Goal: Task Accomplishment & Management: Manage account settings

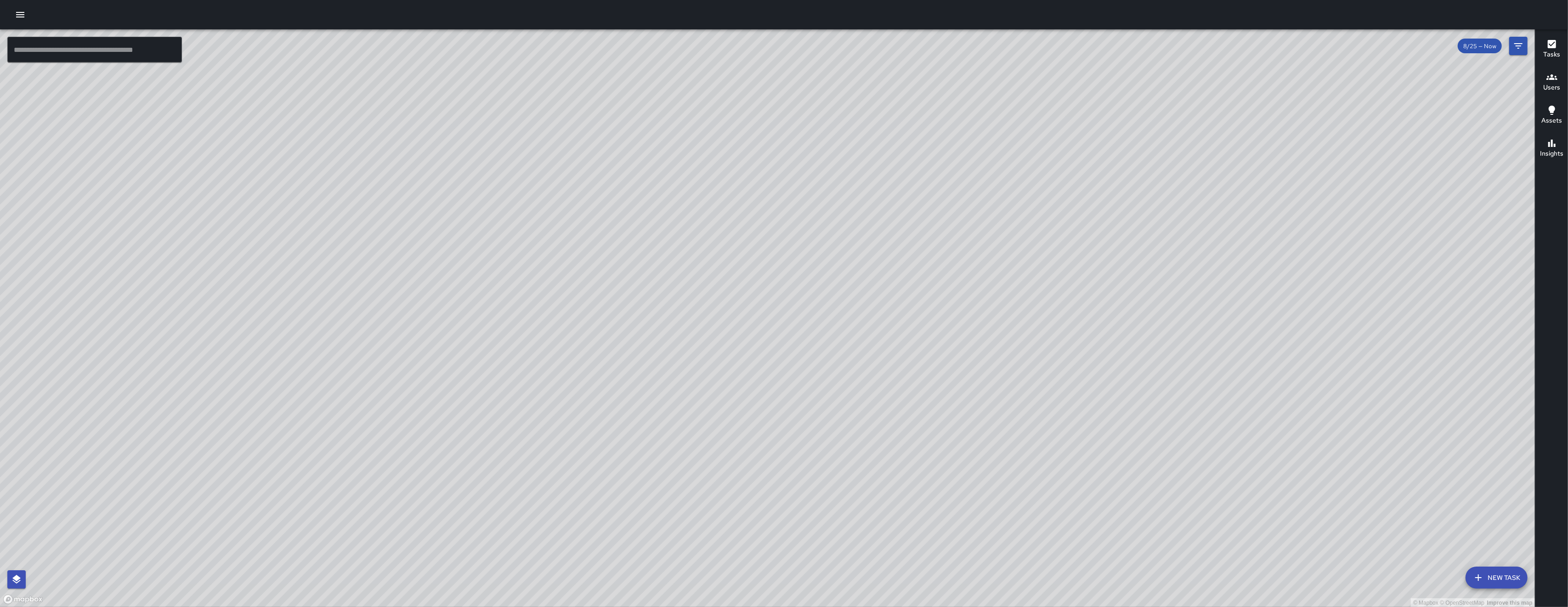
drag, startPoint x: 732, startPoint y: 462, endPoint x: 761, endPoint y: 306, distance: 158.7
click at [736, 440] on div "© Mapbox © OpenStreetMap Improve this map" at bounding box center [768, 318] width 1535 height 578
drag, startPoint x: 761, startPoint y: 306, endPoint x: 767, endPoint y: 265, distance: 41.4
click at [767, 265] on div "© Mapbox © OpenStreetMap Improve this map" at bounding box center [768, 318] width 1535 height 578
drag, startPoint x: 767, startPoint y: 265, endPoint x: 598, endPoint y: 429, distance: 235.5
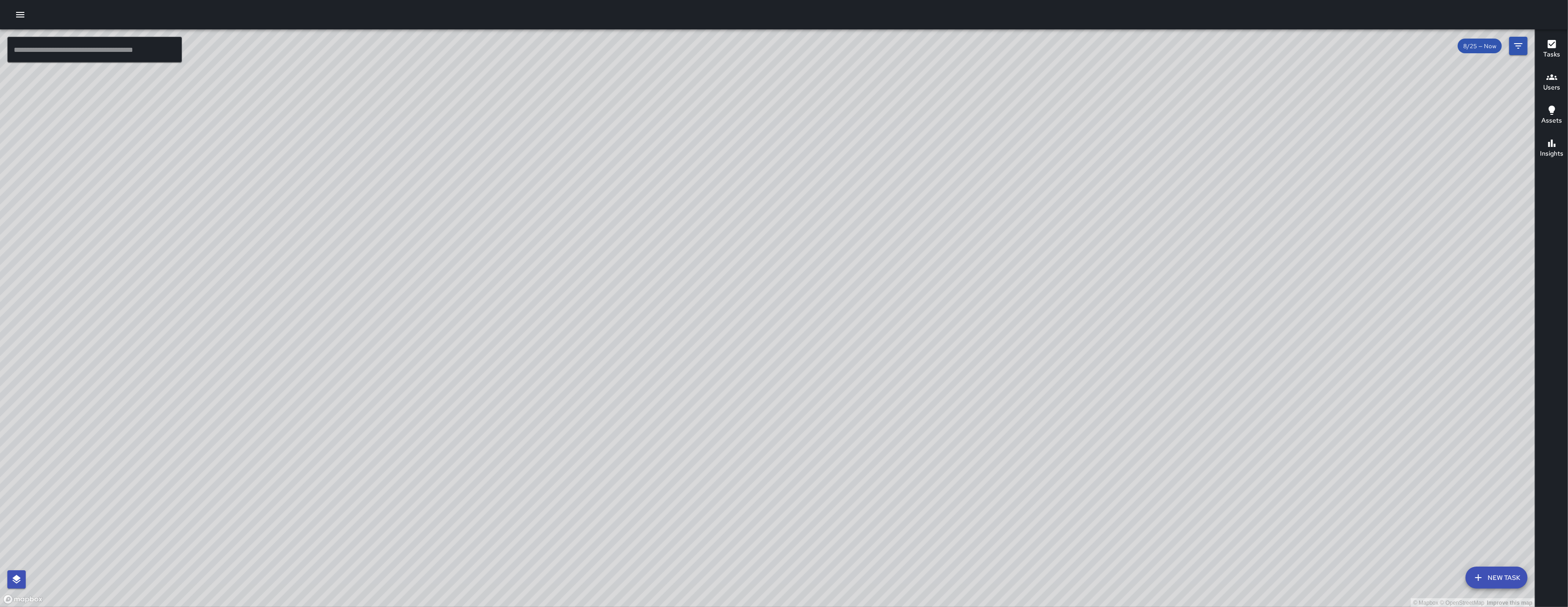
click at [598, 429] on div "© Mapbox © OpenStreetMap Improve this map" at bounding box center [768, 318] width 1535 height 578
drag, startPoint x: 799, startPoint y: 304, endPoint x: 469, endPoint y: 465, distance: 367.2
click at [469, 473] on div "© Mapbox © OpenStreetMap Improve this map" at bounding box center [768, 318] width 1535 height 578
drag, startPoint x: 529, startPoint y: 429, endPoint x: 657, endPoint y: 214, distance: 250.2
click at [657, 214] on div "© Mapbox © OpenStreetMap Improve this map" at bounding box center [768, 318] width 1535 height 578
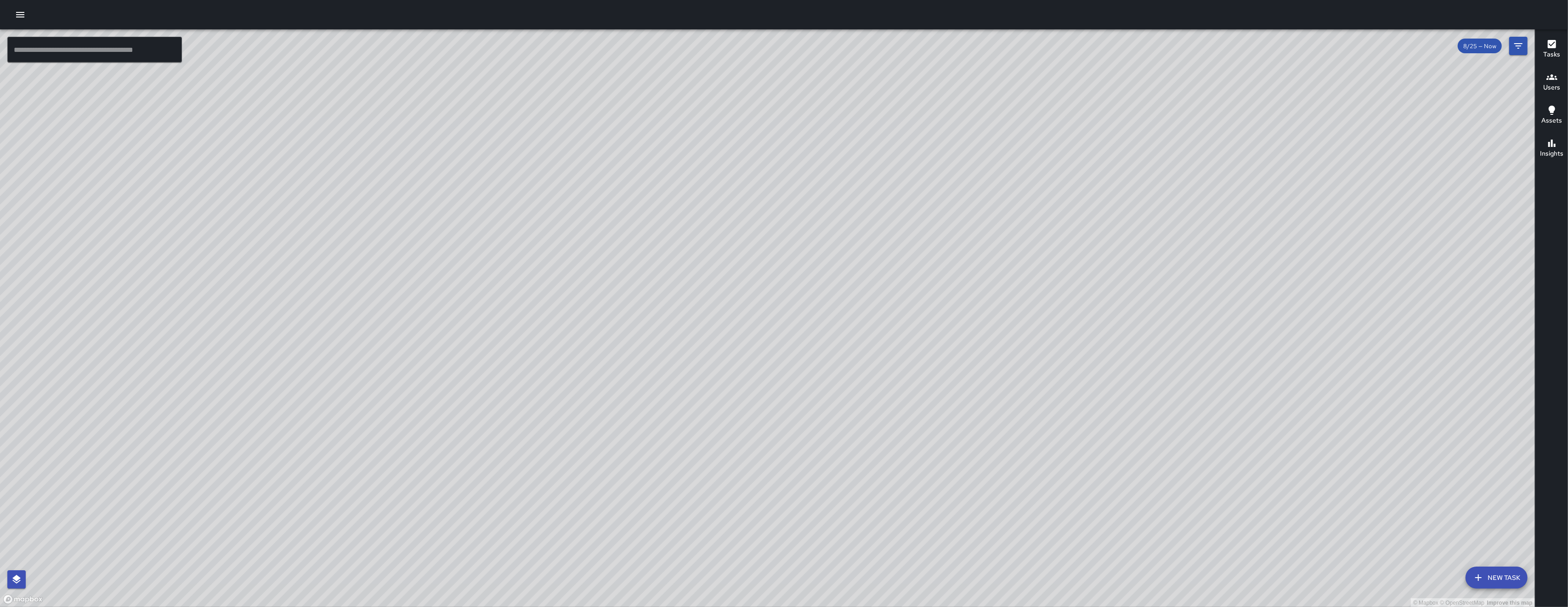
drag, startPoint x: 490, startPoint y: 454, endPoint x: 692, endPoint y: 249, distance: 287.8
click at [623, 295] on div "© Mapbox © OpenStreetMap Improve this map" at bounding box center [768, 318] width 1535 height 578
drag, startPoint x: 456, startPoint y: 443, endPoint x: 577, endPoint y: 337, distance: 160.9
click at [577, 337] on div "© Mapbox © OpenStreetMap Improve this map" at bounding box center [768, 318] width 1535 height 578
drag, startPoint x: 577, startPoint y: 337, endPoint x: 507, endPoint y: 271, distance: 96.2
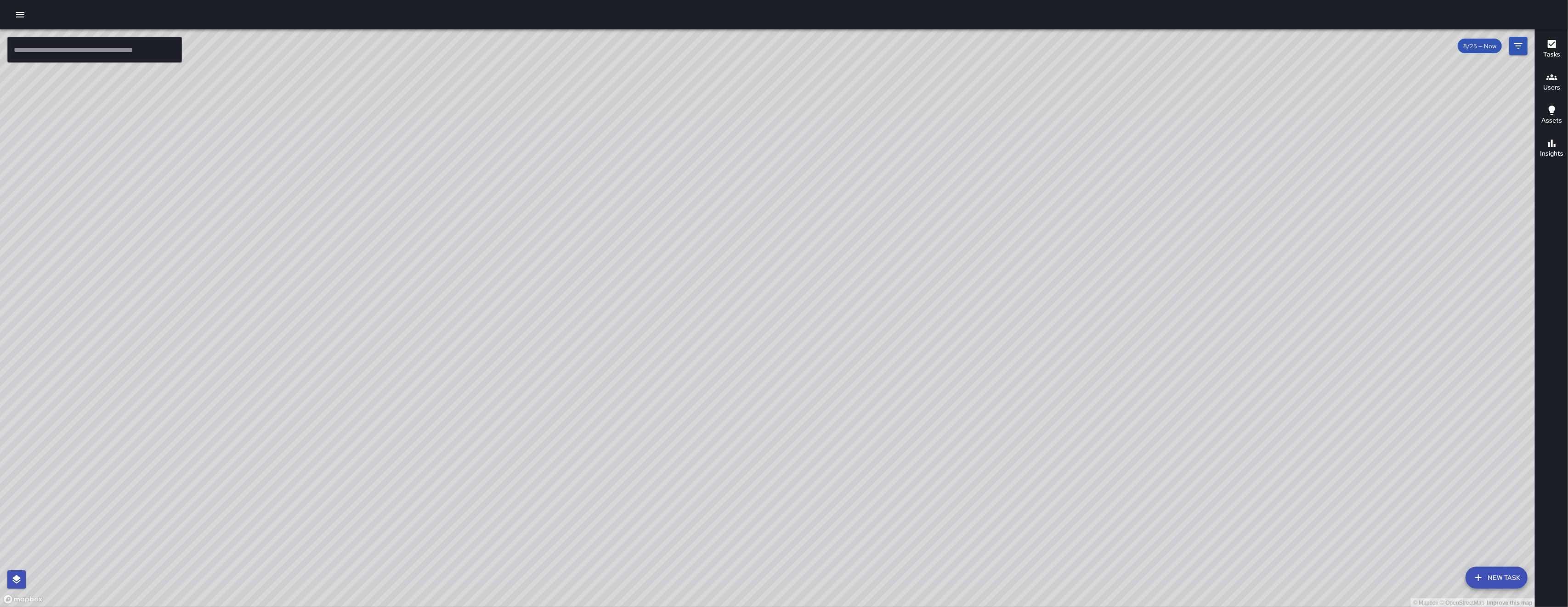
click at [559, 309] on div "© Mapbox © OpenStreetMap Improve this map" at bounding box center [768, 318] width 1535 height 578
drag, startPoint x: 894, startPoint y: 311, endPoint x: 381, endPoint y: 418, distance: 524.0
click at [573, 364] on div "© Mapbox © OpenStreetMap Improve this map" at bounding box center [768, 318] width 1535 height 578
drag, startPoint x: 592, startPoint y: 355, endPoint x: 499, endPoint y: 209, distance: 173.1
click at [499, 209] on div "© Mapbox © OpenStreetMap Improve this map" at bounding box center [768, 318] width 1535 height 578
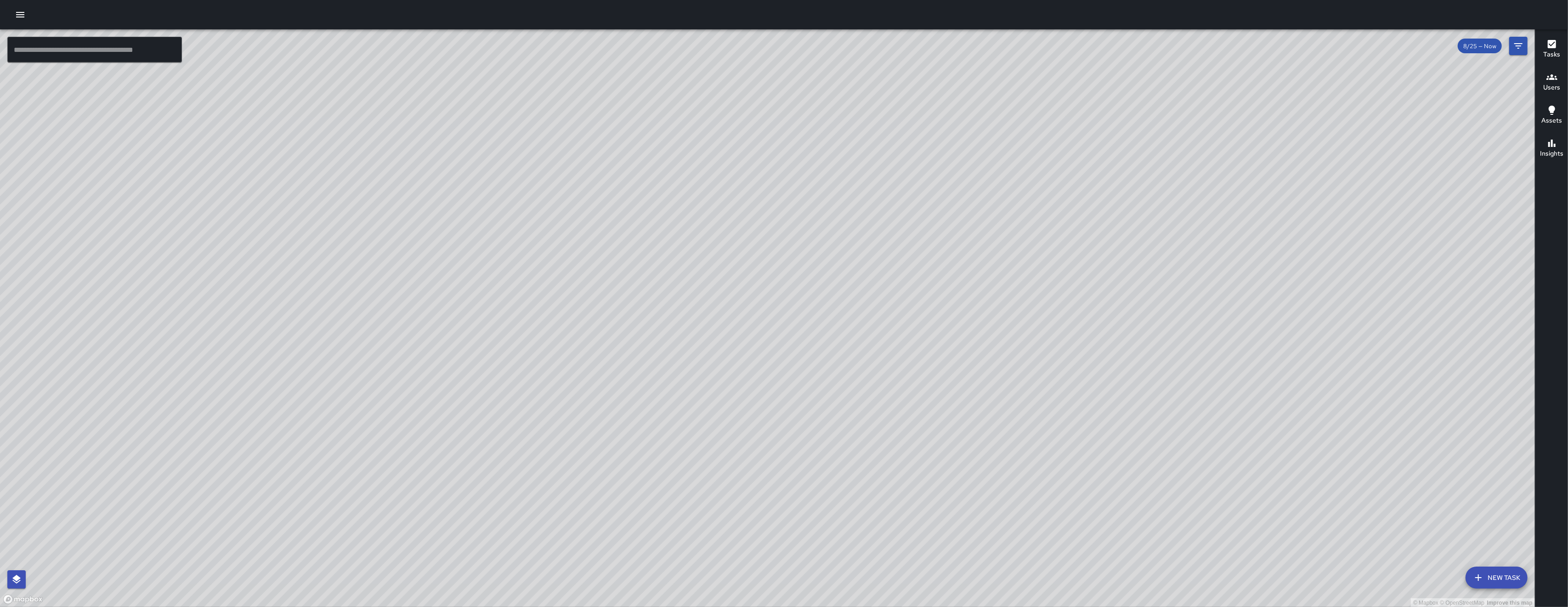
click at [499, 209] on div "© Mapbox © OpenStreetMap Improve this map" at bounding box center [768, 318] width 1535 height 578
drag, startPoint x: 424, startPoint y: 336, endPoint x: 464, endPoint y: 424, distance: 96.7
click at [425, 336] on div "© Mapbox © OpenStreetMap Improve this map" at bounding box center [768, 318] width 1535 height 578
drag, startPoint x: 464, startPoint y: 424, endPoint x: 445, endPoint y: 362, distance: 64.8
click at [464, 426] on div "© Mapbox © OpenStreetMap Improve this map" at bounding box center [768, 318] width 1535 height 578
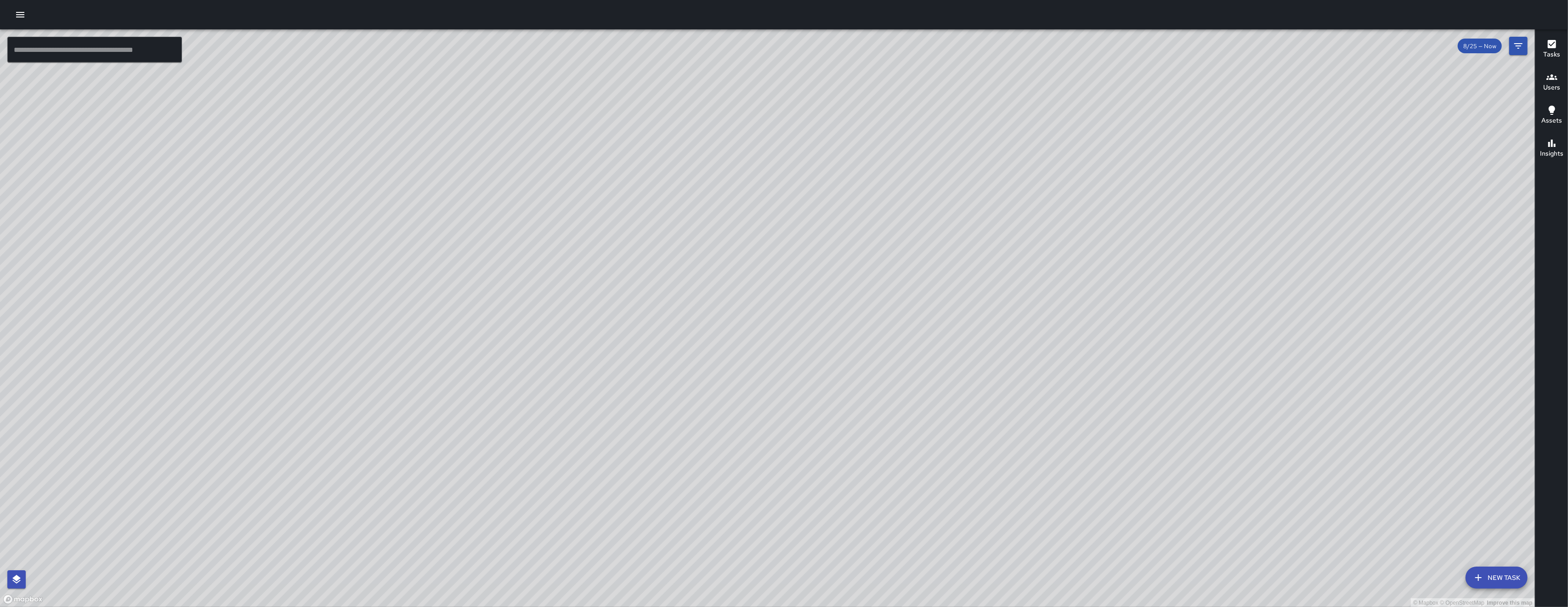
drag, startPoint x: 443, startPoint y: 371, endPoint x: 443, endPoint y: 385, distance: 14.0
click at [443, 386] on div "© Mapbox © OpenStreetMap Improve this map" at bounding box center [768, 318] width 1535 height 578
drag, startPoint x: 529, startPoint y: 326, endPoint x: 514, endPoint y: 260, distance: 67.7
click at [514, 263] on div "© Mapbox © OpenStreetMap Improve this map" at bounding box center [768, 318] width 1535 height 578
click at [511, 250] on div "© Mapbox © OpenStreetMap Improve this map" at bounding box center [768, 318] width 1535 height 578
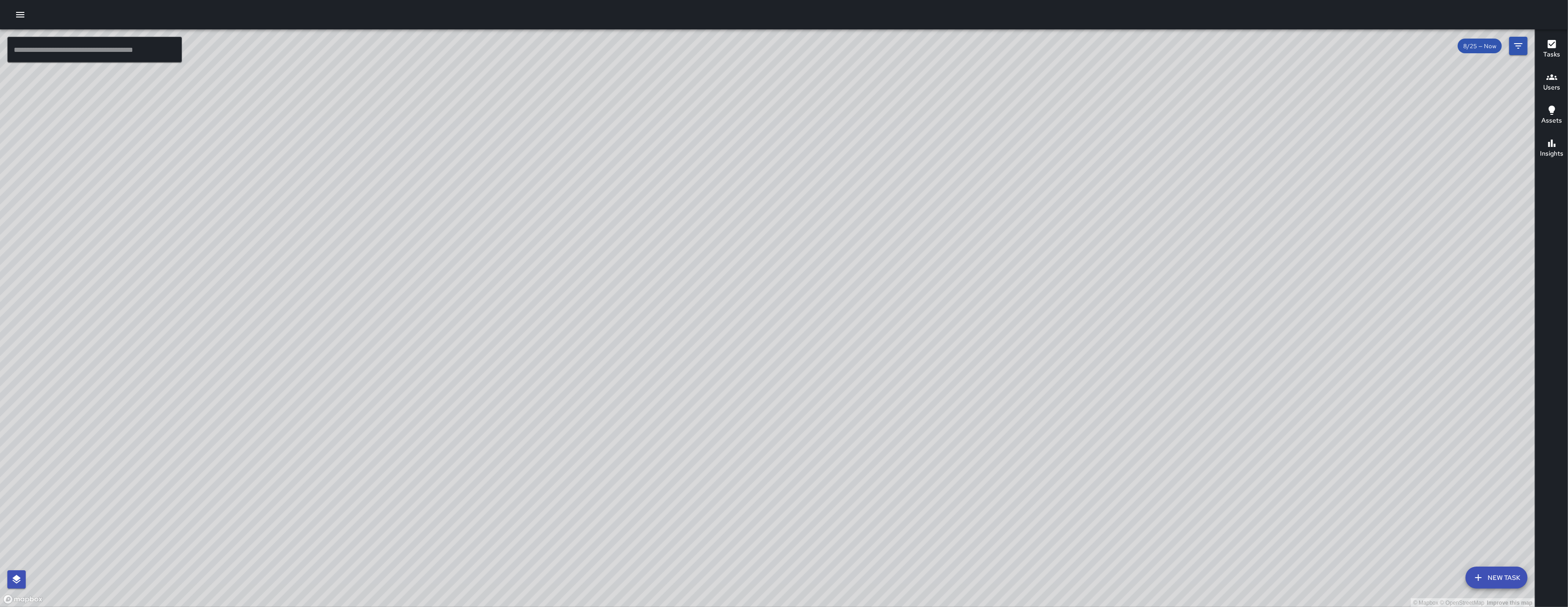
click at [645, 347] on div "© Mapbox © OpenStreetMap Improve this map" at bounding box center [768, 318] width 1535 height 578
drag, startPoint x: 641, startPoint y: 361, endPoint x: 679, endPoint y: 359, distance: 38.1
click at [679, 359] on div "© Mapbox © OpenStreetMap Improve this map" at bounding box center [768, 318] width 1535 height 578
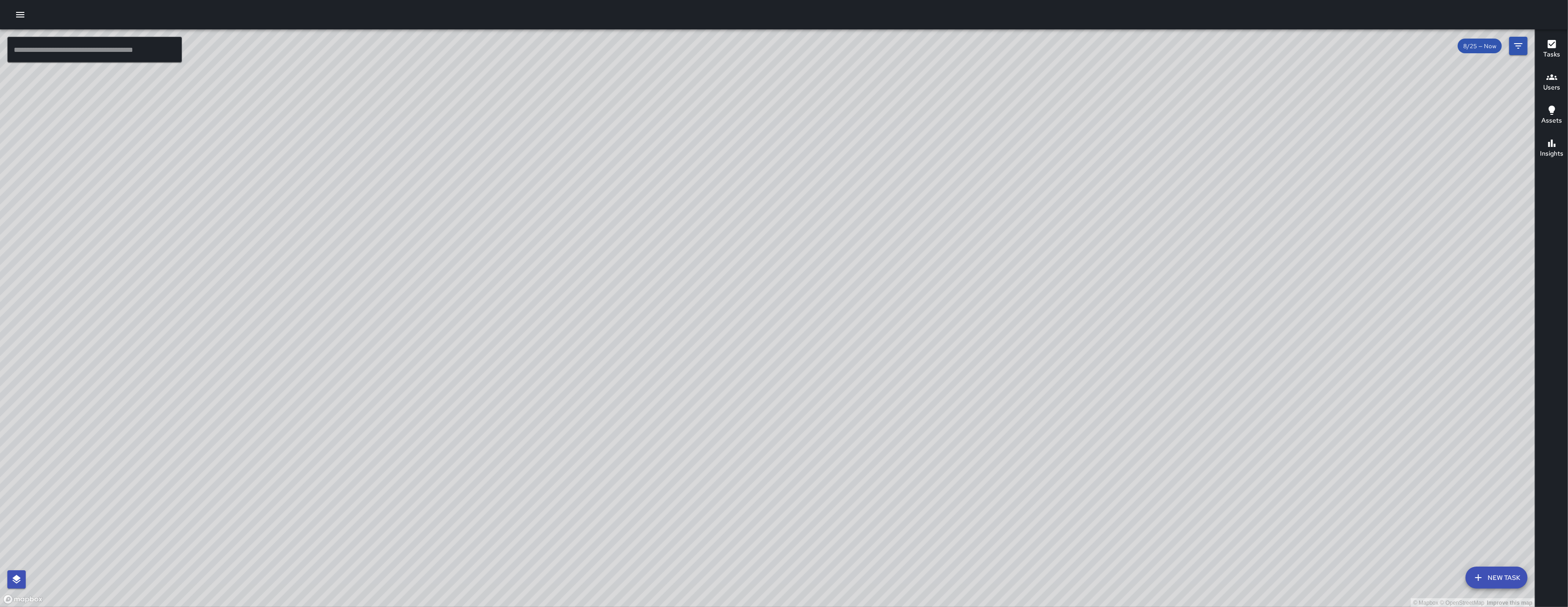
click at [679, 359] on div "© Mapbox © OpenStreetMap Improve this map" at bounding box center [768, 318] width 1535 height 578
drag, startPoint x: 579, startPoint y: 308, endPoint x: 639, endPoint y: 394, distance: 104.9
click at [639, 393] on div "© Mapbox © OpenStreetMap Improve this map" at bounding box center [768, 318] width 1535 height 578
drag, startPoint x: 593, startPoint y: 334, endPoint x: 593, endPoint y: 377, distance: 43.0
click at [594, 378] on div "© Mapbox © OpenStreetMap Improve this map" at bounding box center [768, 318] width 1535 height 578
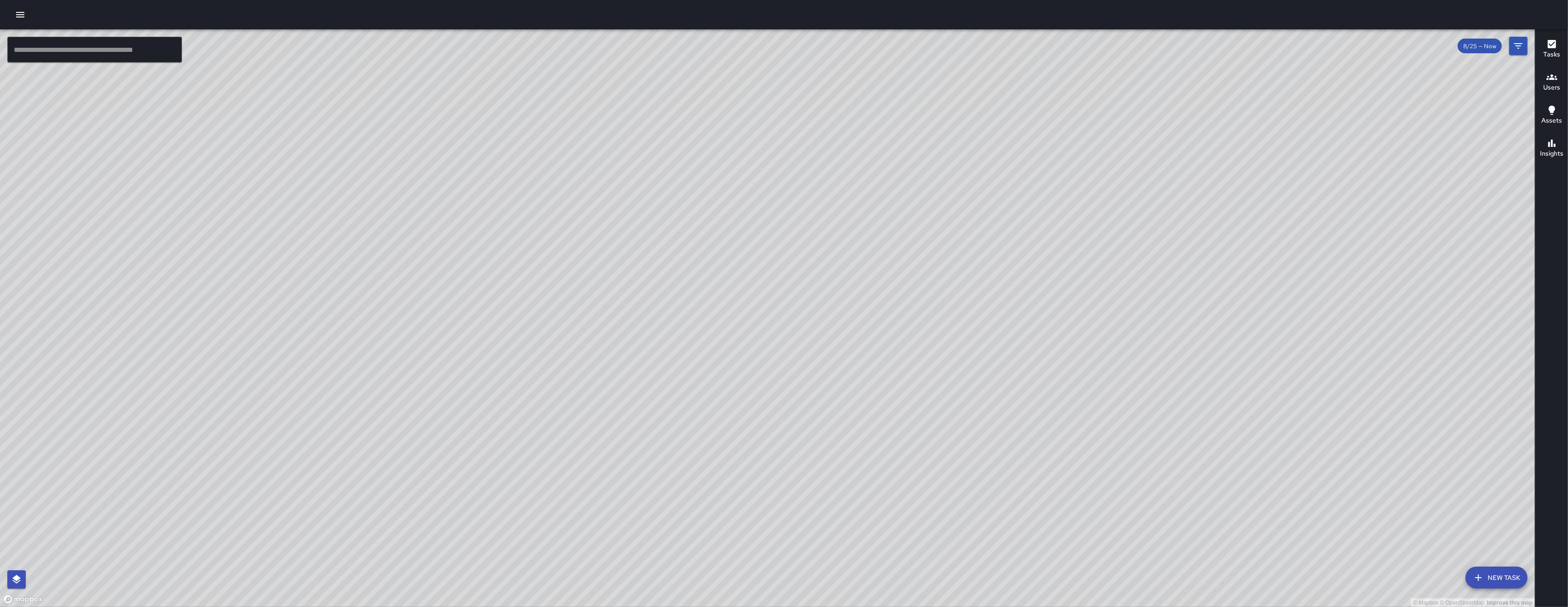
drag, startPoint x: 564, startPoint y: 508, endPoint x: 564, endPoint y: 474, distance: 34.0
click at [564, 474] on div "© Mapbox © OpenStreetMap Improve this map" at bounding box center [768, 318] width 1535 height 578
drag, startPoint x: 603, startPoint y: 445, endPoint x: 626, endPoint y: 392, distance: 57.8
click at [631, 349] on div "© Mapbox © OpenStreetMap Improve this map" at bounding box center [768, 318] width 1535 height 578
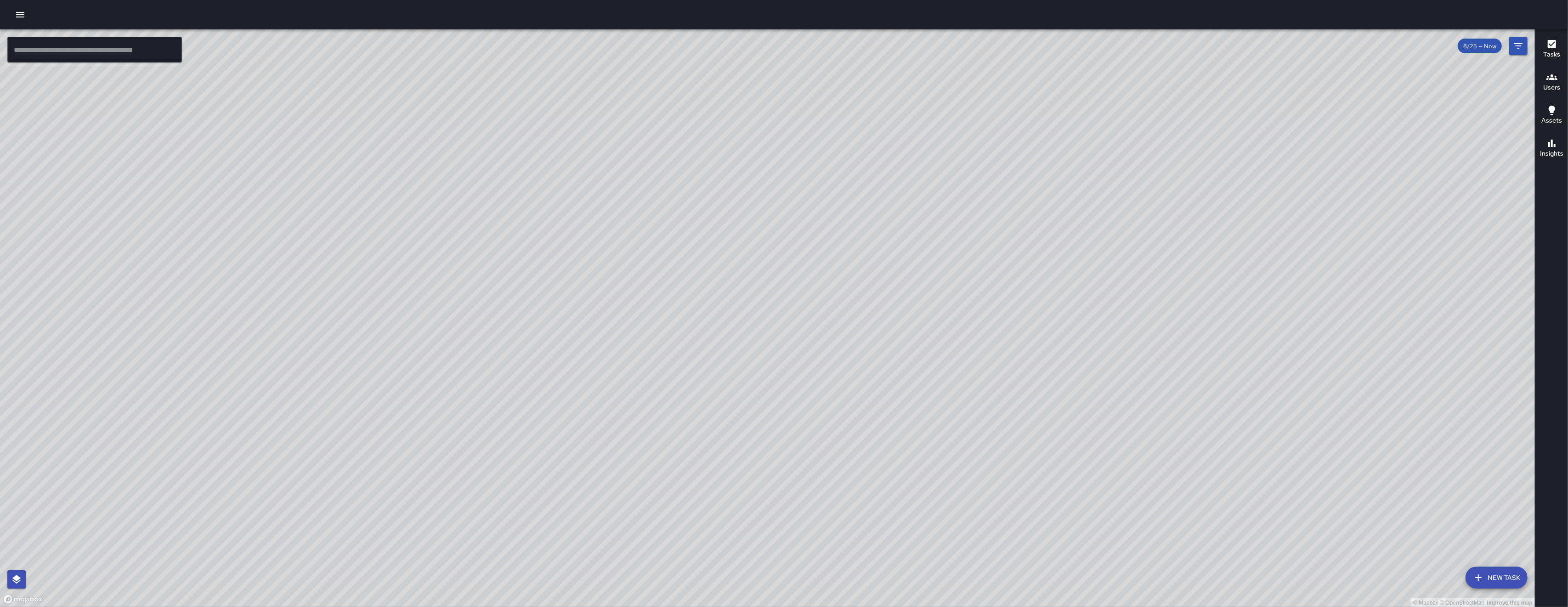
drag, startPoint x: 597, startPoint y: 435, endPoint x: 600, endPoint y: 410, distance: 25.2
click at [600, 411] on div "© Mapbox © OpenStreetMap Improve this map" at bounding box center [768, 318] width 1535 height 578
drag, startPoint x: 536, startPoint y: 319, endPoint x: 541, endPoint y: 374, distance: 55.2
click at [541, 351] on div "© Mapbox © OpenStreetMap Improve this map" at bounding box center [768, 318] width 1535 height 578
click at [541, 370] on div "© Mapbox © OpenStreetMap Improve this map" at bounding box center [768, 318] width 1535 height 578
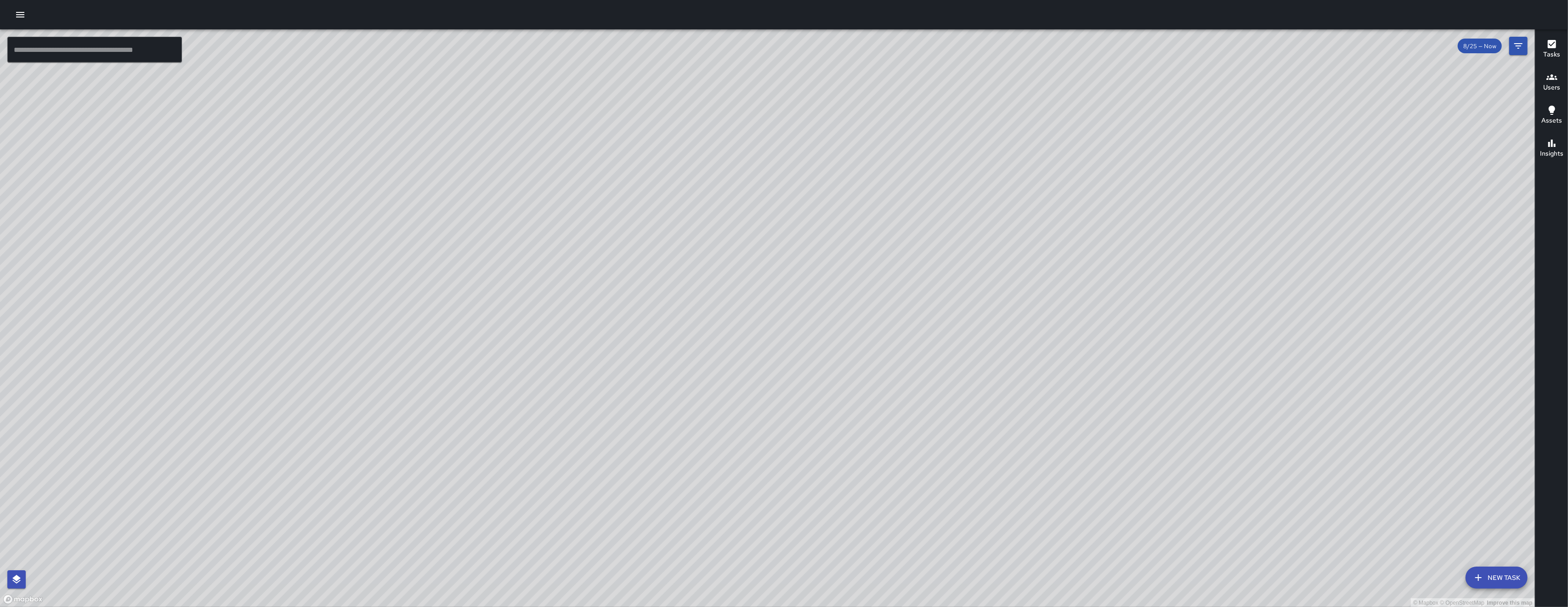
click at [528, 330] on div "© Mapbox © OpenStreetMap Improve this map" at bounding box center [768, 318] width 1535 height 578
click at [530, 366] on div "© Mapbox © OpenStreetMap Improve this map" at bounding box center [768, 318] width 1535 height 578
click at [1480, 569] on button "New Task" at bounding box center [1497, 577] width 62 height 22
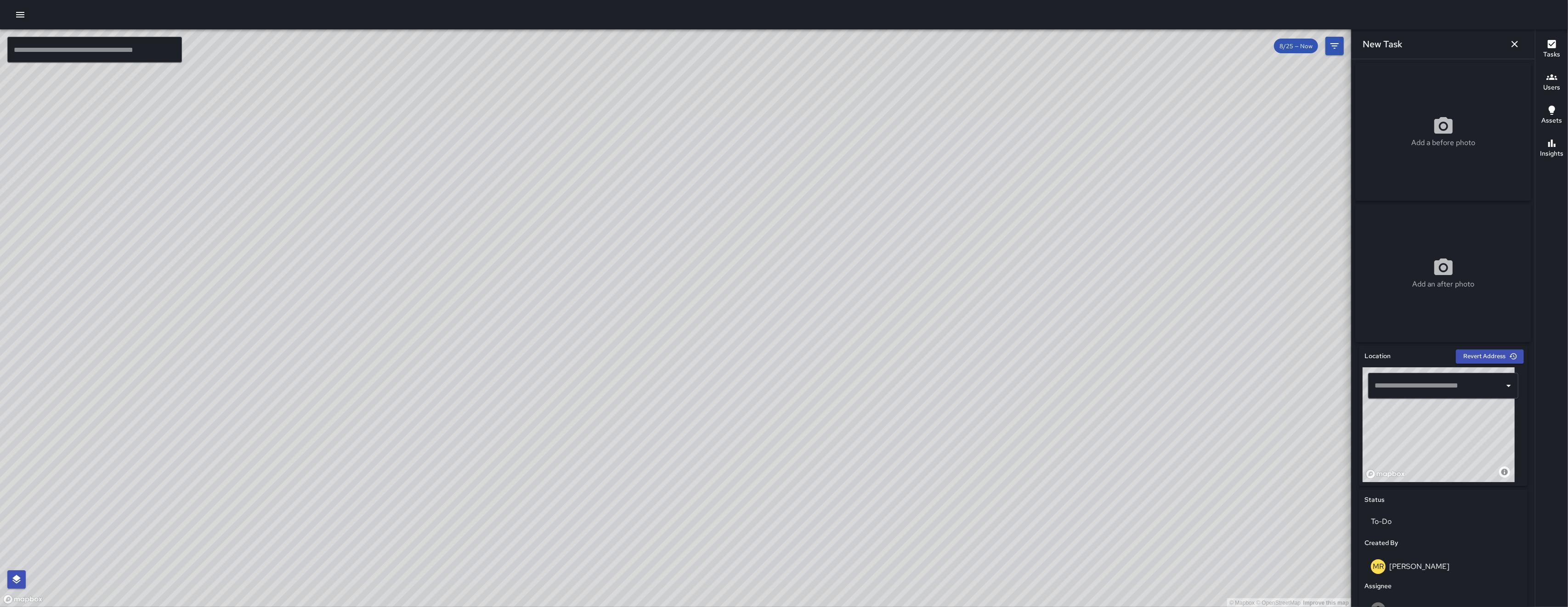
click at [1447, 435] on div "© Mapbox © OpenStreetMap Improve this map" at bounding box center [1439, 425] width 152 height 115
drag, startPoint x: 1448, startPoint y: 439, endPoint x: 1449, endPoint y: 446, distance: 7.1
click at [1449, 445] on div "© Mapbox © OpenStreetMap Improve this map" at bounding box center [1439, 425] width 152 height 115
click at [1449, 446] on div "© Mapbox © OpenStreetMap Improve this map" at bounding box center [1439, 425] width 152 height 115
click at [1440, 429] on div "© Mapbox © OpenStreetMap Improve this map" at bounding box center [1439, 425] width 152 height 115
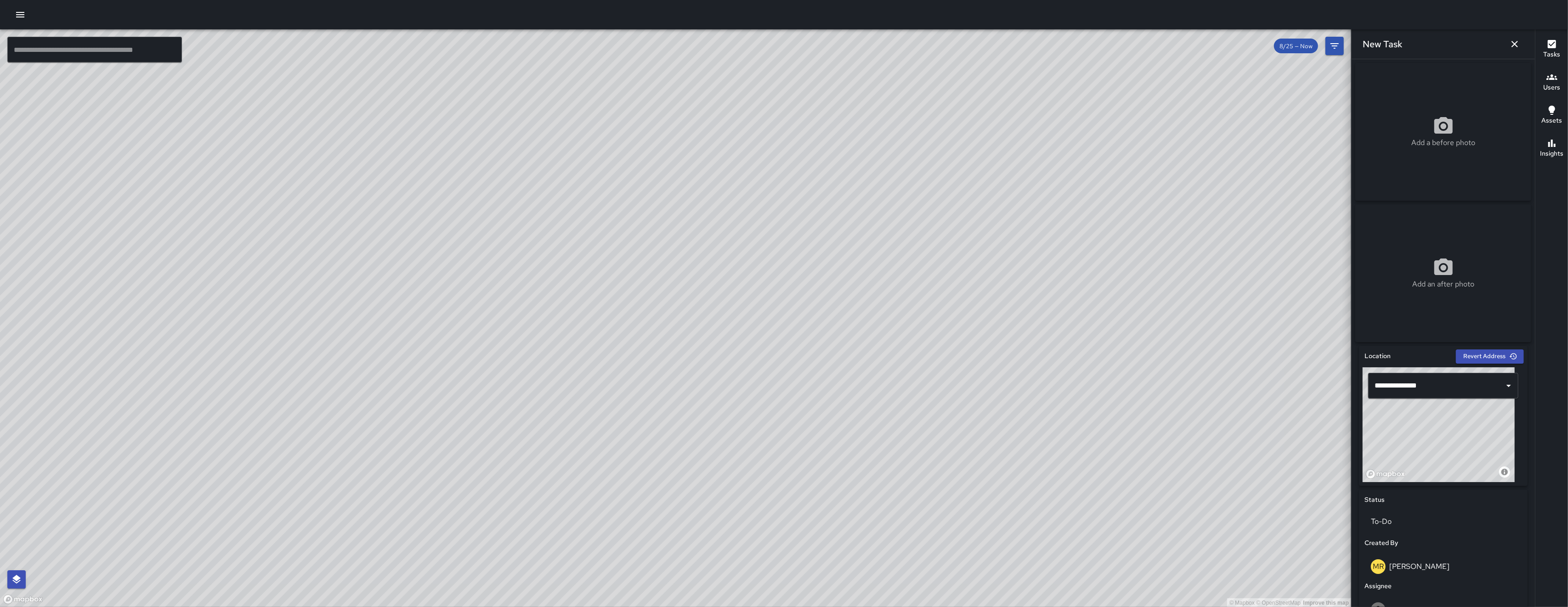
drag, startPoint x: 1440, startPoint y: 439, endPoint x: 1446, endPoint y: 453, distance: 15.2
click at [1446, 453] on div "© Mapbox © OpenStreetMap Improve this map" at bounding box center [1439, 425] width 152 height 115
type input "**********"
click at [1447, 454] on div "© Mapbox © OpenStreetMap Improve this map" at bounding box center [1439, 425] width 152 height 115
click at [1449, 454] on div "© Mapbox © OpenStreetMap Improve this map" at bounding box center [1439, 425] width 152 height 115
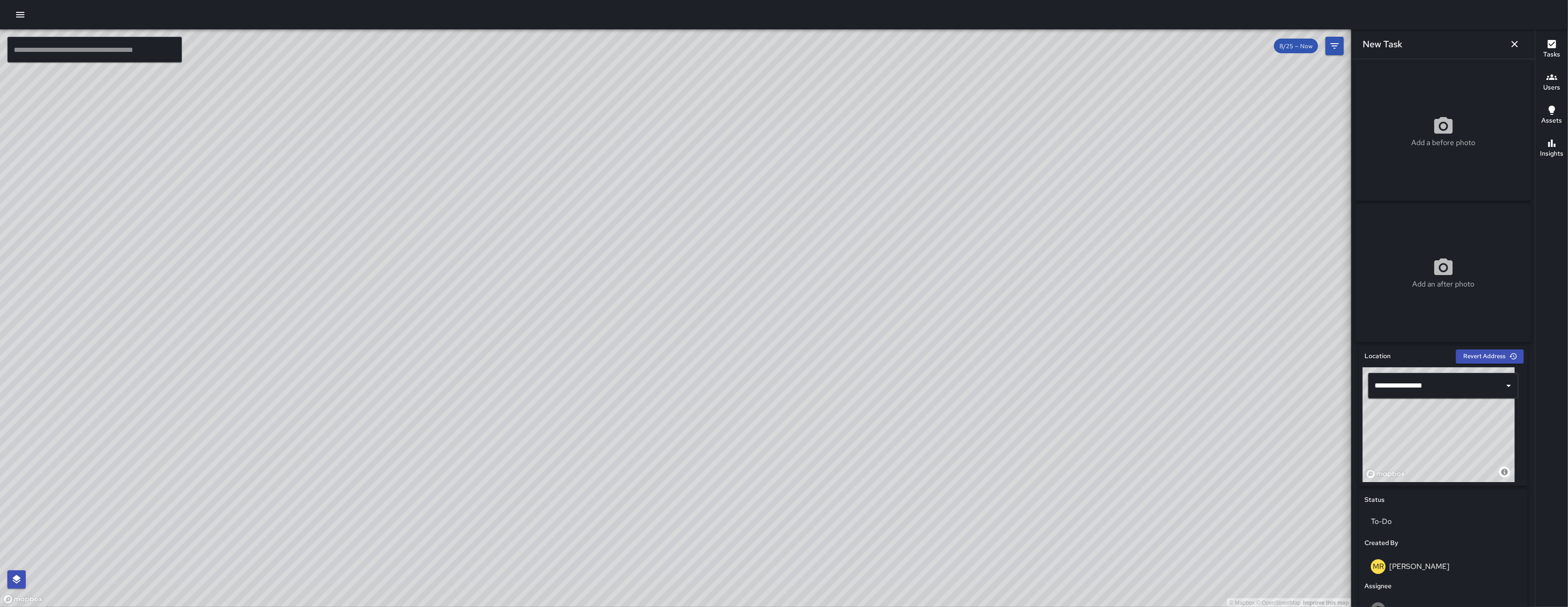
click at [1449, 454] on div "© Mapbox © OpenStreetMap Improve this map" at bounding box center [1439, 425] width 152 height 115
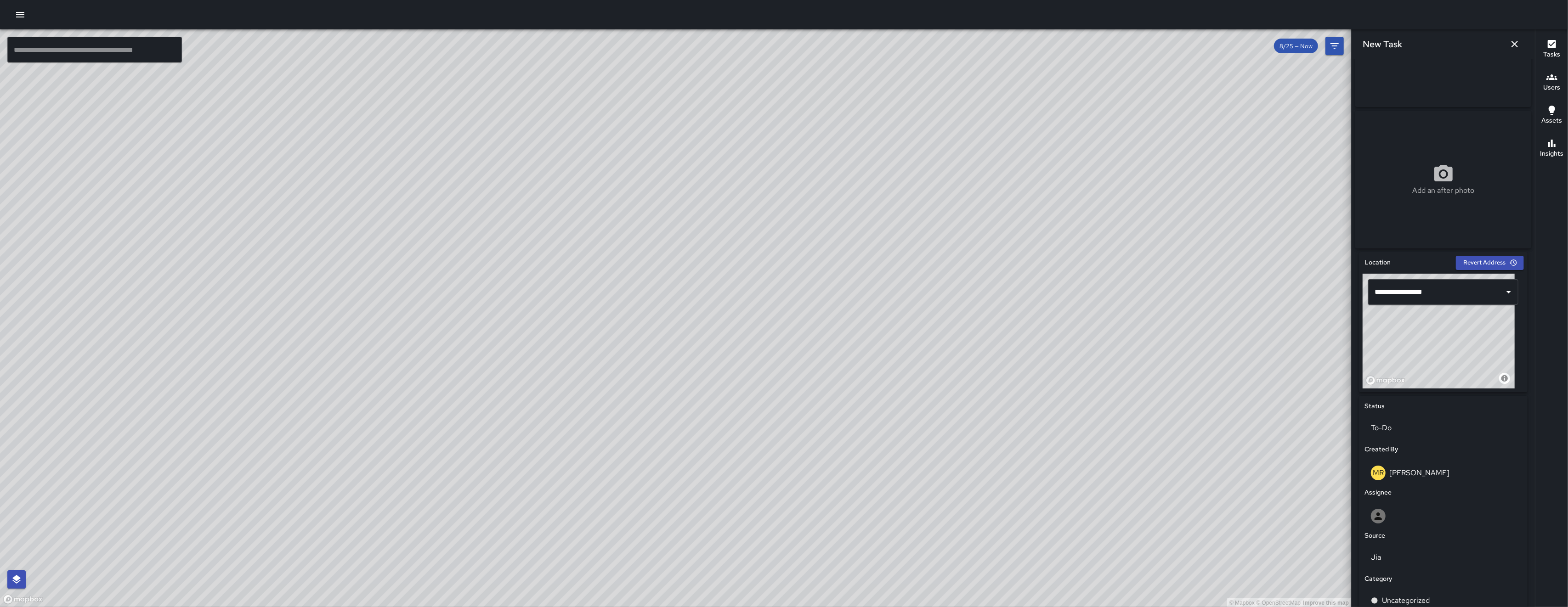
scroll to position [211, 0]
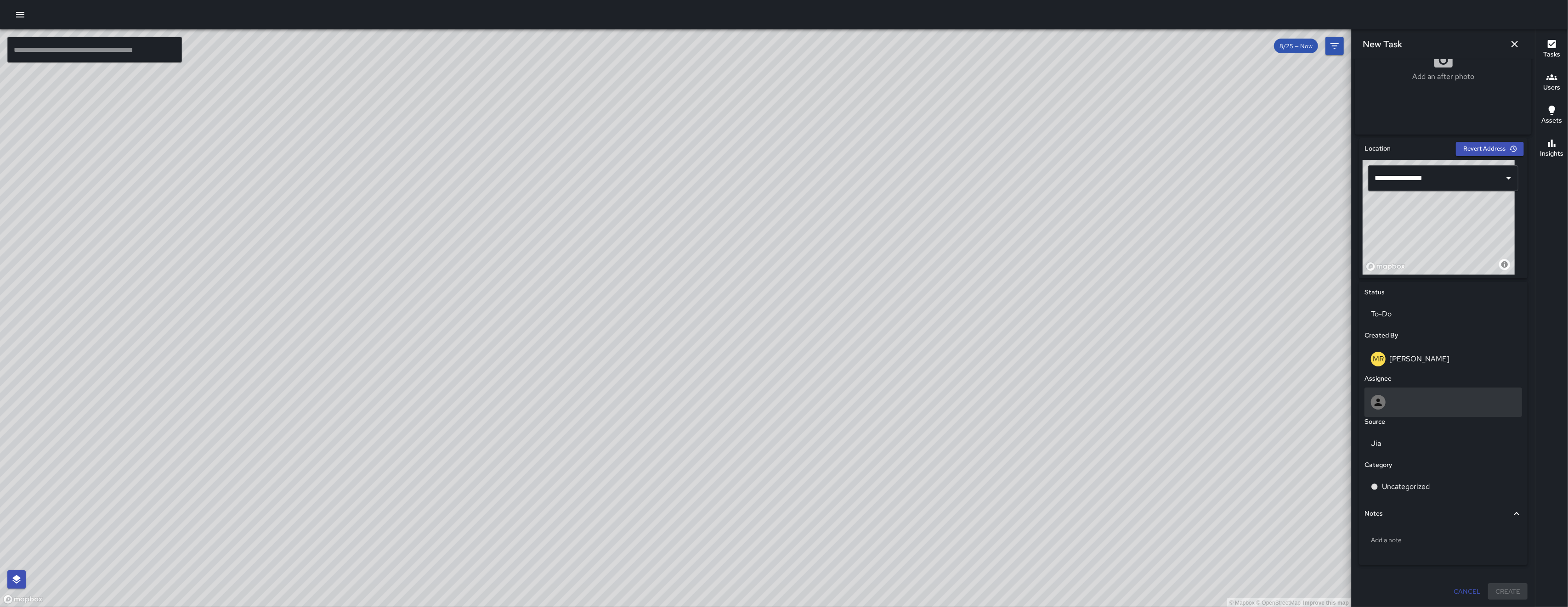
click at [1417, 409] on div at bounding box center [1443, 402] width 158 height 29
type input "******"
click at [1417, 442] on span "[PERSON_NAME]" at bounding box center [1439, 447] width 134 height 11
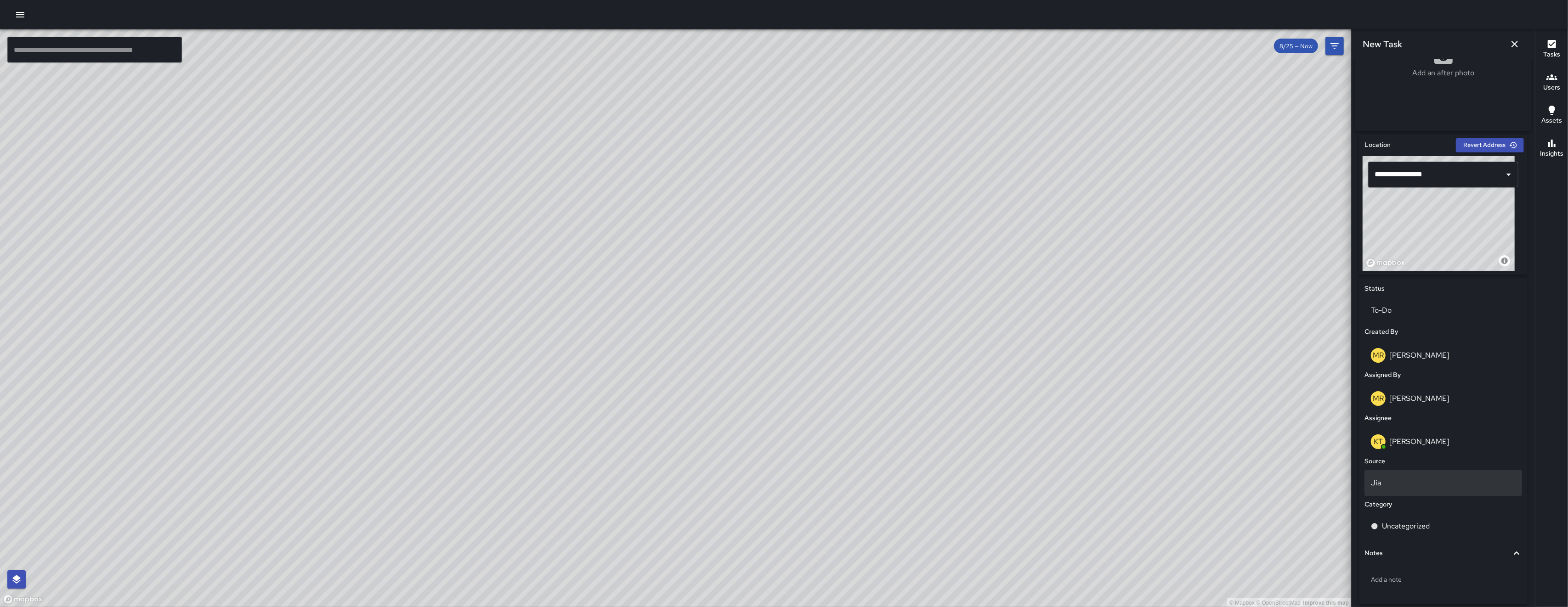
click at [1413, 484] on p "Jia" at bounding box center [1443, 483] width 145 height 11
click at [1391, 541] on li "Email" at bounding box center [1439, 538] width 149 height 16
click at [1393, 532] on p "Uncategorized" at bounding box center [1405, 526] width 47 height 11
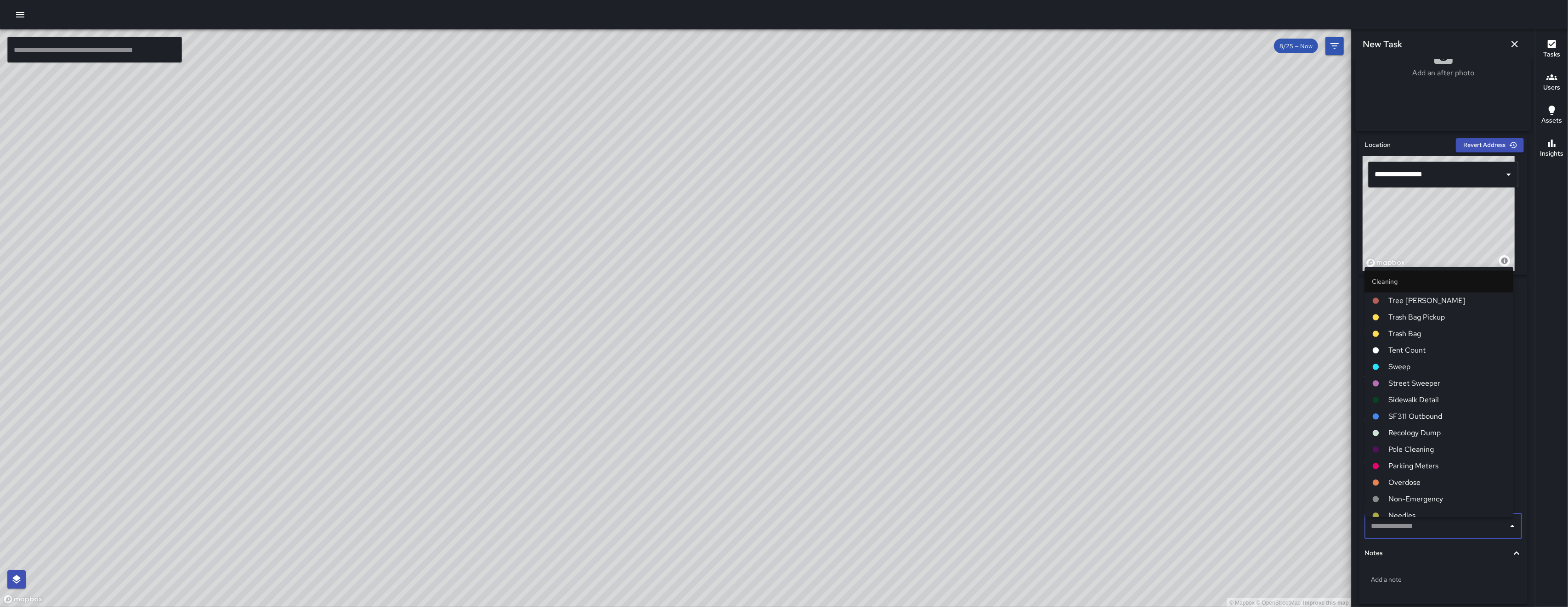
click at [1409, 366] on span "Sweep" at bounding box center [1447, 367] width 117 height 11
click at [1409, 362] on div "[PERSON_NAME]" at bounding box center [1443, 355] width 145 height 15
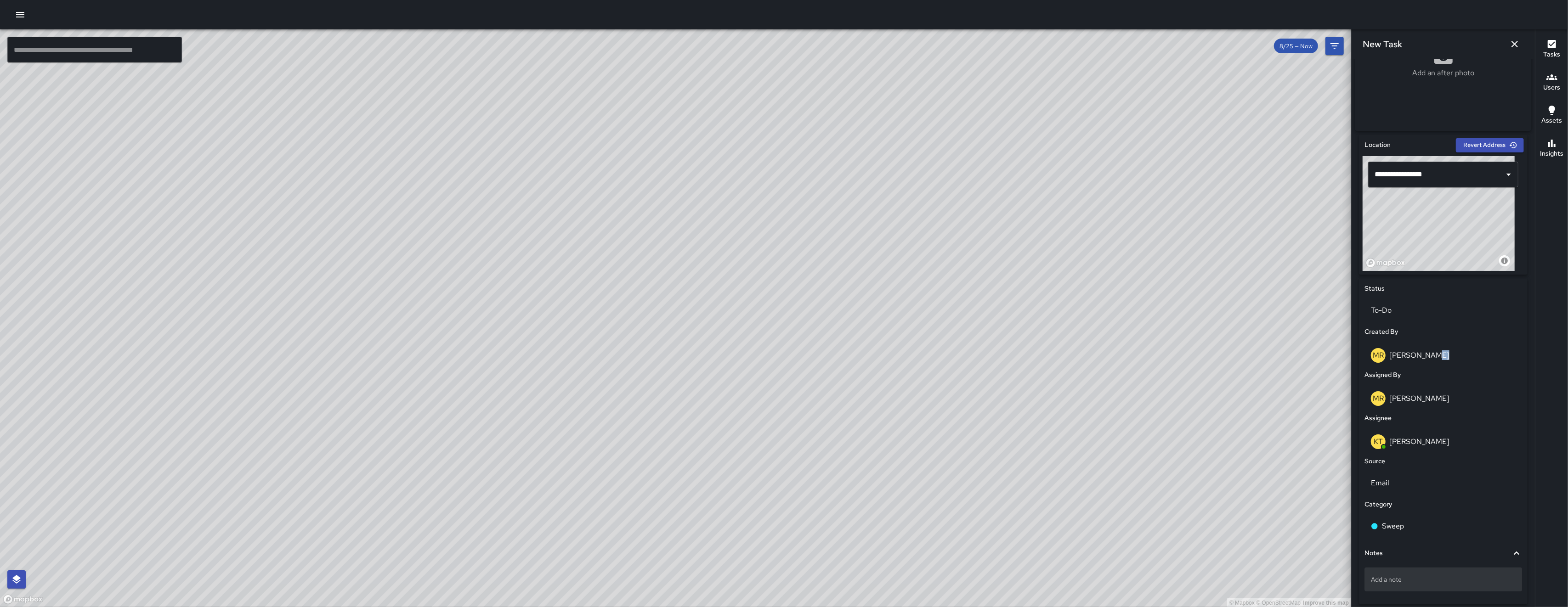
click at [1413, 579] on p "Add a note" at bounding box center [1443, 579] width 145 height 9
type textarea "**********"
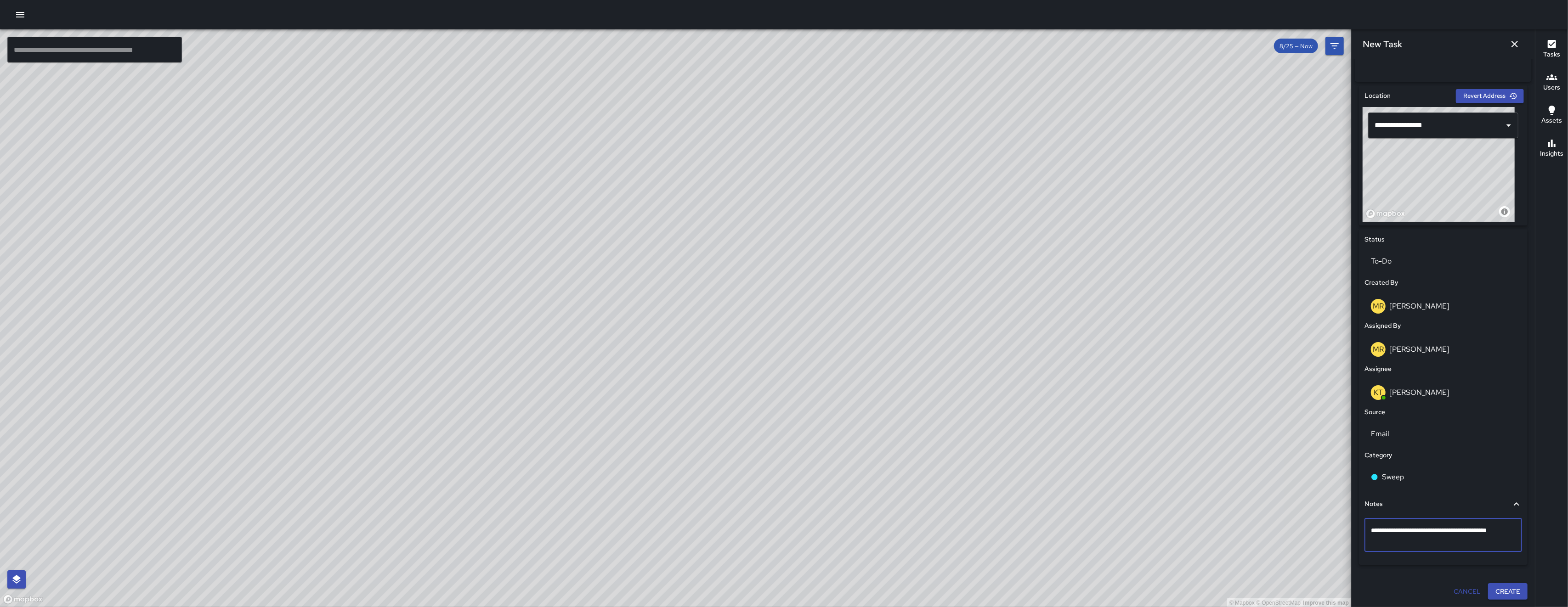
scroll to position [263, 0]
click at [1502, 591] on button "Create" at bounding box center [1508, 592] width 40 height 17
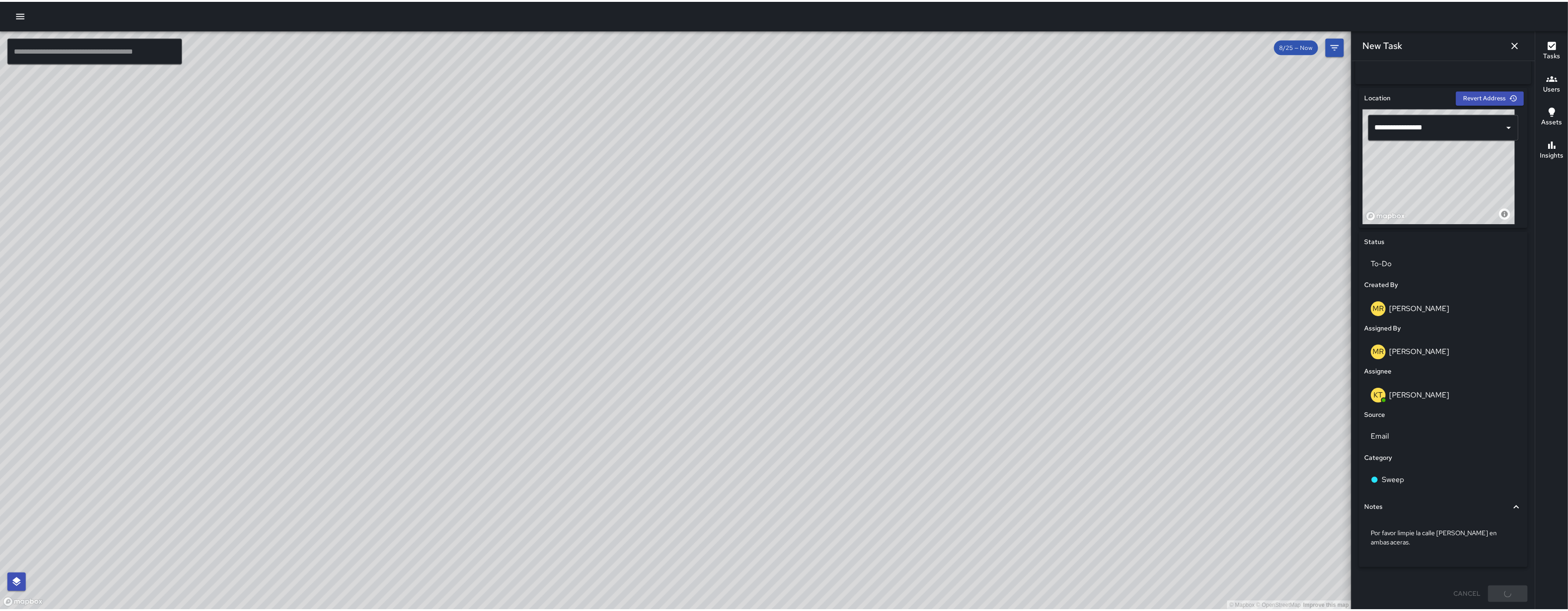
scroll to position [264, 0]
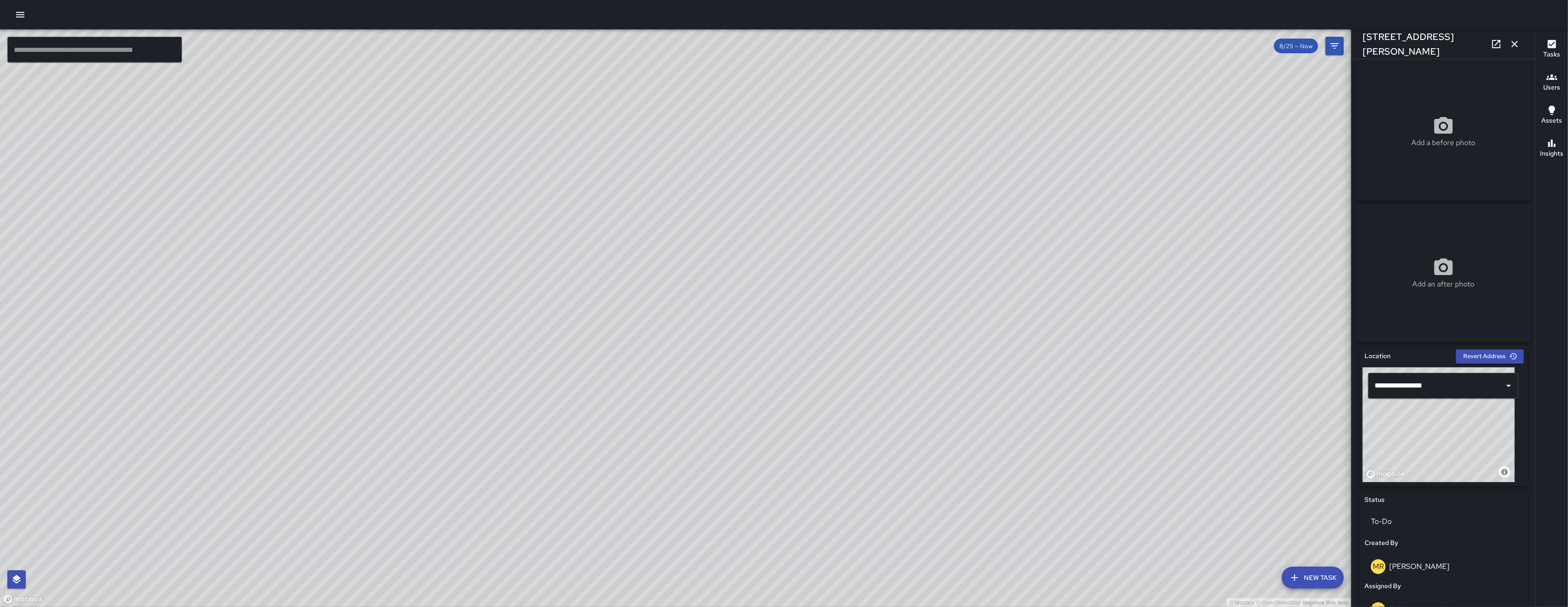
click at [1521, 40] on button "button" at bounding box center [1514, 44] width 18 height 18
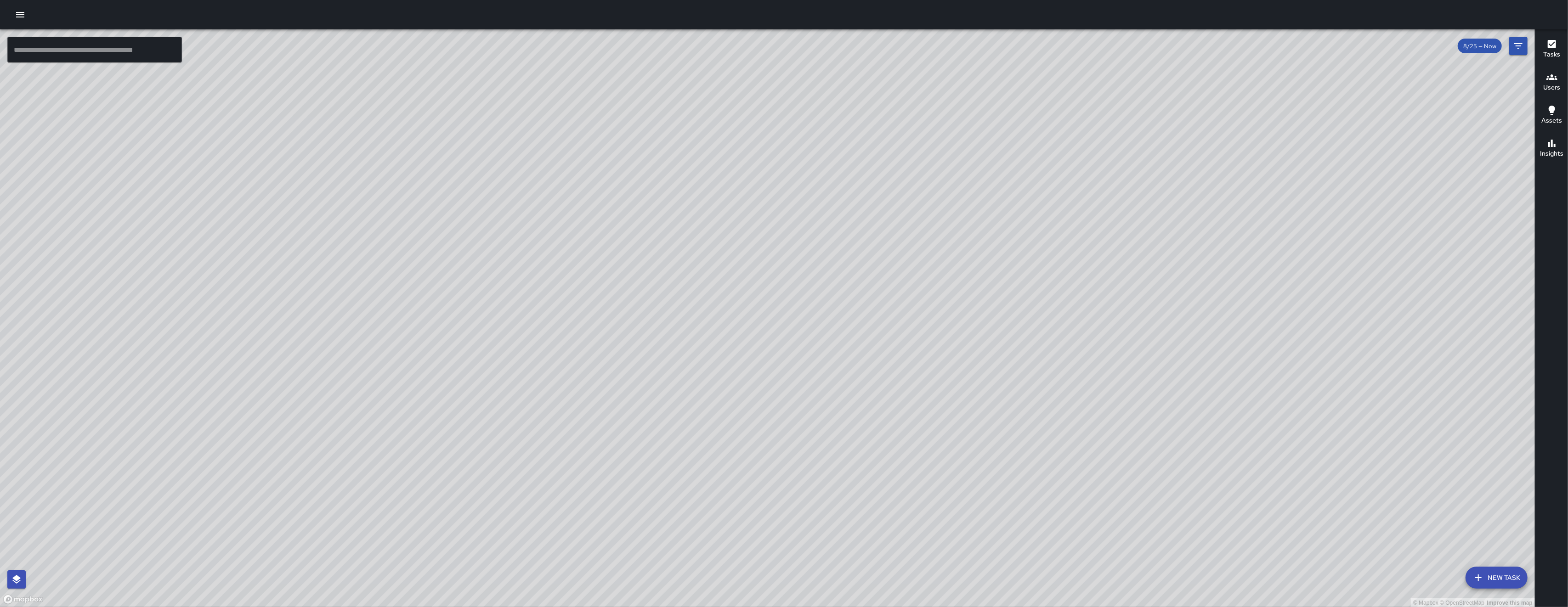
drag, startPoint x: 1006, startPoint y: 200, endPoint x: 1001, endPoint y: 209, distance: 10.3
click at [1006, 201] on div "© Mapbox © OpenStreetMap Improve this map" at bounding box center [768, 318] width 1535 height 578
click at [947, 267] on div "© Mapbox © OpenStreetMap Improve this map" at bounding box center [768, 318] width 1535 height 578
click at [917, 295] on div "© Mapbox © OpenStreetMap Improve this map" at bounding box center [768, 318] width 1535 height 578
drag, startPoint x: 937, startPoint y: 311, endPoint x: 863, endPoint y: 319, distance: 74.4
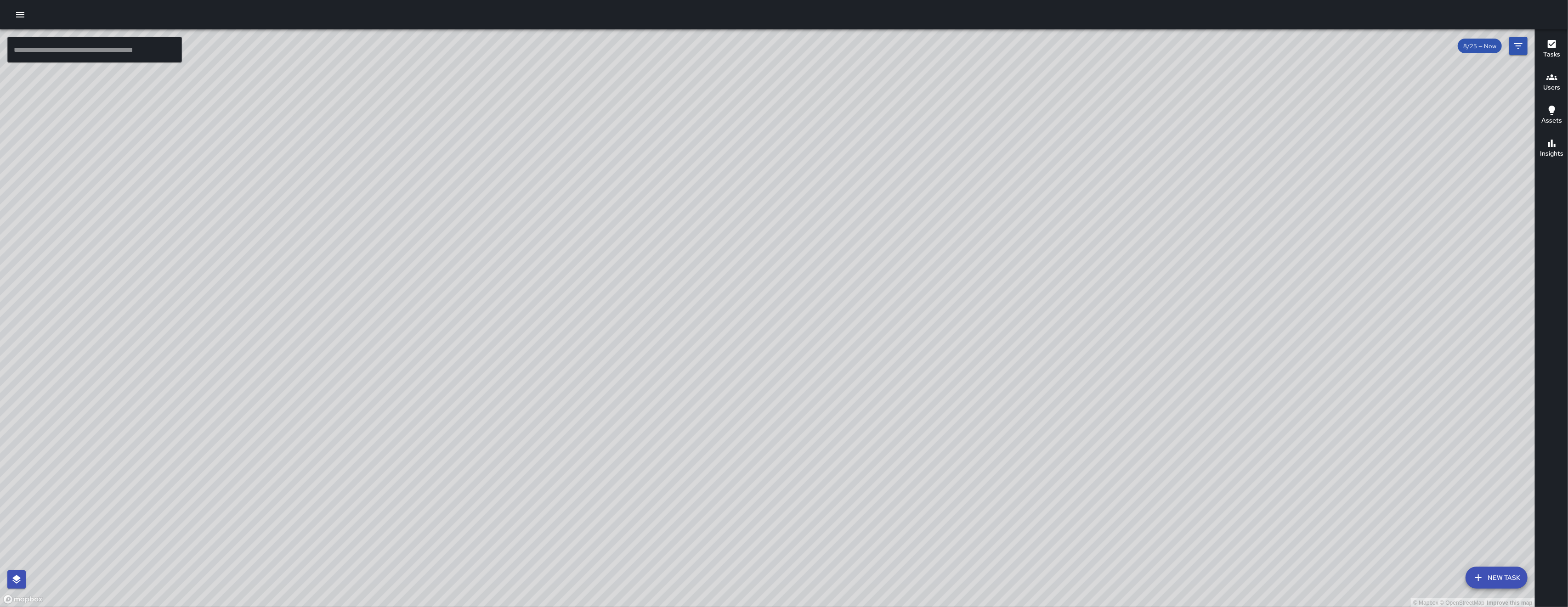
click at [911, 317] on div "© Mapbox © OpenStreetMap Improve this map" at bounding box center [768, 318] width 1535 height 578
drag, startPoint x: 863, startPoint y: 319, endPoint x: 754, endPoint y: 299, distance: 110.8
click at [844, 316] on div "© Mapbox © OpenStreetMap Improve this map" at bounding box center [768, 318] width 1535 height 578
click at [782, 304] on div "© Mapbox © OpenStreetMap Improve this map" at bounding box center [768, 318] width 1535 height 578
click at [756, 299] on div "© Mapbox © OpenStreetMap Improve this map" at bounding box center [768, 318] width 1535 height 578
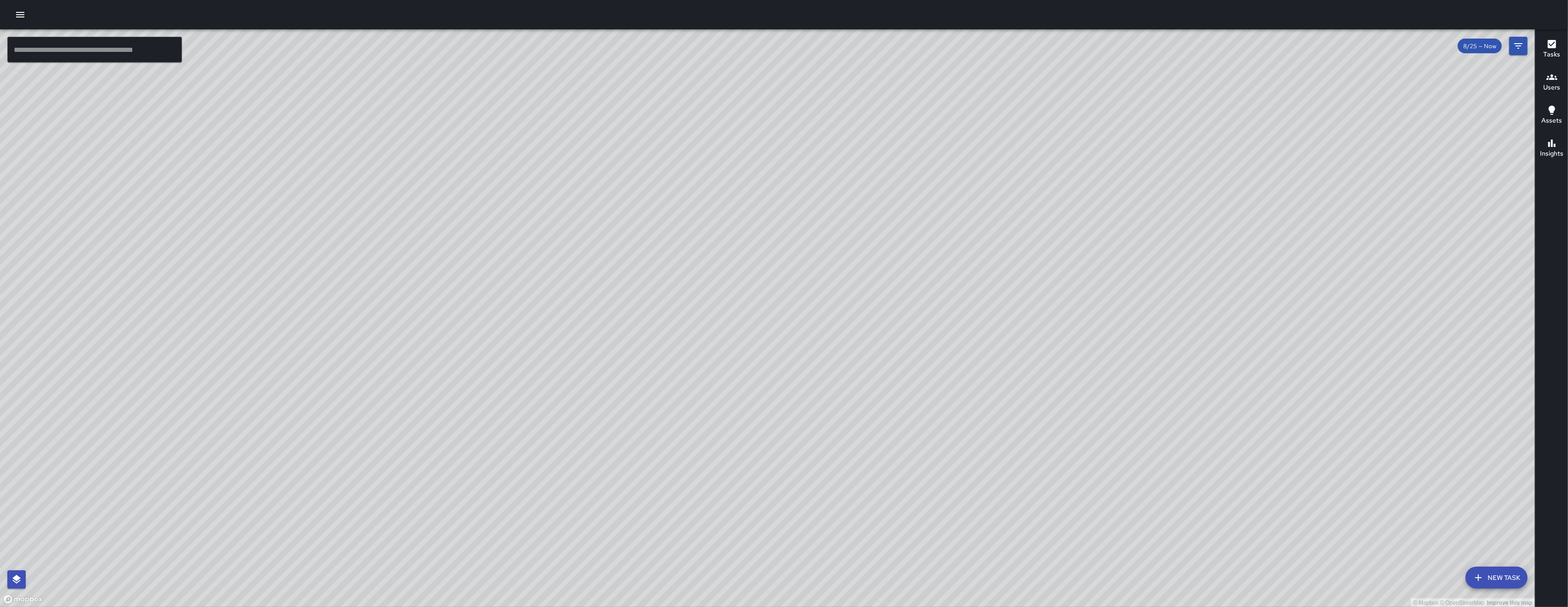
click at [906, 321] on div "© Mapbox © OpenStreetMap Improve this map" at bounding box center [768, 318] width 1535 height 578
drag, startPoint x: 903, startPoint y: 325, endPoint x: 819, endPoint y: 352, distance: 88.2
click at [819, 352] on div "© Mapbox © OpenStreetMap Improve this map" at bounding box center [768, 318] width 1535 height 578
click at [817, 344] on div "© Mapbox © OpenStreetMap Improve this map" at bounding box center [768, 318] width 1535 height 578
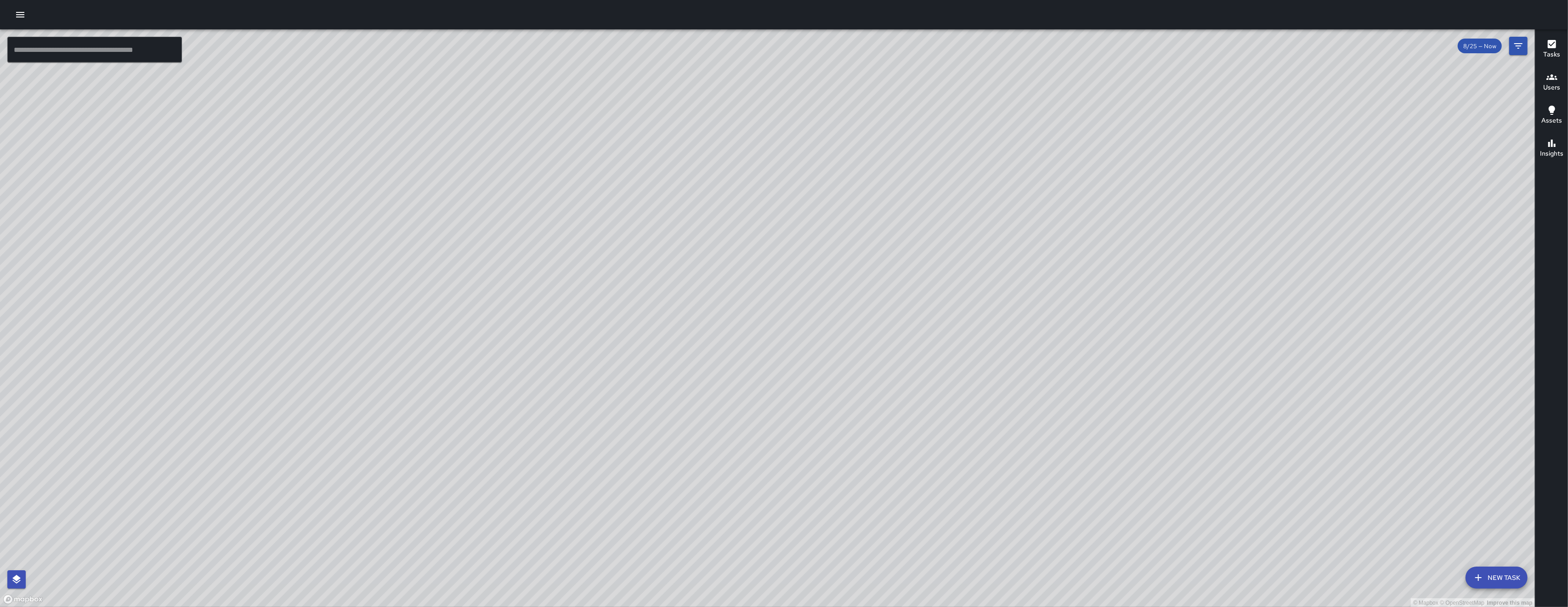
click at [26, 12] on icon "button" at bounding box center [20, 15] width 11 height 11
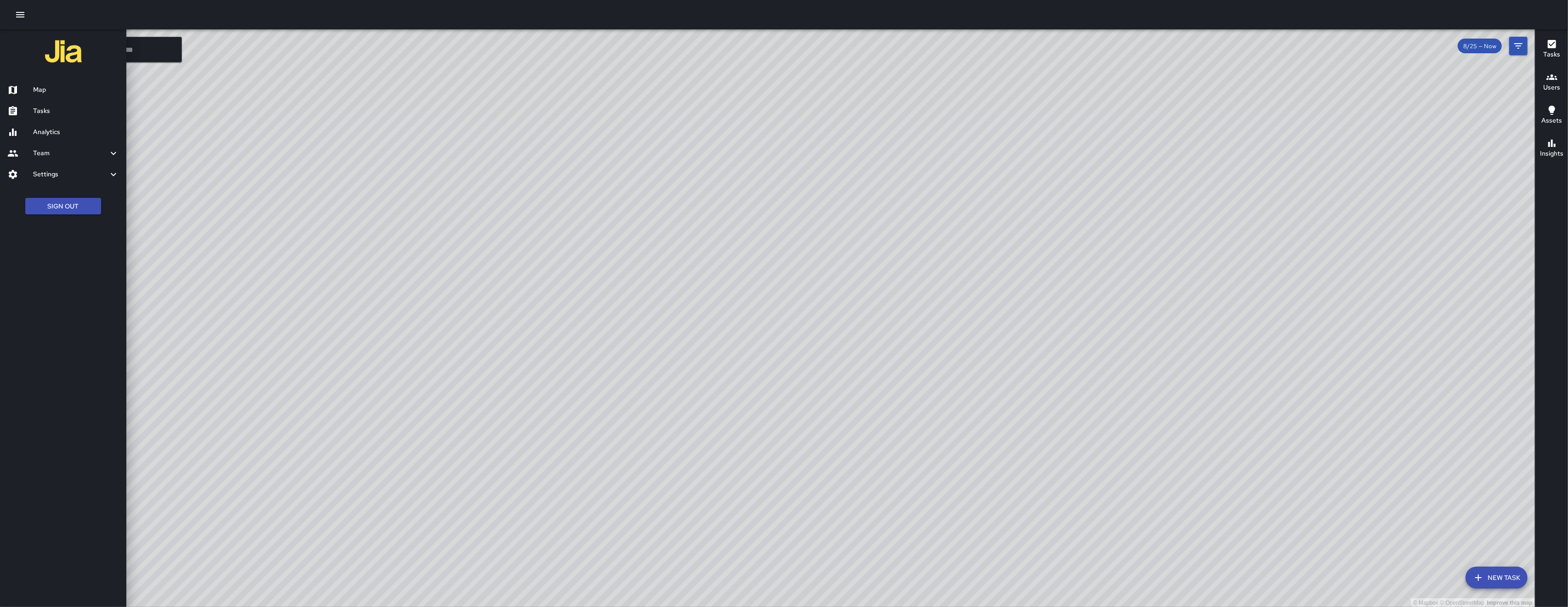
click at [79, 132] on h6 "Analytics" at bounding box center [75, 132] width 86 height 10
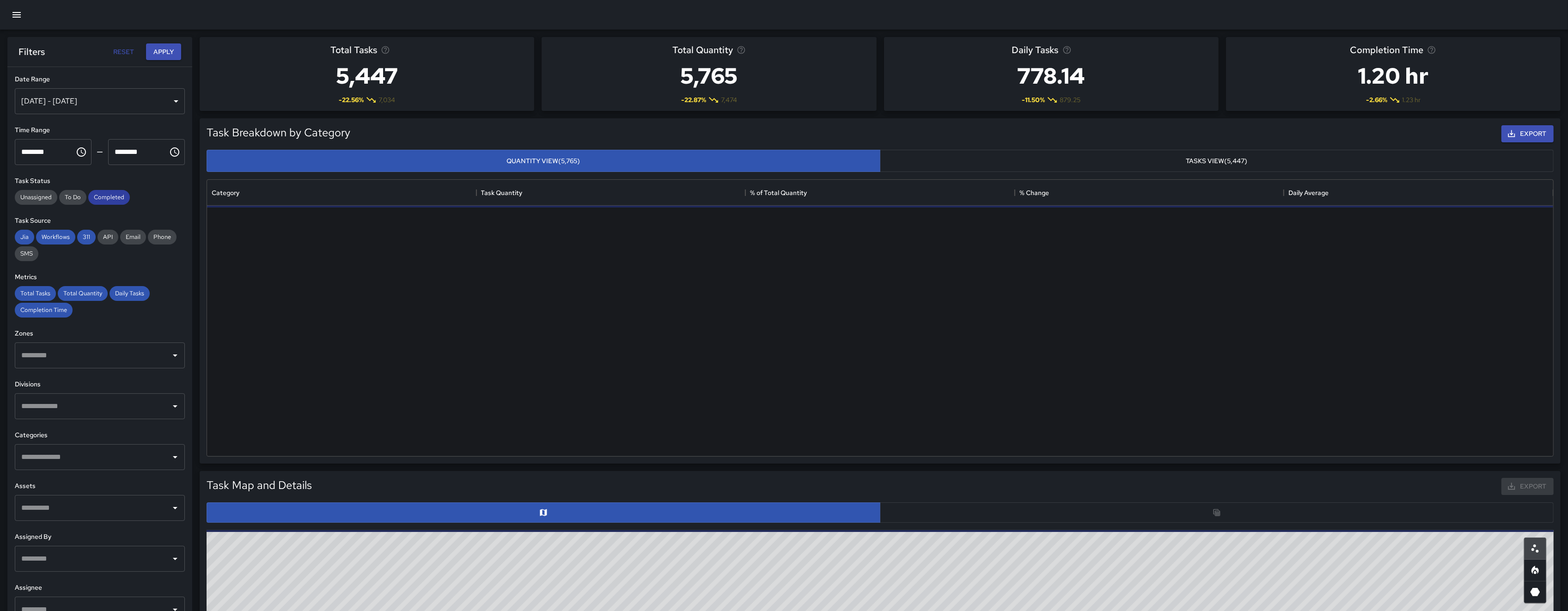
scroll to position [266, 1337]
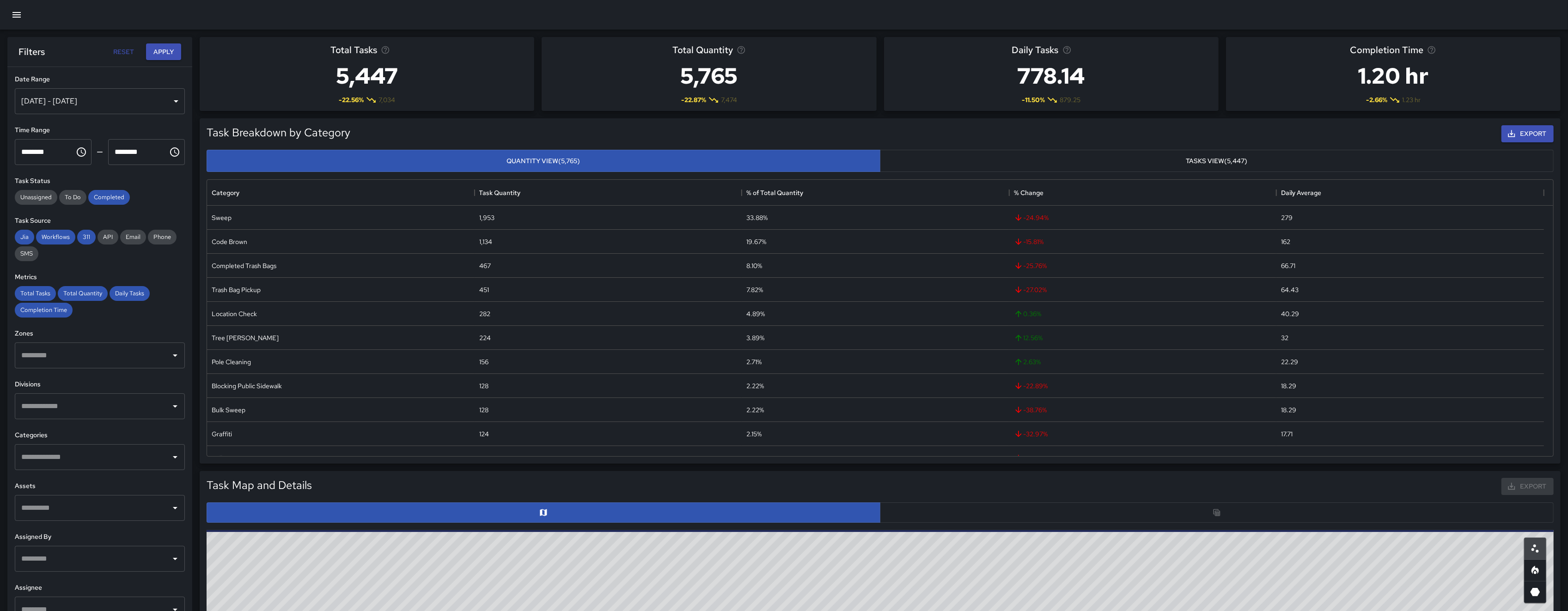
click at [117, 95] on div "[DATE] - [DATE]" at bounding box center [100, 101] width 170 height 26
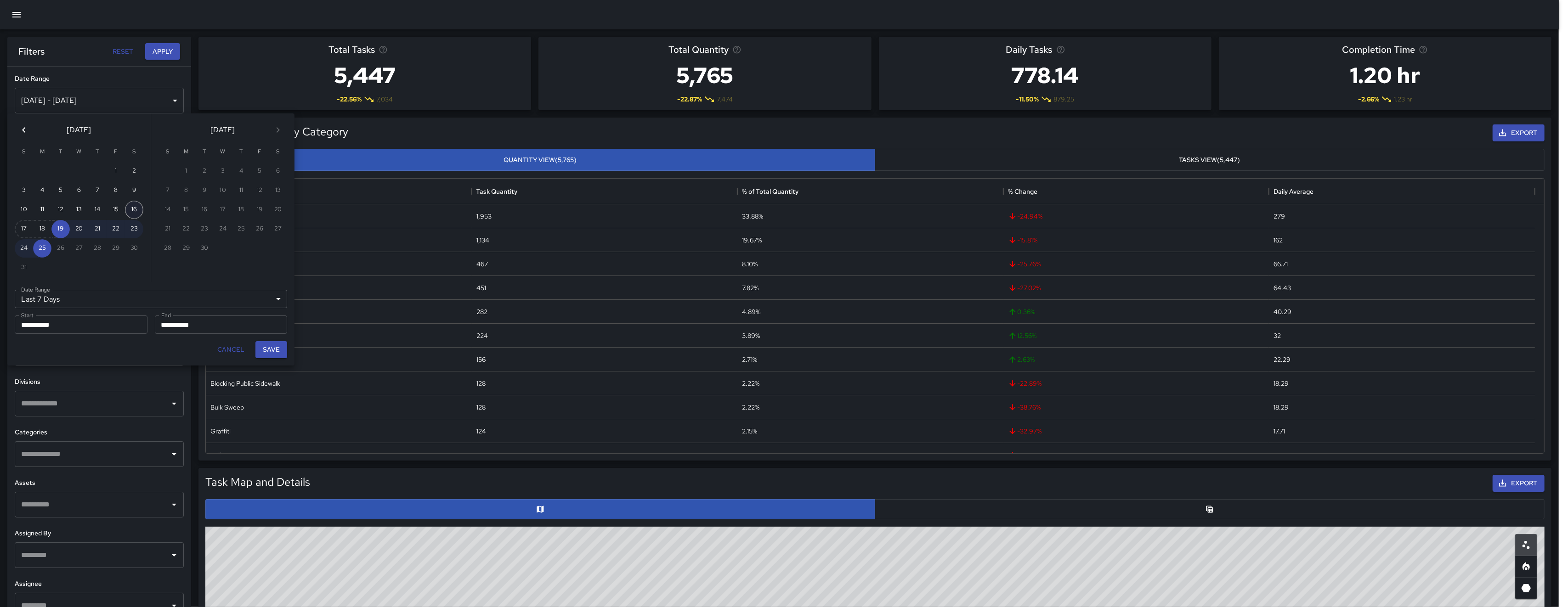
click at [127, 208] on button "16" at bounding box center [134, 210] width 18 height 18
type input "******"
type input "**********"
click at [132, 209] on button "16" at bounding box center [134, 210] width 18 height 18
type input "**********"
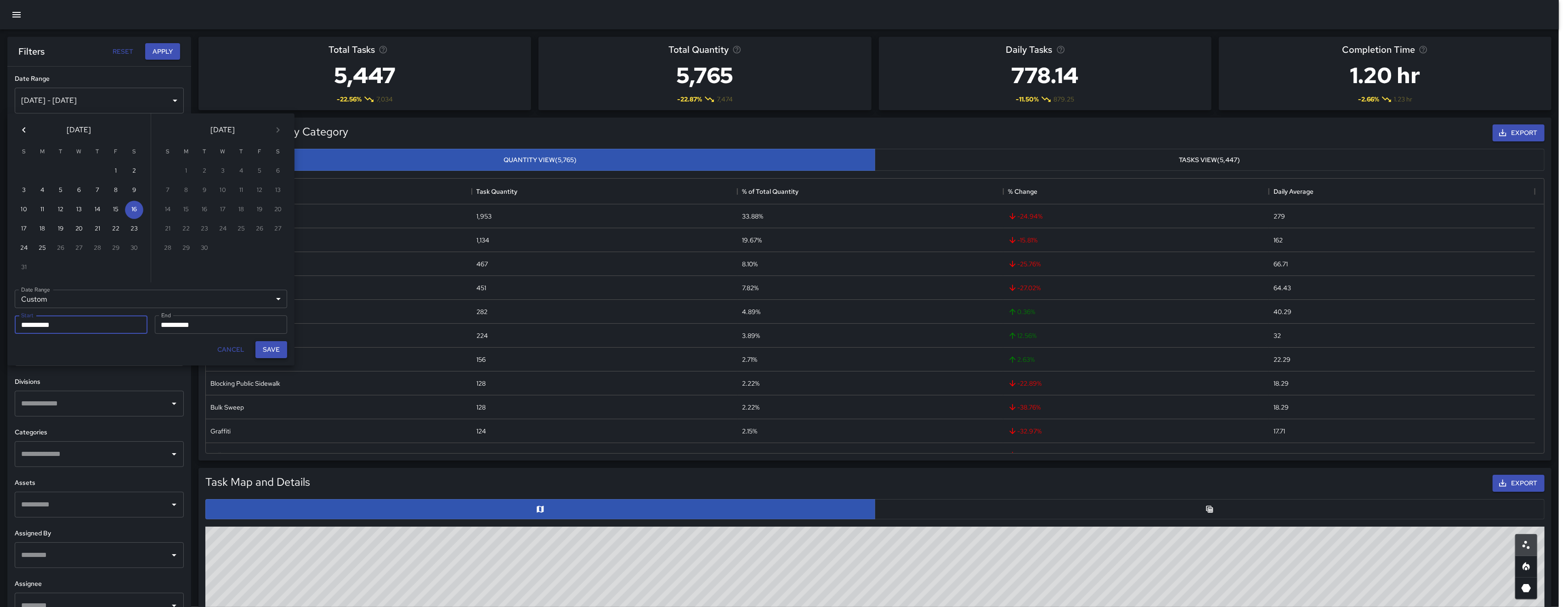
click at [276, 344] on button "Save" at bounding box center [271, 350] width 32 height 17
type input "**********"
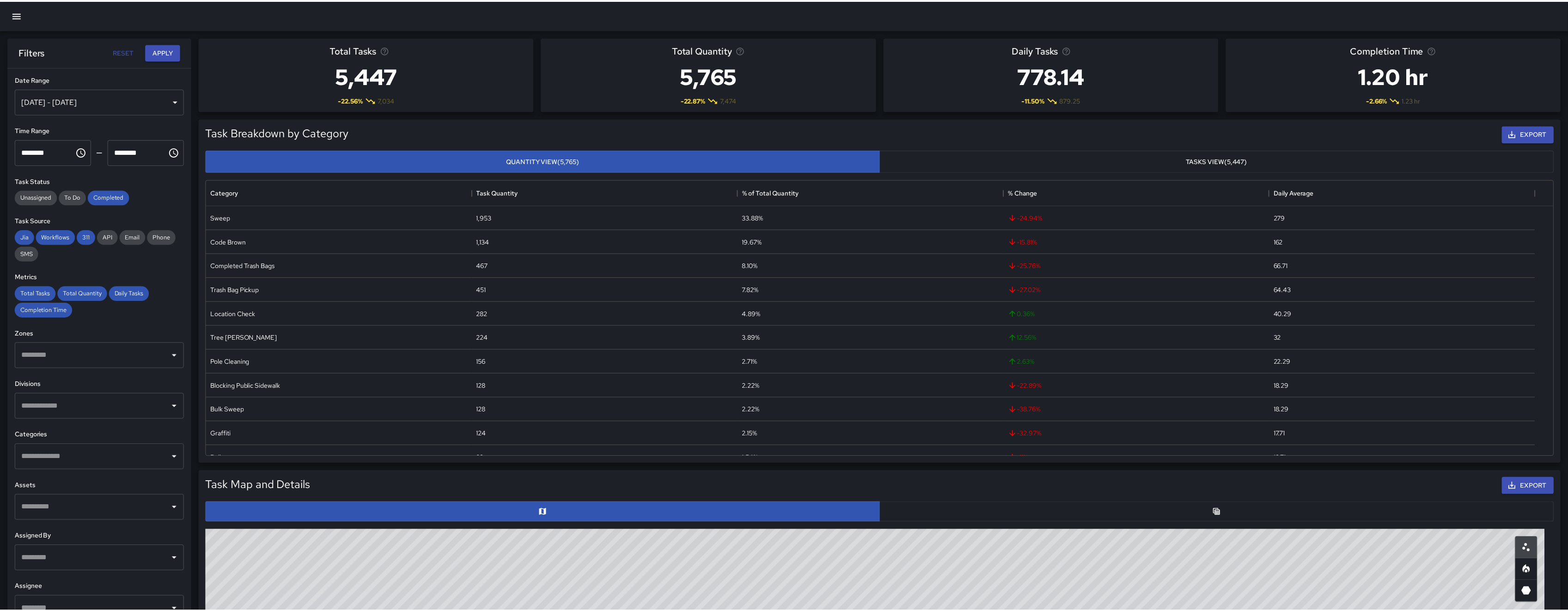
scroll to position [10, 10]
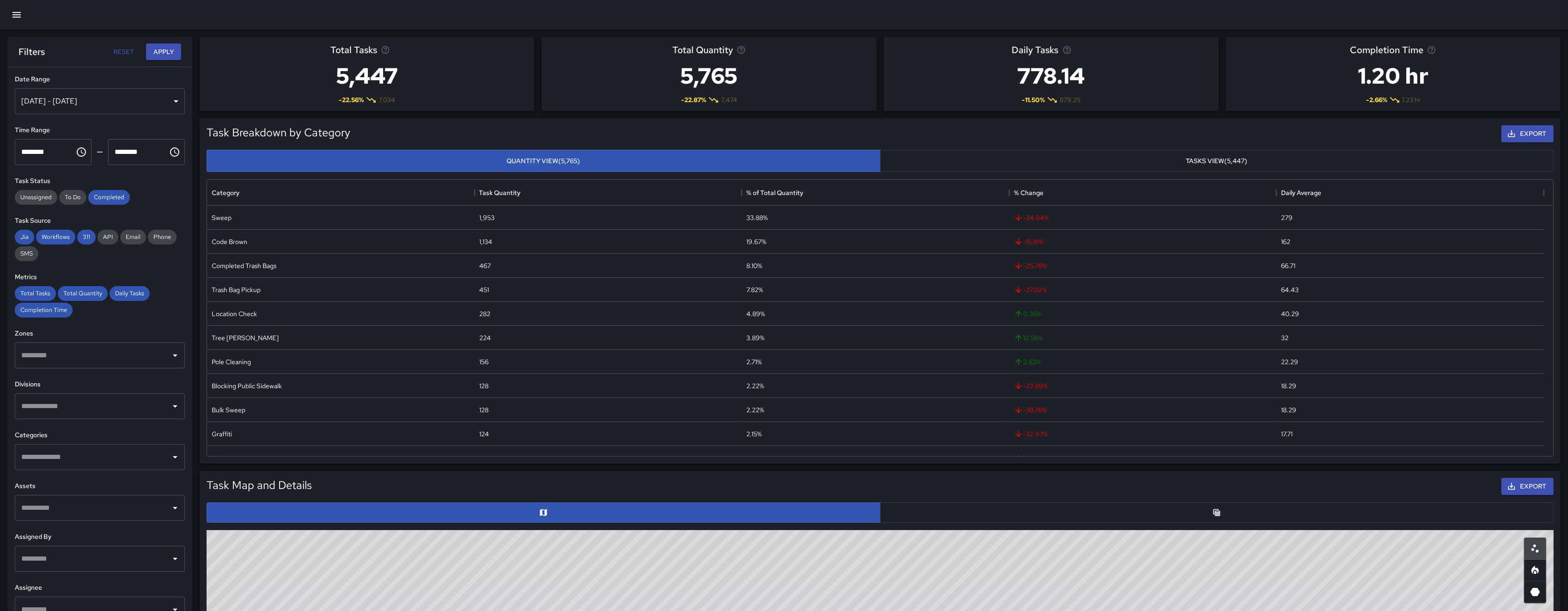
click at [76, 356] on input "text" at bounding box center [93, 355] width 148 height 18
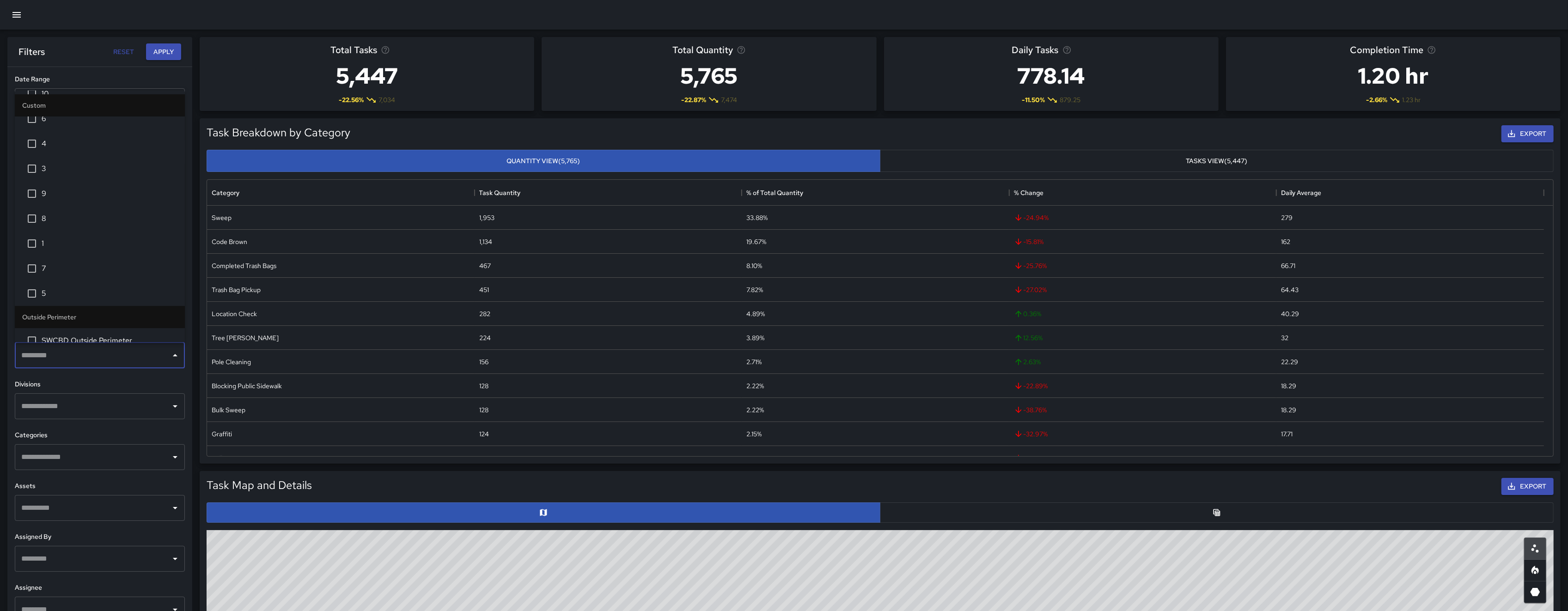
scroll to position [75, 0]
click at [50, 280] on span "5" at bounding box center [110, 279] width 136 height 11
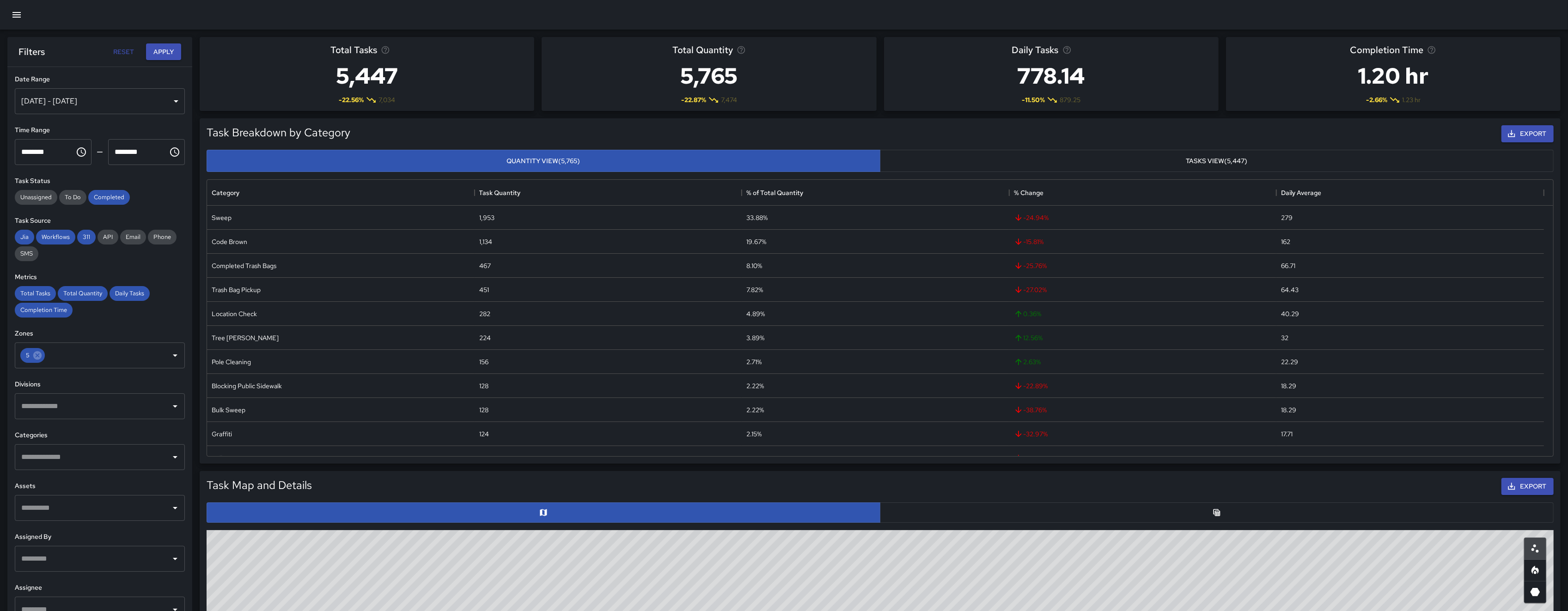
click at [173, 370] on div "**********" at bounding box center [100, 348] width 185 height 563
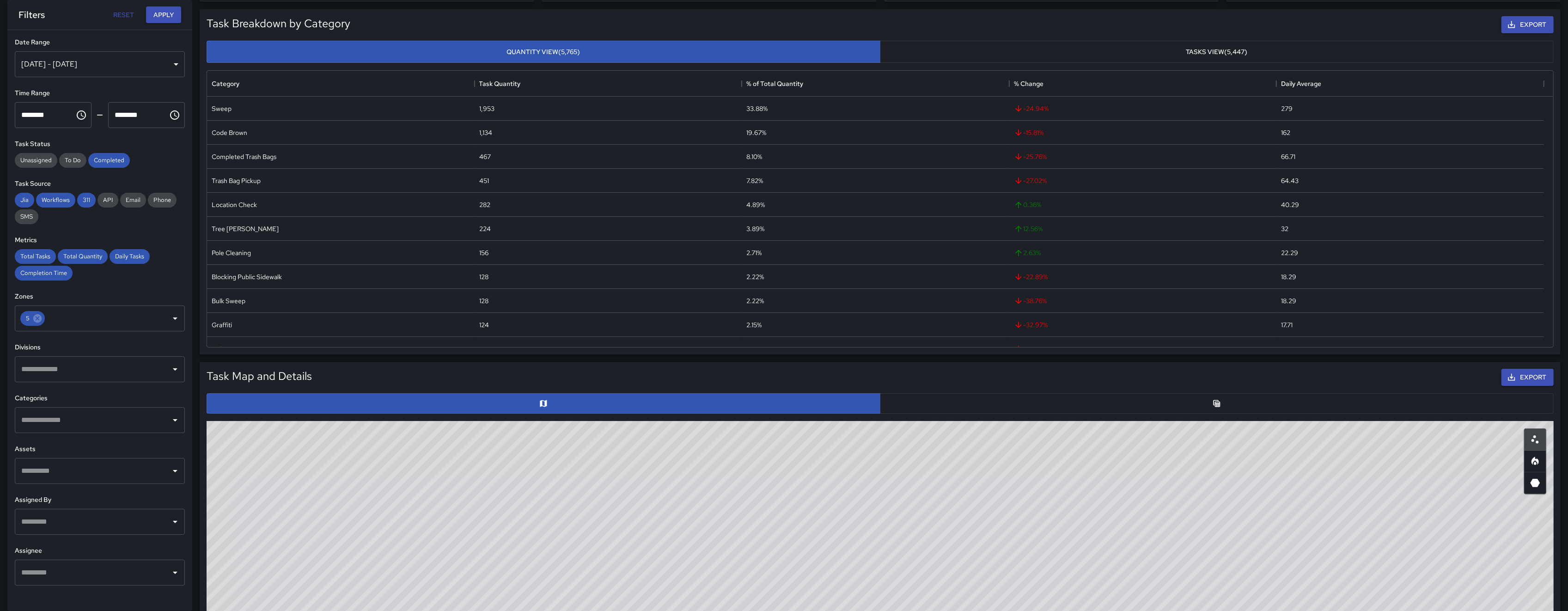
scroll to position [113, 0]
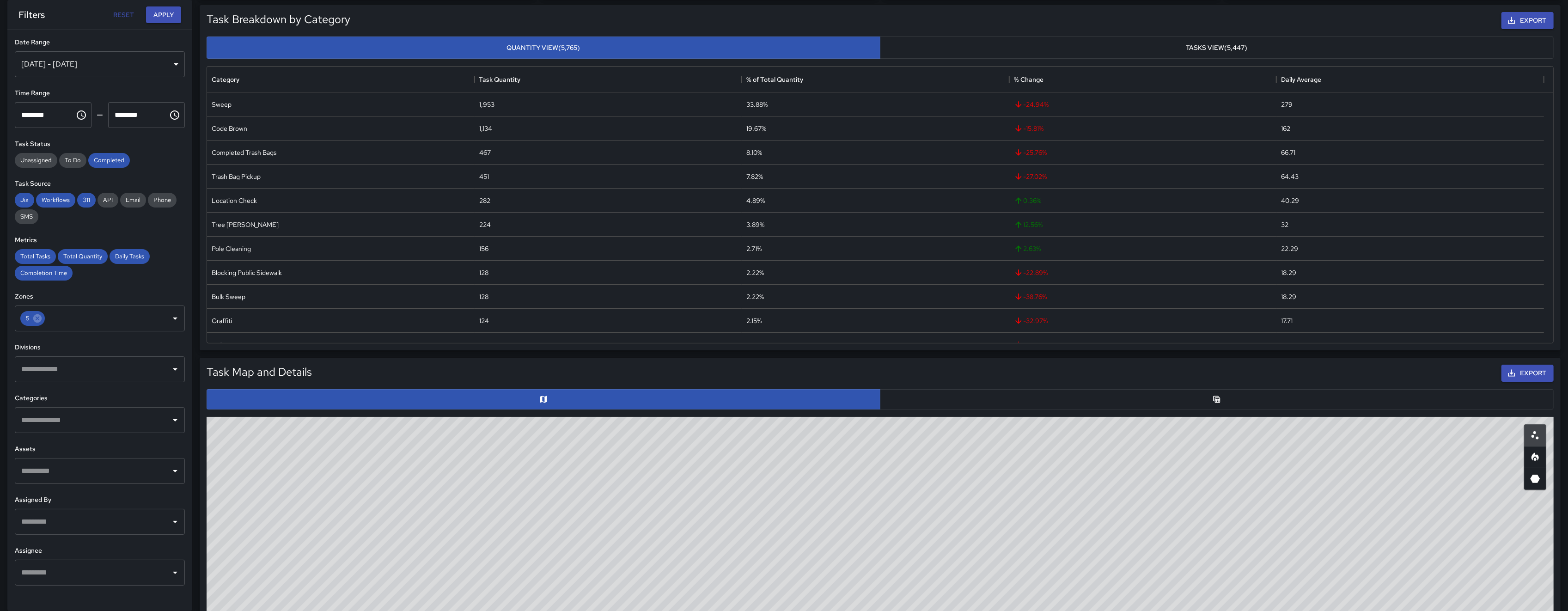
click at [527, 507] on div "© Mapbox © OpenStreetMap Improve this map" at bounding box center [880, 602] width 1347 height 370
click at [544, 533] on div "© Mapbox © OpenStreetMap Improve this map" at bounding box center [880, 602] width 1347 height 370
click at [546, 534] on div "© Mapbox © OpenStreetMap Improve this map" at bounding box center [880, 602] width 1347 height 370
drag, startPoint x: 512, startPoint y: 494, endPoint x: 517, endPoint y: 515, distance: 21.6
click at [512, 494] on div "© Mapbox © OpenStreetMap Improve this map" at bounding box center [880, 602] width 1347 height 370
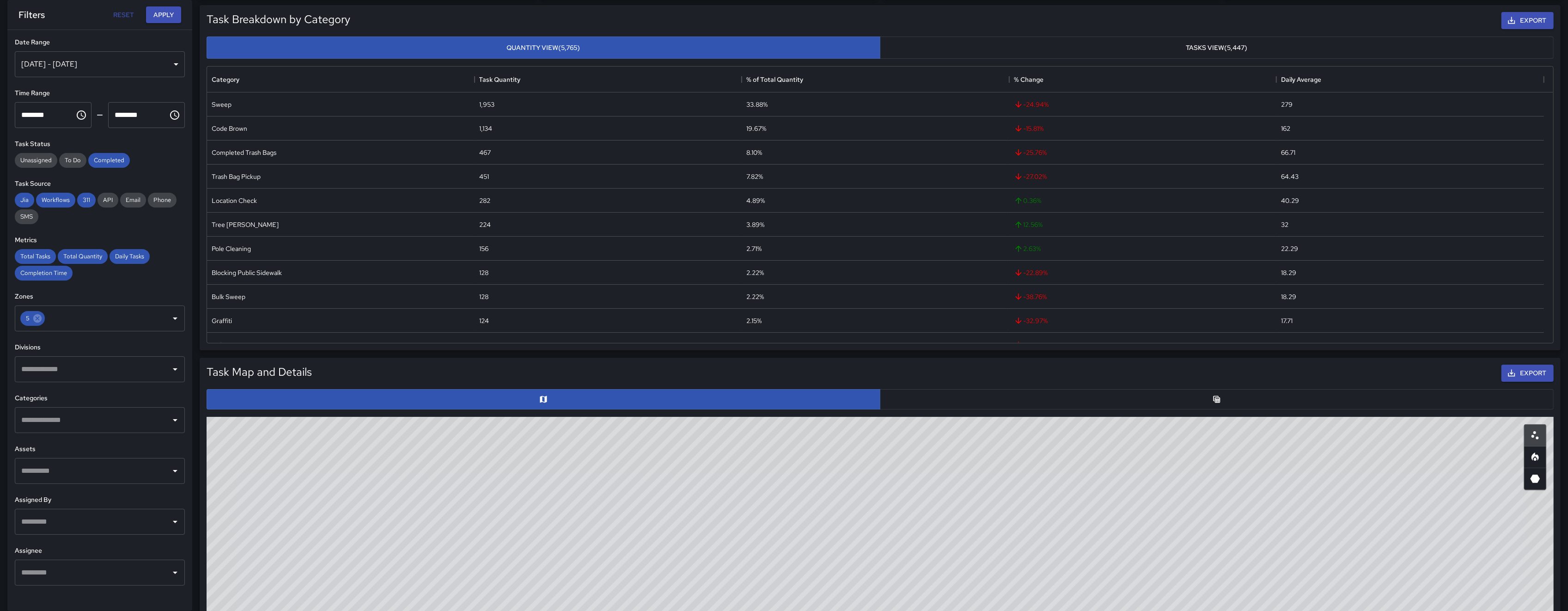
drag, startPoint x: 517, startPoint y: 515, endPoint x: 511, endPoint y: 526, distance: 12.5
click at [525, 542] on div "© Mapbox © OpenStreetMap Improve this map" at bounding box center [880, 602] width 1347 height 370
drag, startPoint x: 527, startPoint y: 489, endPoint x: 526, endPoint y: 502, distance: 13.0
click at [526, 502] on div "© Mapbox © OpenStreetMap Improve this map" at bounding box center [880, 602] width 1347 height 370
drag, startPoint x: 532, startPoint y: 482, endPoint x: 523, endPoint y: 506, distance: 25.6
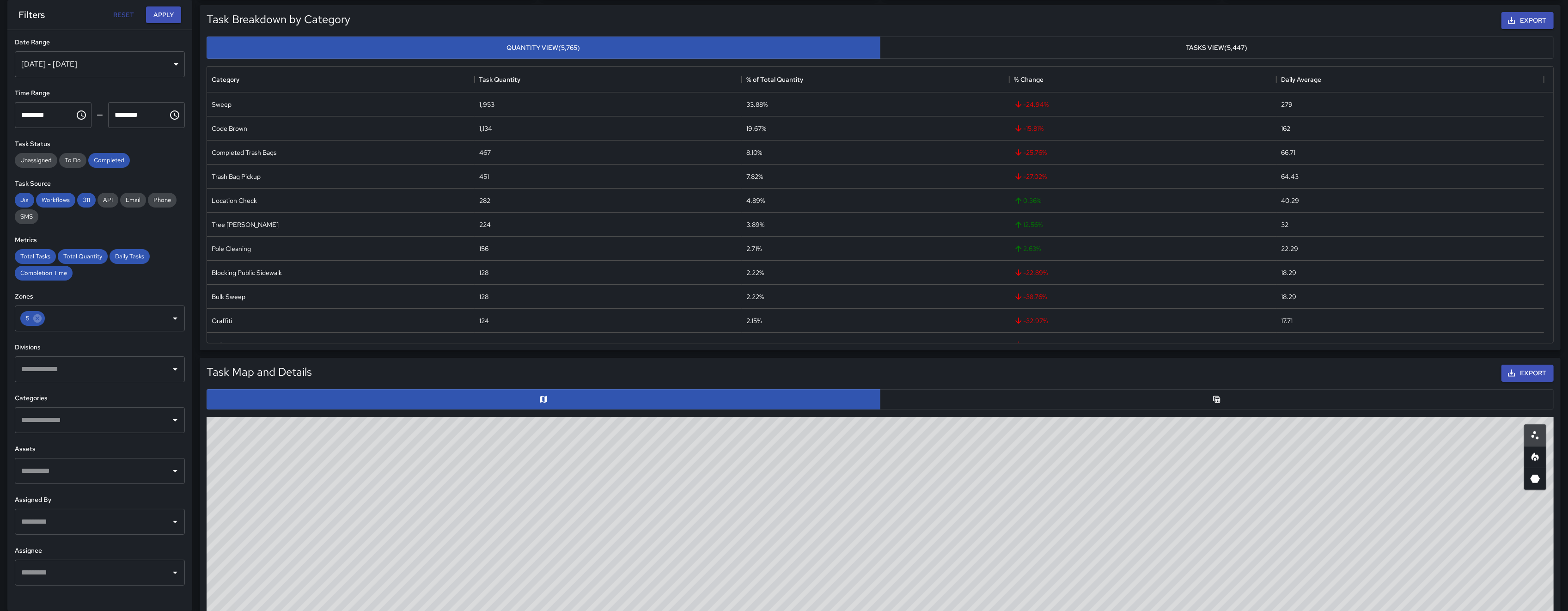
click at [523, 506] on div "© Mapbox © OpenStreetMap Improve this map" at bounding box center [880, 602] width 1347 height 370
click at [122, 159] on span "Completed" at bounding box center [109, 160] width 42 height 8
click at [71, 199] on span "Workflows" at bounding box center [56, 200] width 39 height 8
click at [80, 200] on span "311" at bounding box center [86, 200] width 18 height 8
click at [24, 201] on span "Jia" at bounding box center [24, 200] width 20 height 8
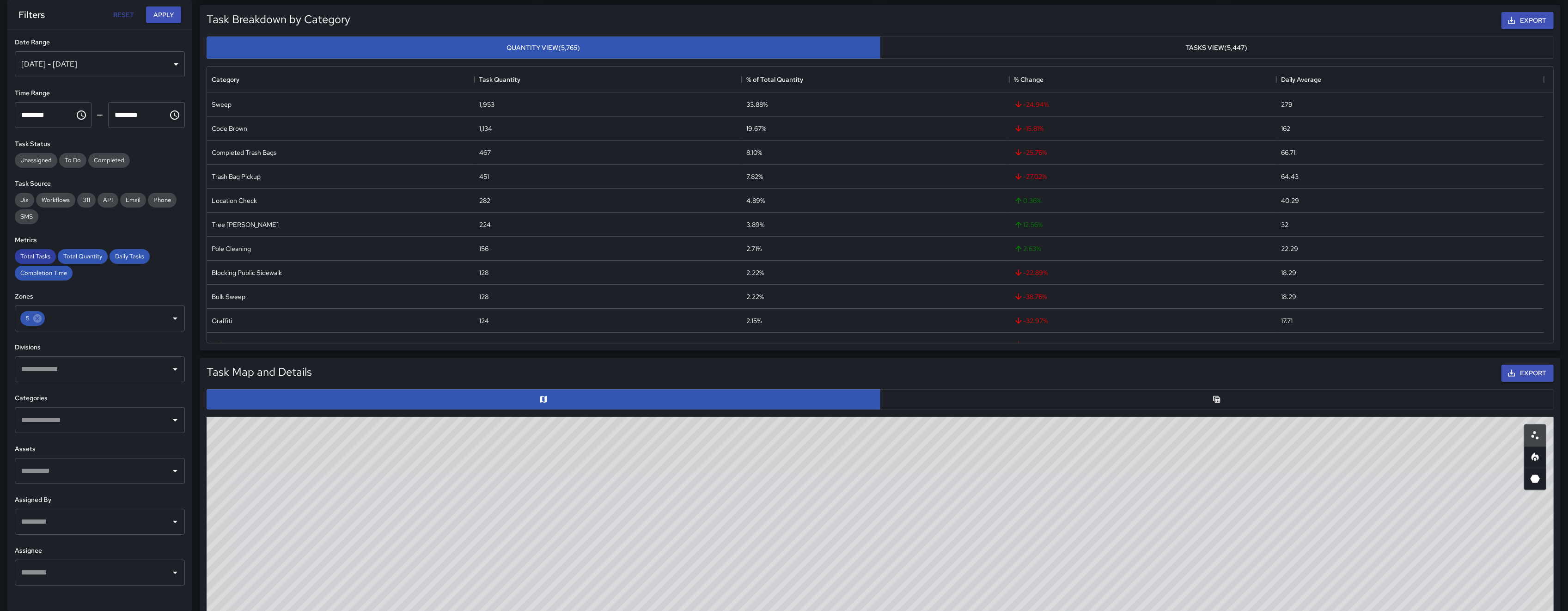
click at [39, 260] on span "Total Tasks" at bounding box center [35, 256] width 41 height 8
click at [42, 268] on div "Completion Time" at bounding box center [43, 273] width 58 height 15
click at [75, 252] on div "Total Quantity" at bounding box center [83, 257] width 50 height 15
click at [124, 253] on span "Daily Tasks" at bounding box center [130, 256] width 40 height 8
click at [122, 412] on input "text" at bounding box center [93, 420] width 148 height 18
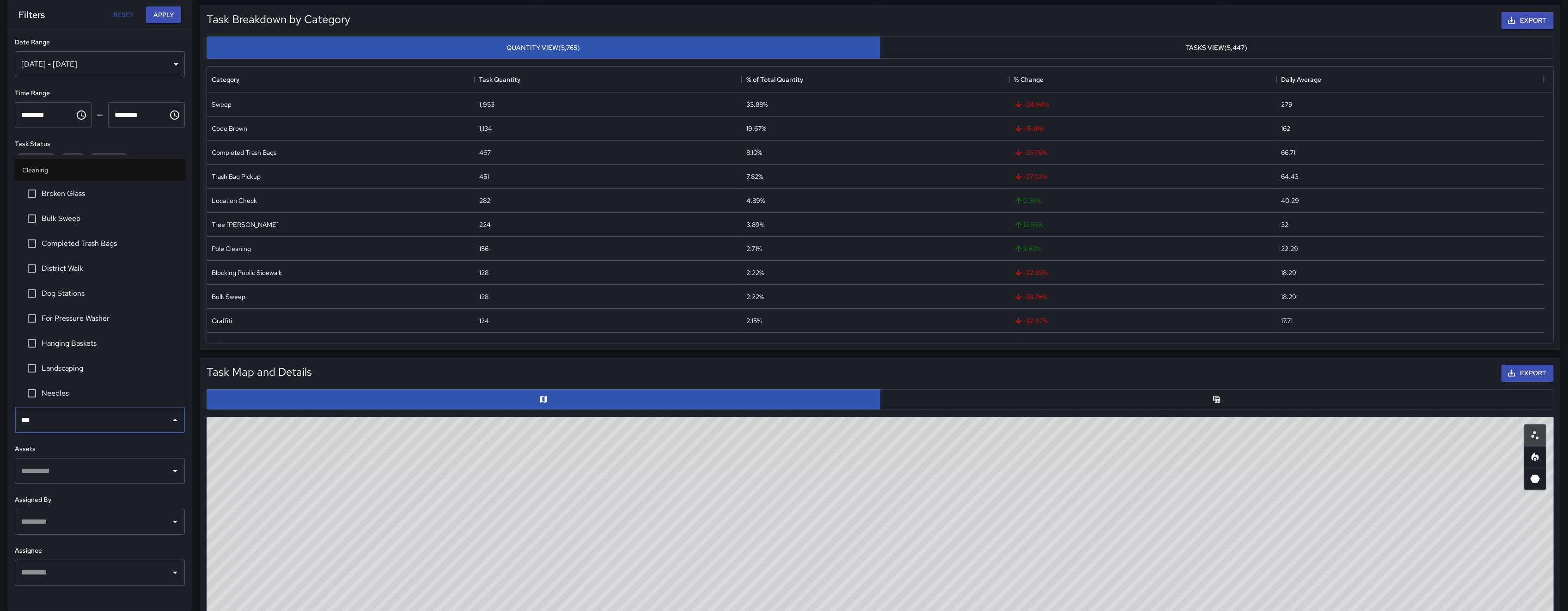
type input "****"
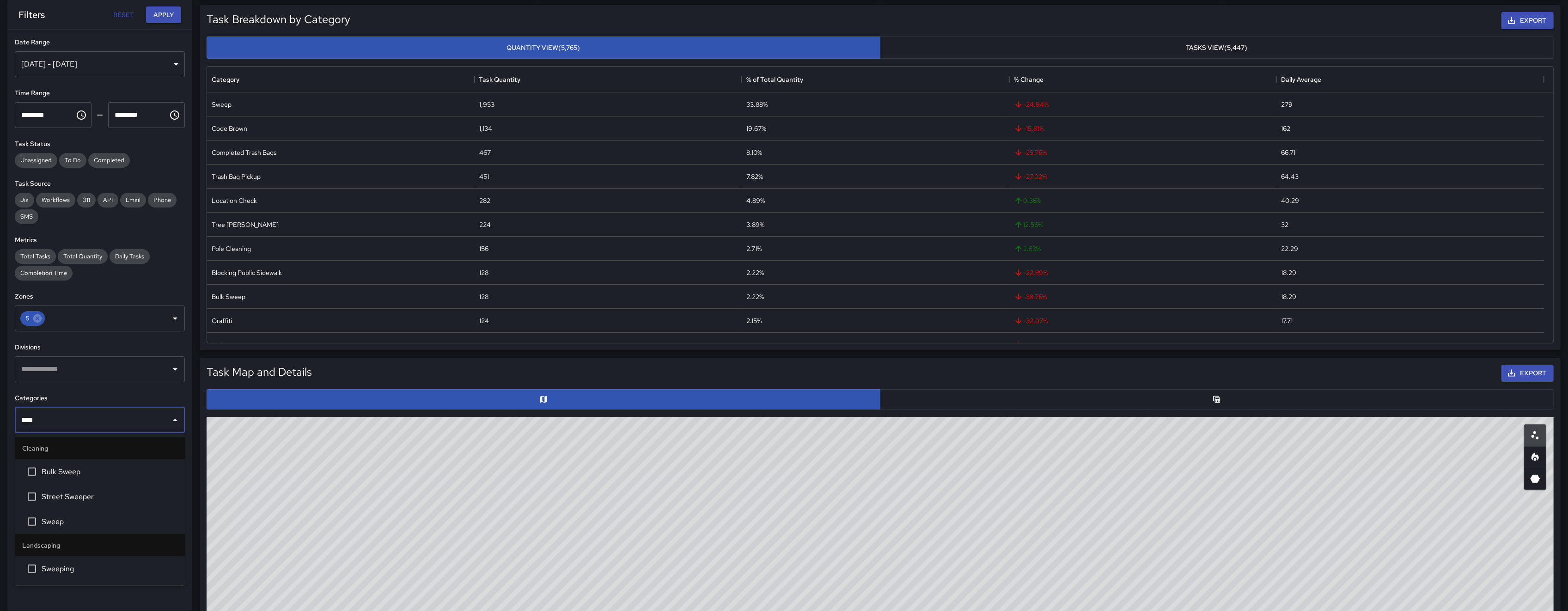
click at [67, 514] on li "Sweep" at bounding box center [100, 522] width 170 height 25
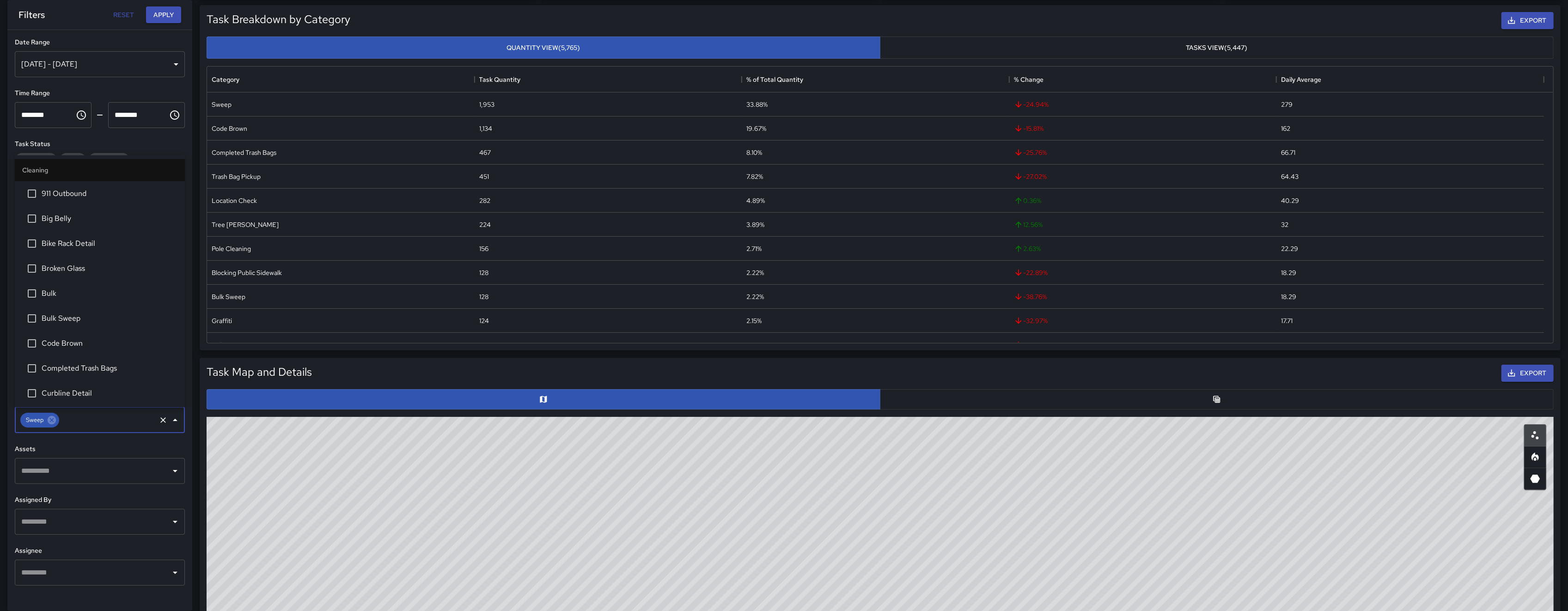
scroll to position [498, 0]
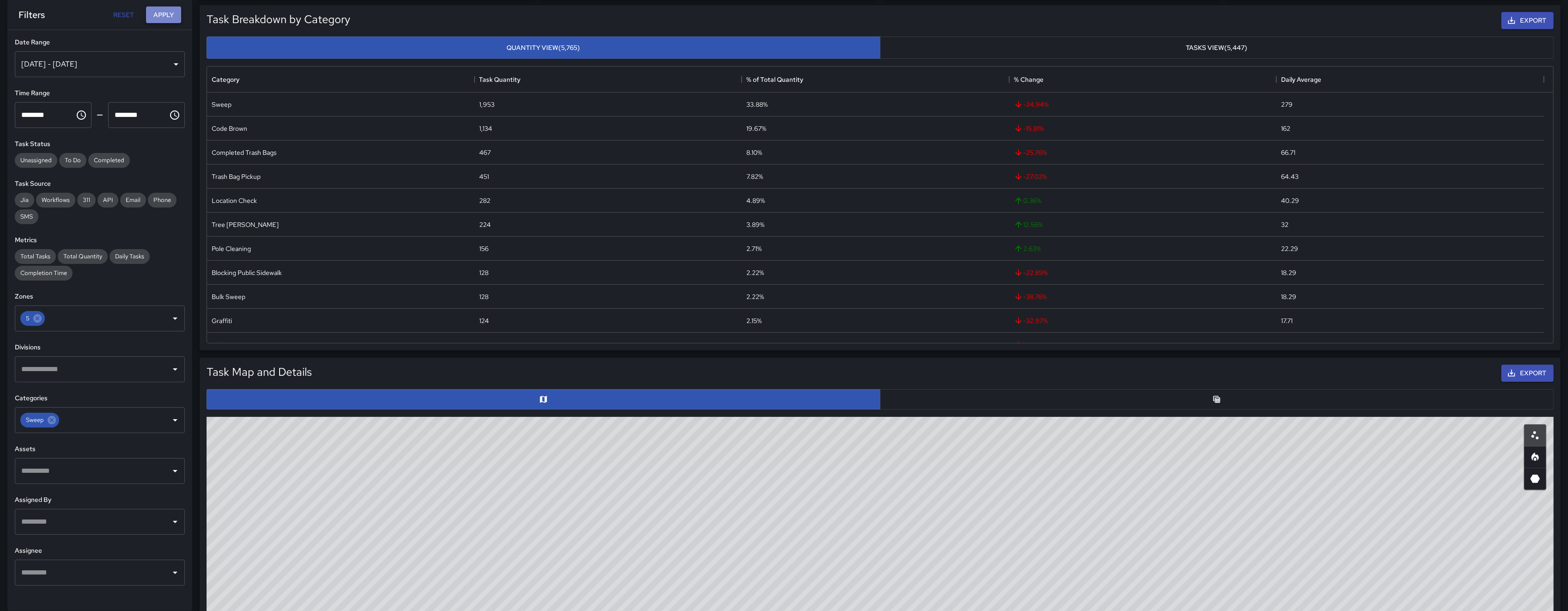
click at [159, 14] on button "Apply" at bounding box center [163, 15] width 35 height 17
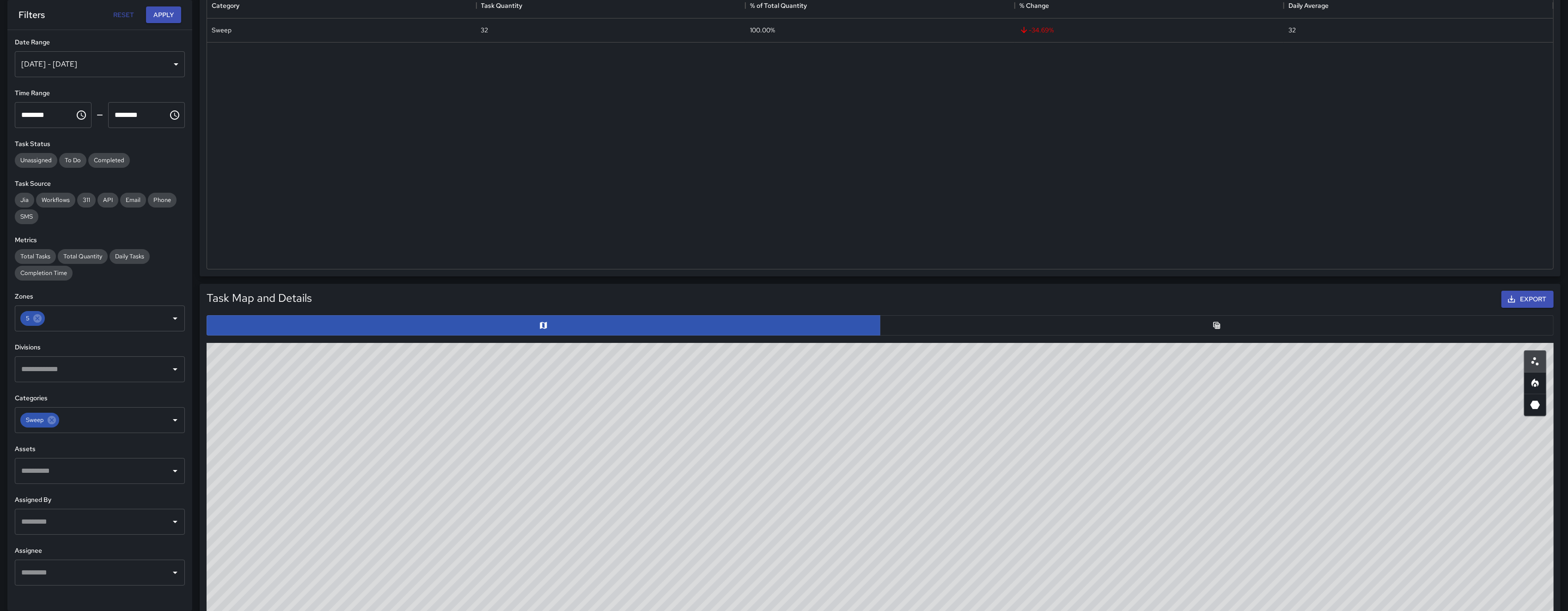
drag, startPoint x: 539, startPoint y: 470, endPoint x: 541, endPoint y: 509, distance: 39.1
click at [541, 509] on div "© Mapbox © OpenStreetMap Improve this map" at bounding box center [880, 528] width 1347 height 370
click at [53, 419] on icon at bounding box center [52, 420] width 9 height 9
click at [157, 16] on button "Apply" at bounding box center [163, 15] width 35 height 17
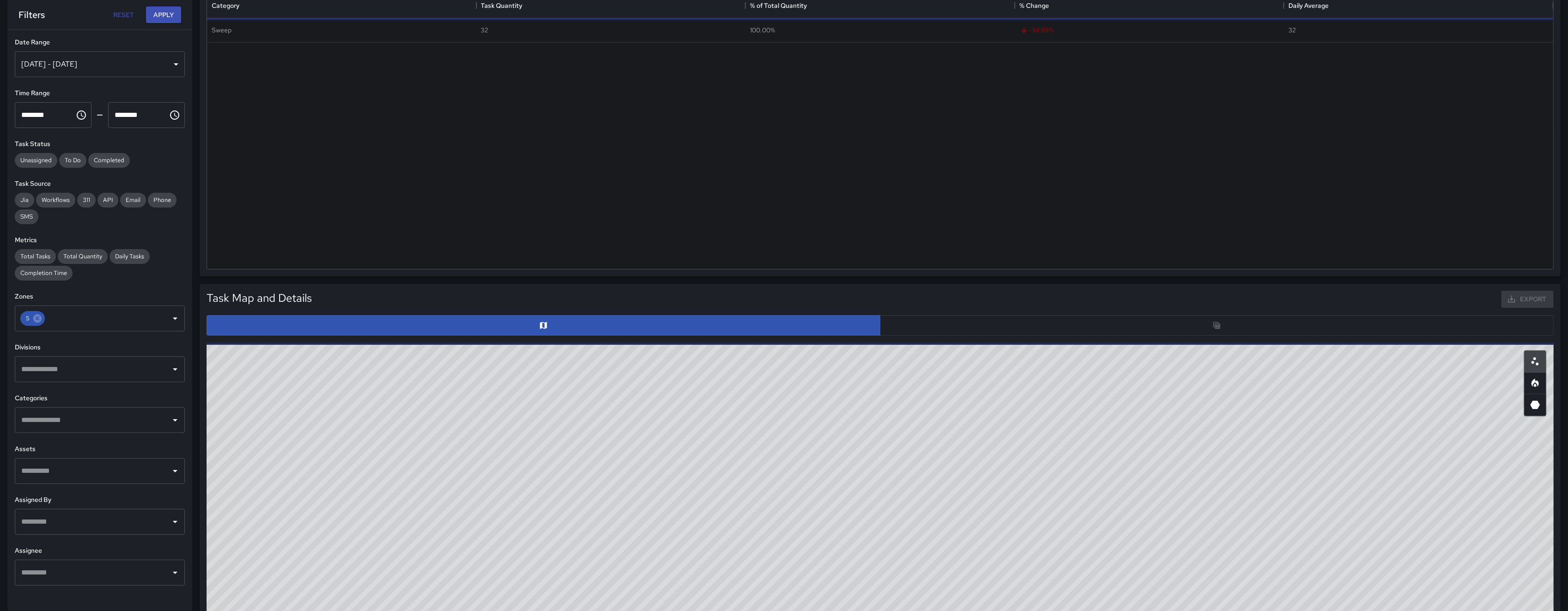
drag, startPoint x: 533, startPoint y: 481, endPoint x: 478, endPoint y: 423, distance: 79.9
click at [478, 423] on div "© Mapbox © OpenStreetMap Improve this map" at bounding box center [880, 528] width 1347 height 370
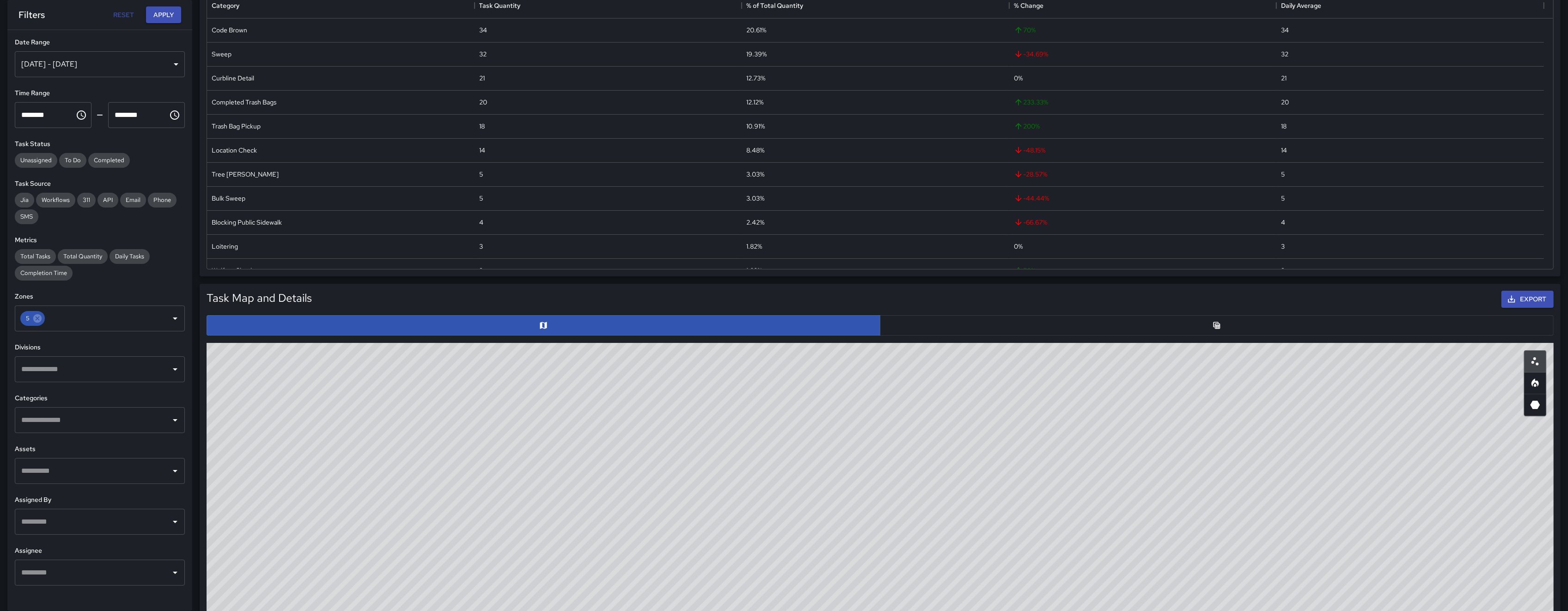
click at [486, 430] on div "© Mapbox © OpenStreetMap Improve this map" at bounding box center [880, 528] width 1347 height 370
drag, startPoint x: 487, startPoint y: 436, endPoint x: 488, endPoint y: 479, distance: 43.0
click at [487, 471] on div "© Mapbox © OpenStreetMap Improve this map" at bounding box center [880, 528] width 1347 height 370
click at [488, 479] on div "© Mapbox © OpenStreetMap Improve this map" at bounding box center [880, 528] width 1347 height 370
click at [58, 70] on div "[DATE] - [DATE]" at bounding box center [100, 64] width 170 height 26
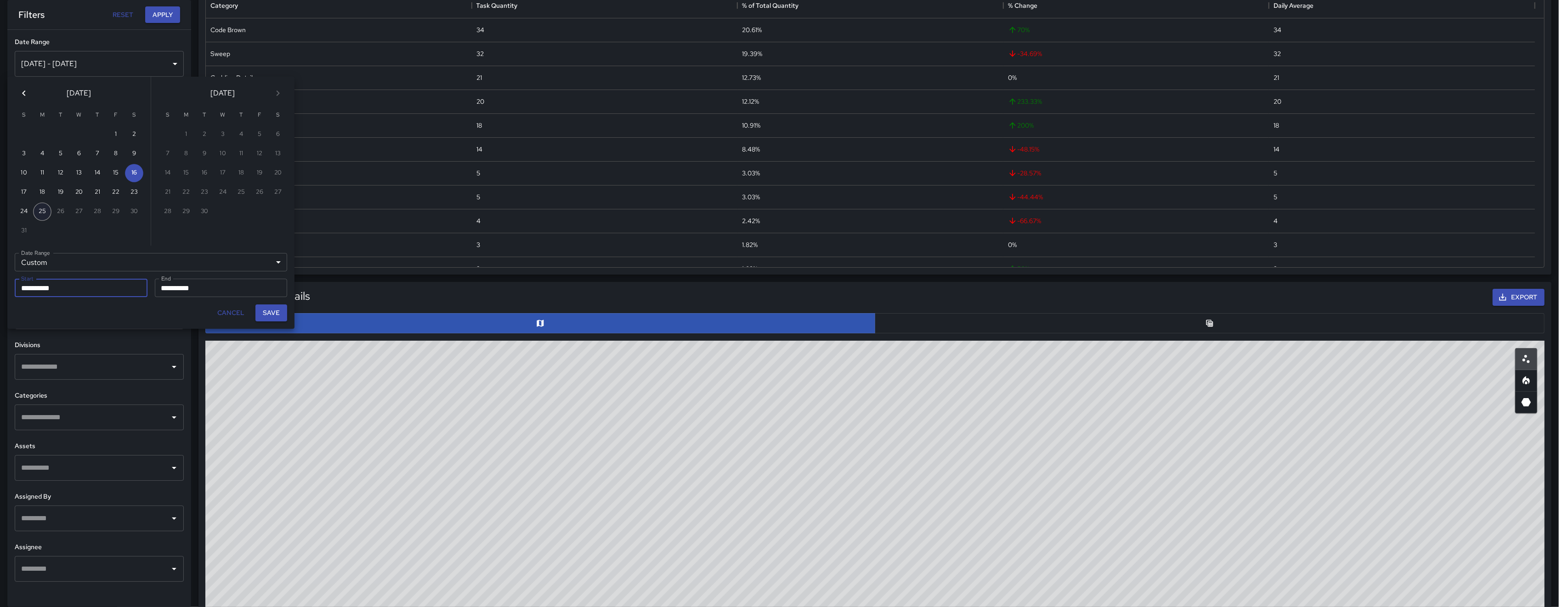
click at [40, 206] on button "25" at bounding box center [42, 212] width 18 height 18
type input "**********"
click at [271, 313] on button "Save" at bounding box center [271, 313] width 32 height 17
type input "**********"
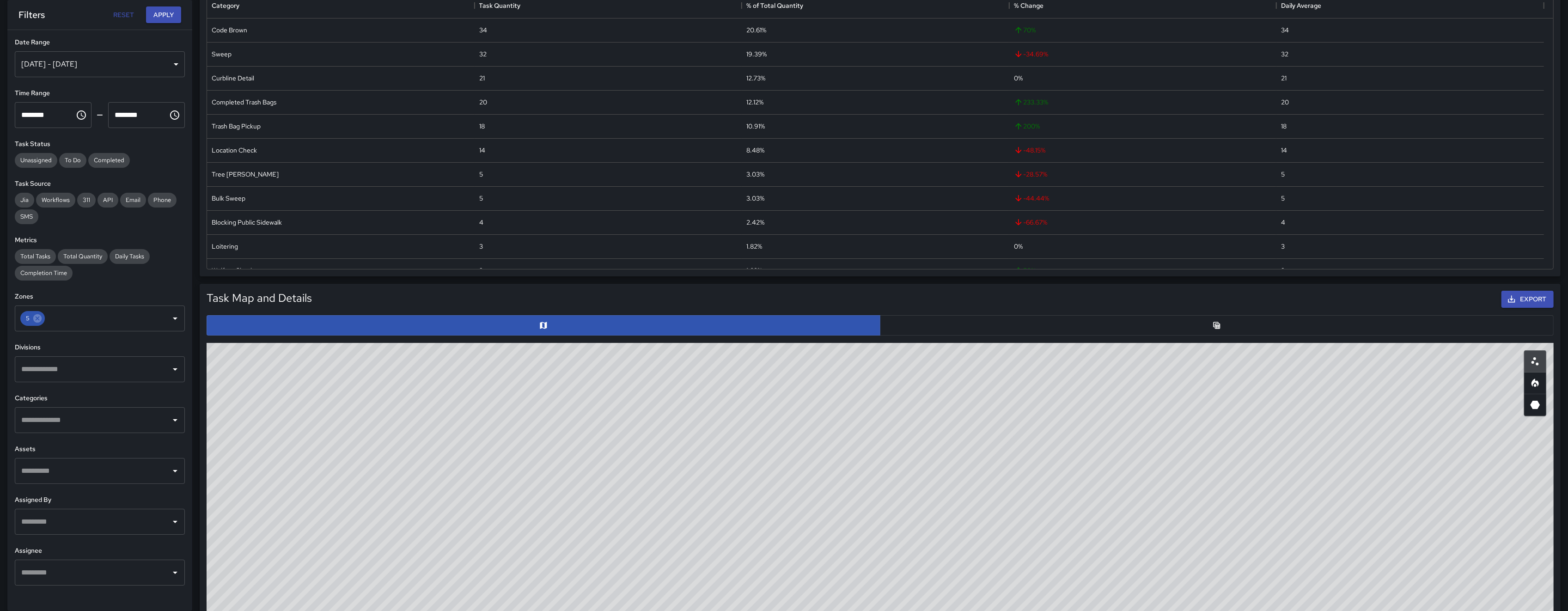
scroll to position [10, 10]
click at [174, 19] on button "Apply" at bounding box center [163, 15] width 35 height 17
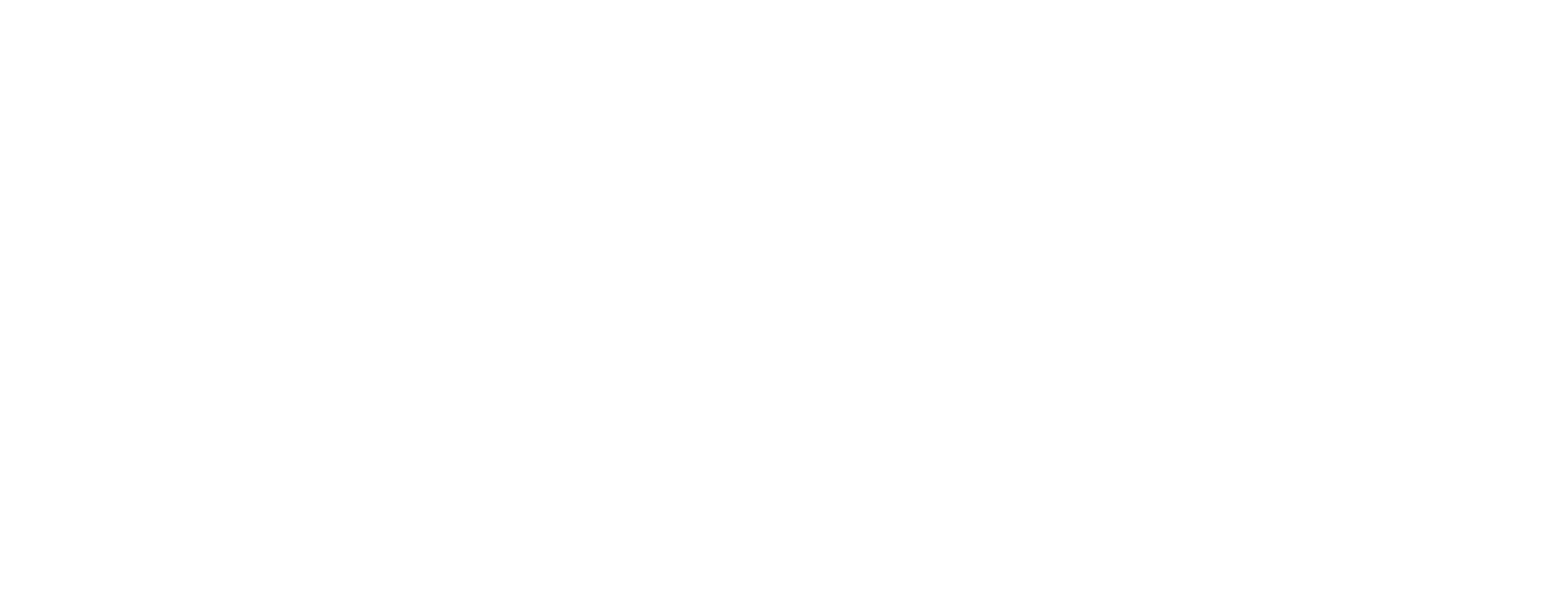
scroll to position [0, 0]
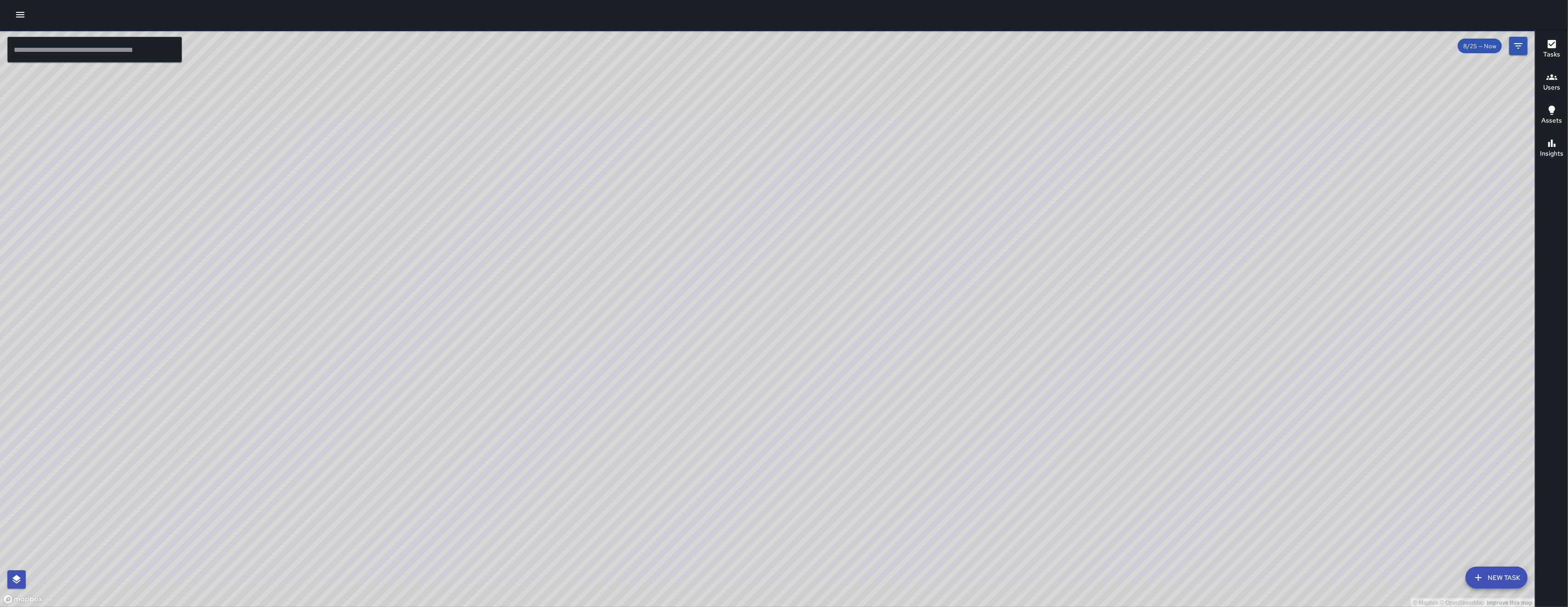
click at [10, 19] on div at bounding box center [784, 15] width 1568 height 29
click at [16, 19] on icon "button" at bounding box center [20, 15] width 11 height 11
click at [23, 15] on icon "button" at bounding box center [20, 15] width 9 height 5
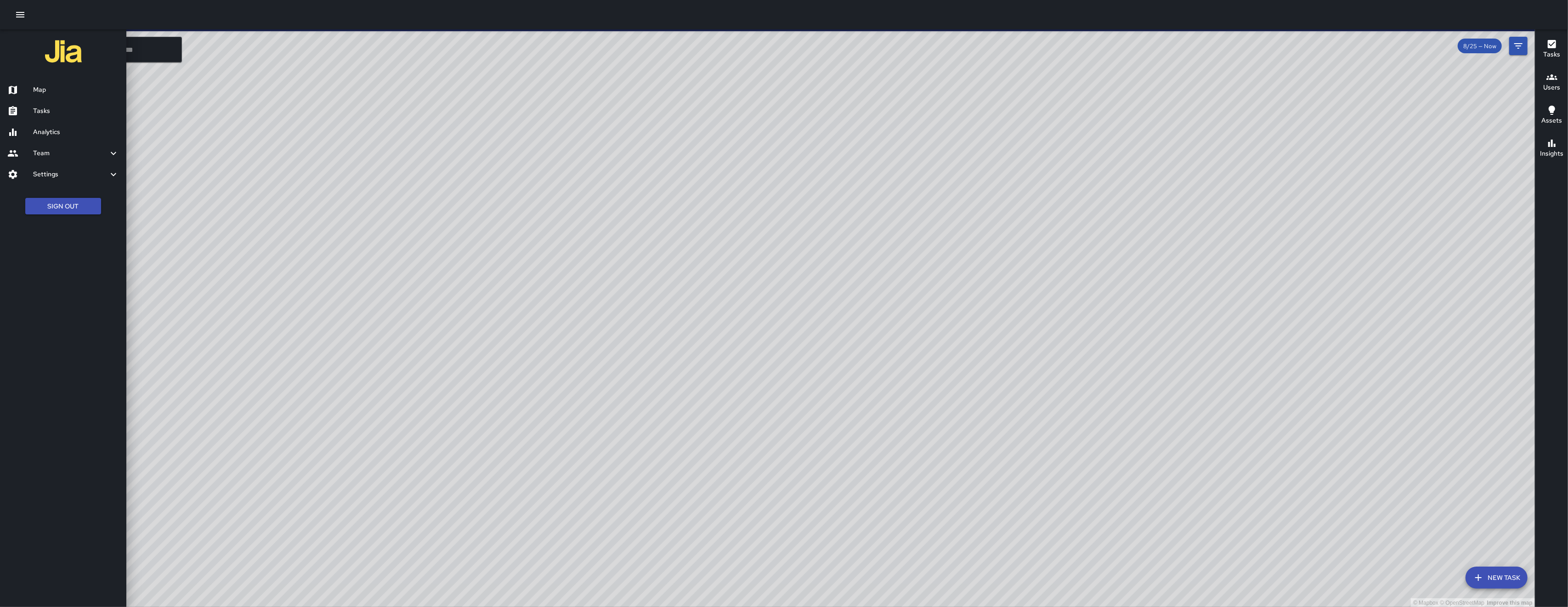
click at [46, 136] on h6 "Analytics" at bounding box center [75, 132] width 86 height 10
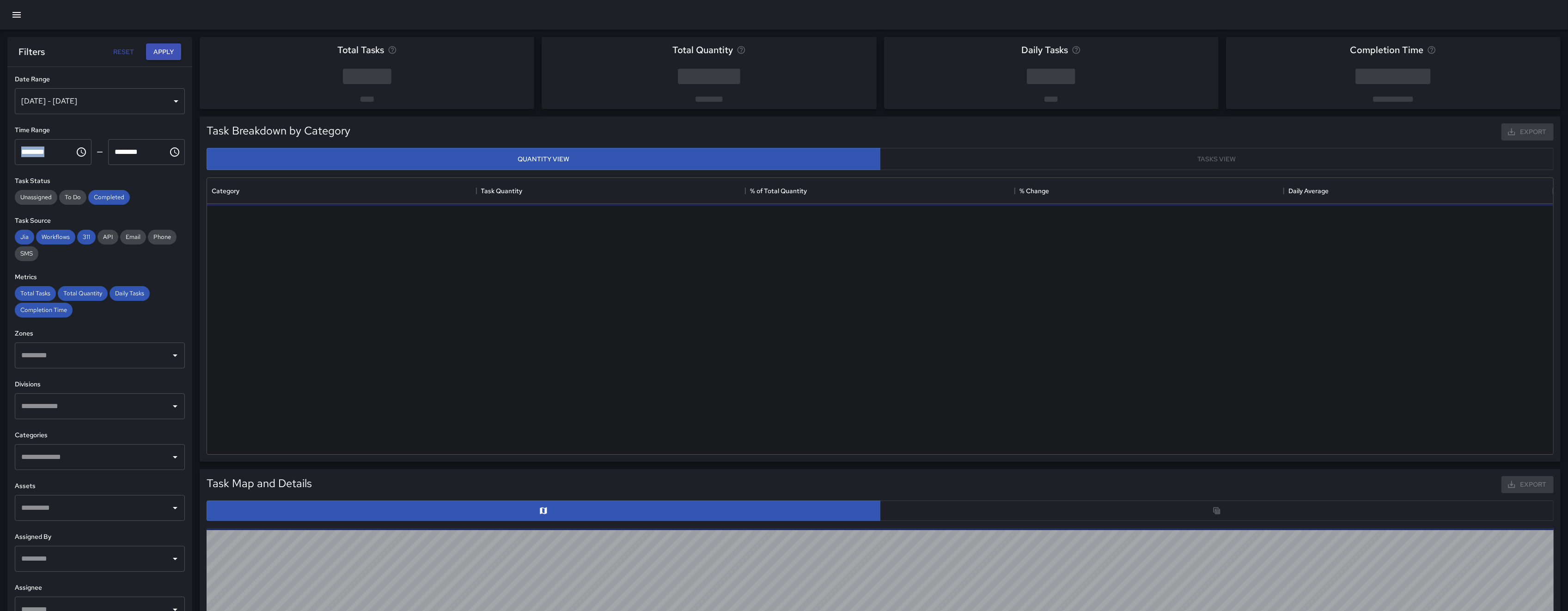
scroll to position [266, 1337]
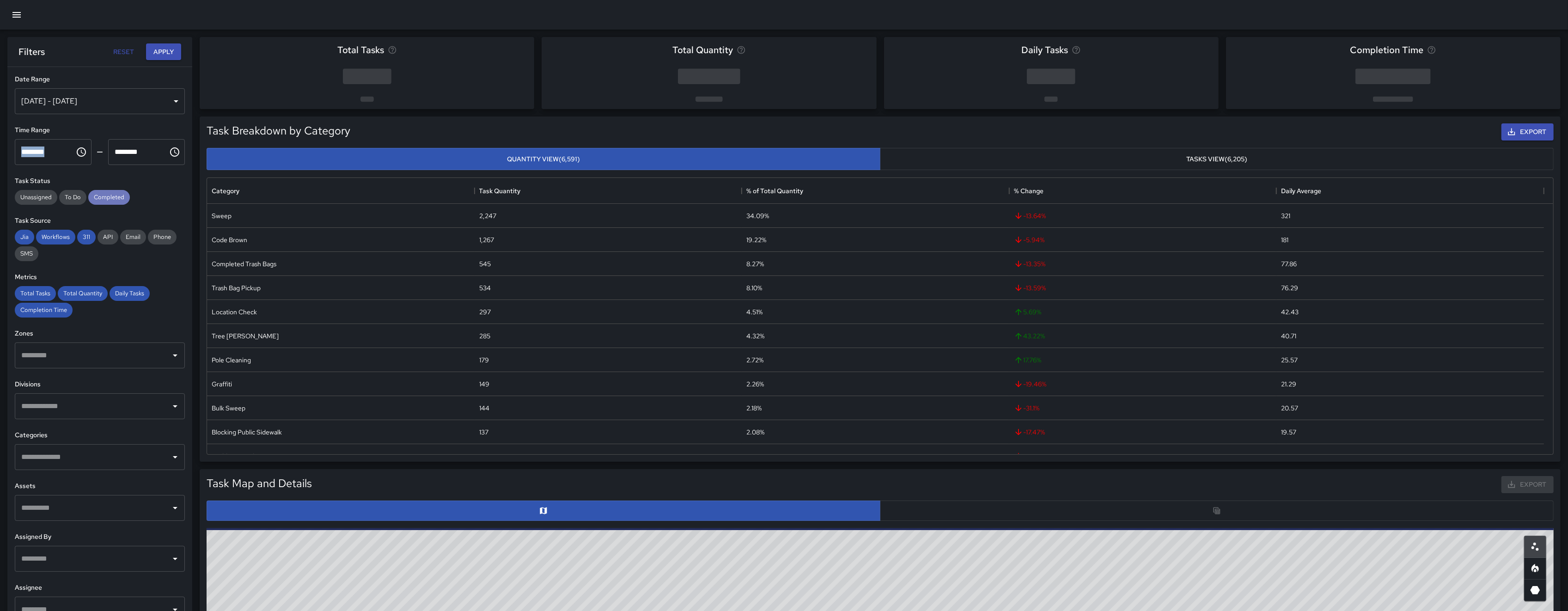
click at [103, 200] on span "Completed" at bounding box center [109, 197] width 42 height 8
click at [86, 234] on span "311" at bounding box center [86, 236] width 18 height 8
click at [72, 236] on span "Workflows" at bounding box center [56, 236] width 39 height 8
click at [27, 236] on span "Jia" at bounding box center [24, 236] width 20 height 8
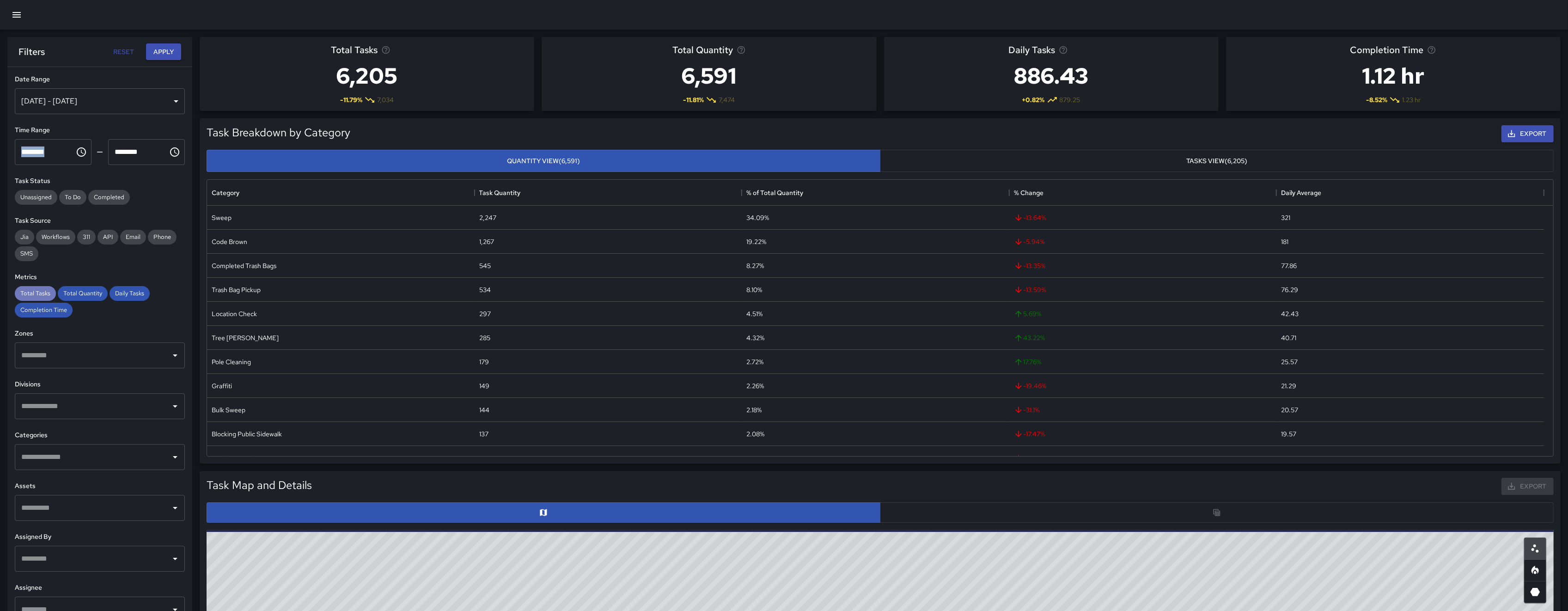
click at [36, 299] on div "Total Tasks" at bounding box center [35, 293] width 41 height 15
click at [39, 307] on span "Completion Time" at bounding box center [43, 310] width 58 height 8
click at [67, 290] on span "Total Quantity" at bounding box center [83, 293] width 50 height 8
click at [110, 293] on span "Daily Tasks" at bounding box center [130, 293] width 40 height 8
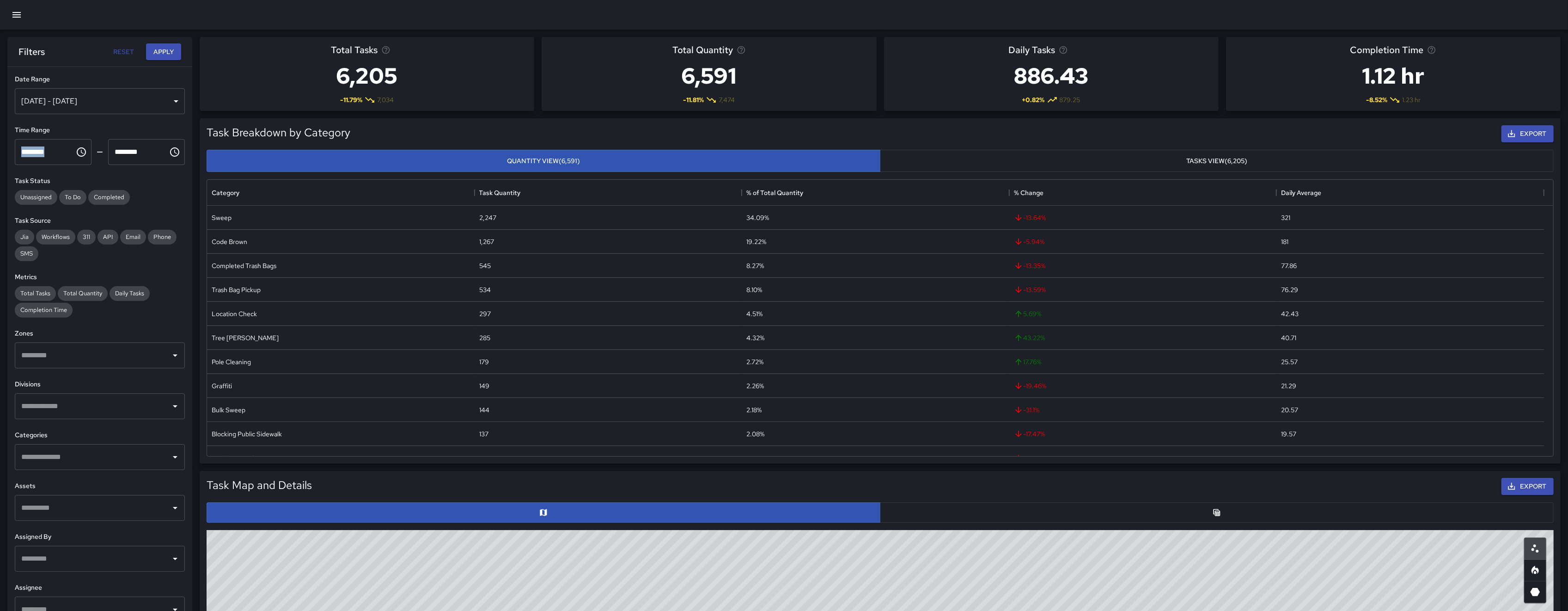
click at [66, 99] on div "[DATE] - [DATE]" at bounding box center [100, 101] width 170 height 26
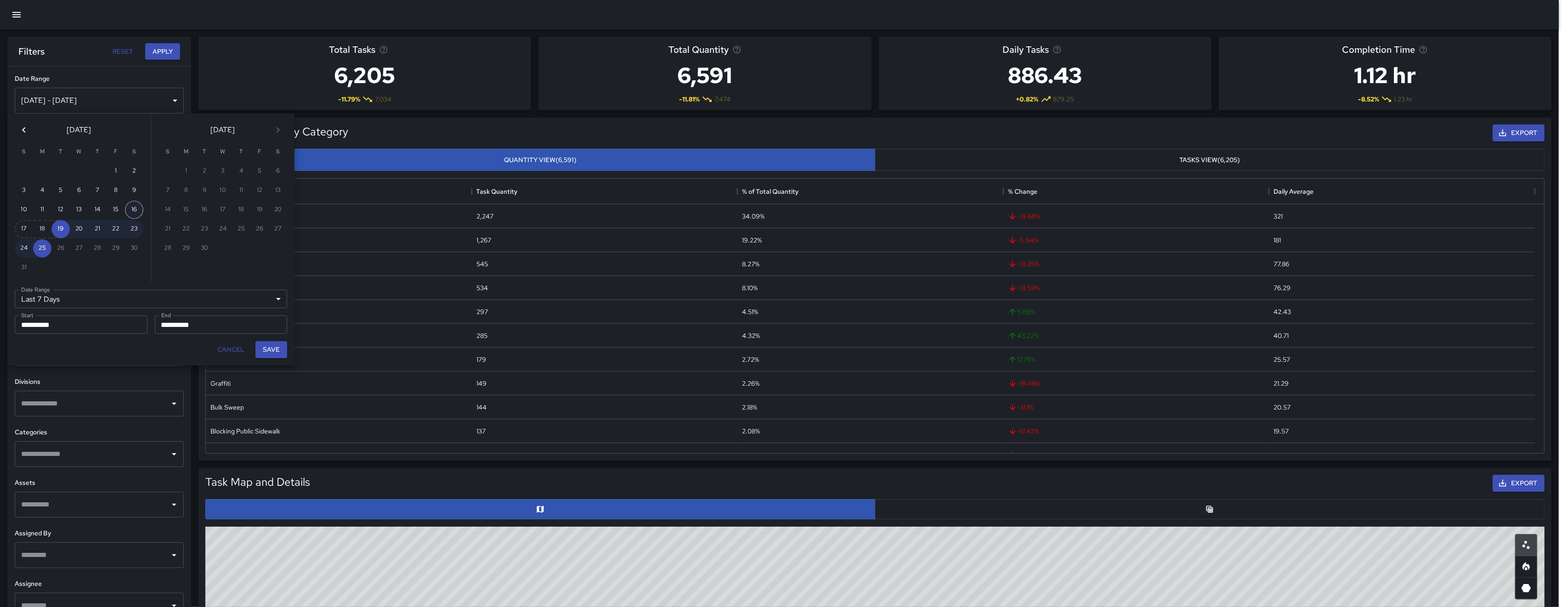
click at [130, 210] on button "16" at bounding box center [134, 210] width 18 height 18
type input "******"
type input "**********"
click at [266, 349] on button "Save" at bounding box center [271, 350] width 32 height 17
type input "**********"
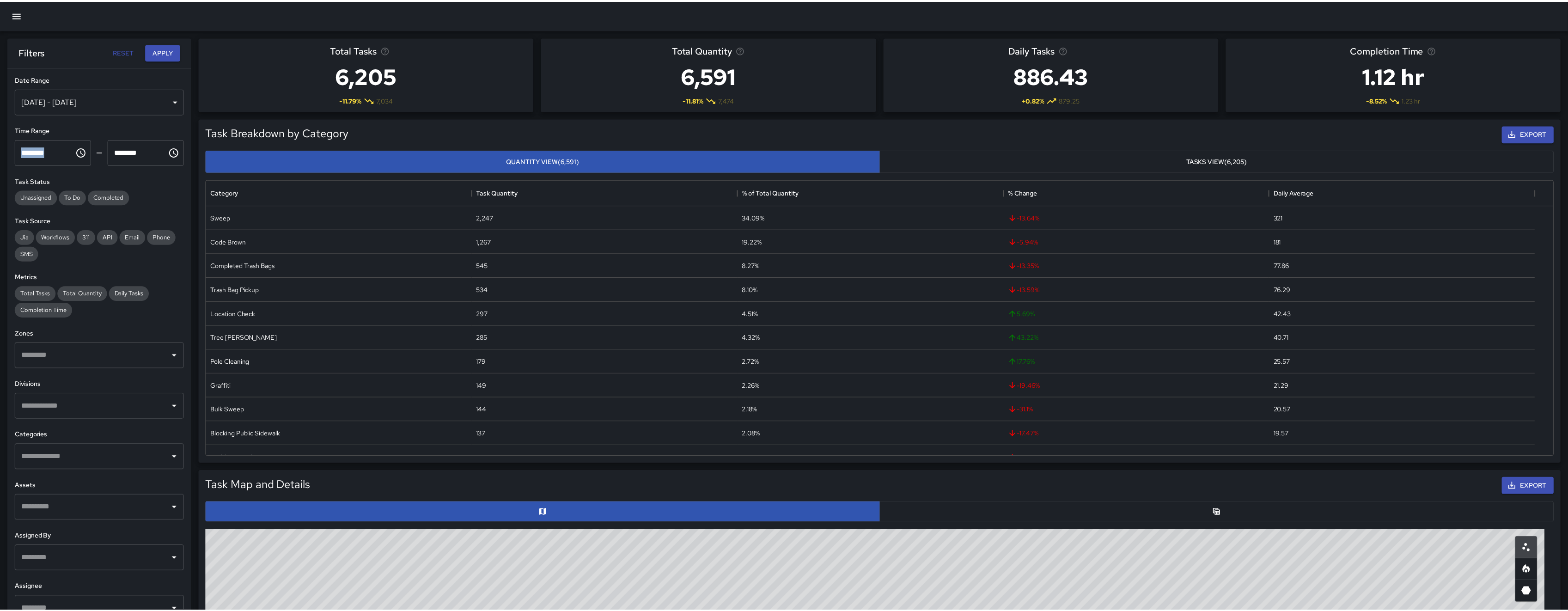
scroll to position [10, 10]
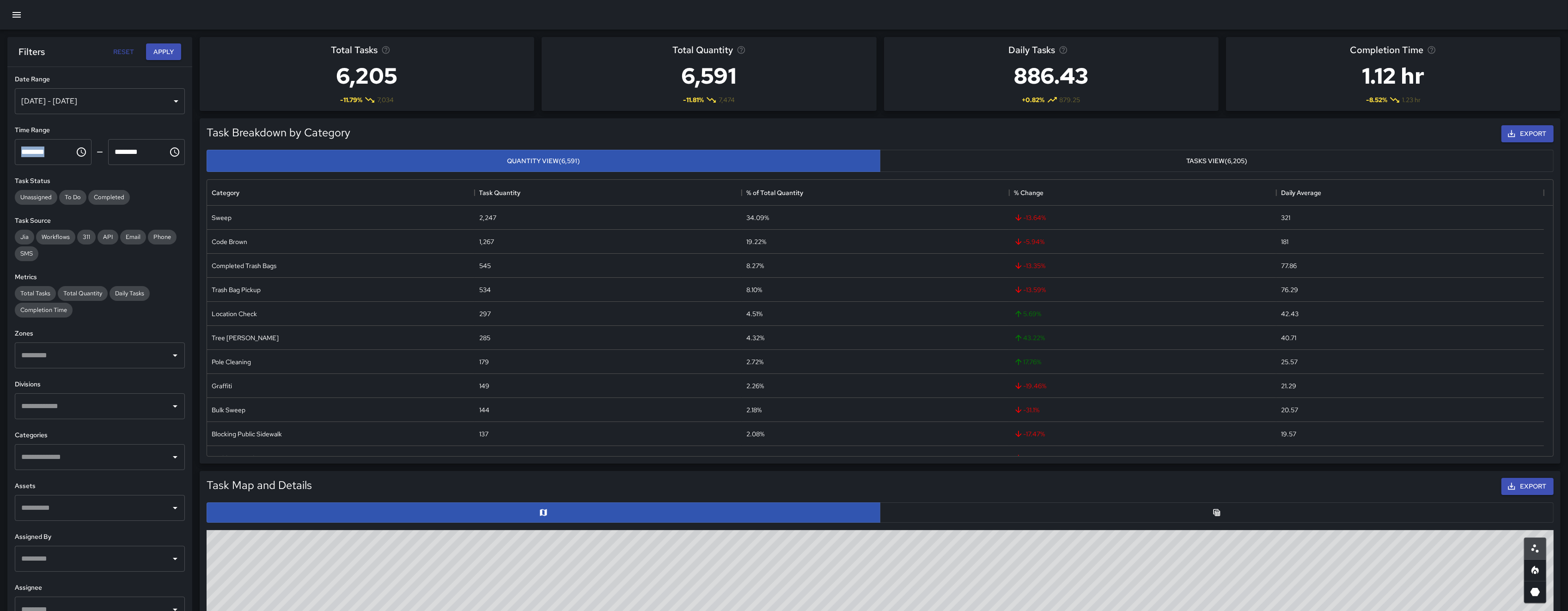
click at [102, 353] on input "text" at bounding box center [93, 355] width 148 height 18
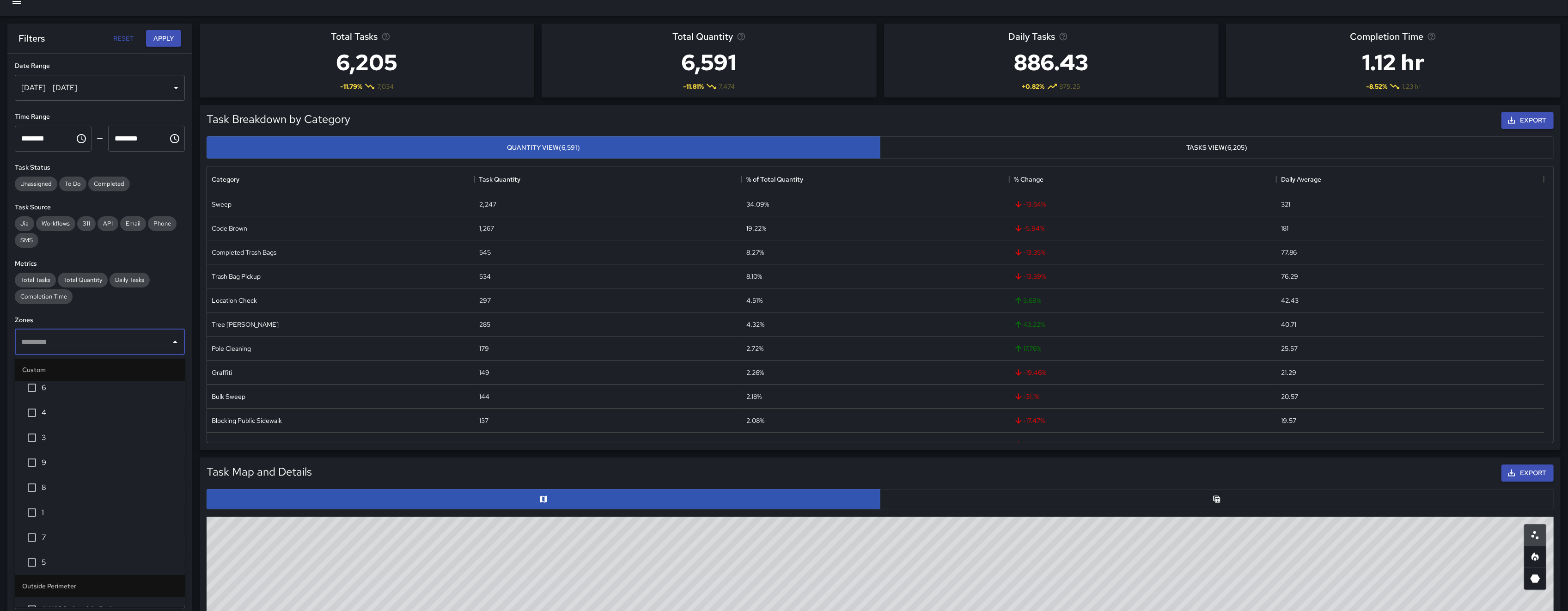
scroll to position [75, 0]
click at [49, 545] on span "5" at bounding box center [110, 544] width 136 height 11
click at [161, 39] on button "Apply" at bounding box center [163, 39] width 35 height 17
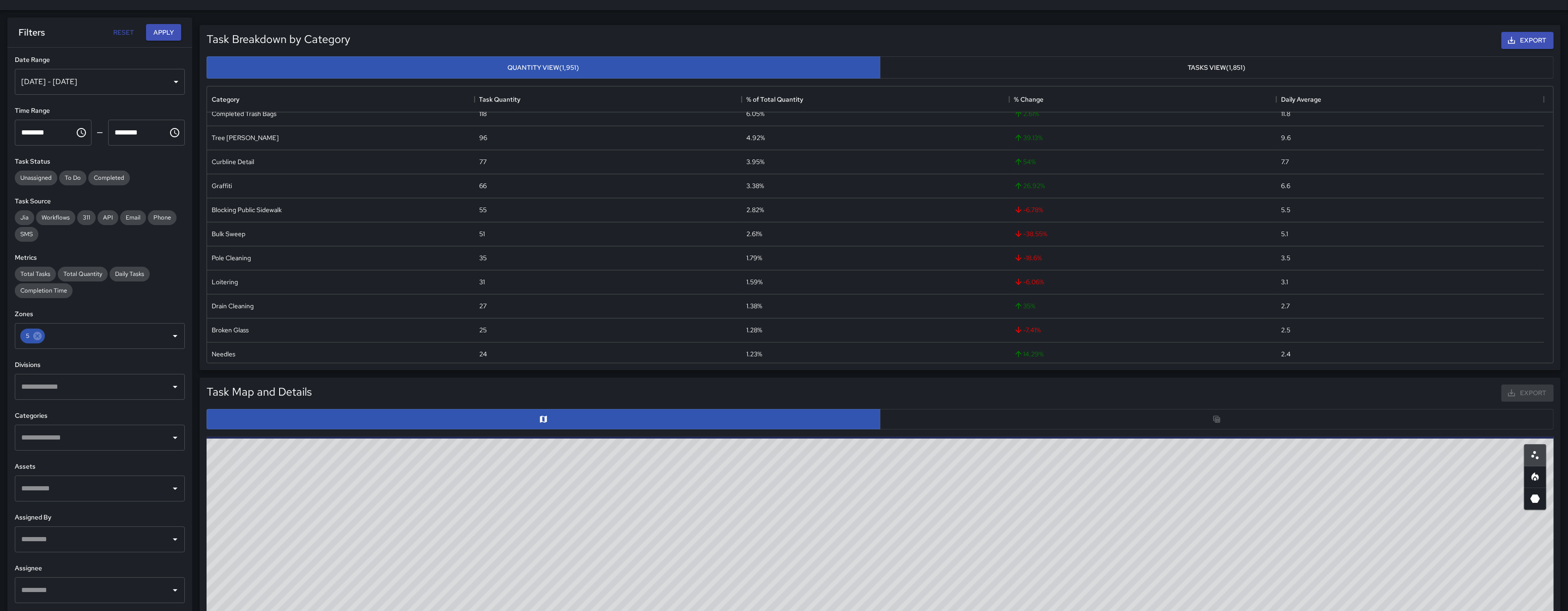
scroll to position [34, 0]
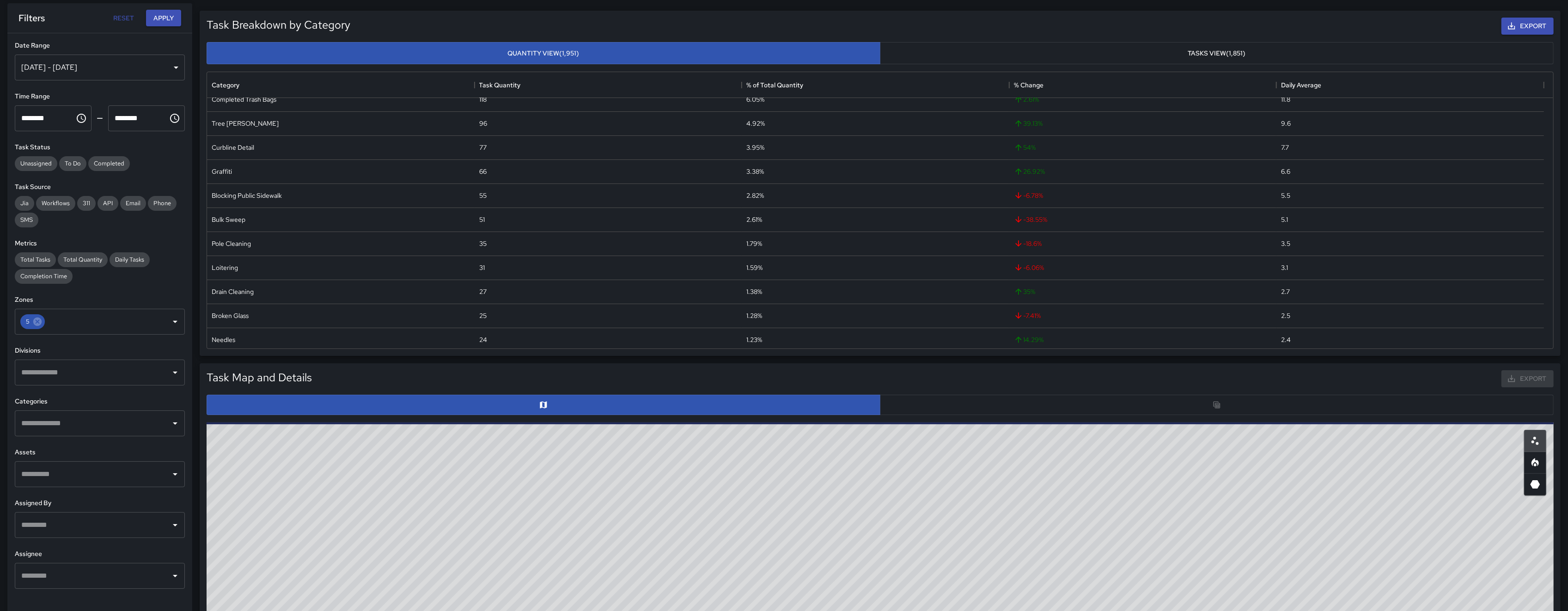
click at [981, 555] on div "© Mapbox © OpenStreetMap Improve this map" at bounding box center [880, 607] width 1347 height 370
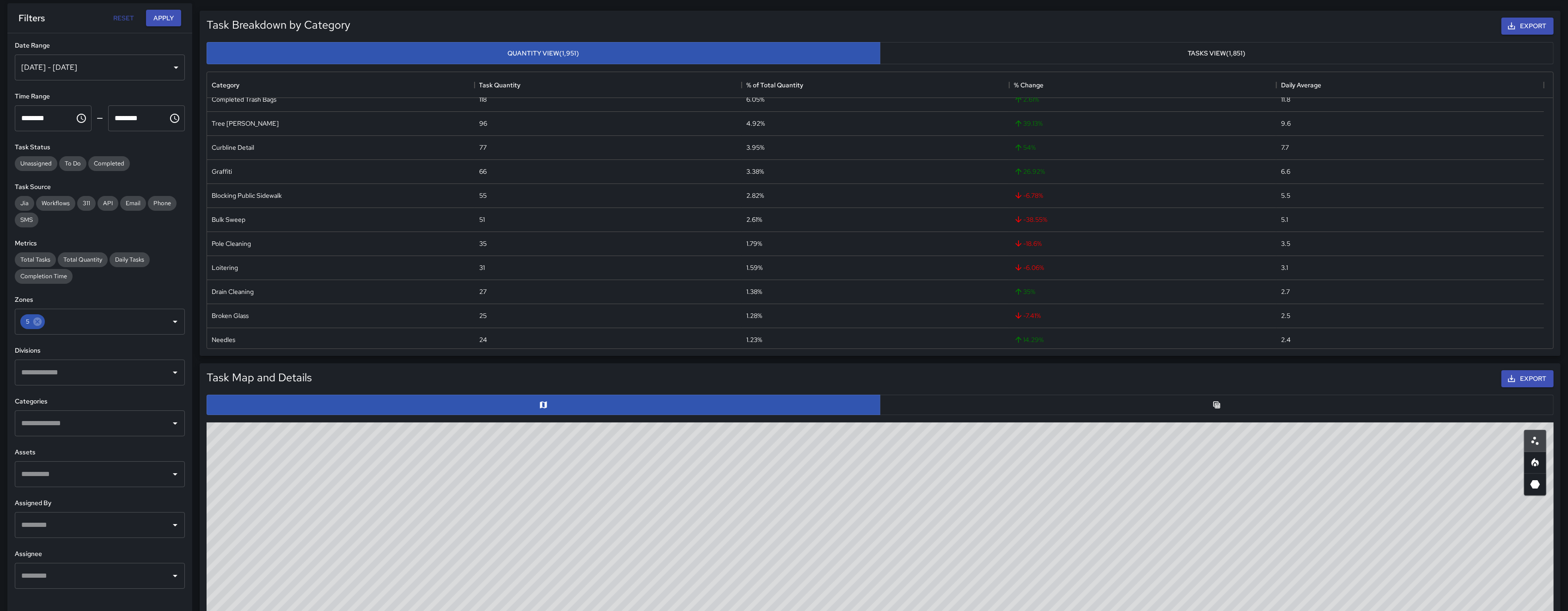
drag, startPoint x: 981, startPoint y: 555, endPoint x: 906, endPoint y: 459, distance: 121.8
click at [906, 459] on div "© Mapbox © OpenStreetMap Improve this map" at bounding box center [880, 607] width 1347 height 370
drag, startPoint x: 906, startPoint y: 459, endPoint x: 898, endPoint y: 463, distance: 8.9
click at [899, 451] on div "© Mapbox © OpenStreetMap Improve this map" at bounding box center [880, 607] width 1347 height 370
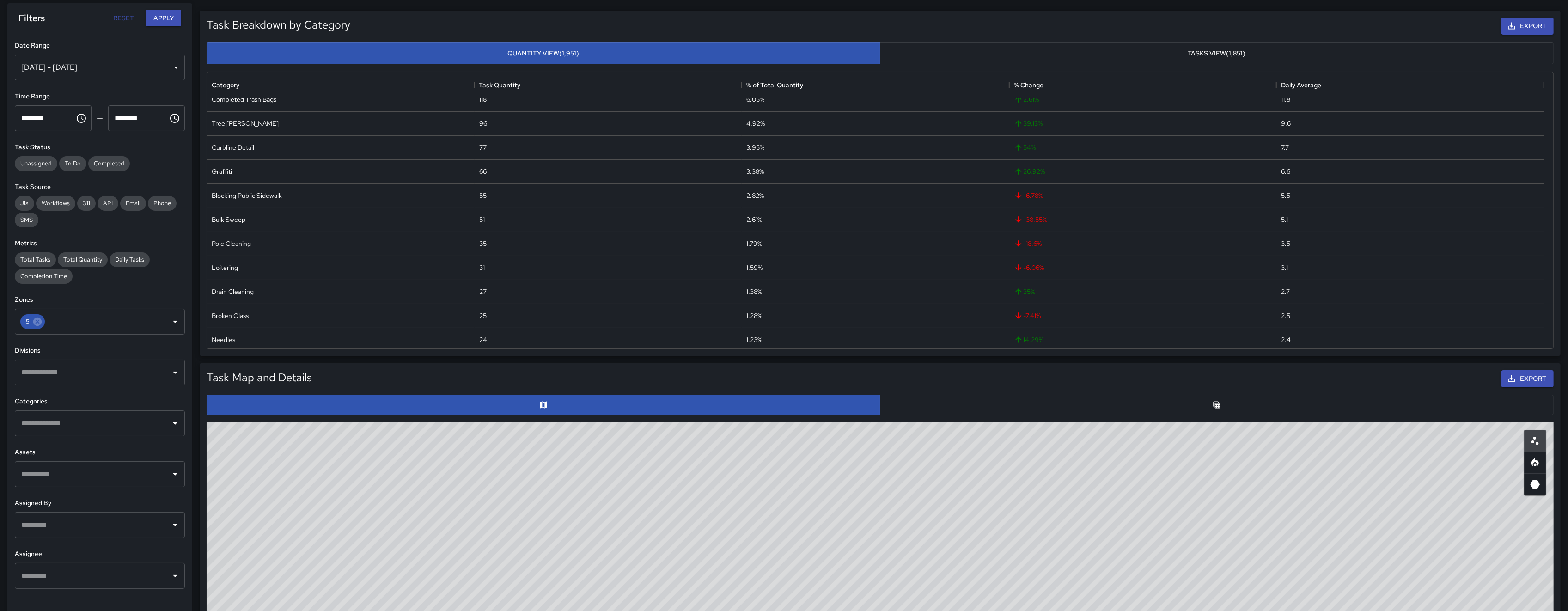
drag, startPoint x: 1006, startPoint y: 563, endPoint x: 951, endPoint y: 536, distance: 61.3
click at [973, 542] on div "© Mapbox © OpenStreetMap Improve this map" at bounding box center [880, 607] width 1347 height 370
click at [949, 536] on div "© Mapbox © OpenStreetMap Improve this map" at bounding box center [880, 607] width 1347 height 370
drag, startPoint x: 970, startPoint y: 547, endPoint x: 683, endPoint y: 534, distance: 287.3
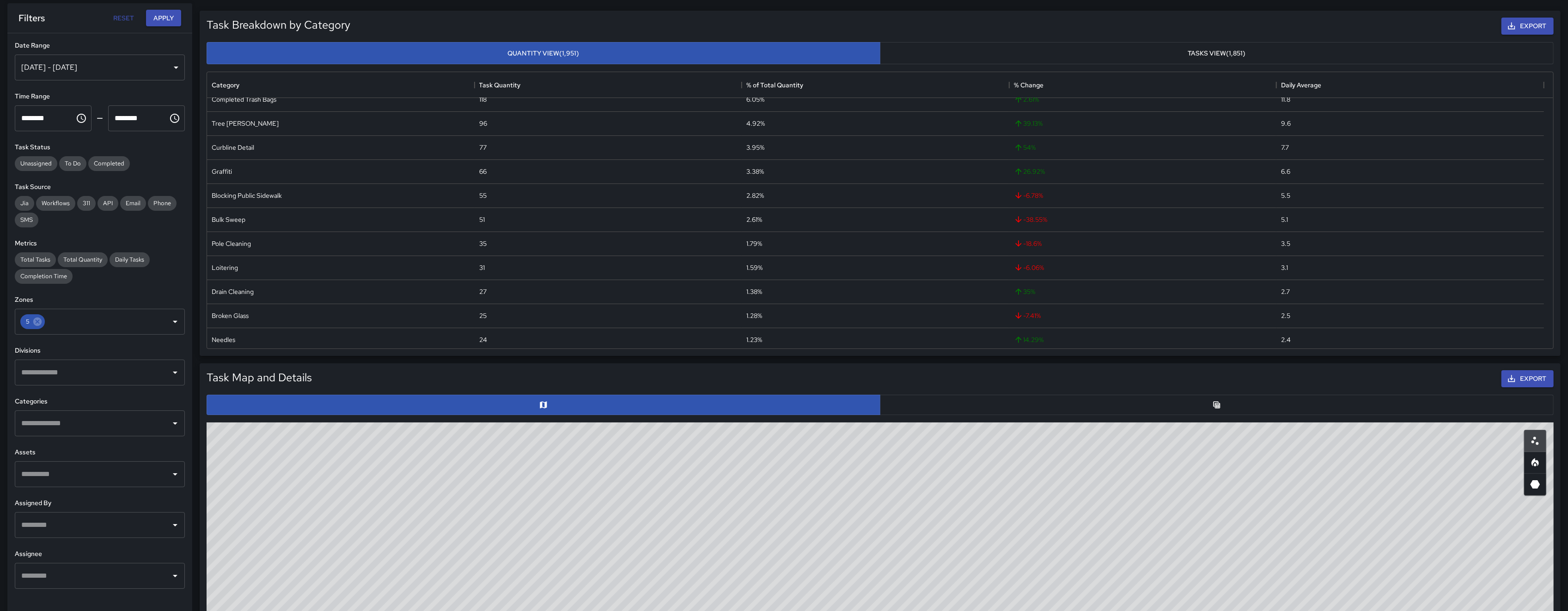
click at [683, 534] on div "© Mapbox © OpenStreetMap Improve this map" at bounding box center [880, 607] width 1347 height 370
drag, startPoint x: 593, startPoint y: 518, endPoint x: 602, endPoint y: 521, distance: 9.5
click at [601, 521] on div "© Mapbox © OpenStreetMap Improve this map" at bounding box center [880, 607] width 1347 height 370
drag, startPoint x: 653, startPoint y: 538, endPoint x: 663, endPoint y: 574, distance: 37.4
click at [657, 562] on div "© Mapbox © OpenStreetMap Improve this map" at bounding box center [880, 607] width 1347 height 370
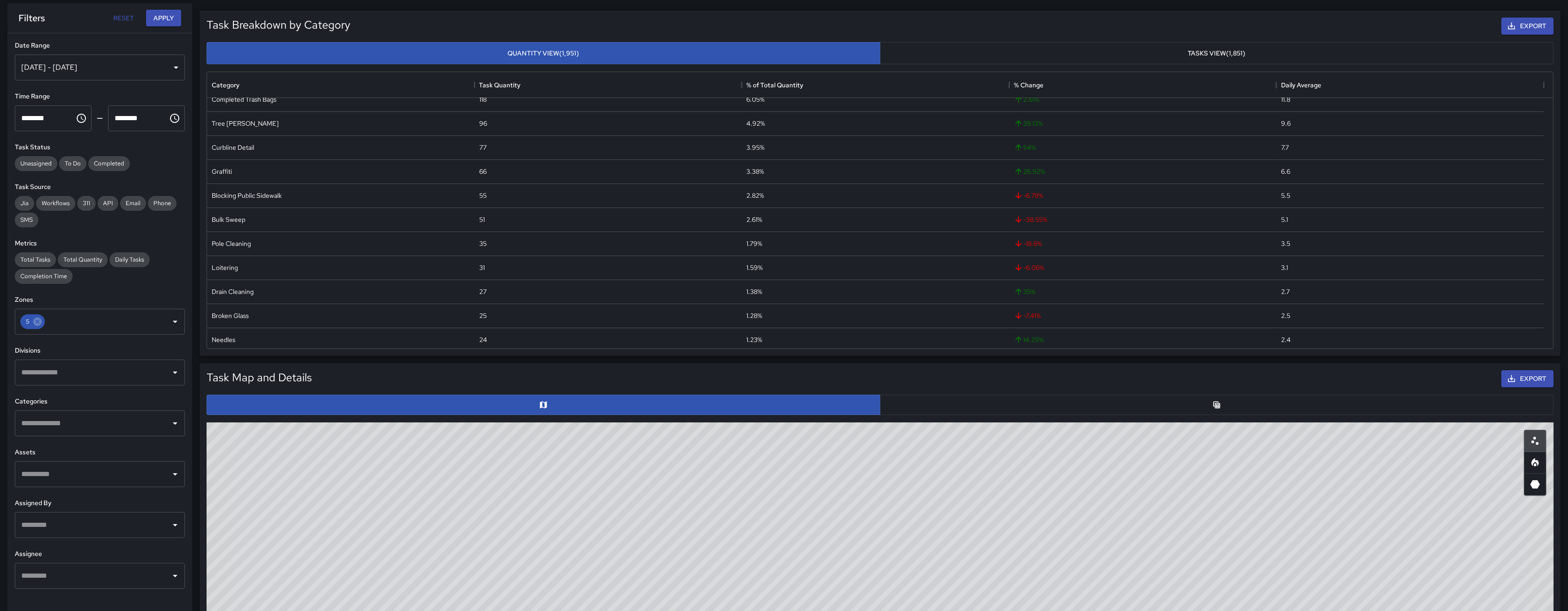
drag, startPoint x: 663, startPoint y: 574, endPoint x: 672, endPoint y: 575, distance: 9.1
click at [672, 575] on div "© Mapbox © OpenStreetMap Improve this map" at bounding box center [880, 607] width 1347 height 370
click at [598, 503] on div "© Mapbox © OpenStreetMap Improve this map" at bounding box center [880, 607] width 1347 height 370
drag, startPoint x: 614, startPoint y: 517, endPoint x: 635, endPoint y: 532, distance: 25.8
click at [635, 531] on div "© Mapbox © OpenStreetMap Improve this map" at bounding box center [880, 607] width 1347 height 370
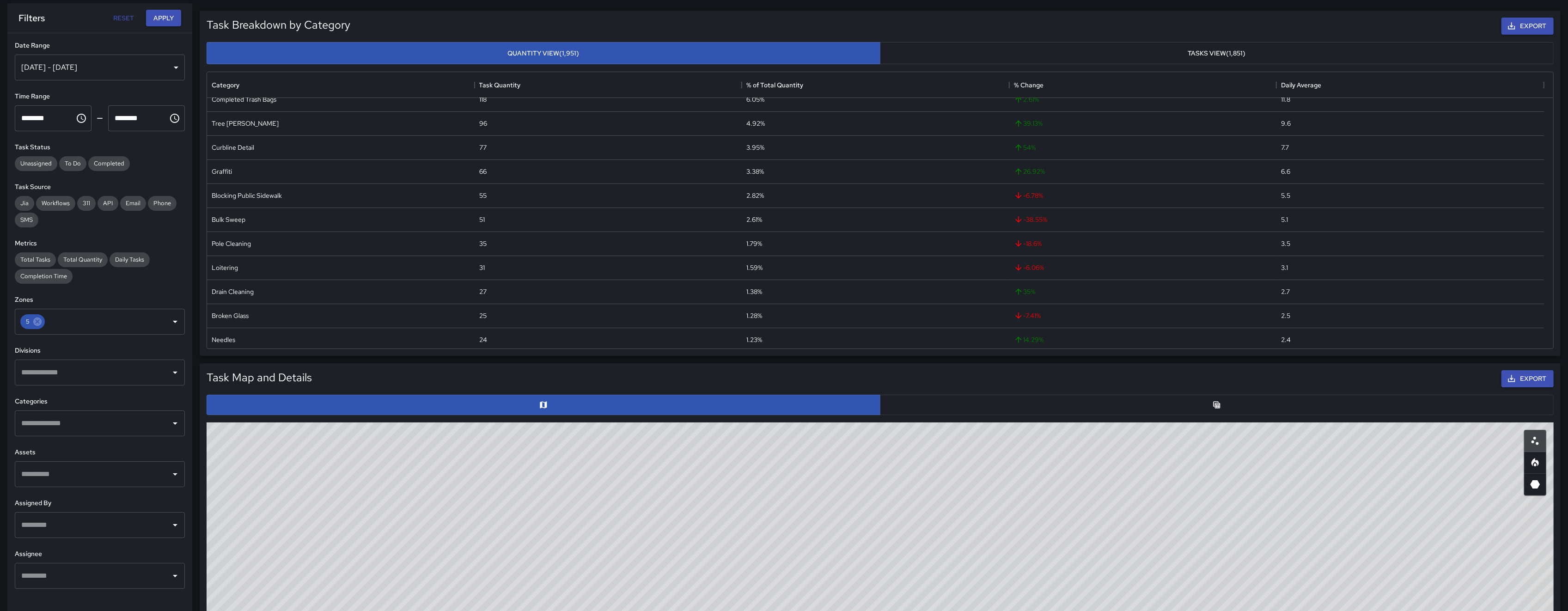
click at [635, 531] on div "© Mapbox © OpenStreetMap Improve this map" at bounding box center [880, 607] width 1347 height 370
click at [79, 367] on input "text" at bounding box center [93, 372] width 148 height 18
click at [91, 408] on div "Categories ​" at bounding box center [100, 416] width 170 height 40
click at [96, 432] on input "text" at bounding box center [93, 423] width 148 height 18
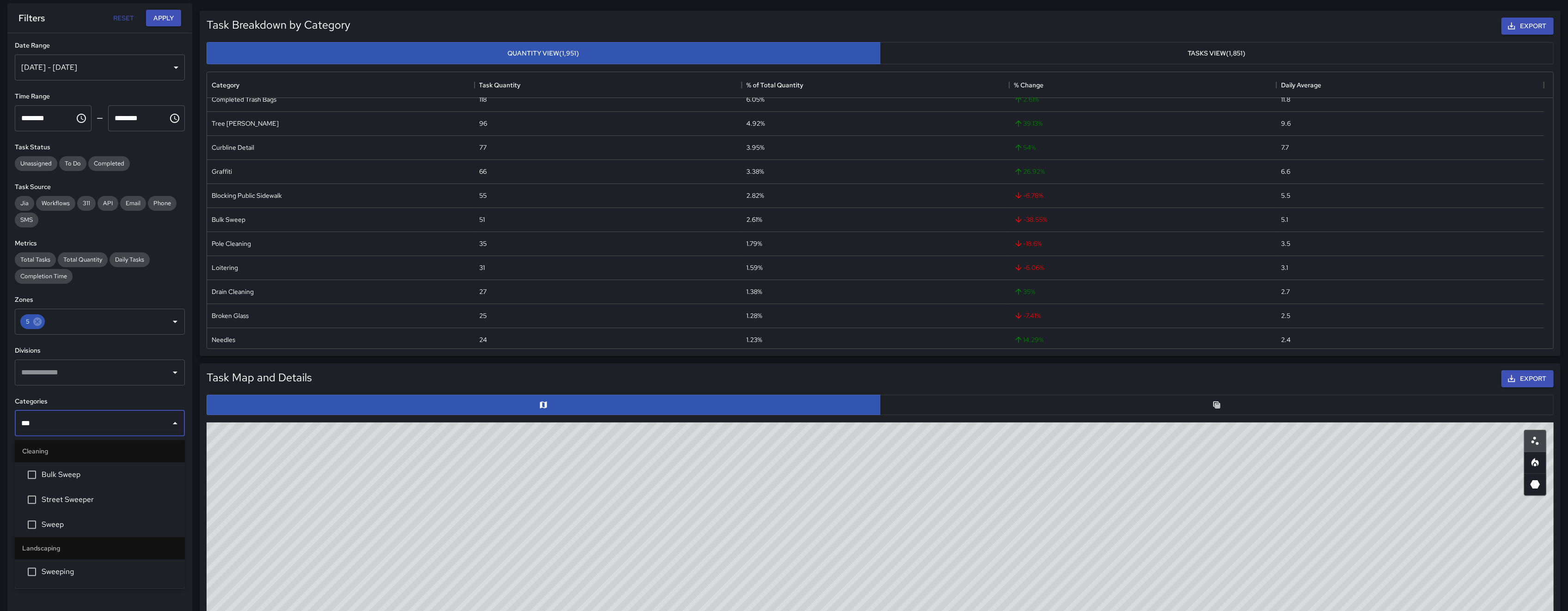
type input "****"
click at [106, 530] on li "Sweep" at bounding box center [100, 524] width 170 height 25
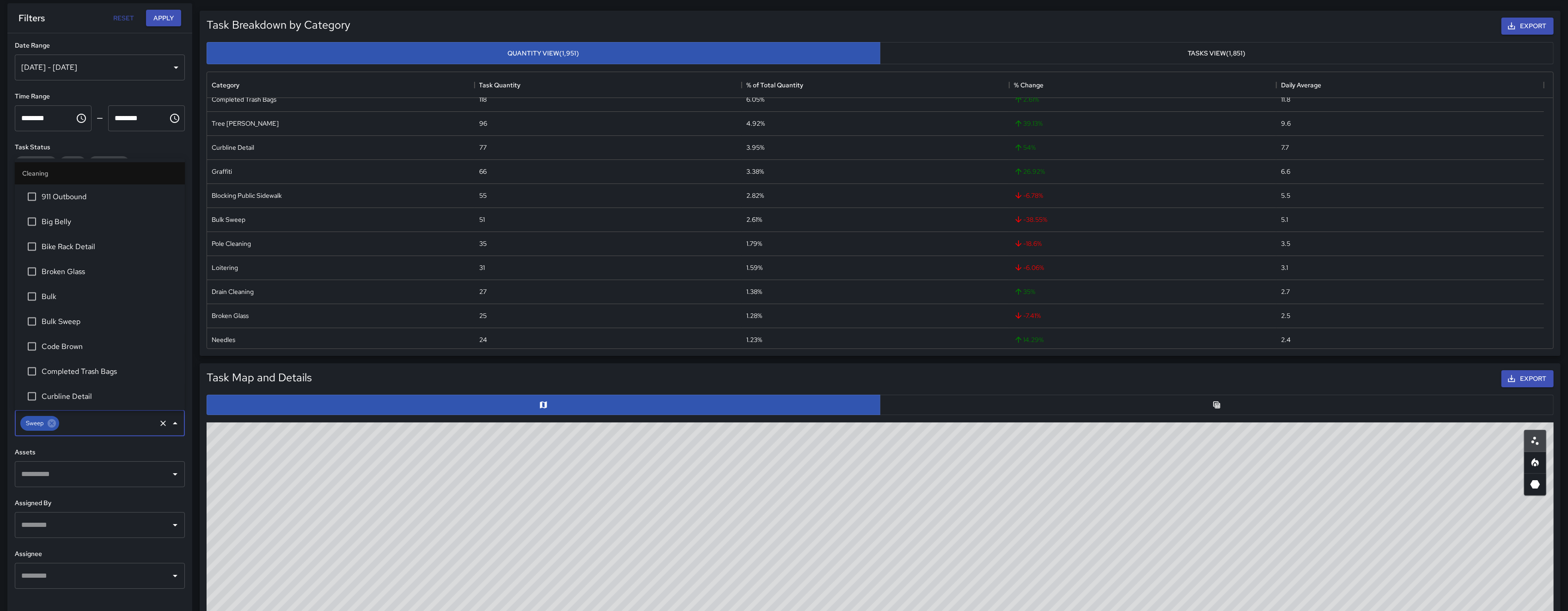
scroll to position [498, 0]
click at [160, 18] on button "Apply" at bounding box center [163, 18] width 35 height 17
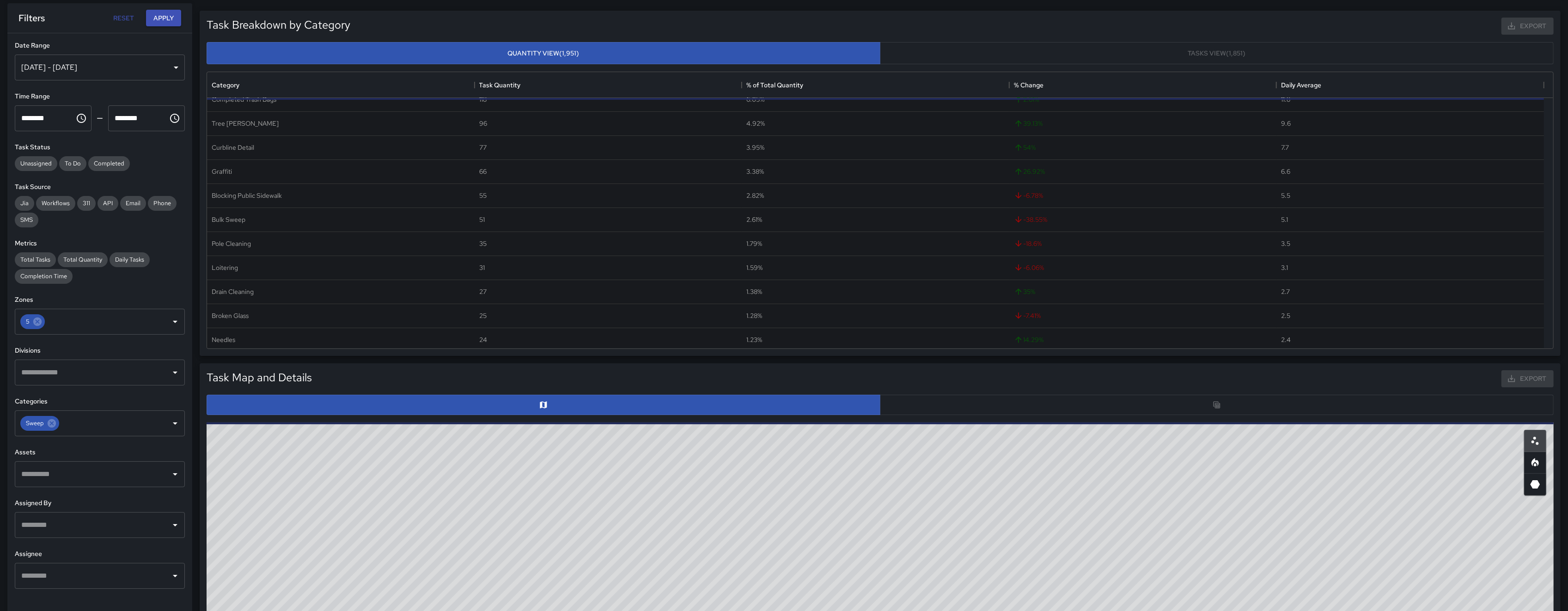
click at [164, 41] on div "**********" at bounding box center [100, 309] width 185 height 611
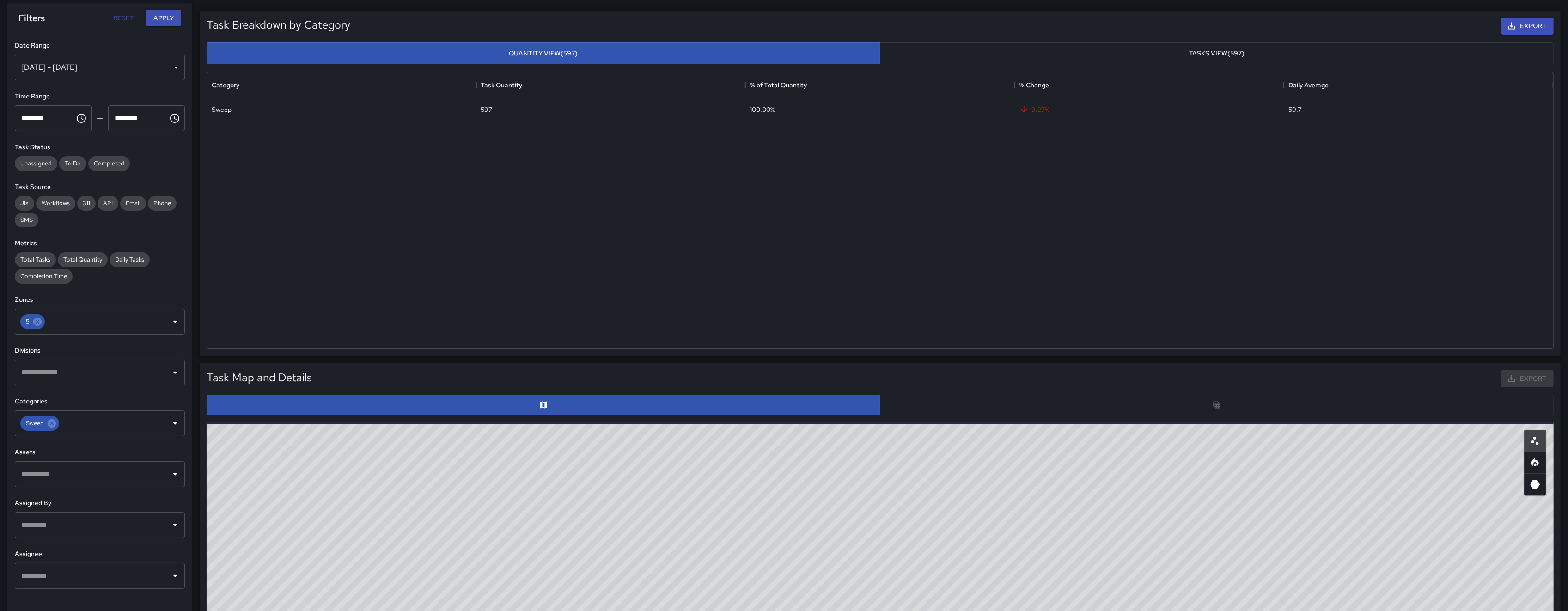
scroll to position [0, 0]
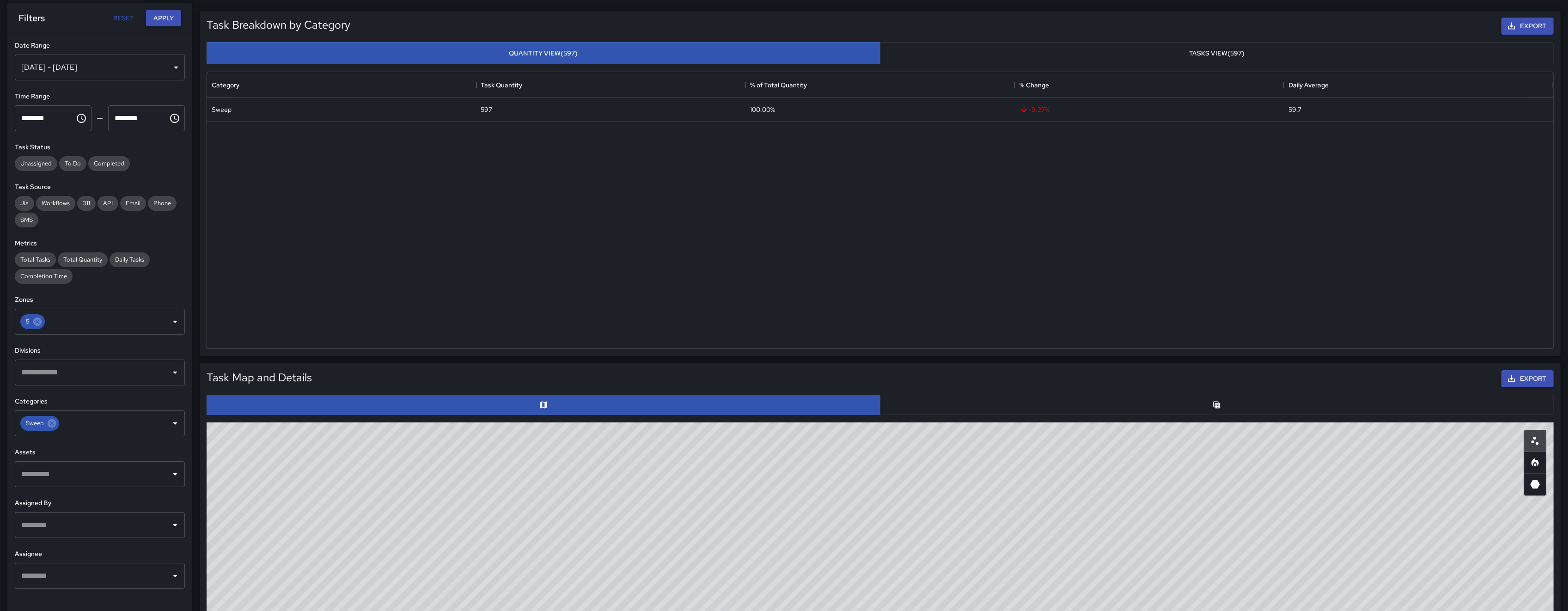
click at [165, 16] on button "Apply" at bounding box center [163, 18] width 35 height 17
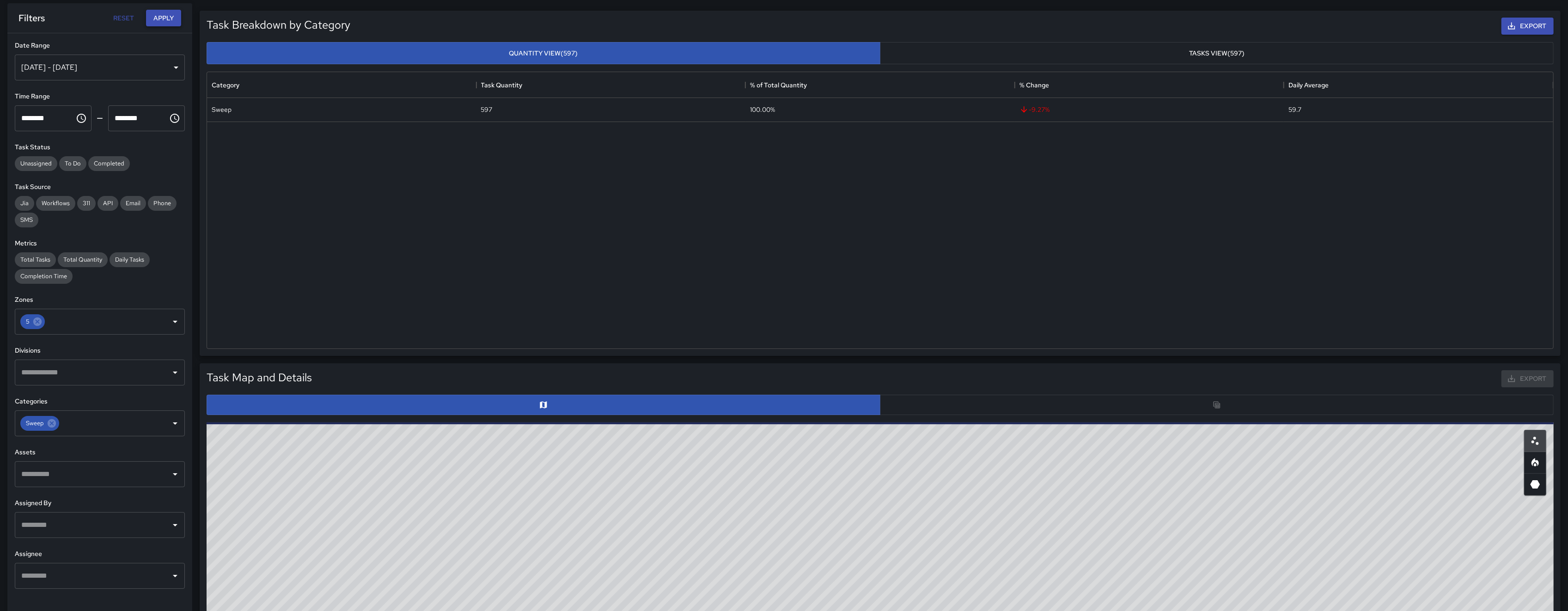
click at [163, 16] on button "Apply" at bounding box center [163, 18] width 35 height 17
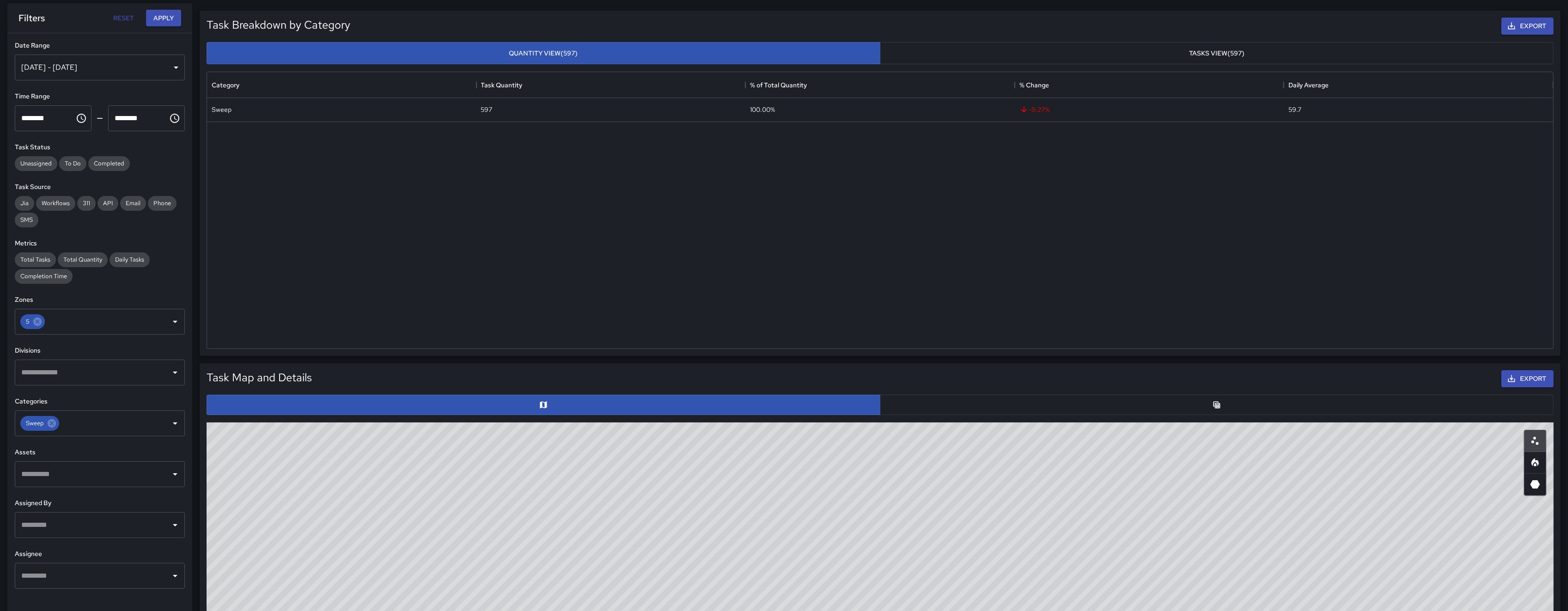
click at [984, 400] on button "button" at bounding box center [1217, 405] width 673 height 20
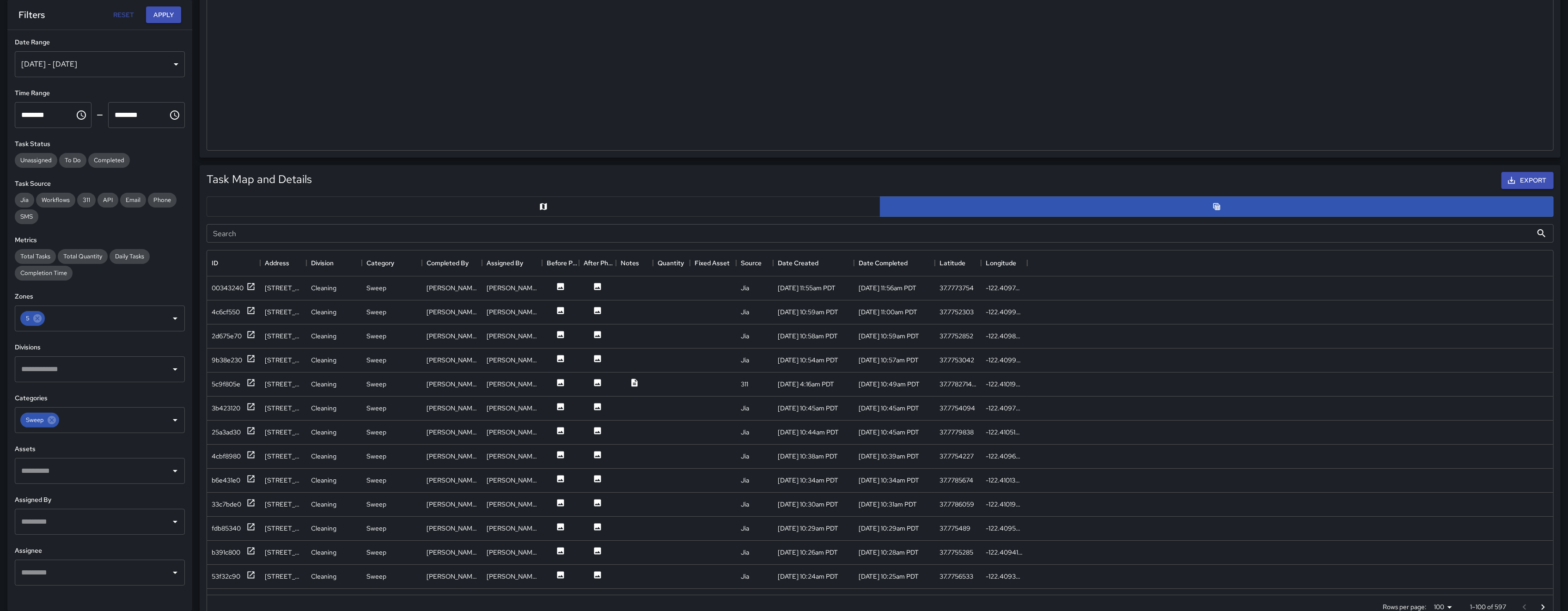
scroll to position [253, 0]
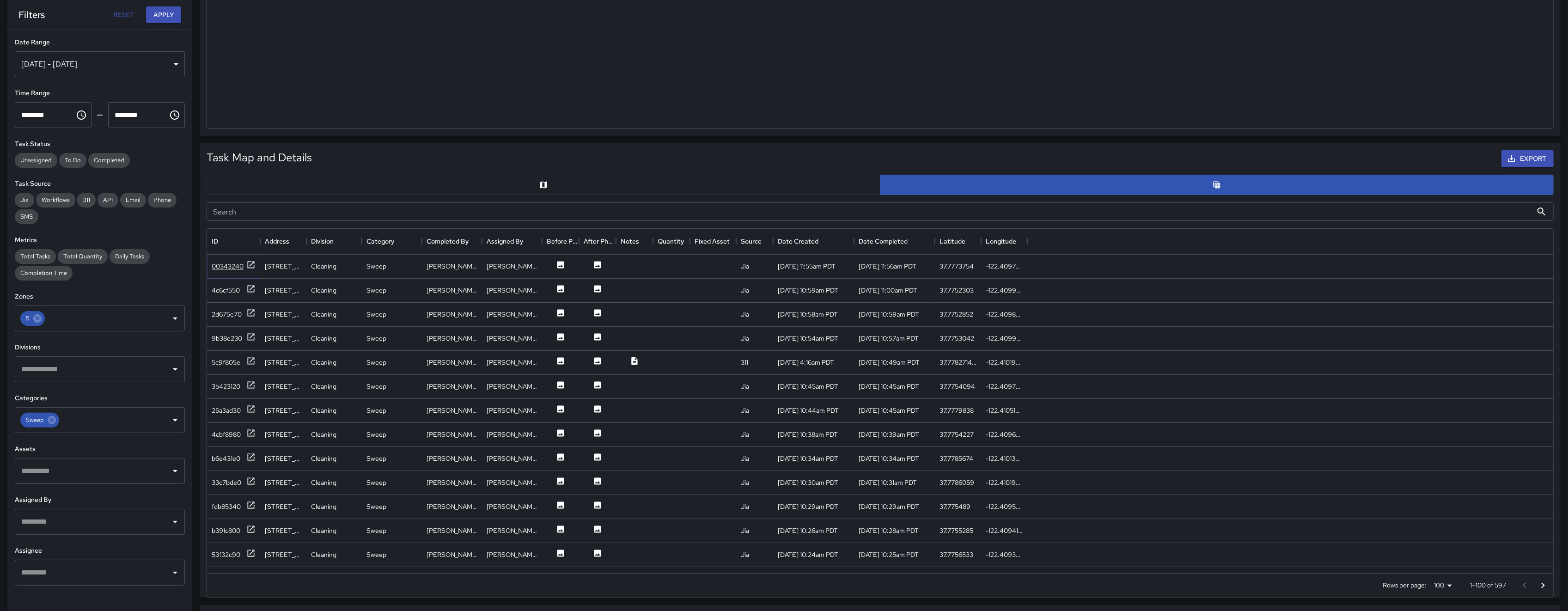
click at [236, 270] on div "00343240" at bounding box center [228, 266] width 32 height 9
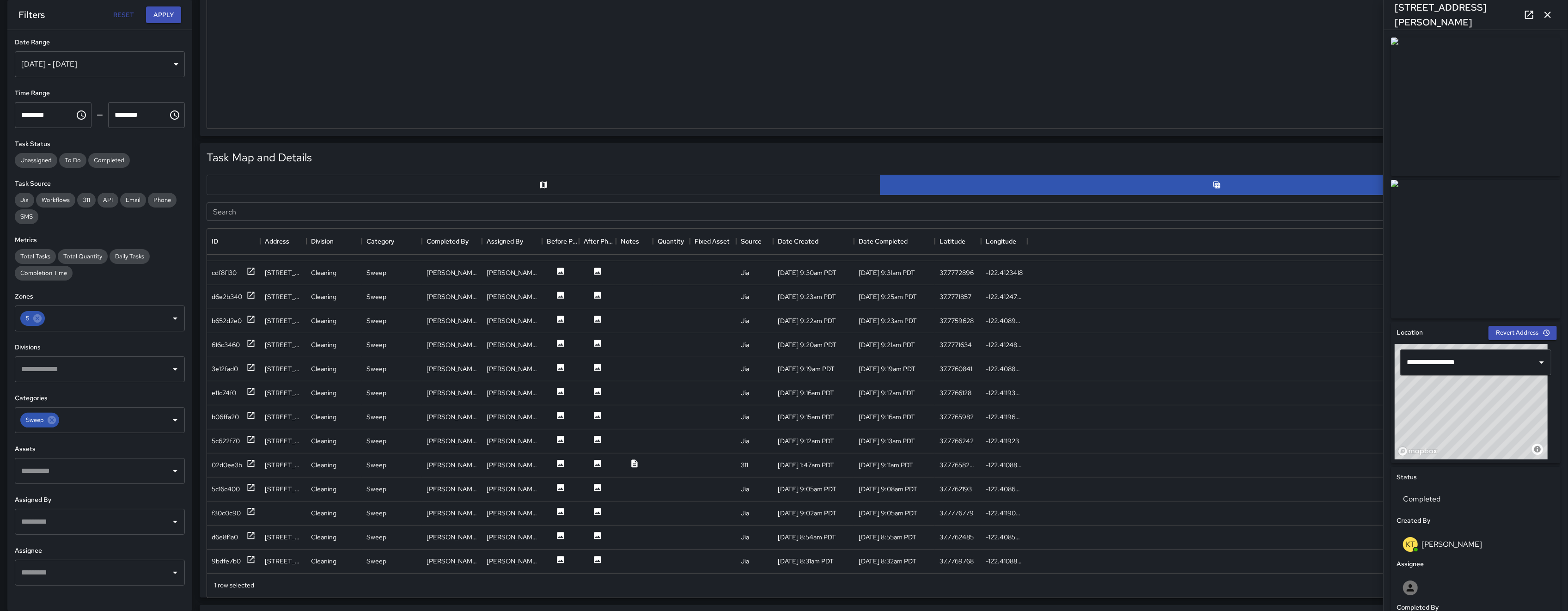
scroll to position [555, 0]
click at [263, 210] on input "Search" at bounding box center [869, 212] width 1326 height 18
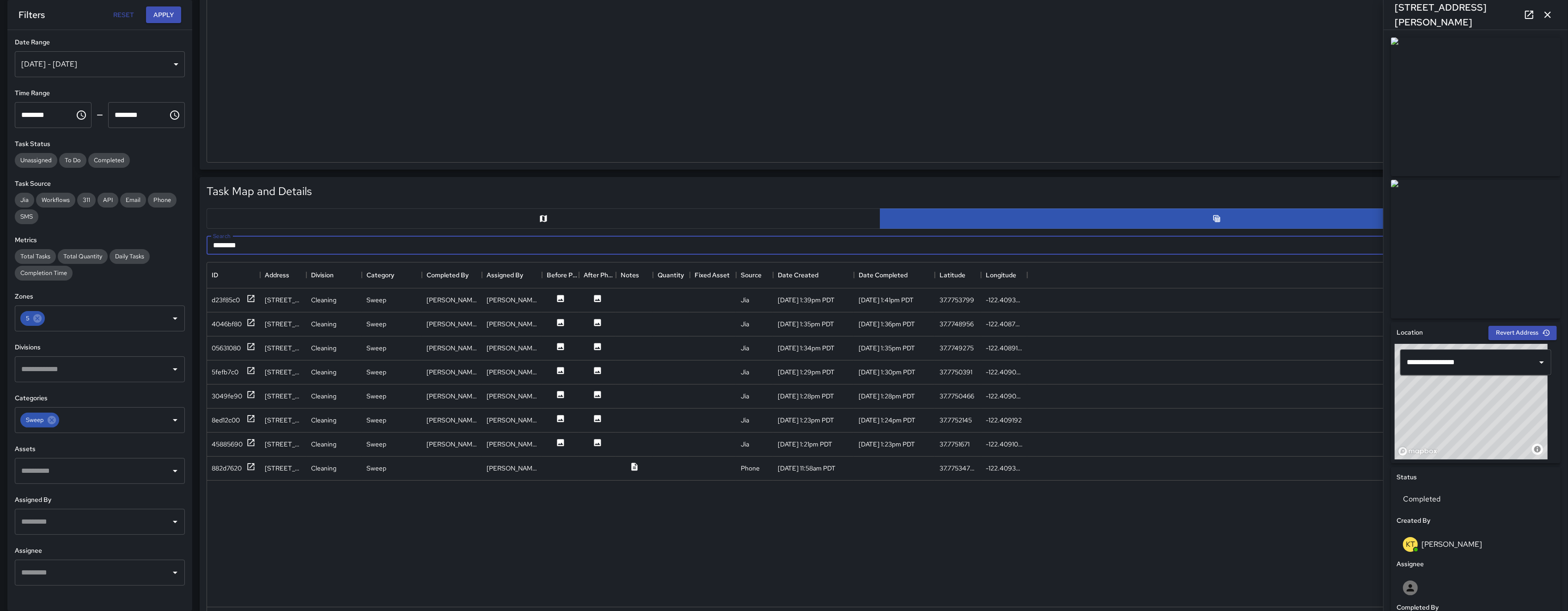
scroll to position [220, 0]
type input "*******"
click at [226, 299] on div "d23f85c0" at bounding box center [226, 299] width 28 height 9
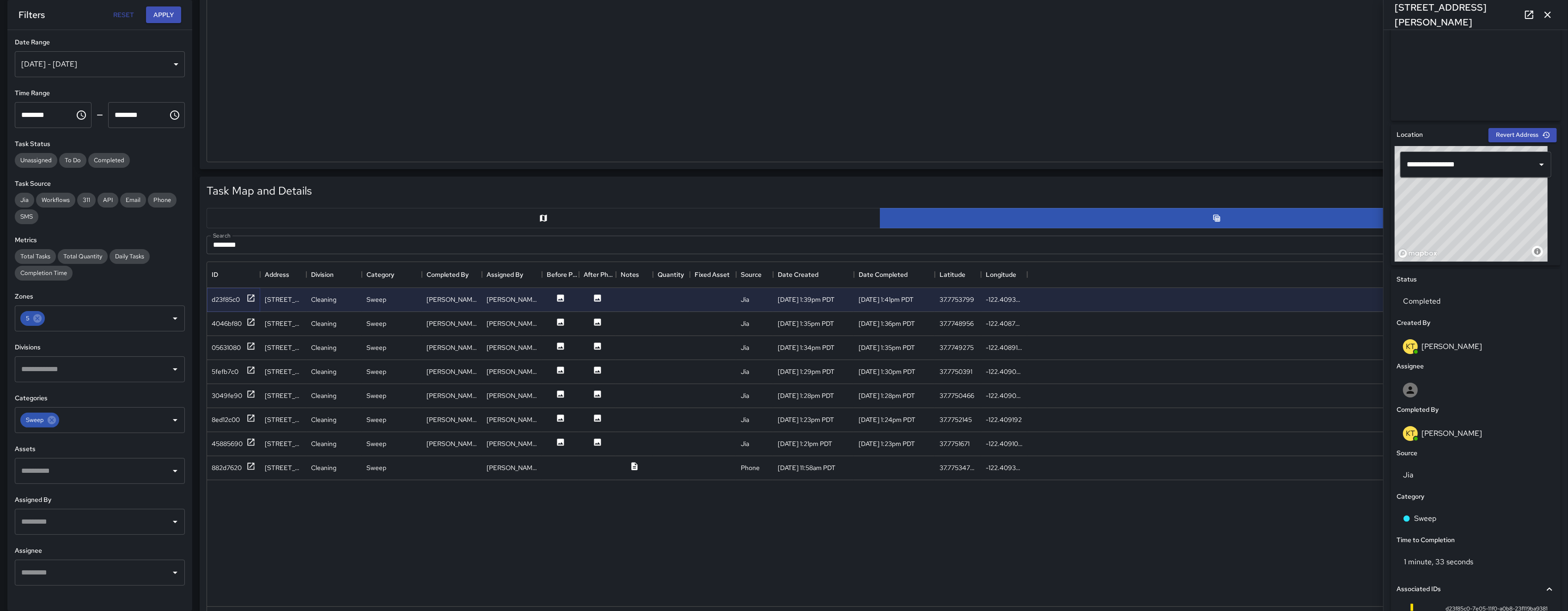
scroll to position [315, 0]
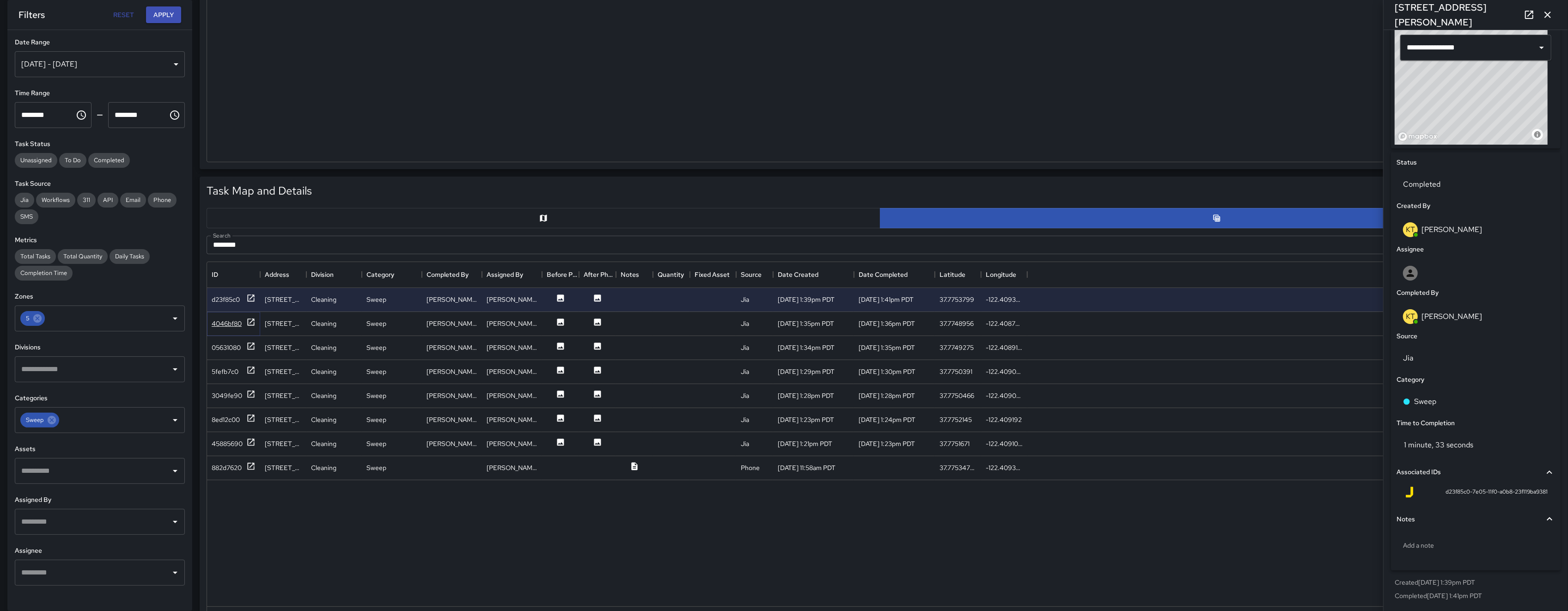
click at [234, 326] on div "4046bf80" at bounding box center [227, 323] width 30 height 9
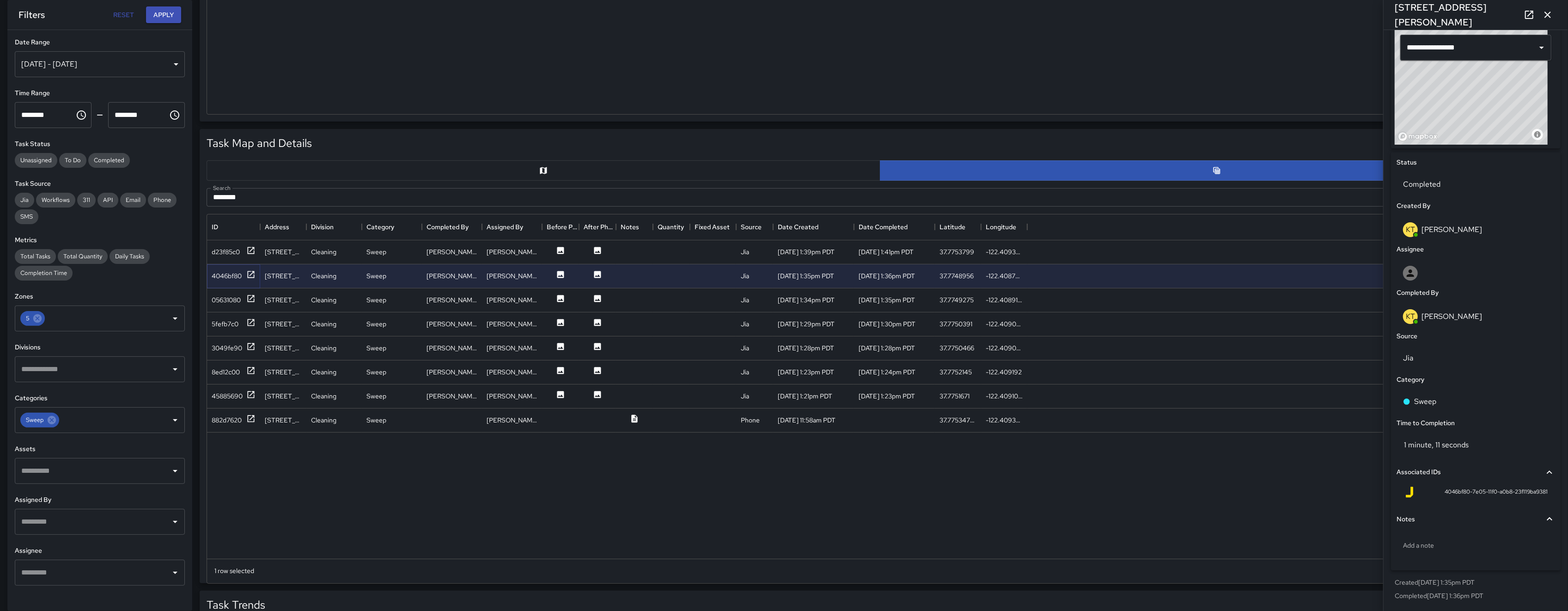
scroll to position [270, 0]
click at [231, 296] on div "05631080" at bounding box center [227, 298] width 29 height 9
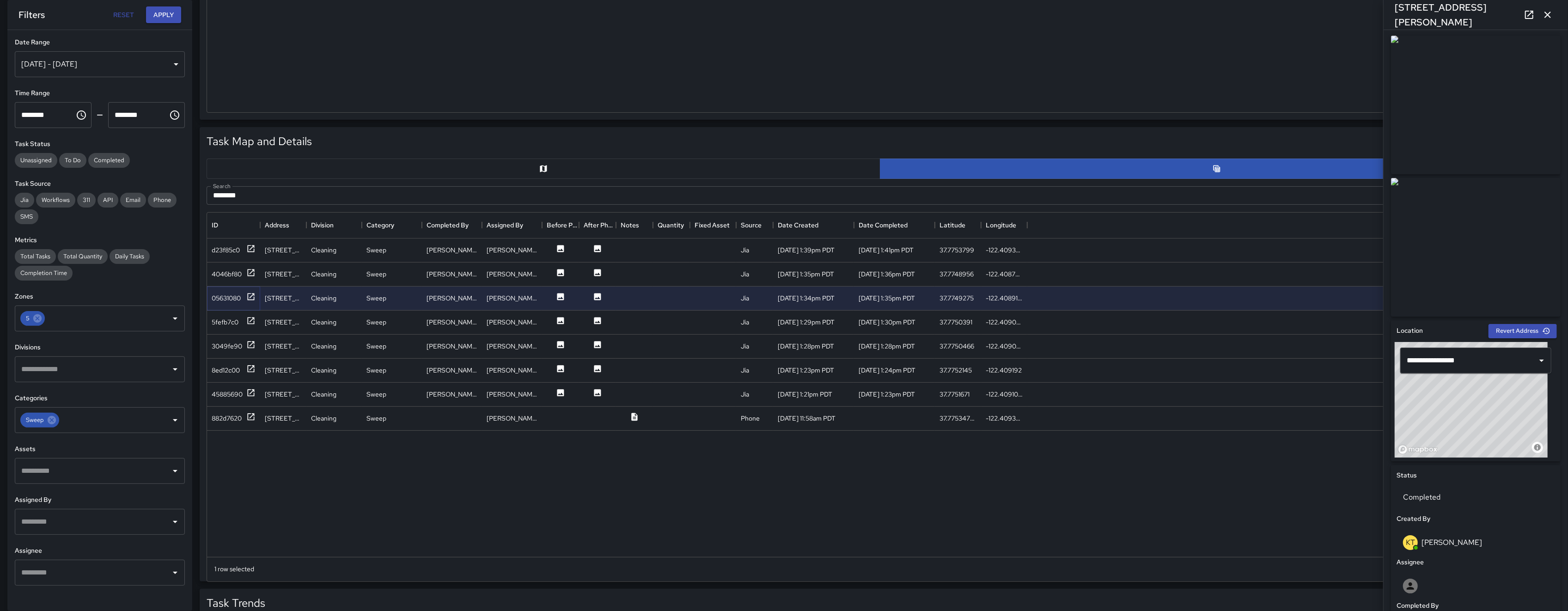
scroll to position [315, 0]
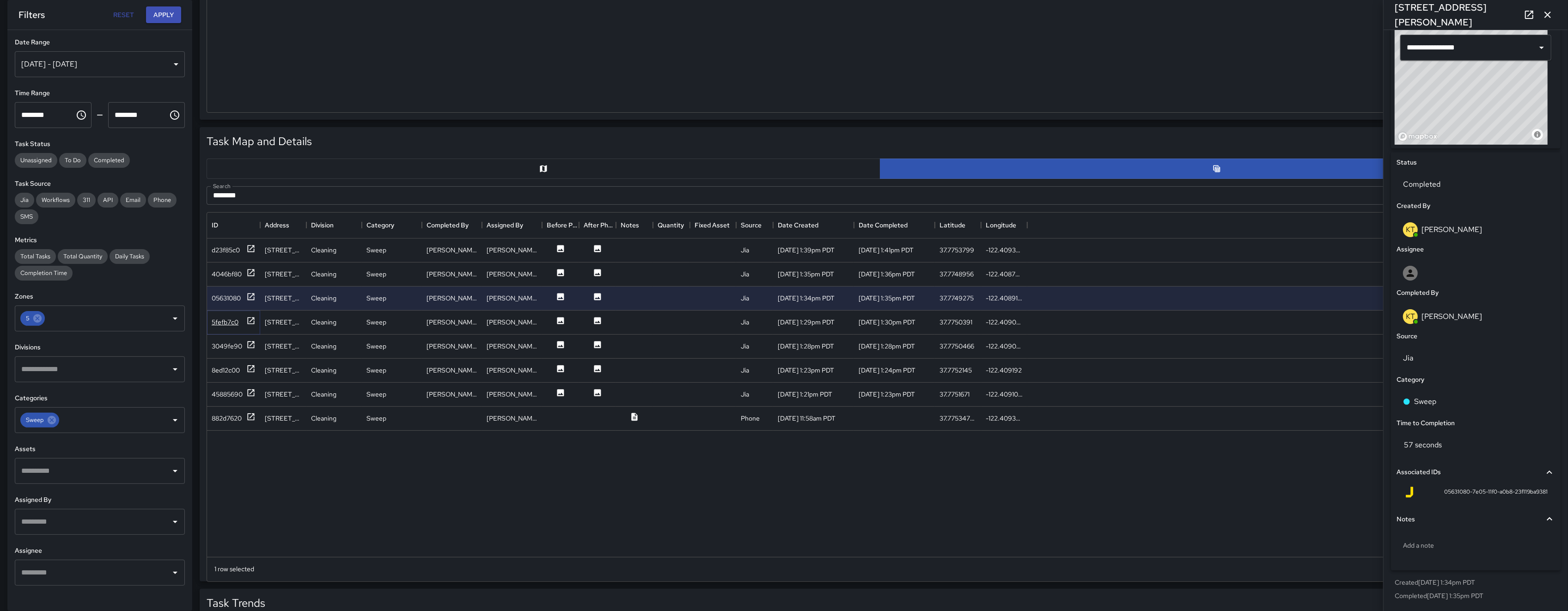
click at [216, 321] on div "5fefb7c0" at bounding box center [225, 322] width 27 height 9
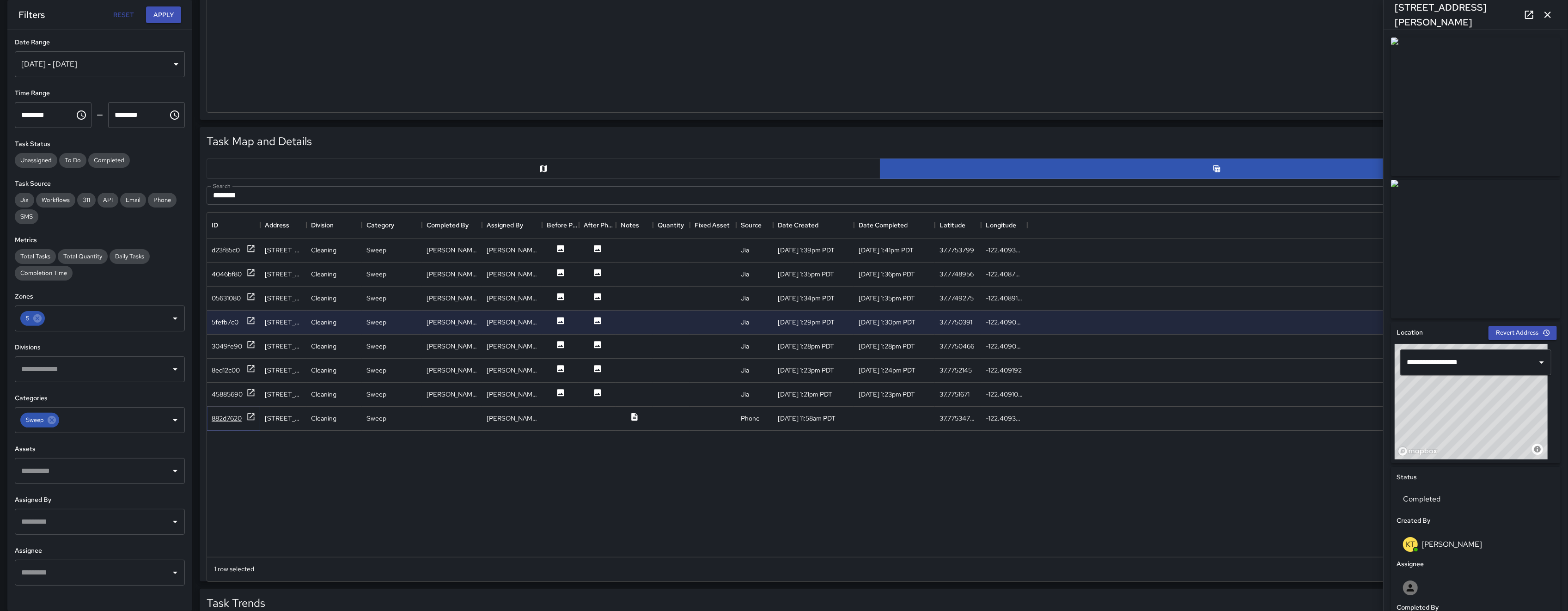
click at [232, 414] on div "882d7620" at bounding box center [227, 418] width 30 height 9
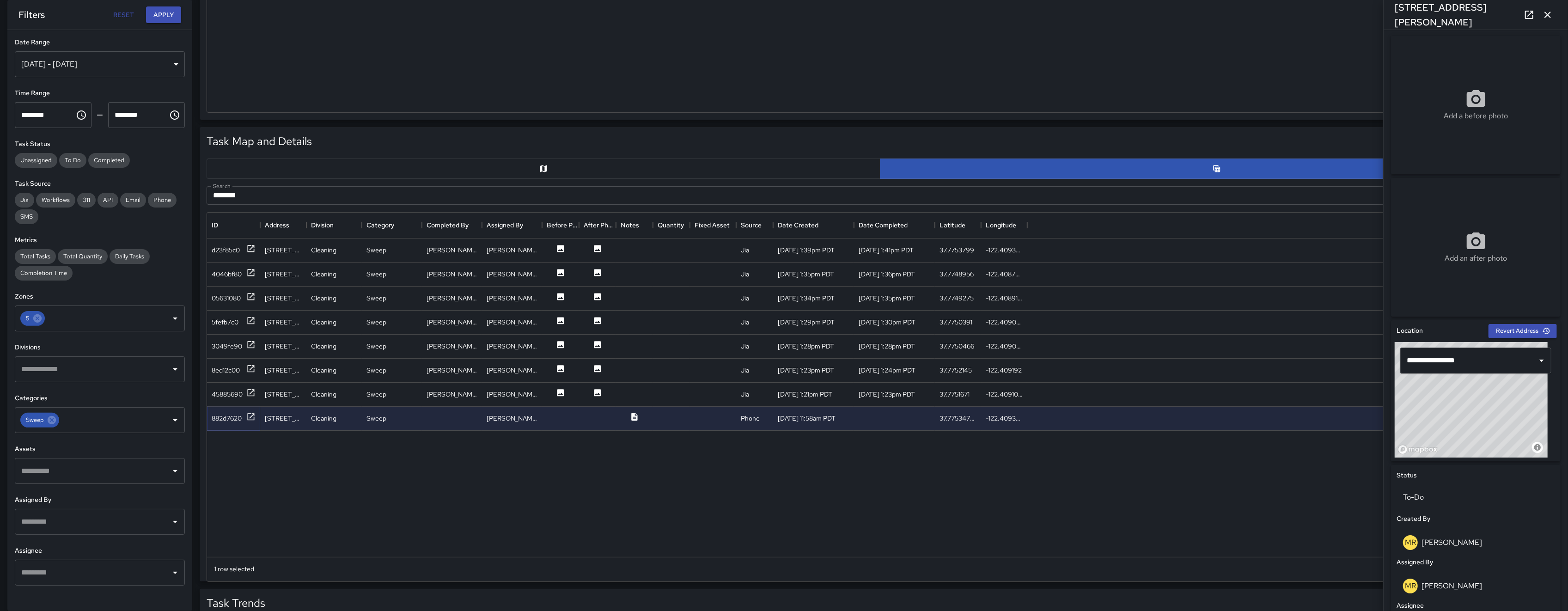
scroll to position [0, 0]
click at [227, 397] on div "45885690" at bounding box center [227, 394] width 31 height 9
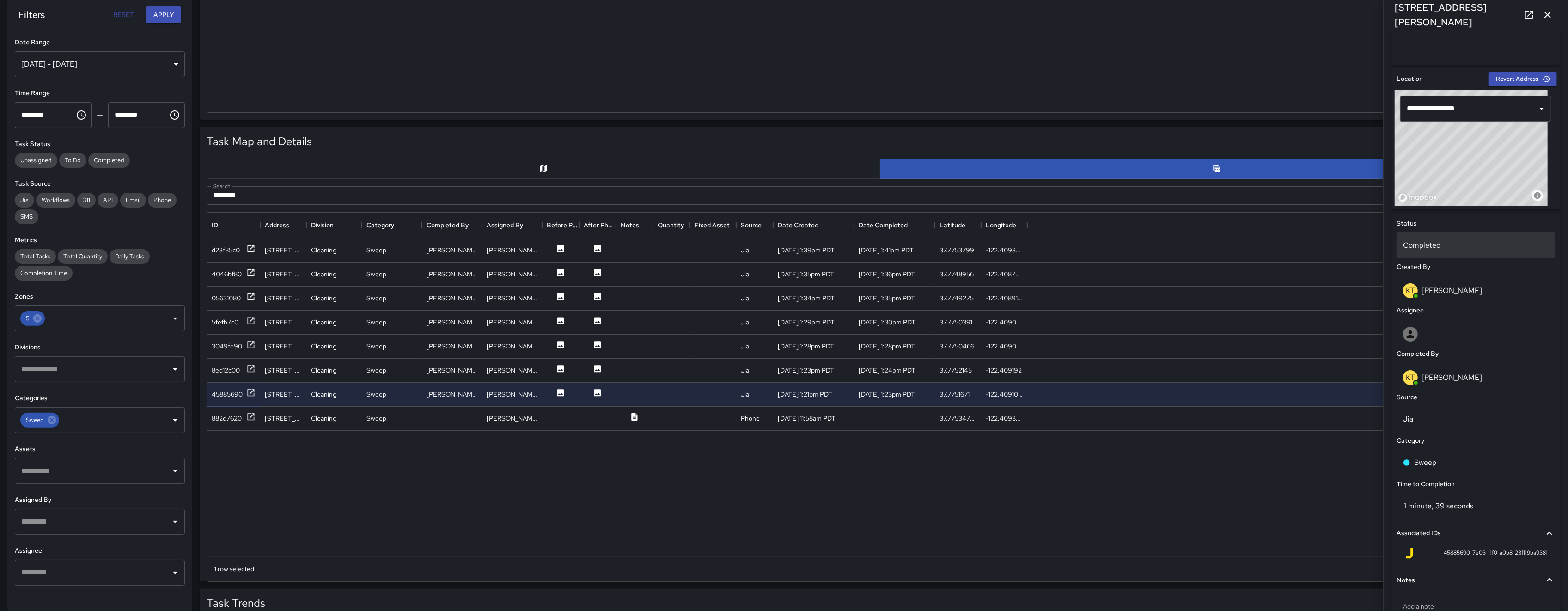
scroll to position [315, 0]
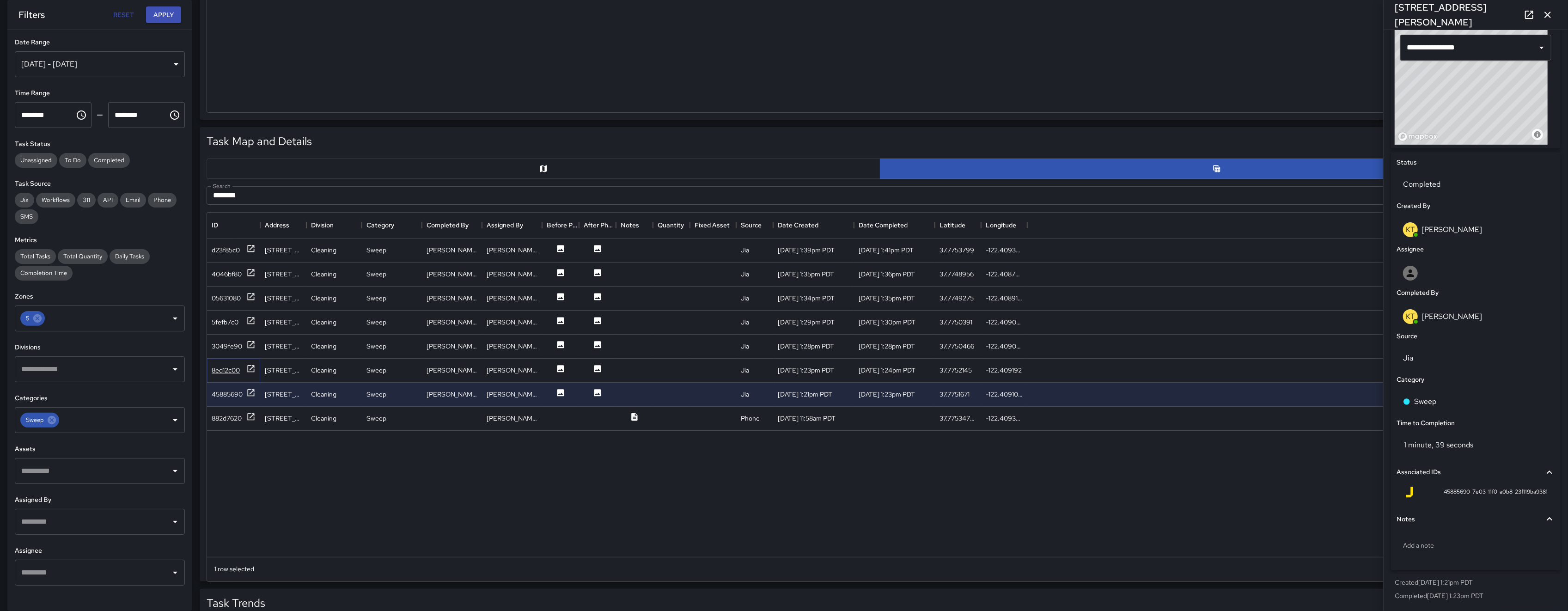
click at [223, 370] on div "8ed12c00" at bounding box center [226, 370] width 28 height 9
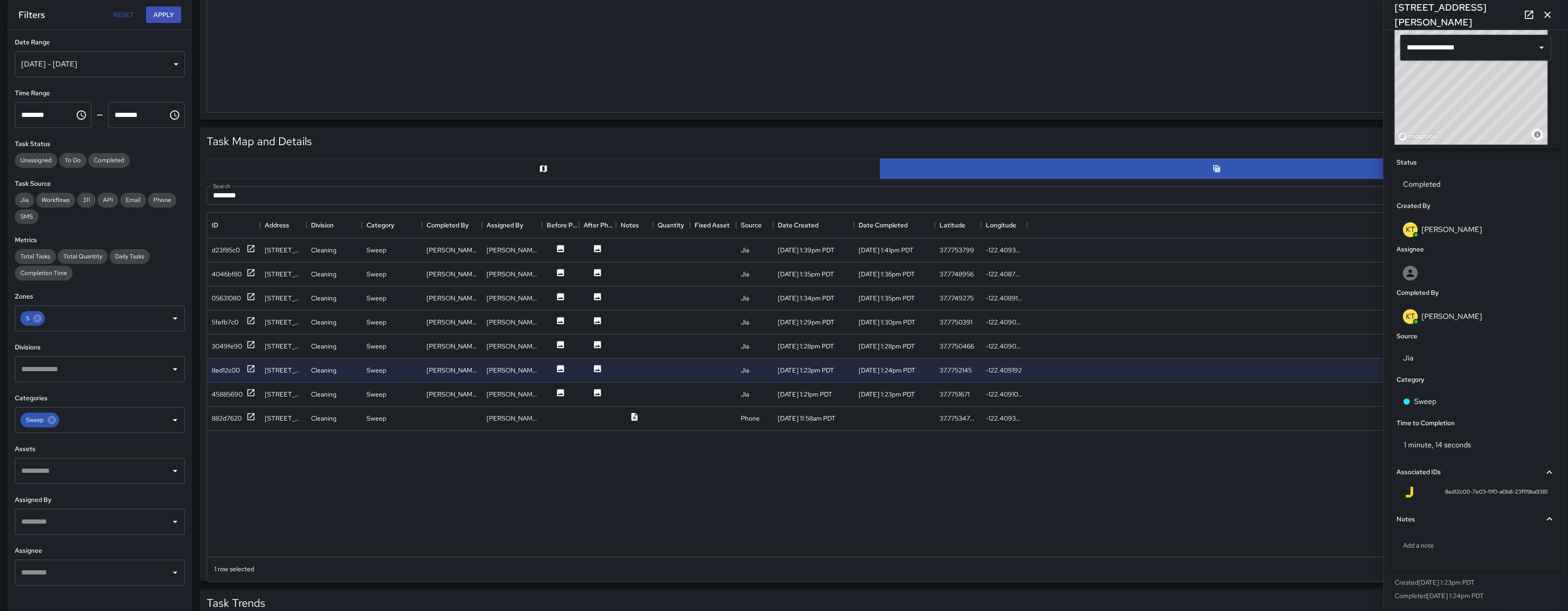
click at [1548, 12] on icon "button" at bounding box center [1548, 15] width 11 height 11
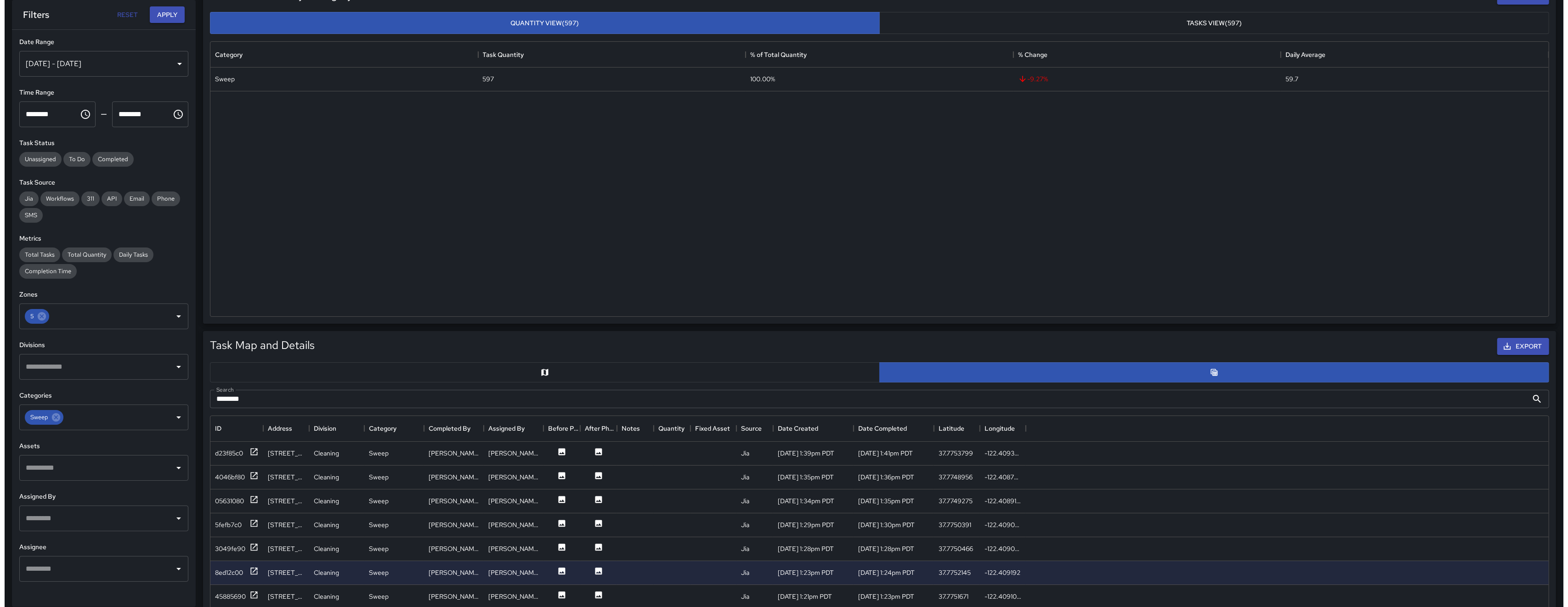
scroll to position [0, 0]
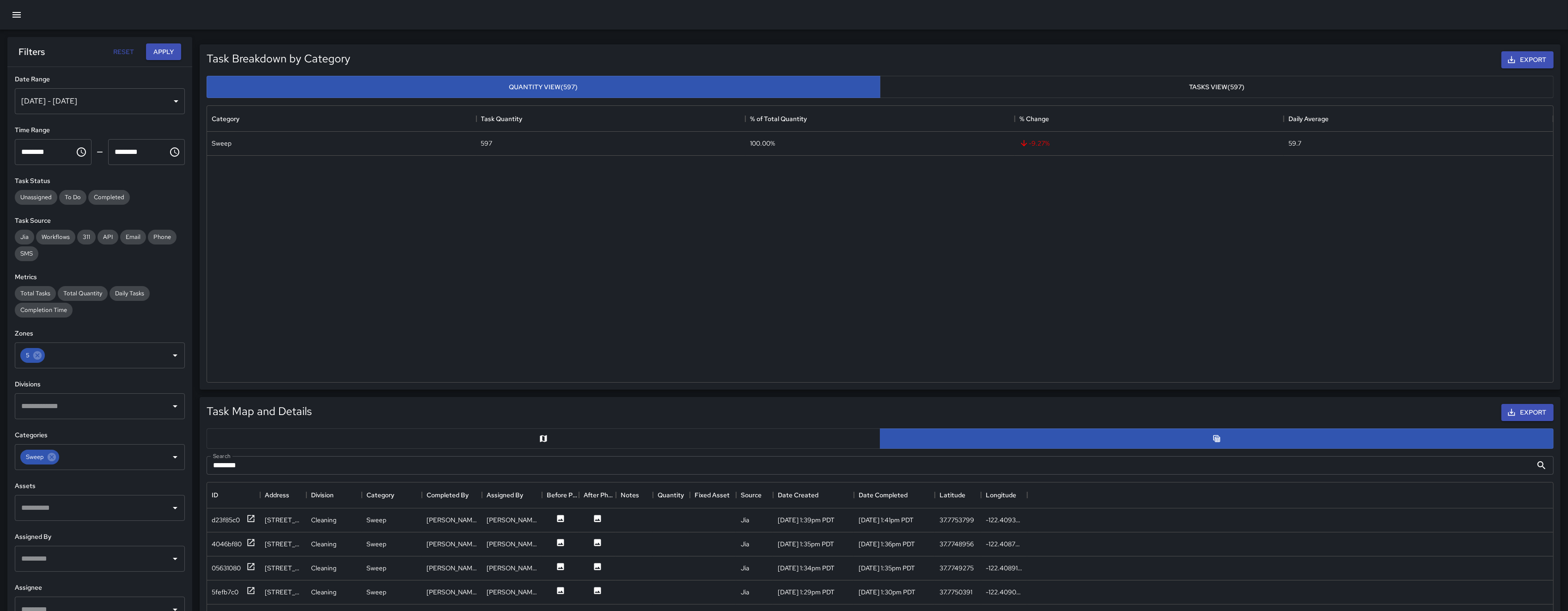
click at [22, 15] on button "button" at bounding box center [17, 15] width 22 height 22
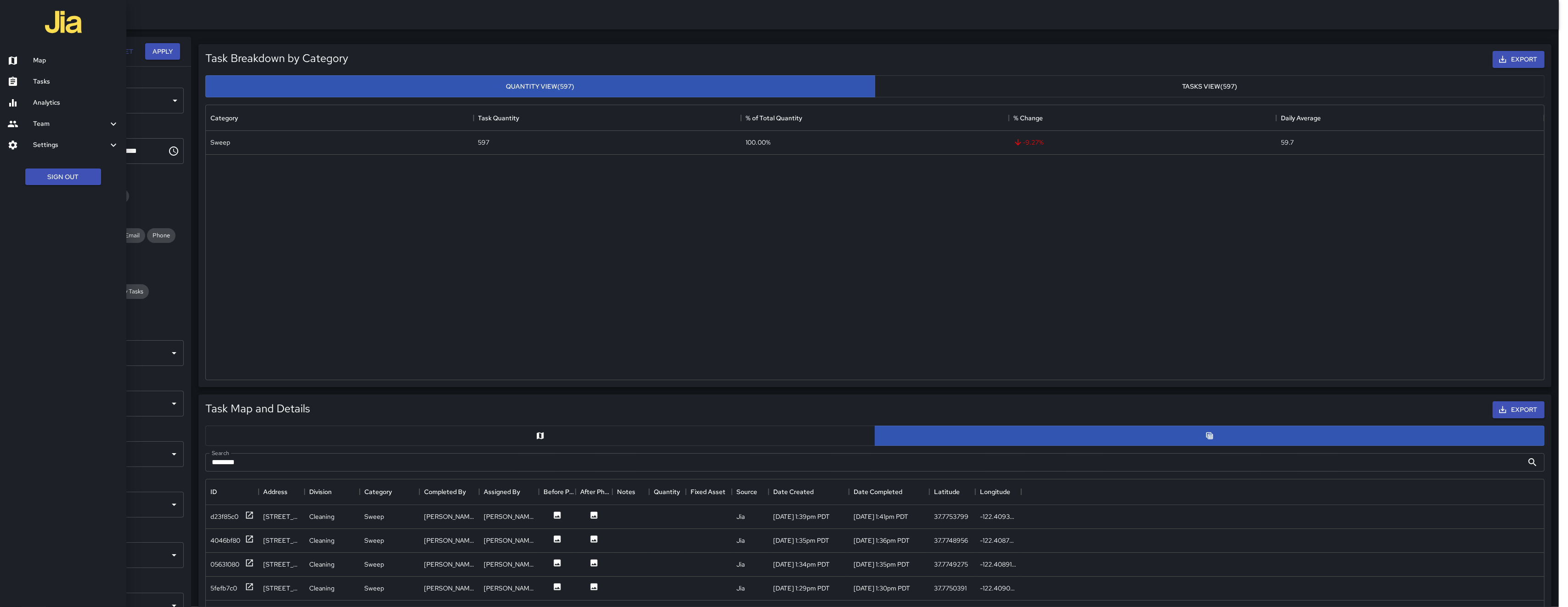
click at [39, 57] on h6 "Map" at bounding box center [75, 60] width 86 height 10
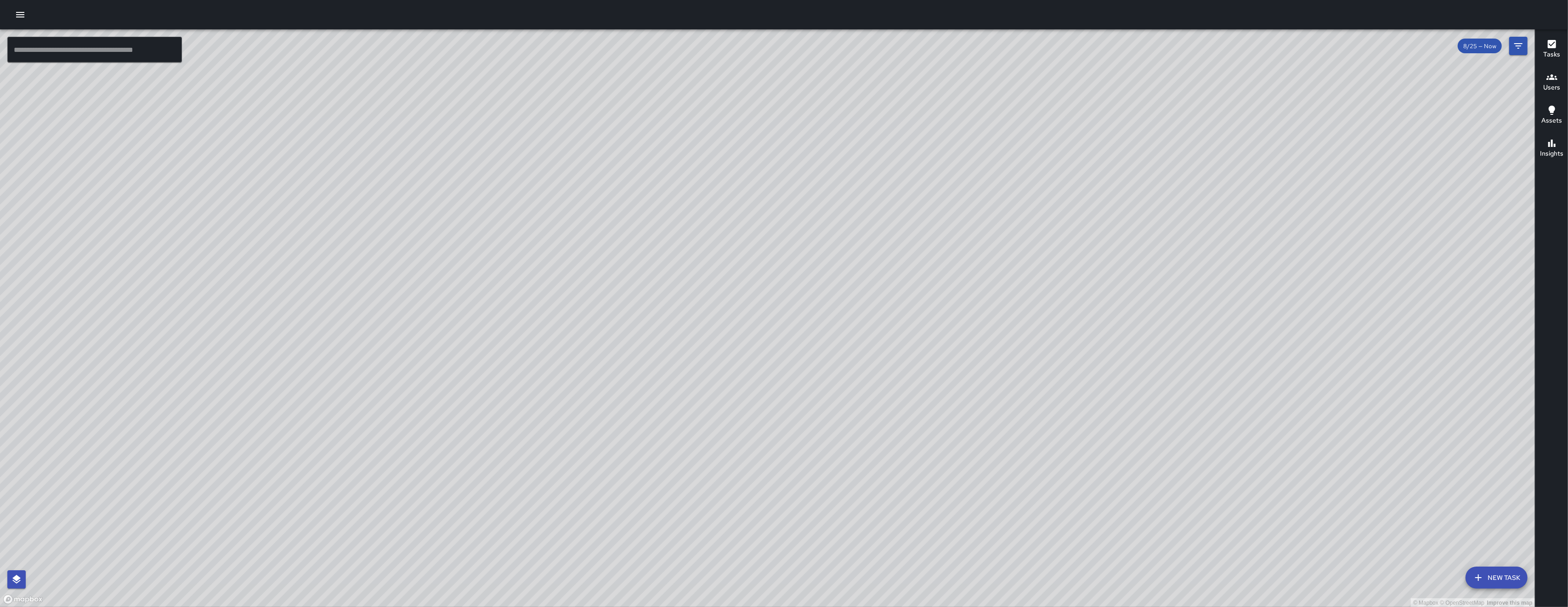
drag, startPoint x: 824, startPoint y: 369, endPoint x: 795, endPoint y: 354, distance: 32.6
click at [824, 369] on div "© Mapbox © OpenStreetMap Improve this map" at bounding box center [768, 318] width 1535 height 578
drag, startPoint x: 795, startPoint y: 354, endPoint x: 787, endPoint y: 348, distance: 10.0
click at [789, 350] on div "© Mapbox © OpenStreetMap Improve this map" at bounding box center [768, 318] width 1535 height 578
click at [787, 347] on div "© Mapbox © OpenStreetMap Improve this map" at bounding box center [768, 318] width 1535 height 578
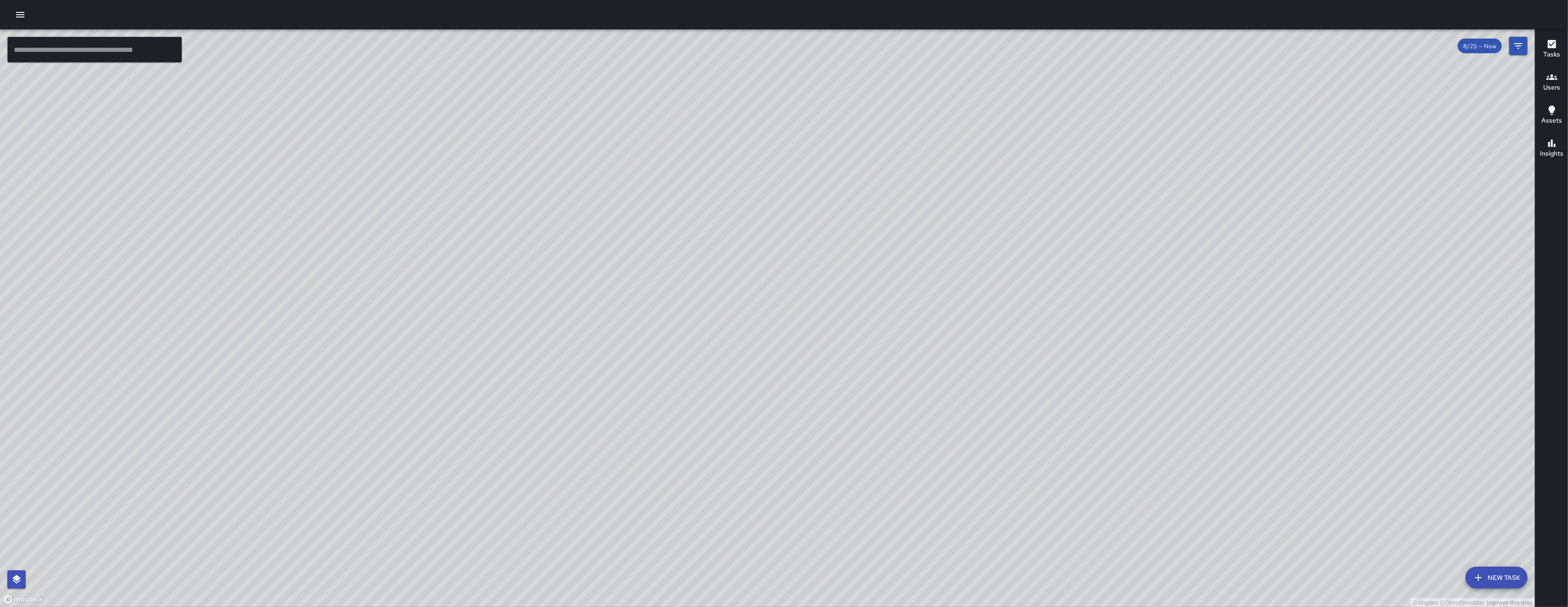
drag, startPoint x: 805, startPoint y: 368, endPoint x: 793, endPoint y: 360, distance: 14.4
click at [799, 364] on div "© Mapbox © OpenStreetMap Improve this map" at bounding box center [768, 318] width 1535 height 578
click at [793, 360] on div "© Mapbox © OpenStreetMap Improve this map" at bounding box center [768, 318] width 1535 height 578
drag, startPoint x: 674, startPoint y: 479, endPoint x: 670, endPoint y: 443, distance: 36.2
click at [670, 443] on div "© Mapbox © OpenStreetMap Improve this map" at bounding box center [768, 318] width 1535 height 578
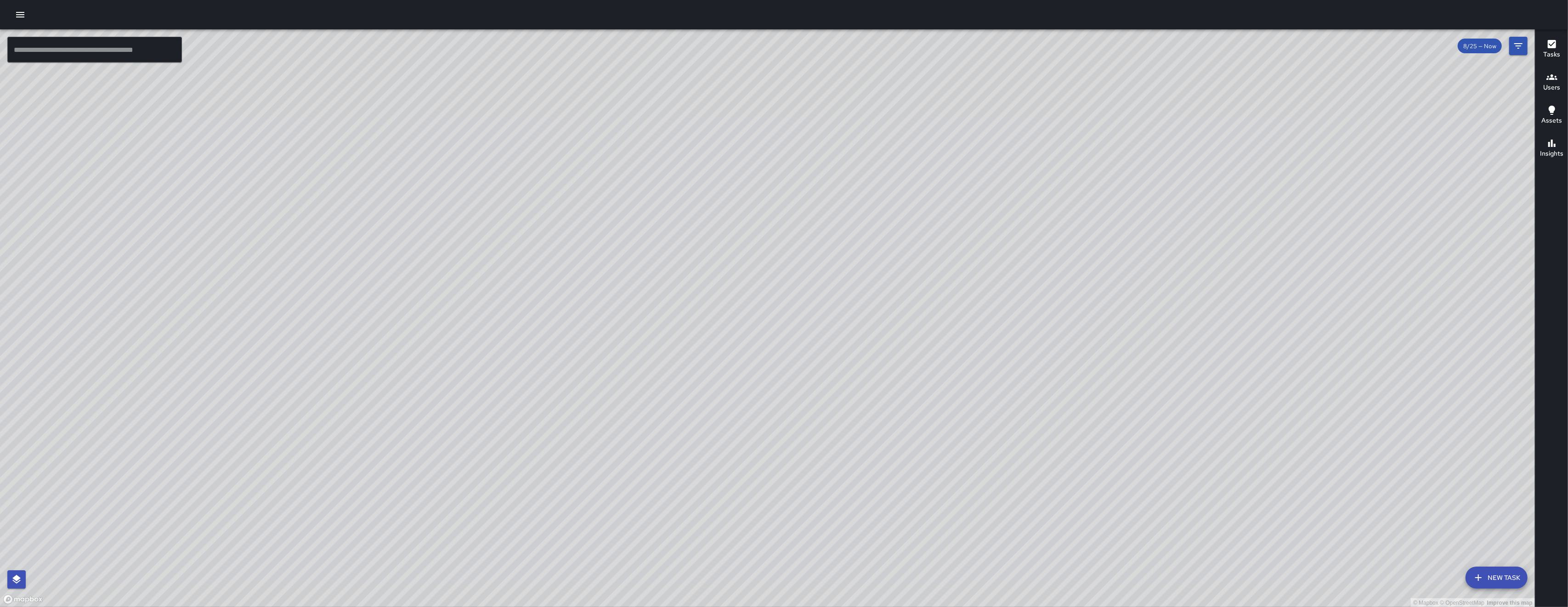
drag, startPoint x: 694, startPoint y: 257, endPoint x: 726, endPoint y: 261, distance: 32.2
click at [726, 261] on div "© Mapbox © OpenStreetMap Improve this map" at bounding box center [768, 318] width 1535 height 578
click at [108, 54] on input "text" at bounding box center [94, 49] width 175 height 26
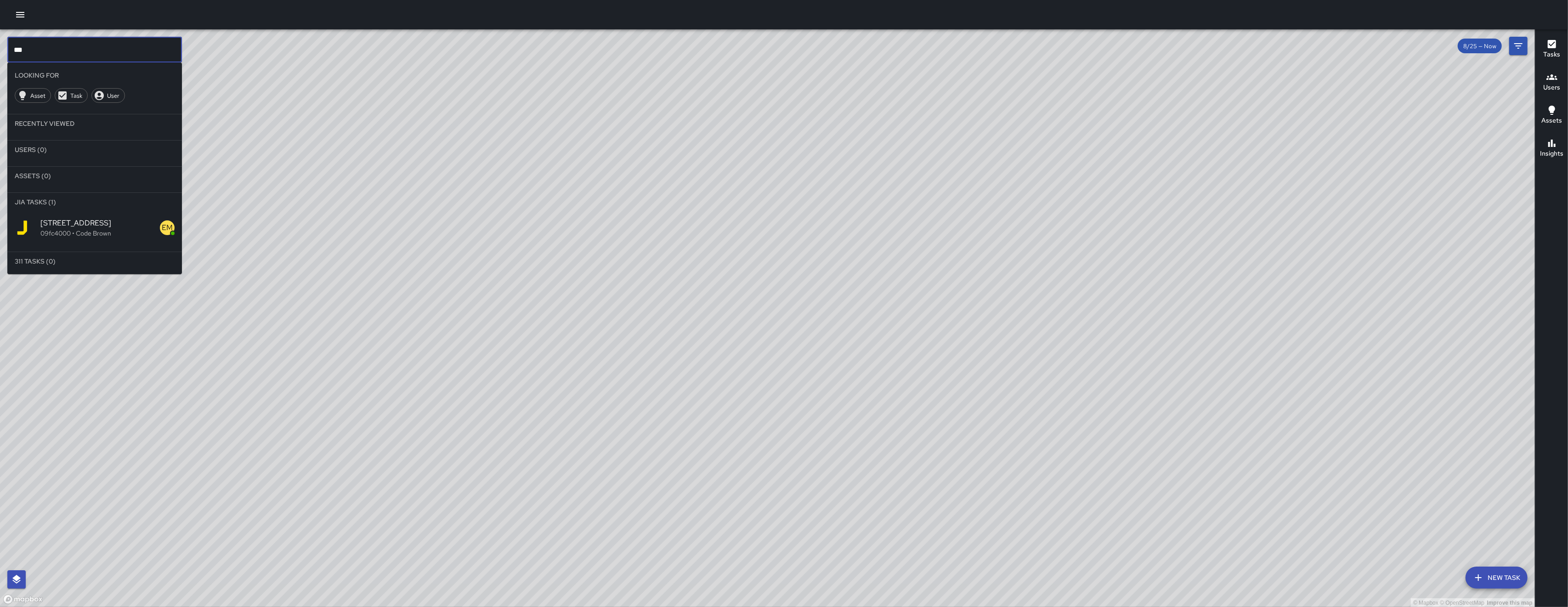
type input "***"
click at [66, 237] on p "09fc4000 • Code Brown" at bounding box center [100, 233] width 119 height 9
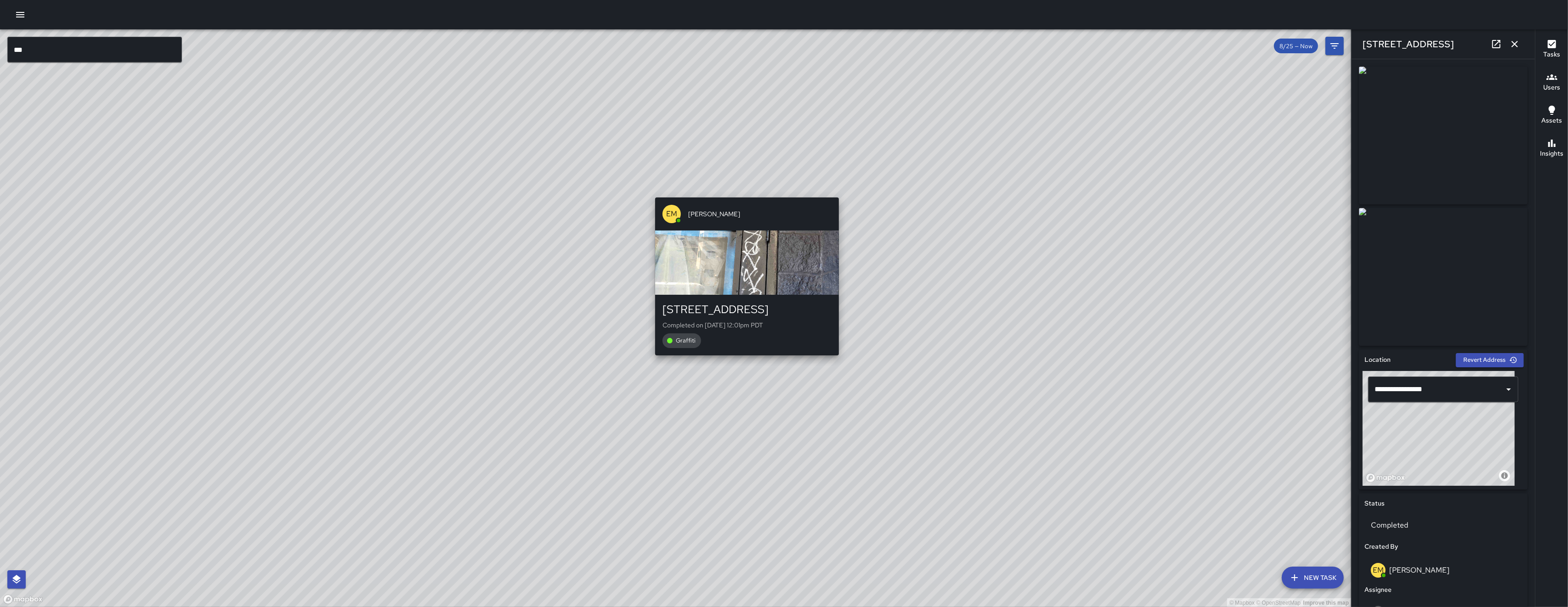
click at [746, 198] on div "EM Elimar Martinez" at bounding box center [747, 214] width 184 height 33
click at [746, 198] on div "EM Elimar Martinez 169 7th Street Completed on 8/25/2025, 12:01pm PDT Graffiti" at bounding box center [747, 277] width 191 height 165
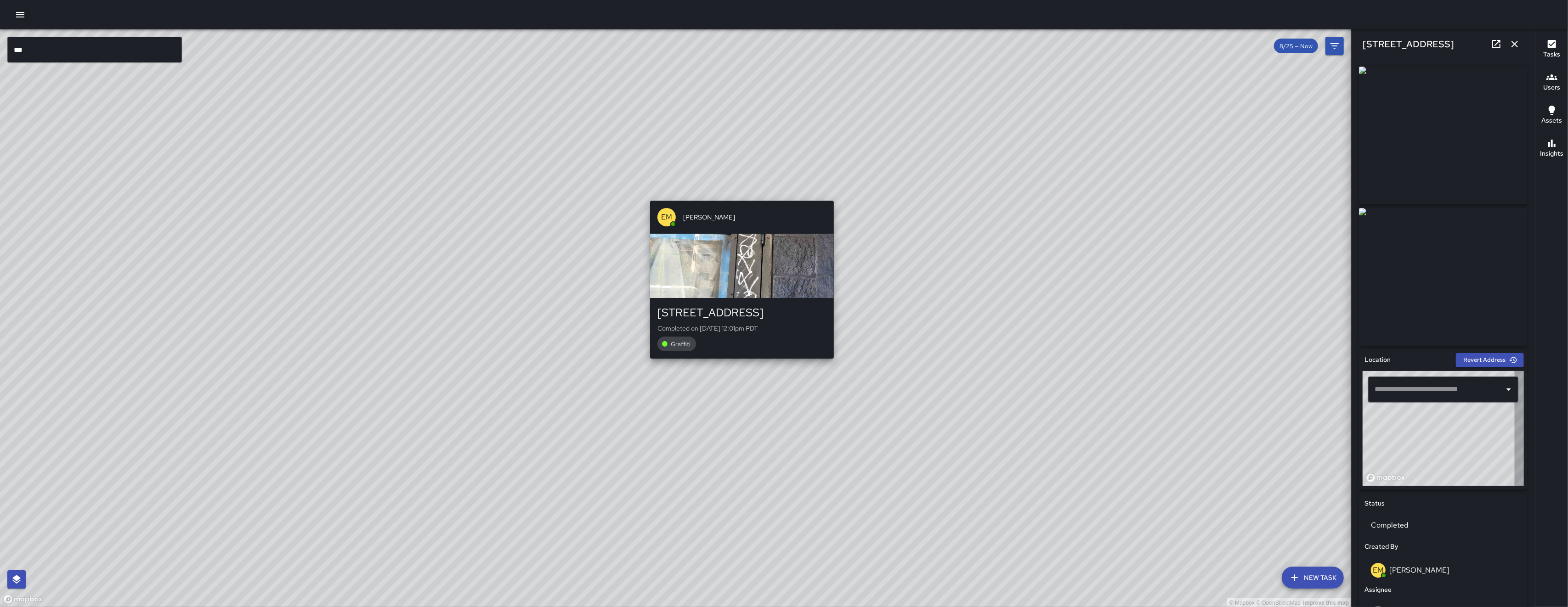
type input "**********"
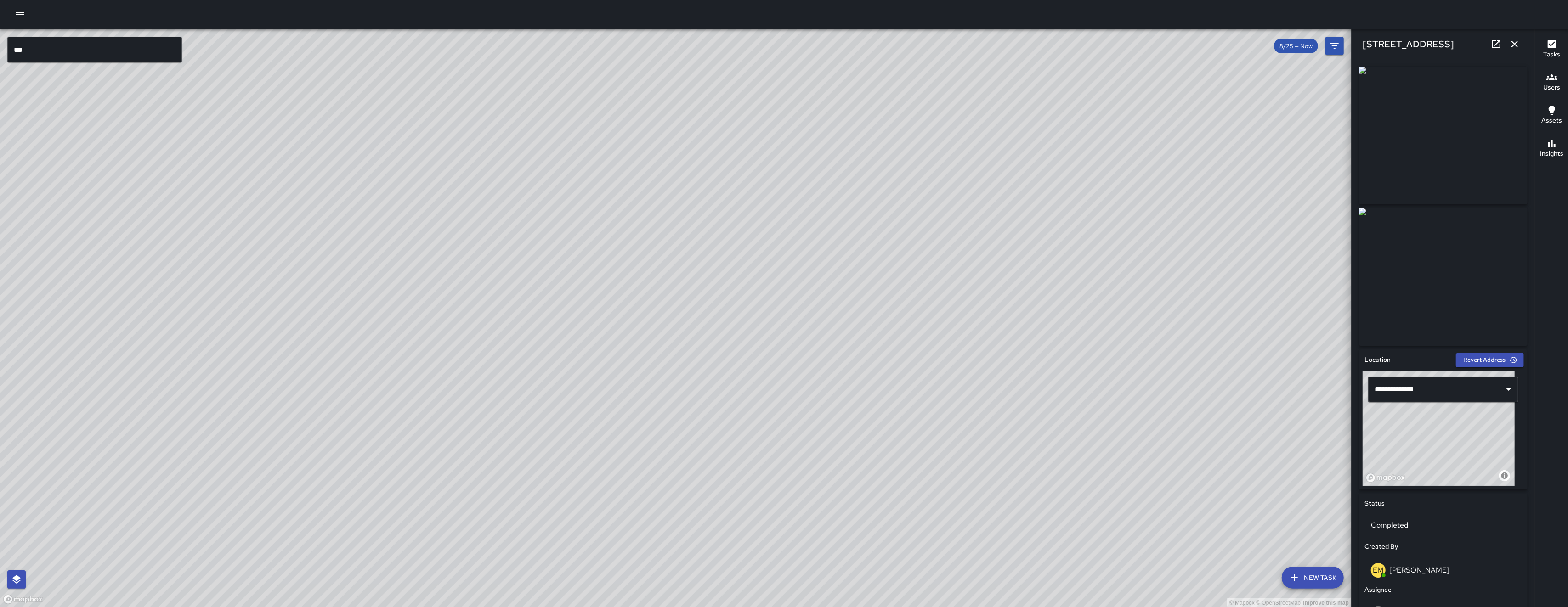
drag, startPoint x: 1151, startPoint y: 435, endPoint x: 1062, endPoint y: 398, distance: 96.4
click at [1134, 434] on div "© Mapbox © OpenStreetMap Improve this map BA Bryan Alexander 38 Moss Street Com…" at bounding box center [676, 318] width 1351 height 578
click at [1088, 415] on div "© Mapbox © OpenStreetMap Improve this map BA Bryan Alexander 38 Moss Street Com…" at bounding box center [676, 318] width 1351 height 578
drag, startPoint x: 1062, startPoint y: 398, endPoint x: 841, endPoint y: 172, distance: 316.1
click at [914, 261] on div "© Mapbox © OpenStreetMap Improve this map" at bounding box center [676, 318] width 1351 height 578
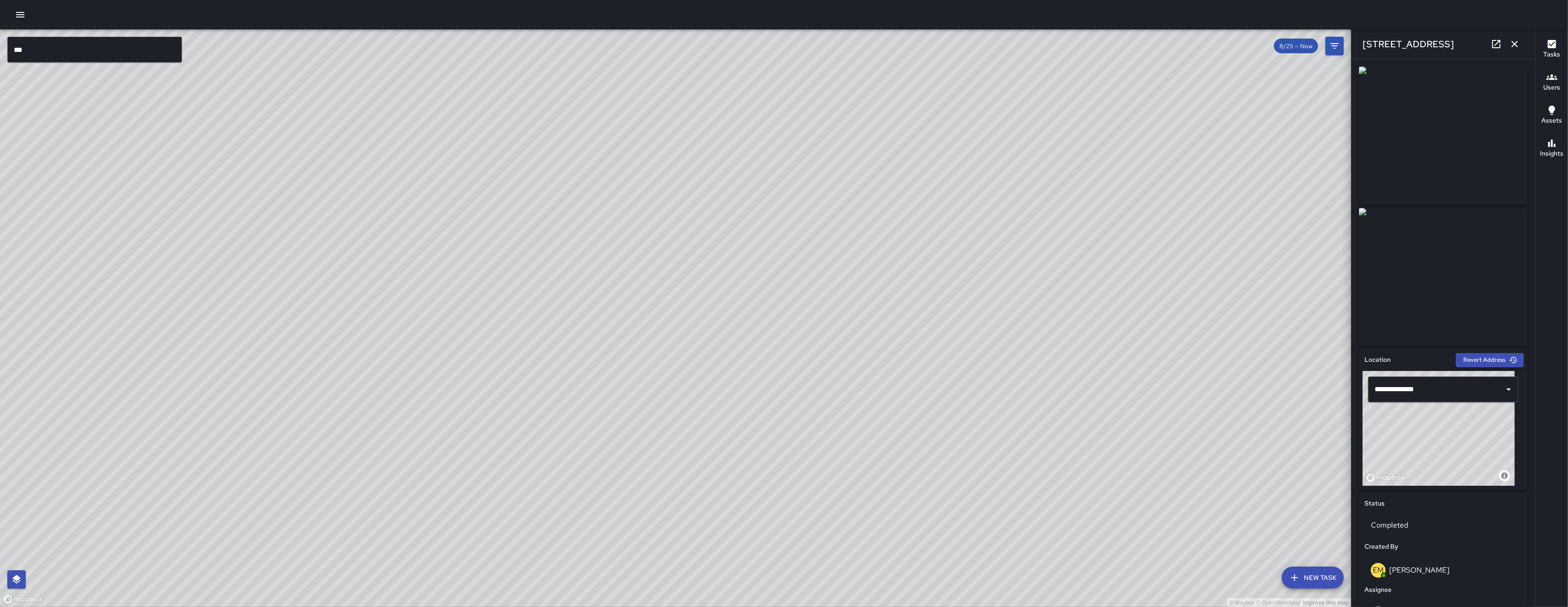
drag, startPoint x: 841, startPoint y: 172, endPoint x: 776, endPoint y: 109, distance: 90.5
click at [775, 109] on div "© Mapbox © OpenStreetMap Improve this map" at bounding box center [676, 318] width 1351 height 578
drag, startPoint x: 1009, startPoint y: 414, endPoint x: 954, endPoint y: 120, distance: 299.1
click at [953, 120] on div "© Mapbox © OpenStreetMap Improve this map" at bounding box center [676, 318] width 1351 height 578
click at [954, 120] on div "© Mapbox © OpenStreetMap Improve this map" at bounding box center [676, 318] width 1351 height 578
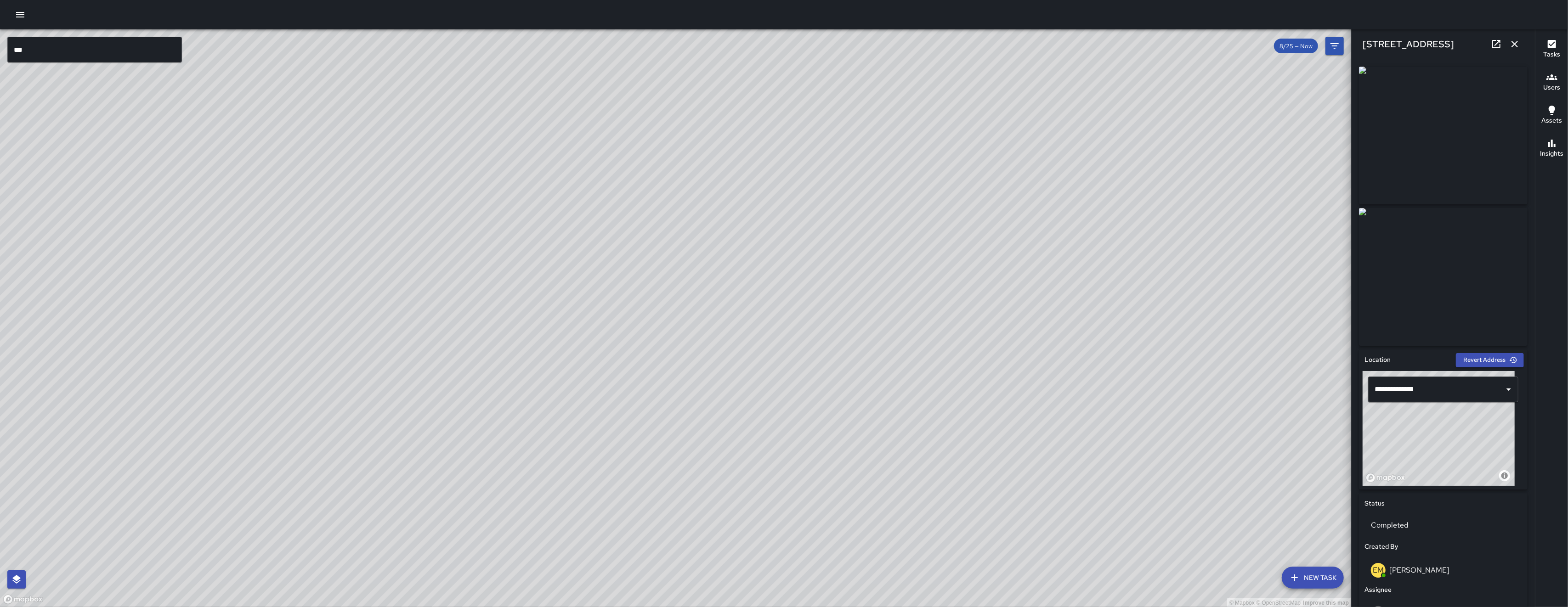
drag, startPoint x: 777, startPoint y: 436, endPoint x: 432, endPoint y: 606, distance: 384.6
click at [433, 606] on div "© Mapbox © OpenStreetMap Improve this map" at bounding box center [676, 318] width 1351 height 578
drag, startPoint x: 551, startPoint y: 362, endPoint x: 428, endPoint y: 600, distance: 267.9
click at [439, 581] on div "© Mapbox © OpenStreetMap Improve this map" at bounding box center [676, 318] width 1351 height 578
click at [425, 606] on div "© Mapbox © OpenStreetMap Improve this map" at bounding box center [676, 318] width 1351 height 578
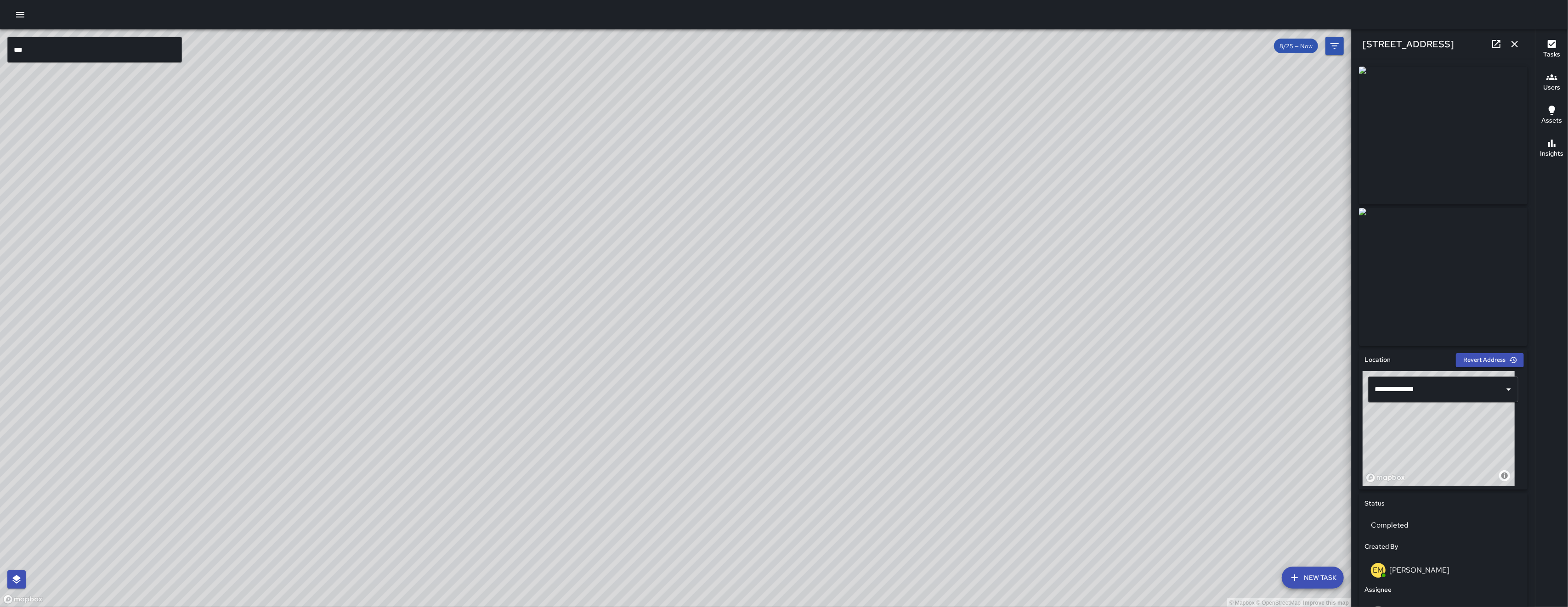
drag, startPoint x: 425, startPoint y: 606, endPoint x: 452, endPoint y: 519, distance: 91.1
click at [425, 606] on div "© Mapbox © OpenStreetMap Improve this map" at bounding box center [676, 318] width 1351 height 578
drag, startPoint x: 519, startPoint y: 182, endPoint x: 508, endPoint y: 300, distance: 118.5
click at [509, 283] on div "© Mapbox © OpenStreetMap Improve this map" at bounding box center [676, 318] width 1351 height 578
click at [508, 300] on div "© Mapbox © OpenStreetMap Improve this map" at bounding box center [676, 318] width 1351 height 578
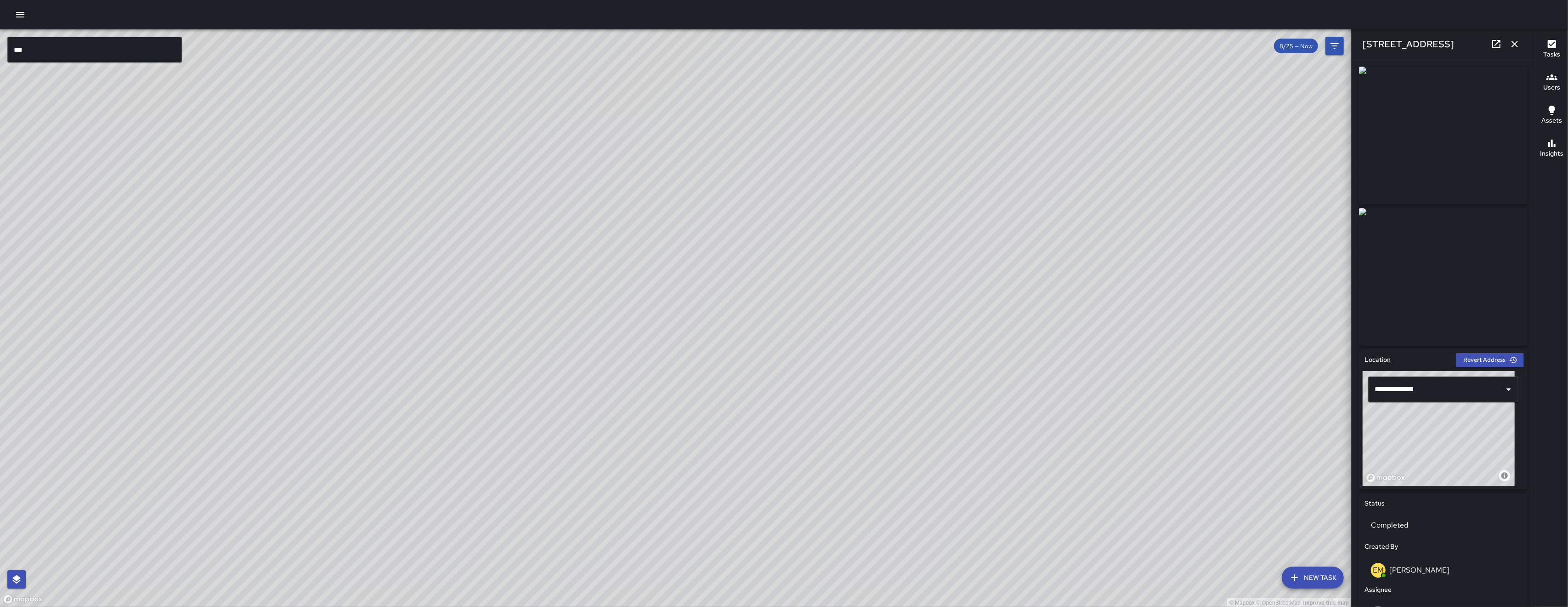
click at [615, 302] on div "© Mapbox © OpenStreetMap Improve this map DC Dago Cervantes Ambassador Tasks 12…" at bounding box center [676, 318] width 1351 height 578
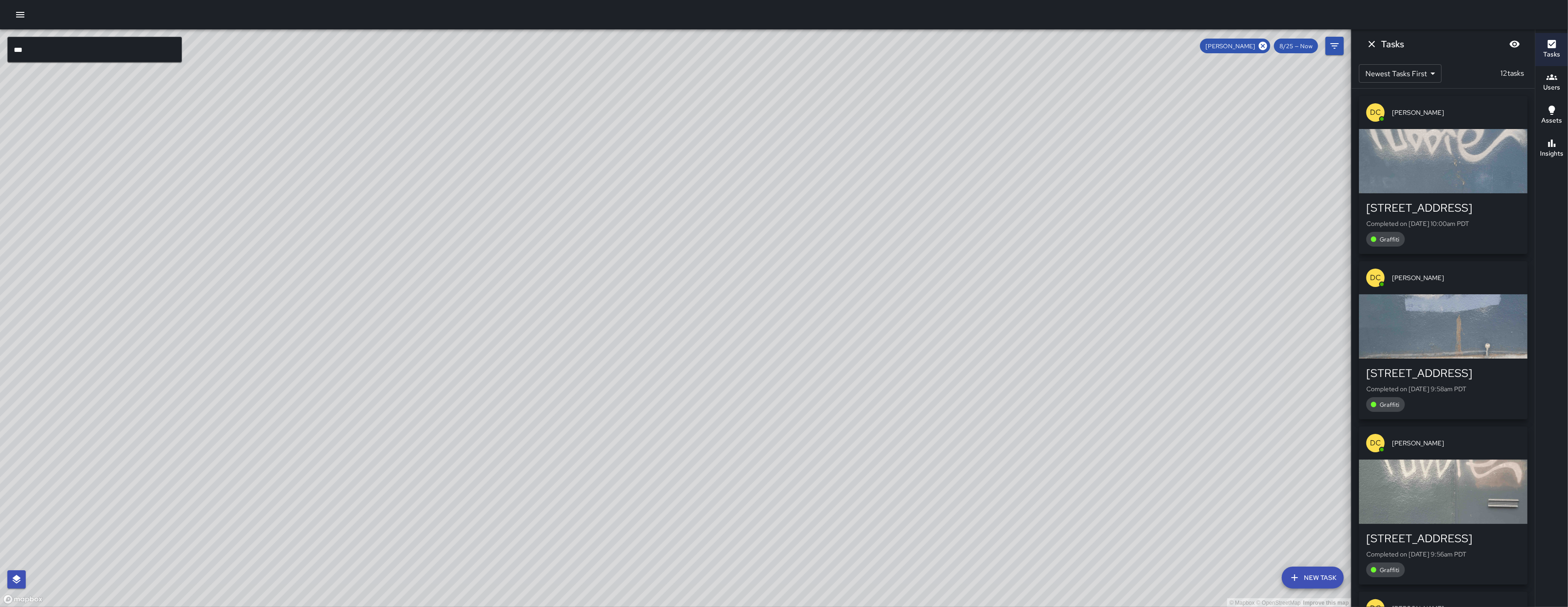
click at [476, 244] on div "© Mapbox © OpenStreetMap Improve this map" at bounding box center [676, 318] width 1351 height 578
drag, startPoint x: 480, startPoint y: 287, endPoint x: 499, endPoint y: 394, distance: 108.7
click at [499, 394] on div "© Mapbox © OpenStreetMap Improve this map" at bounding box center [676, 318] width 1351 height 578
drag, startPoint x: 514, startPoint y: 415, endPoint x: 518, endPoint y: 420, distance: 6.4
click at [517, 420] on div "© Mapbox © OpenStreetMap Improve this map" at bounding box center [676, 318] width 1351 height 578
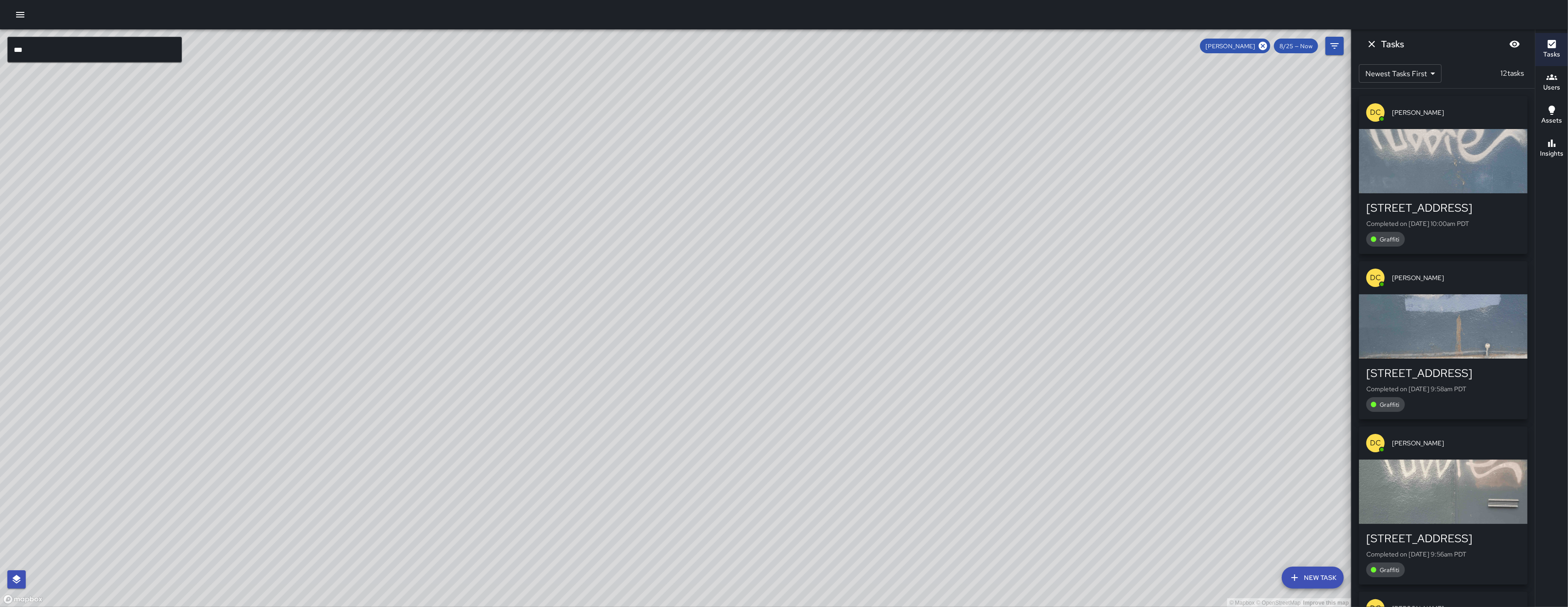
drag, startPoint x: 306, startPoint y: 254, endPoint x: 345, endPoint y: 323, distance: 79.3
click at [343, 319] on div "© Mapbox © OpenStreetMap Improve this map" at bounding box center [676, 318] width 1351 height 578
drag, startPoint x: 266, startPoint y: 308, endPoint x: 346, endPoint y: 288, distance: 82.5
click at [332, 291] on div "© Mapbox © OpenStreetMap Improve this map" at bounding box center [676, 318] width 1351 height 578
click at [544, 258] on div "© Mapbox © OpenStreetMap Improve this map" at bounding box center [676, 318] width 1351 height 578
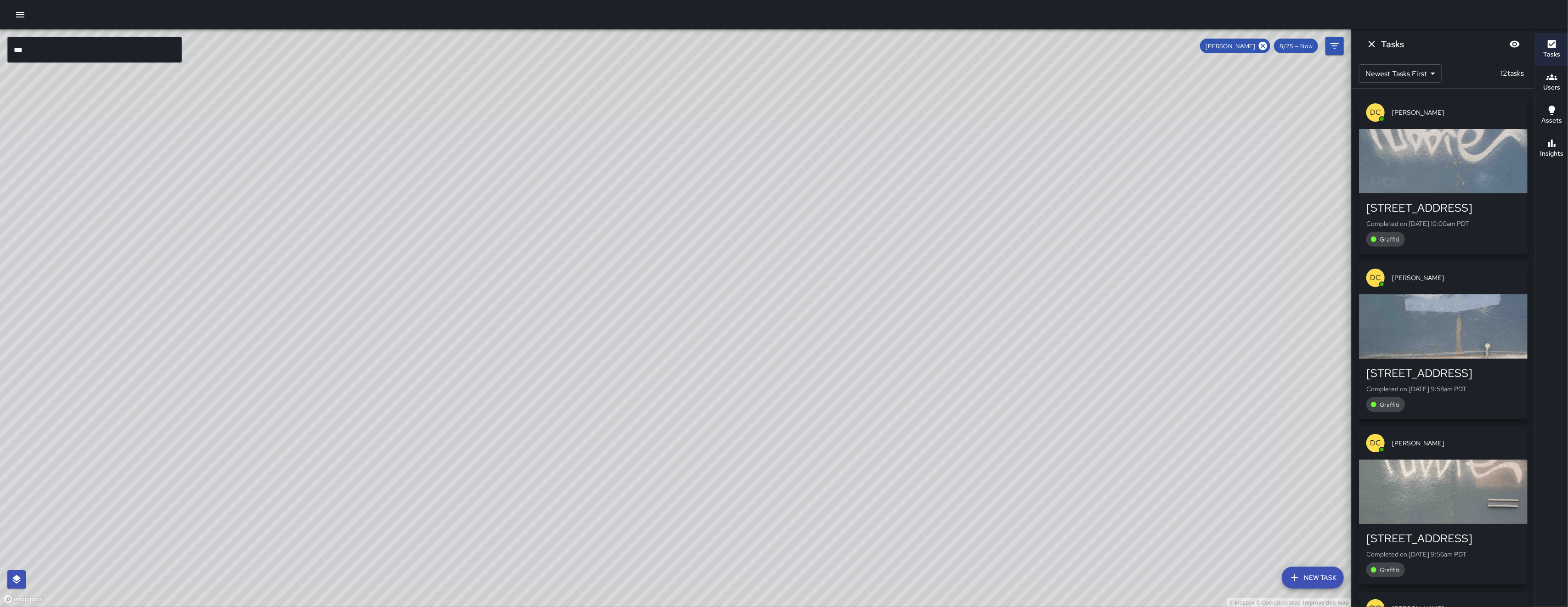
click at [568, 258] on div "© Mapbox © OpenStreetMap Improve this map" at bounding box center [676, 318] width 1351 height 578
drag, startPoint x: 570, startPoint y: 370, endPoint x: 947, endPoint y: 190, distance: 417.8
click at [654, 309] on div "© Mapbox © OpenStreetMap Improve this map" at bounding box center [676, 318] width 1351 height 578
click at [1267, 47] on icon at bounding box center [1263, 46] width 9 height 9
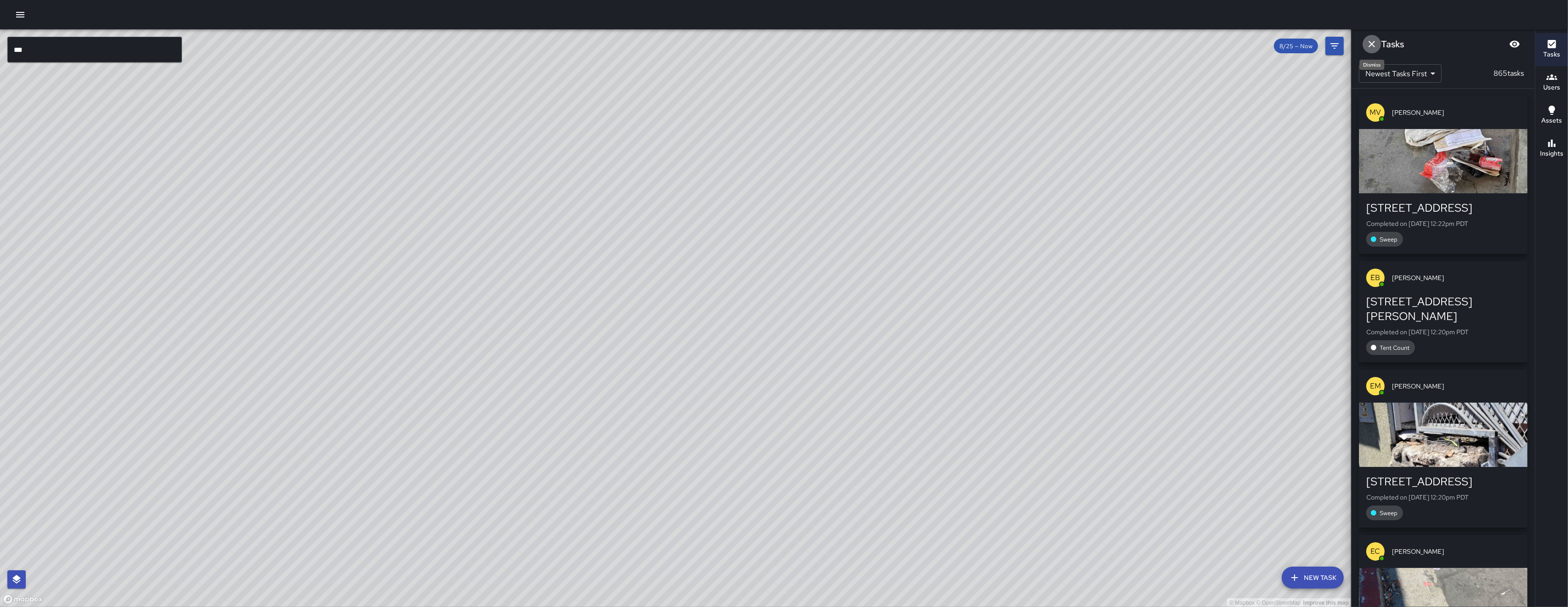
click at [1372, 43] on icon "Dismiss" at bounding box center [1371, 44] width 7 height 7
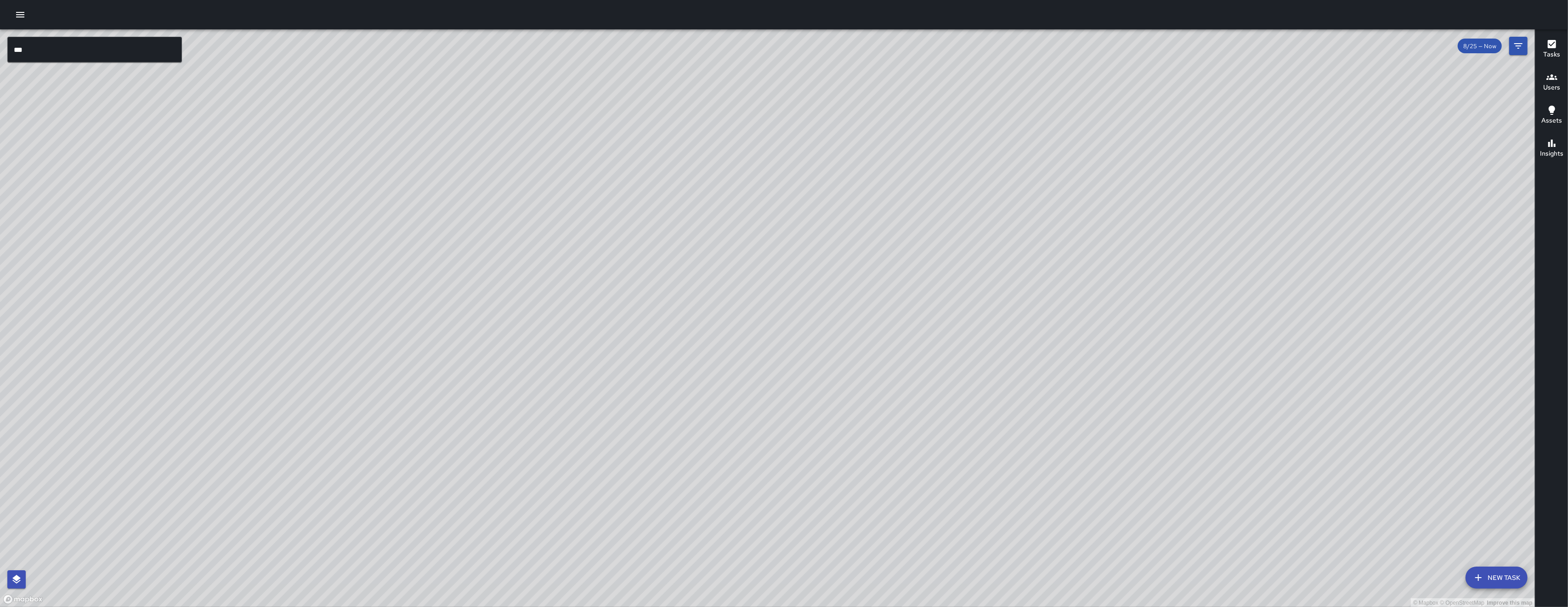
drag, startPoint x: 492, startPoint y: 460, endPoint x: 472, endPoint y: 277, distance: 184.1
click at [472, 277] on div "© Mapbox © OpenStreetMap Improve this map" at bounding box center [768, 318] width 1535 height 578
click at [472, 277] on div "© Mapbox © OpenStreetMap Improve this map" at bounding box center [768, 318] width 1535 height 578
drag, startPoint x: 534, startPoint y: 290, endPoint x: 483, endPoint y: 425, distance: 144.3
click at [486, 420] on div "© Mapbox © OpenStreetMap Improve this map" at bounding box center [768, 318] width 1535 height 578
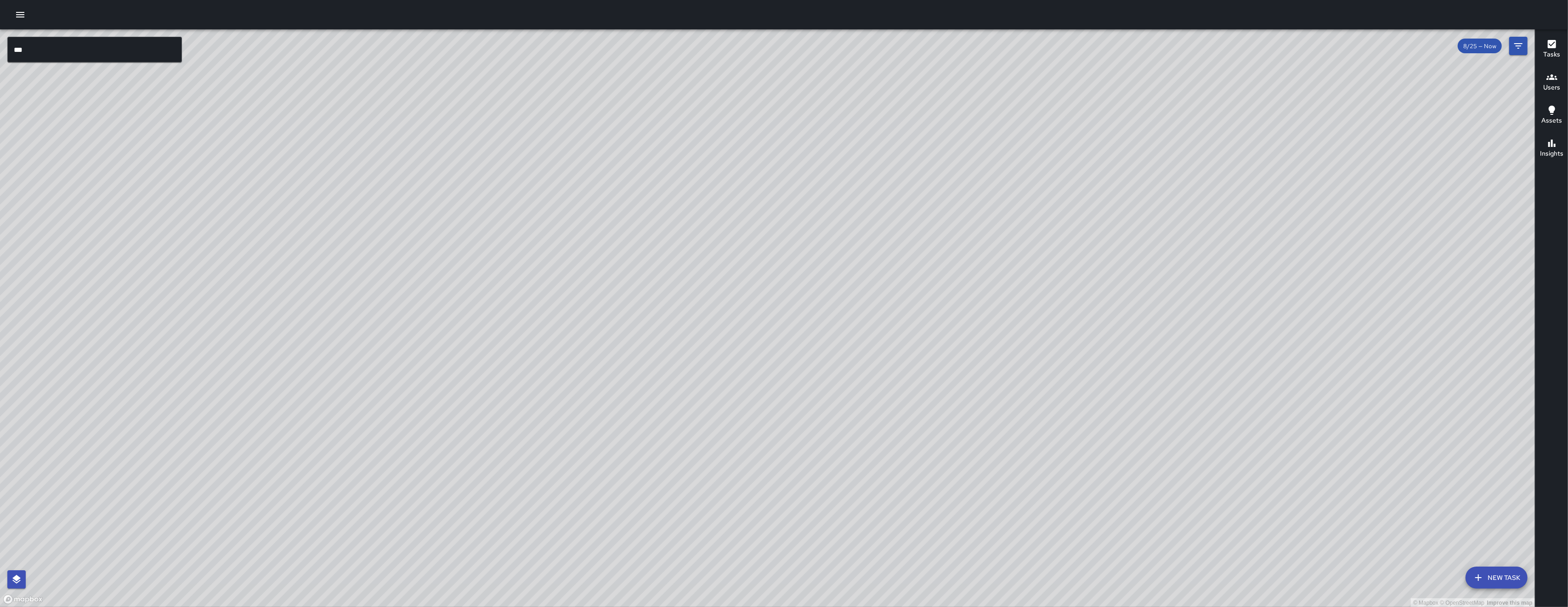
click at [478, 435] on div "© Mapbox © OpenStreetMap Improve this map" at bounding box center [768, 318] width 1535 height 578
click at [477, 435] on div "© Mapbox © OpenStreetMap Improve this map" at bounding box center [768, 318] width 1535 height 578
click at [570, 408] on div "© Mapbox © OpenStreetMap Improve this map" at bounding box center [768, 318] width 1535 height 578
drag, startPoint x: 556, startPoint y: 429, endPoint x: 548, endPoint y: 439, distance: 12.8
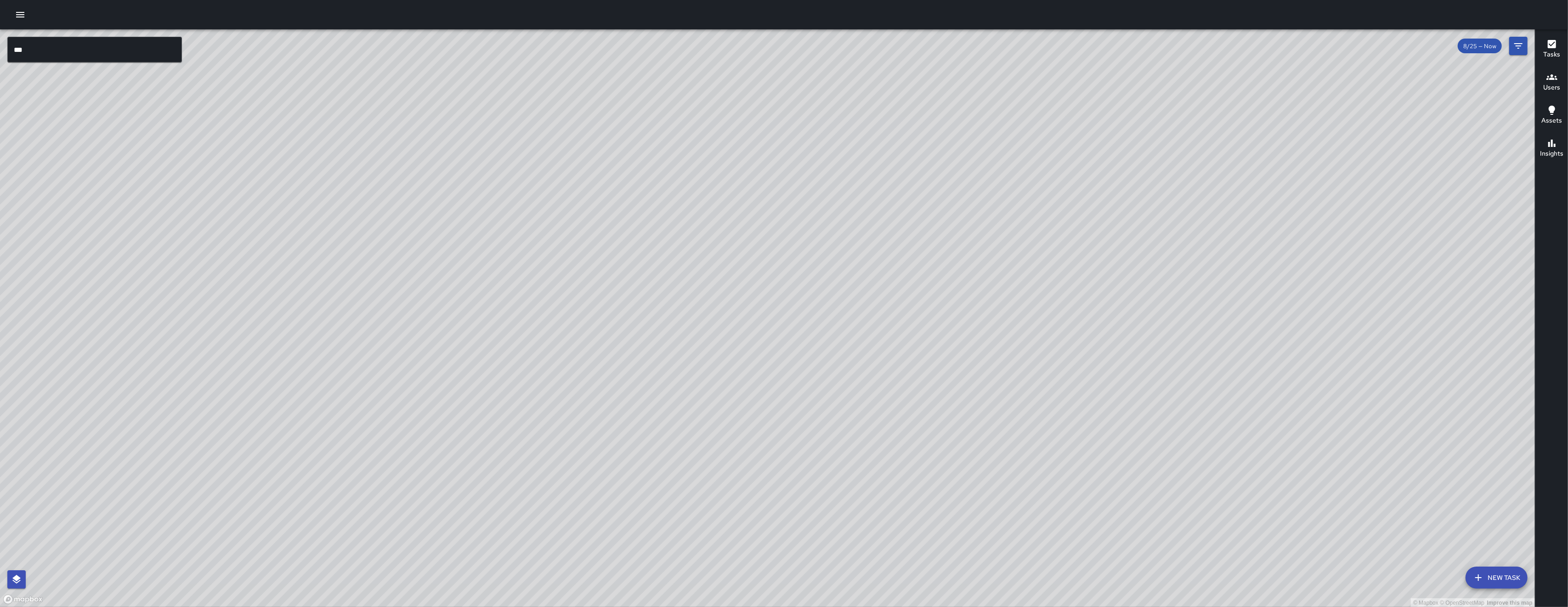
click at [548, 439] on div "© Mapbox © OpenStreetMap Improve this map" at bounding box center [768, 318] width 1535 height 578
drag, startPoint x: 553, startPoint y: 386, endPoint x: 545, endPoint y: 421, distance: 35.9
click at [545, 420] on div "© Mapbox © OpenStreetMap Improve this map" at bounding box center [768, 318] width 1535 height 578
click at [544, 425] on div "© Mapbox © OpenStreetMap Improve this map" at bounding box center [768, 318] width 1535 height 578
click at [540, 439] on div "© Mapbox © OpenStreetMap Improve this map" at bounding box center [768, 318] width 1535 height 578
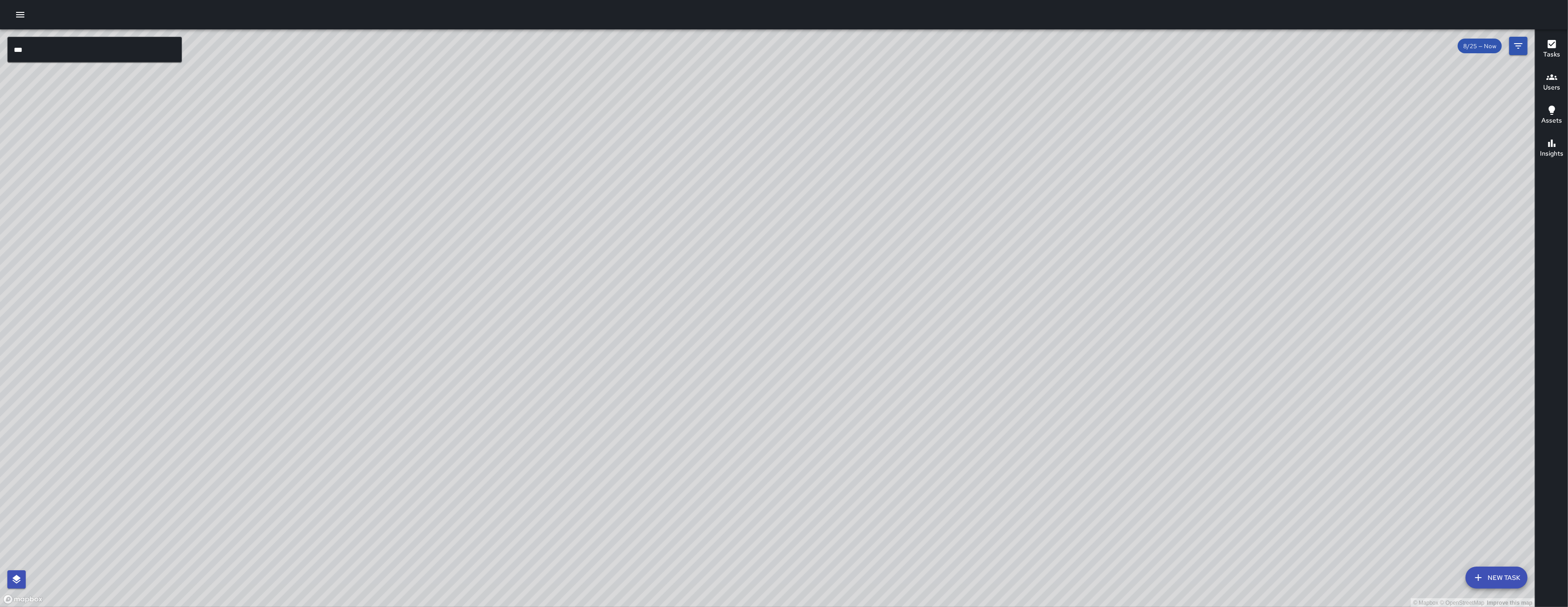
drag, startPoint x: 534, startPoint y: 452, endPoint x: 504, endPoint y: 530, distance: 83.6
click at [522, 502] on div "© Mapbox © OpenStreetMap Improve this map" at bounding box center [768, 318] width 1535 height 578
click at [515, 532] on div "© Mapbox © OpenStreetMap Improve this map" at bounding box center [768, 318] width 1535 height 578
drag, startPoint x: 460, startPoint y: 383, endPoint x: 461, endPoint y: 547, distance: 164.0
click at [461, 547] on div "© Mapbox © OpenStreetMap Improve this map" at bounding box center [768, 318] width 1535 height 578
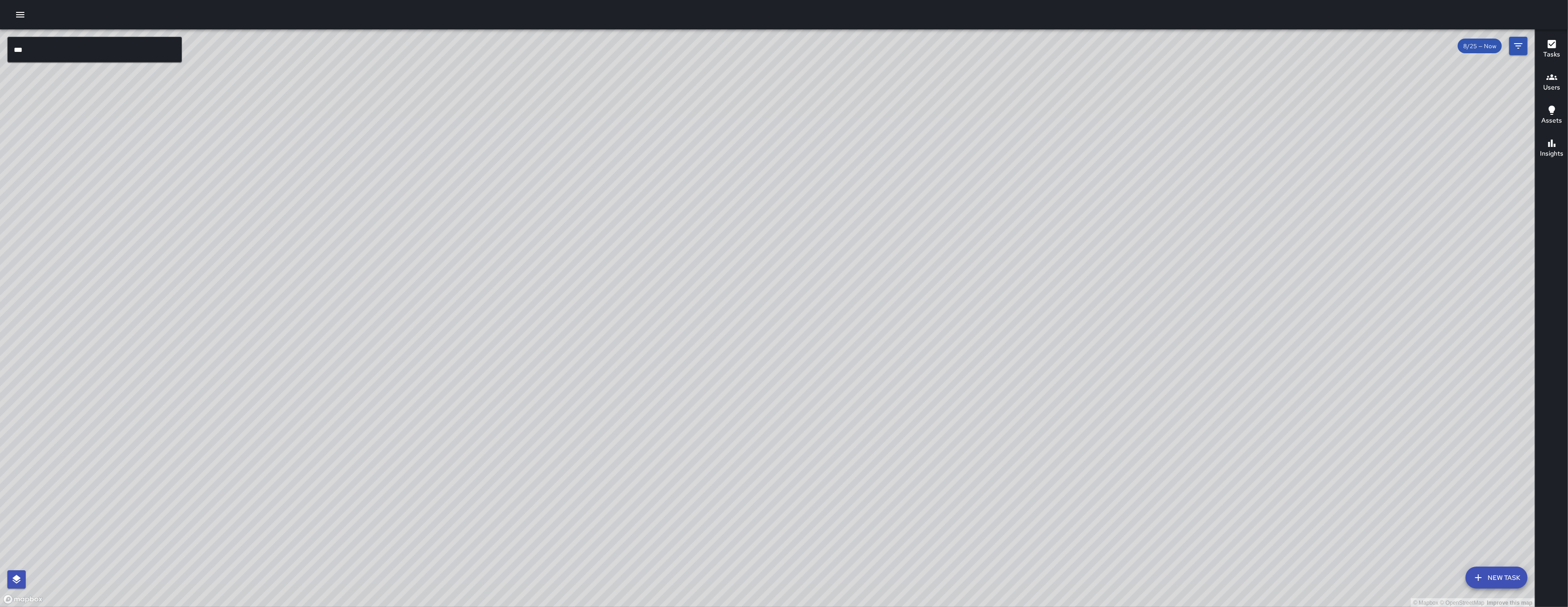
click at [461, 547] on div "© Mapbox © OpenStreetMap Improve this map" at bounding box center [768, 318] width 1535 height 578
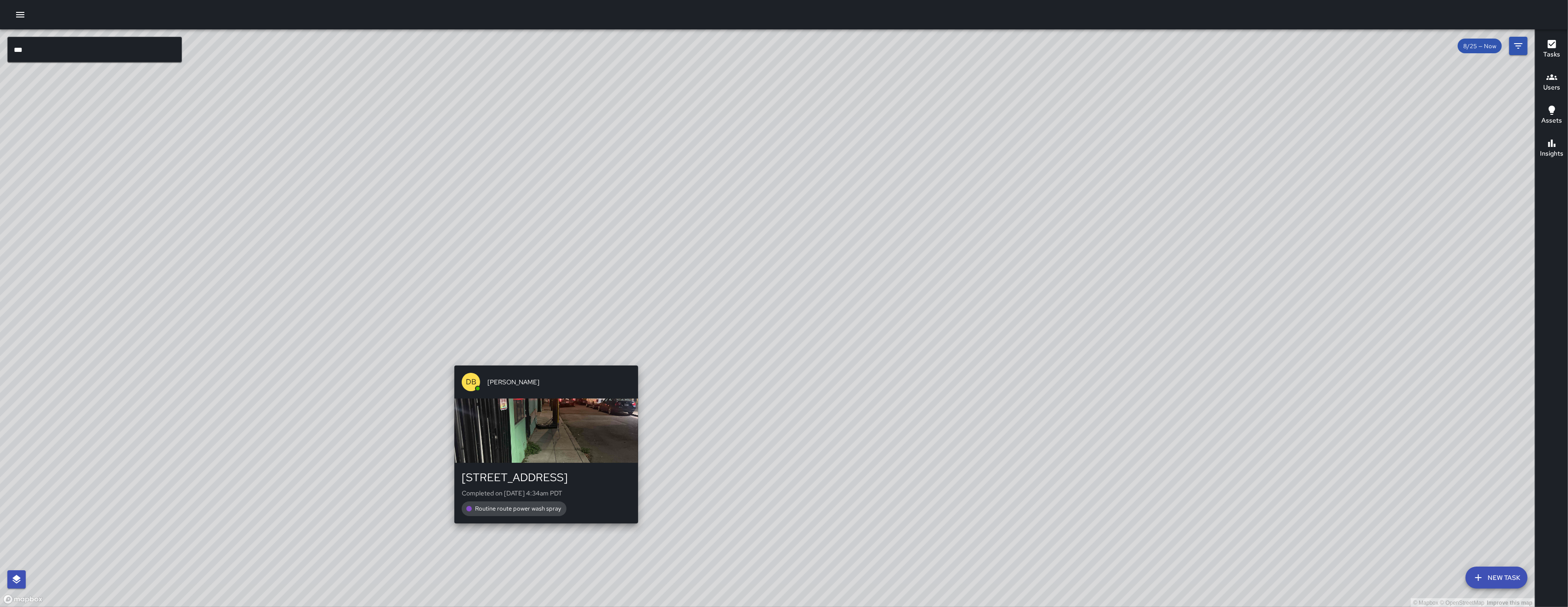
click at [544, 362] on div "DB DeAndre Barney 47 Juniper Street Completed on 8/25/2025, 4:34am PDT Routine …" at bounding box center [546, 445] width 191 height 165
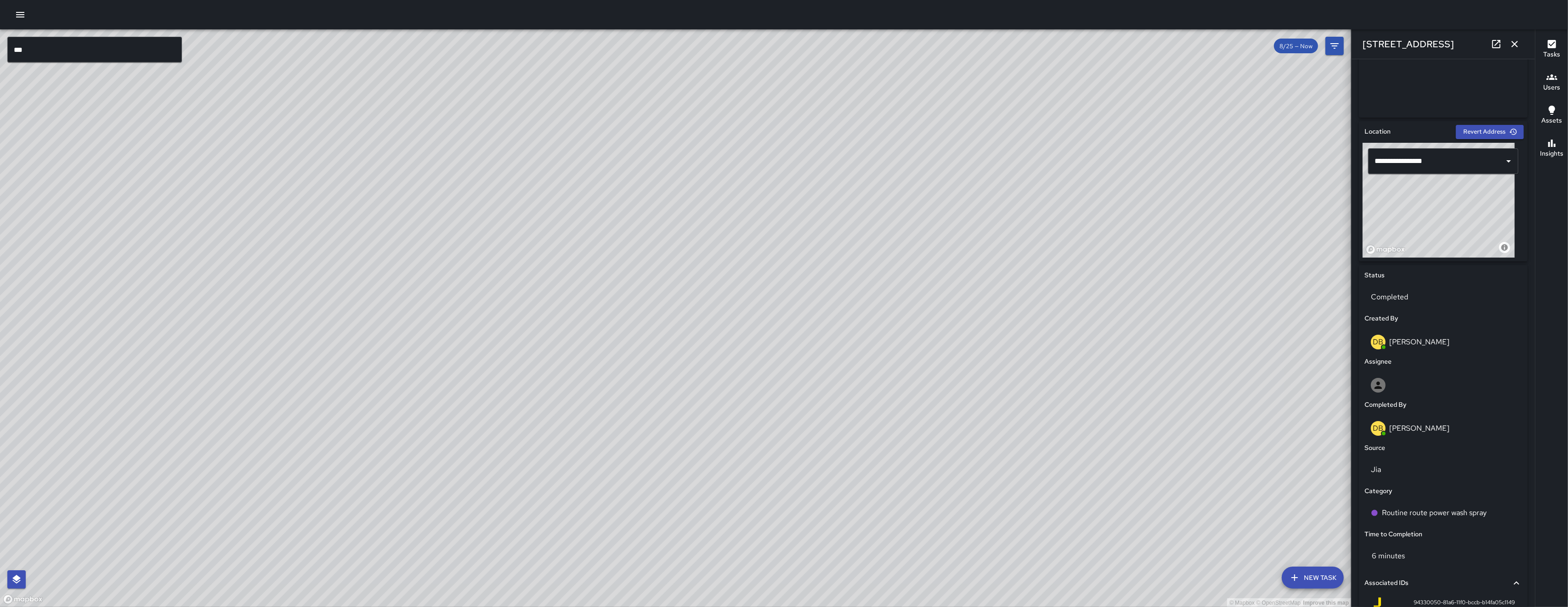
scroll to position [235, 0]
click at [1512, 40] on icon "button" at bounding box center [1514, 44] width 11 height 11
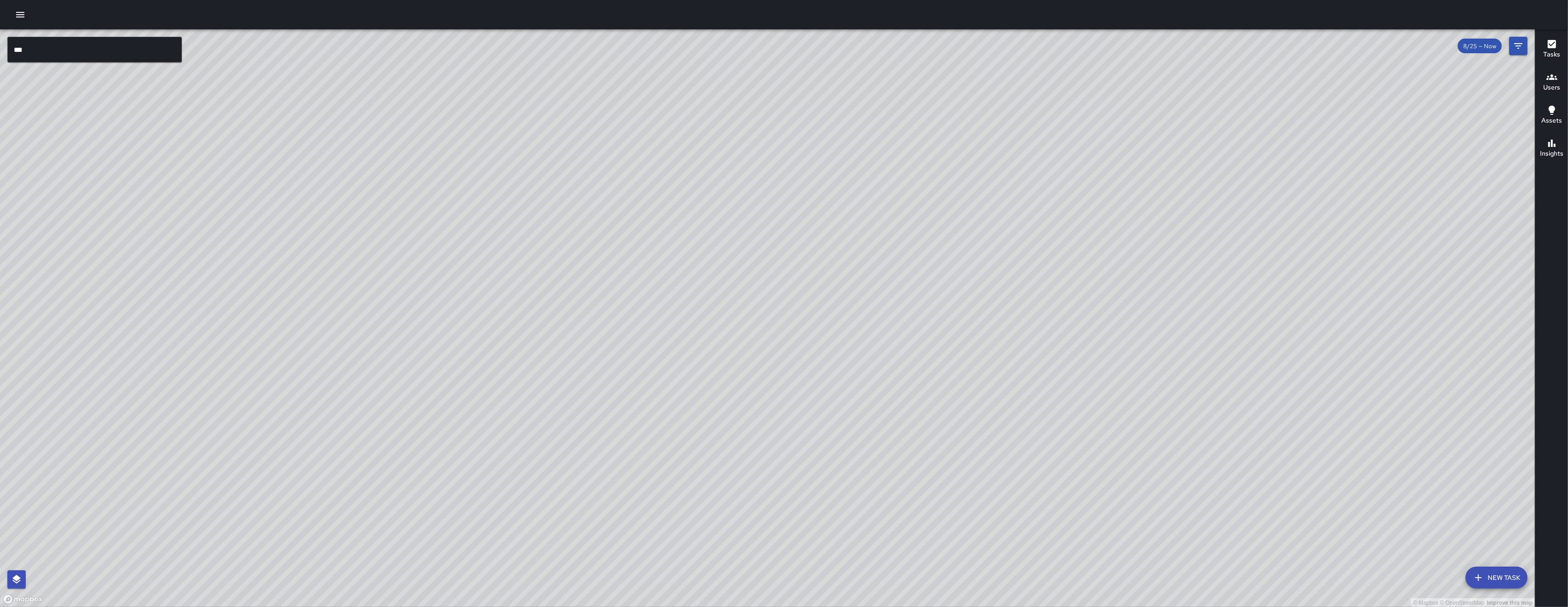
drag, startPoint x: 1214, startPoint y: 355, endPoint x: 975, endPoint y: 418, distance: 247.2
click at [976, 434] on div "© Mapbox © OpenStreetMap Improve this map" at bounding box center [768, 318] width 1535 height 578
drag, startPoint x: 976, startPoint y: 409, endPoint x: 967, endPoint y: 437, distance: 29.4
click at [967, 437] on div "© Mapbox © OpenStreetMap Improve this map" at bounding box center [768, 318] width 1535 height 578
click at [13, 18] on button "button" at bounding box center [20, 15] width 18 height 18
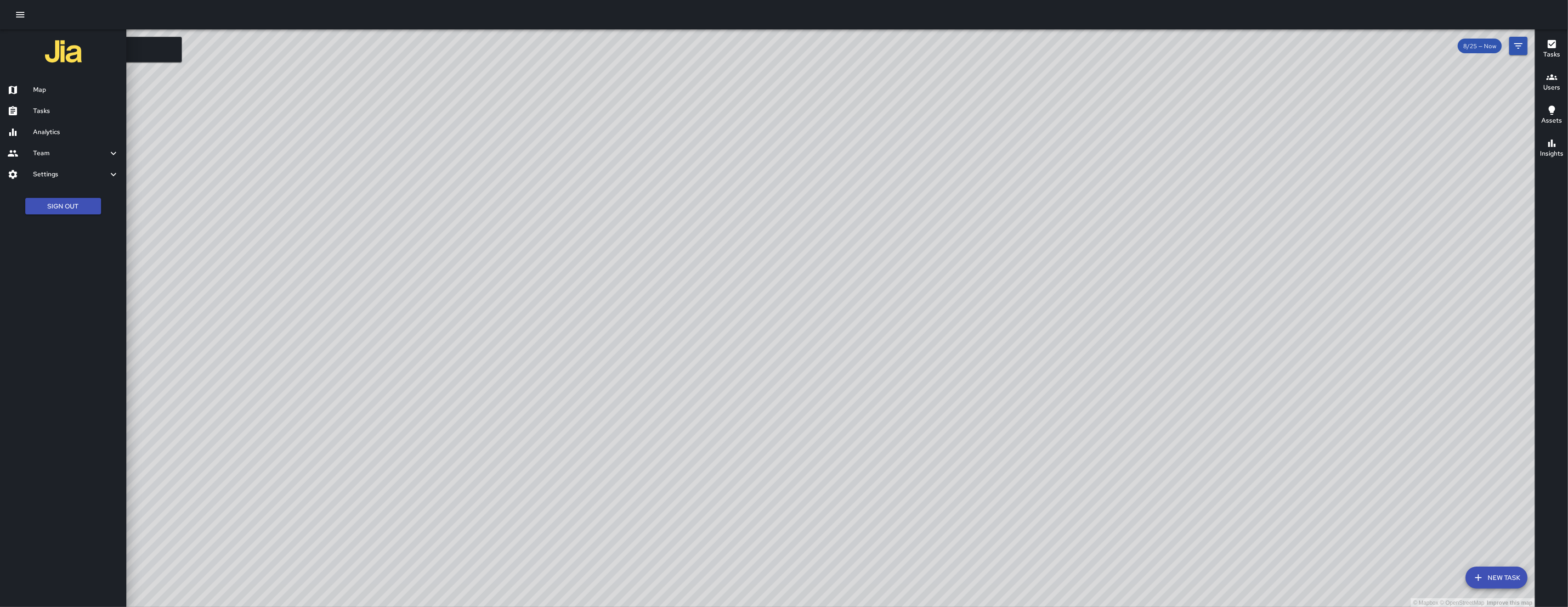
click at [24, 108] on div at bounding box center [20, 111] width 26 height 11
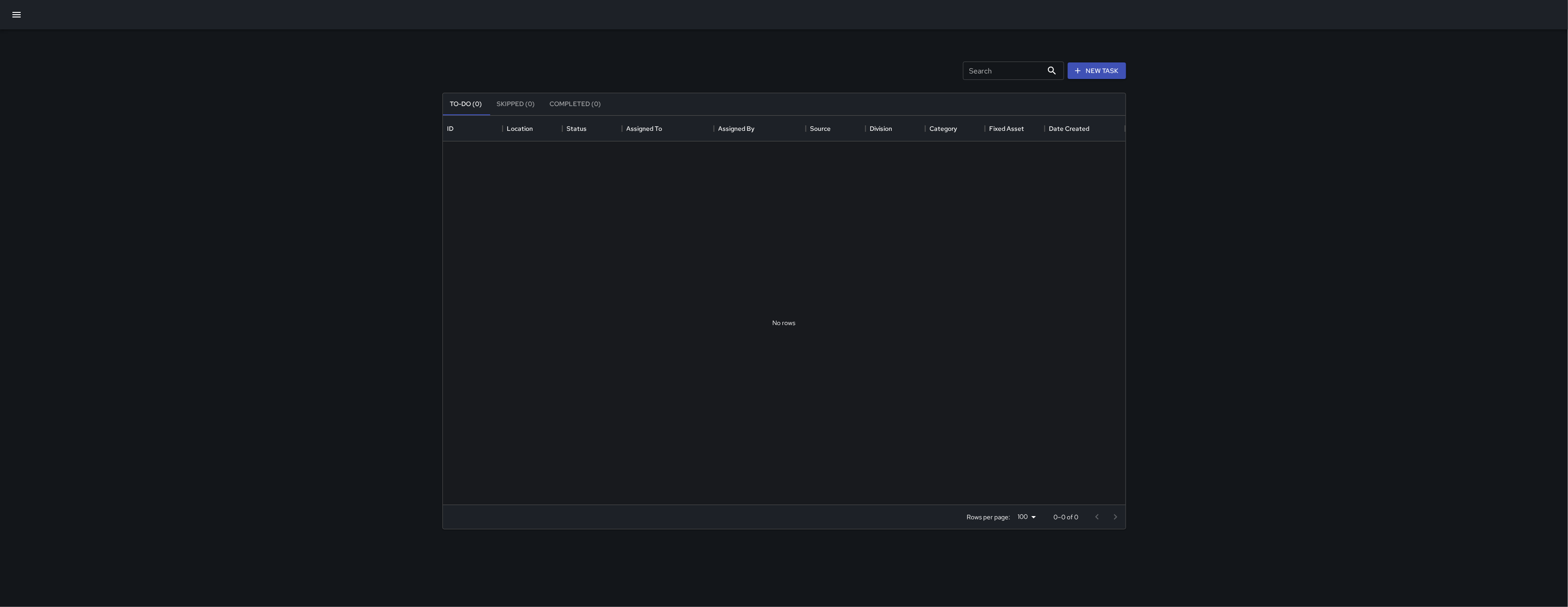
scroll to position [379, 673]
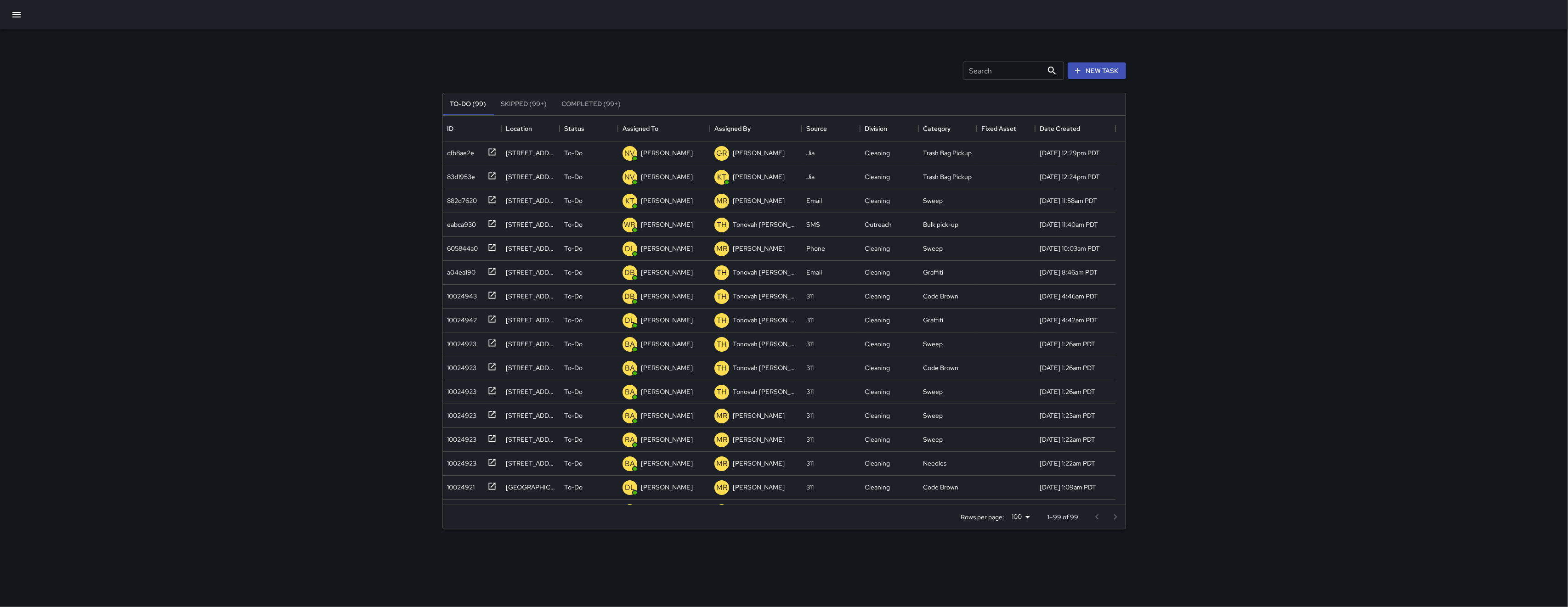
click at [18, 16] on icon "button" at bounding box center [16, 15] width 9 height 5
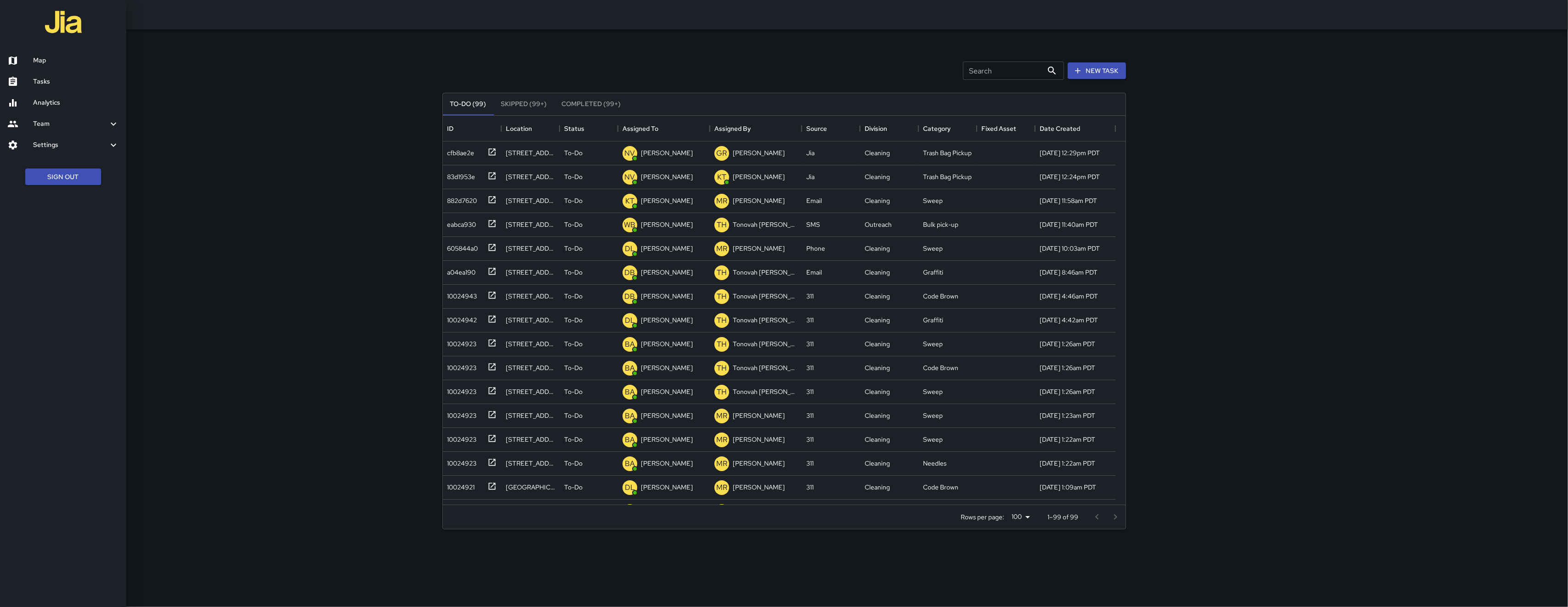
click at [66, 60] on h6 "Map" at bounding box center [75, 60] width 86 height 10
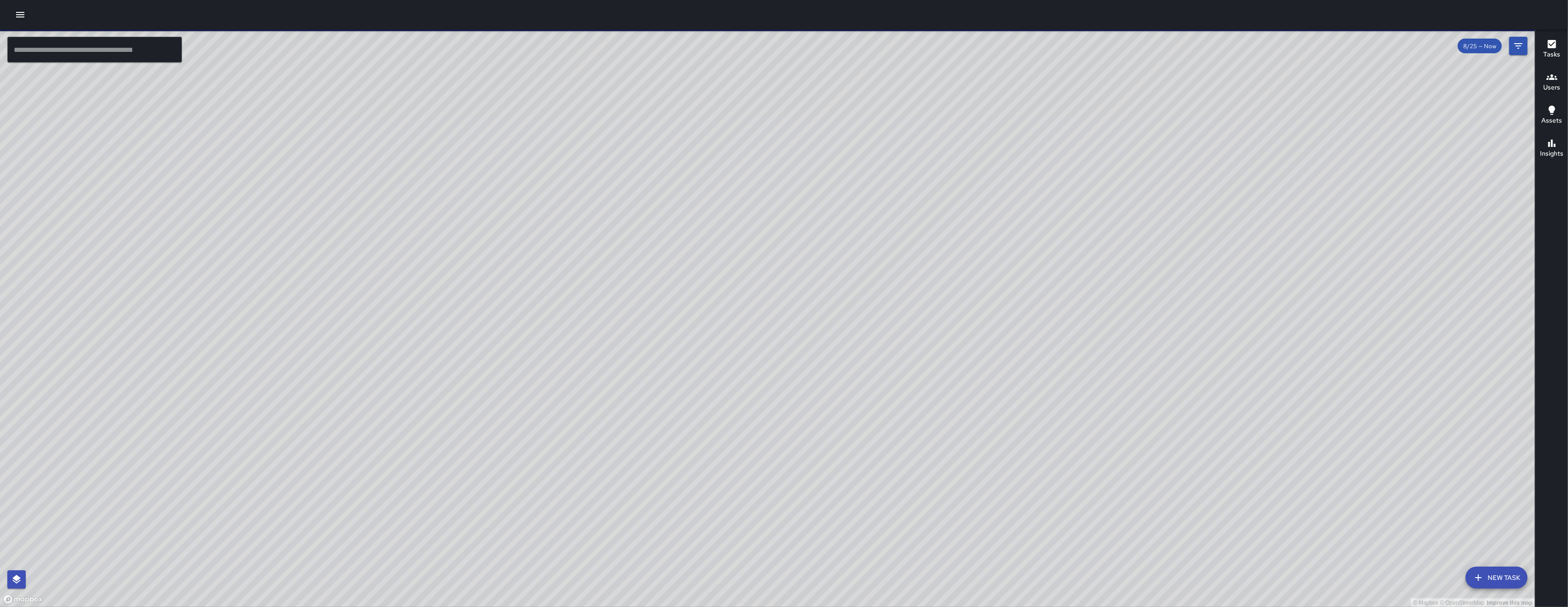
drag, startPoint x: 670, startPoint y: 299, endPoint x: 611, endPoint y: 366, distance: 89.3
click at [617, 361] on div "© Mapbox © OpenStreetMap Improve this map" at bounding box center [768, 318] width 1535 height 578
click at [611, 366] on div "© Mapbox © OpenStreetMap Improve this map" at bounding box center [768, 318] width 1535 height 578
drag, startPoint x: 620, startPoint y: 341, endPoint x: 611, endPoint y: 360, distance: 21.0
click at [617, 349] on div "© Mapbox © OpenStreetMap Improve this map" at bounding box center [768, 318] width 1535 height 578
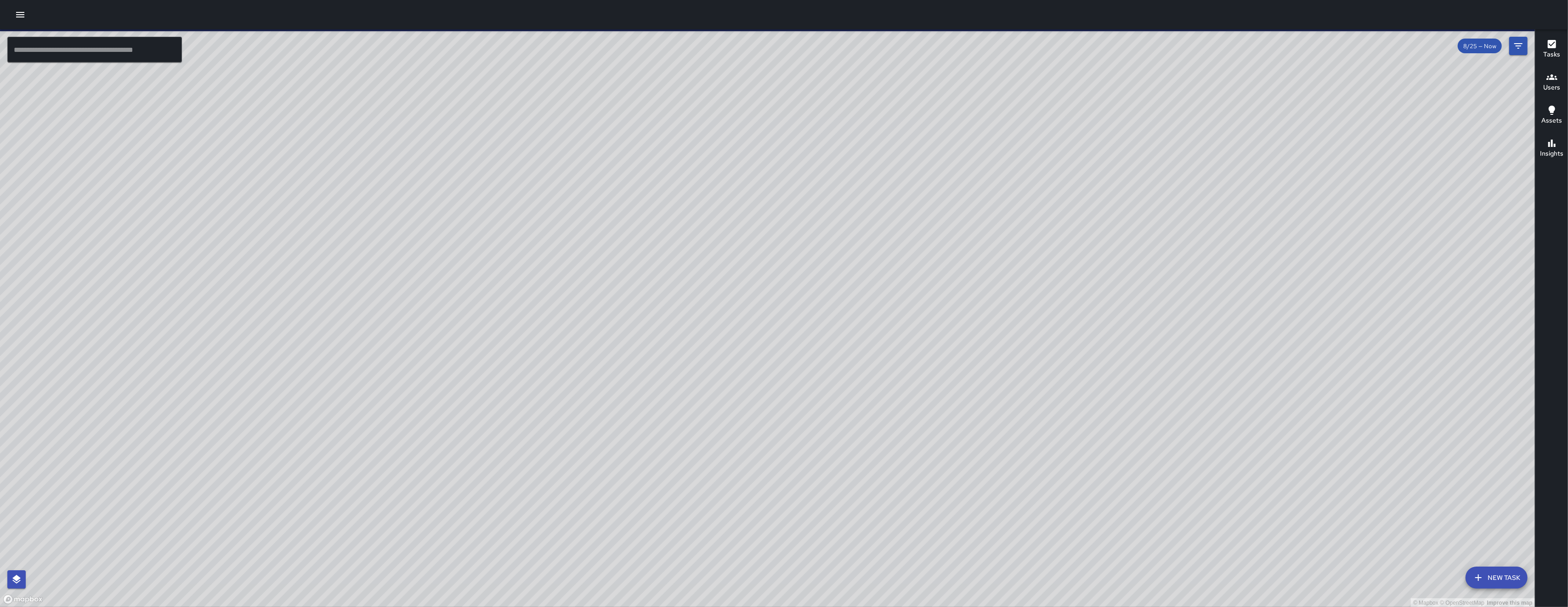
click at [611, 359] on div "© Mapbox © OpenStreetMap Improve this map" at bounding box center [768, 318] width 1535 height 578
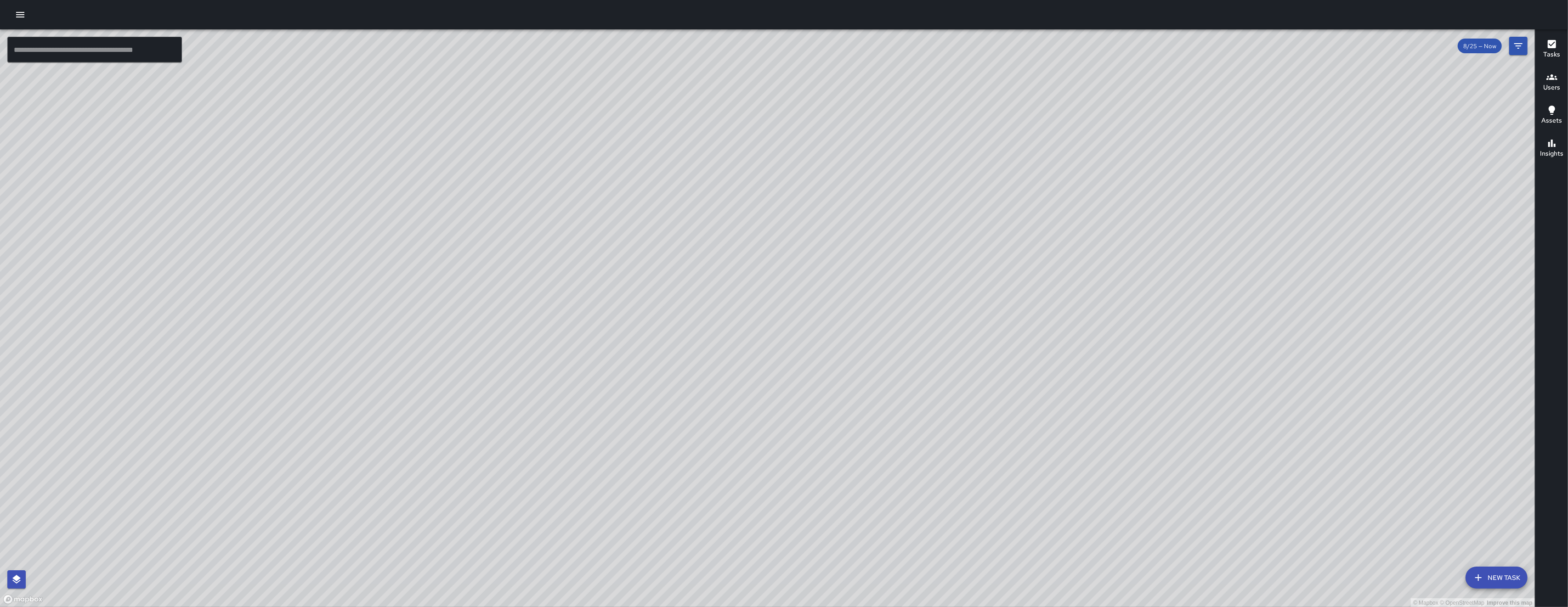
click at [29, 17] on button "button" at bounding box center [20, 15] width 18 height 18
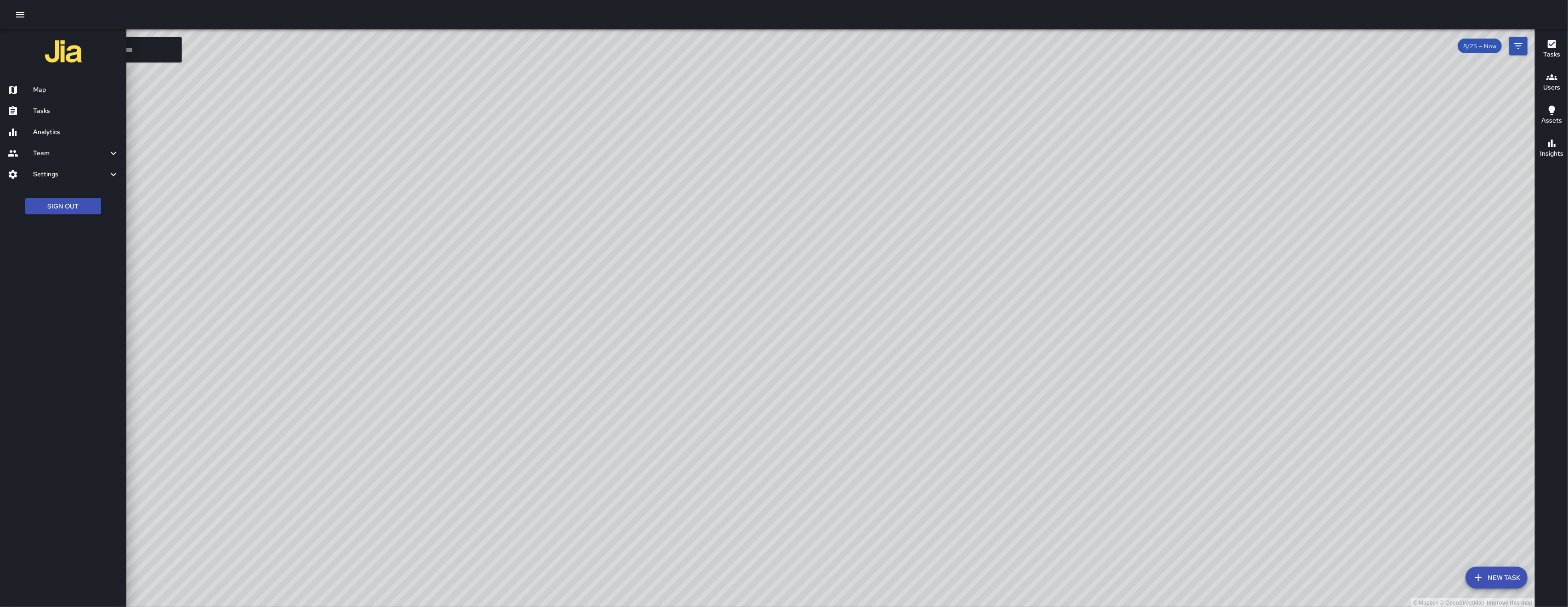
click at [66, 102] on link "Tasks" at bounding box center [63, 111] width 127 height 21
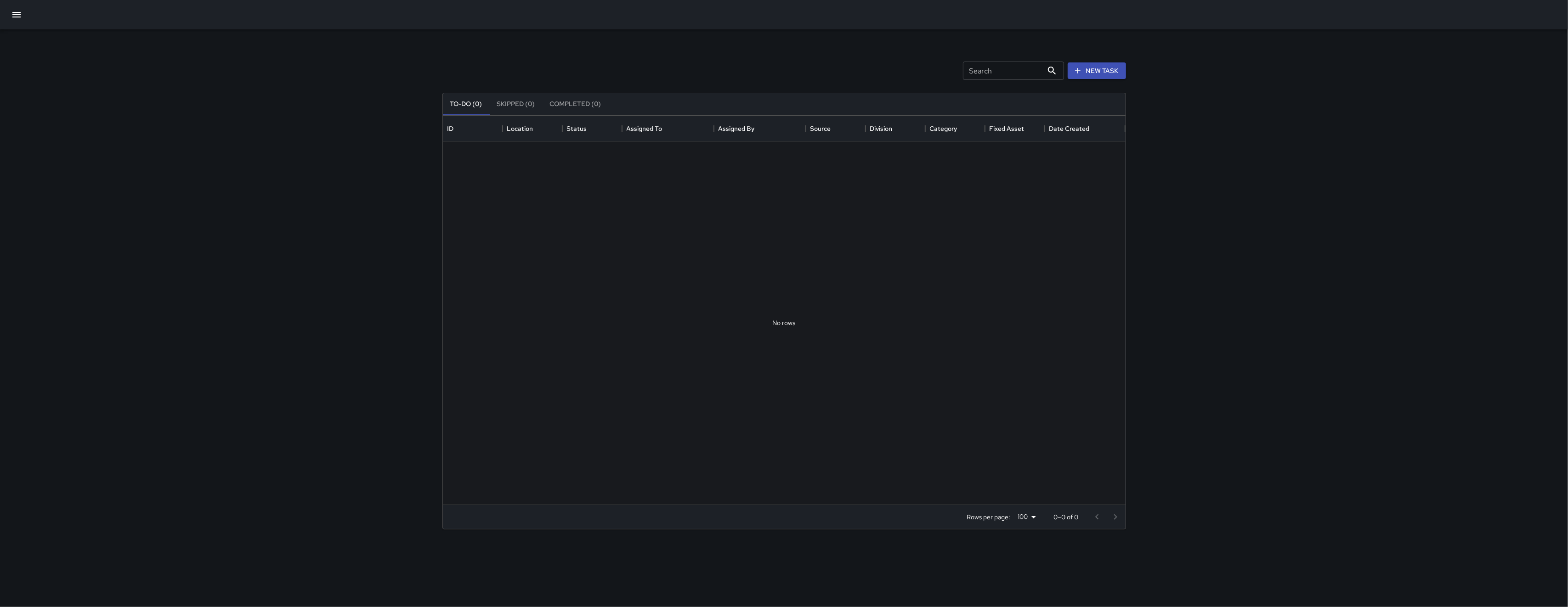
scroll to position [379, 673]
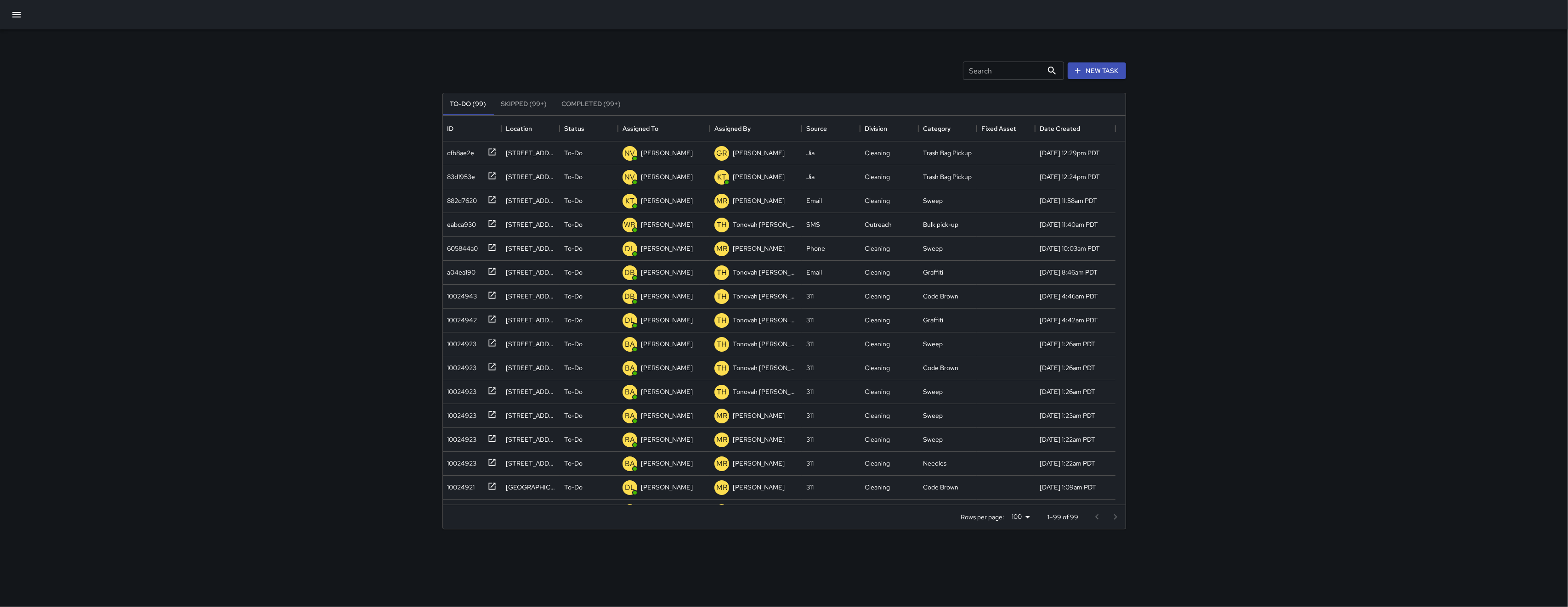
click at [992, 66] on input "Search" at bounding box center [1003, 71] width 80 height 18
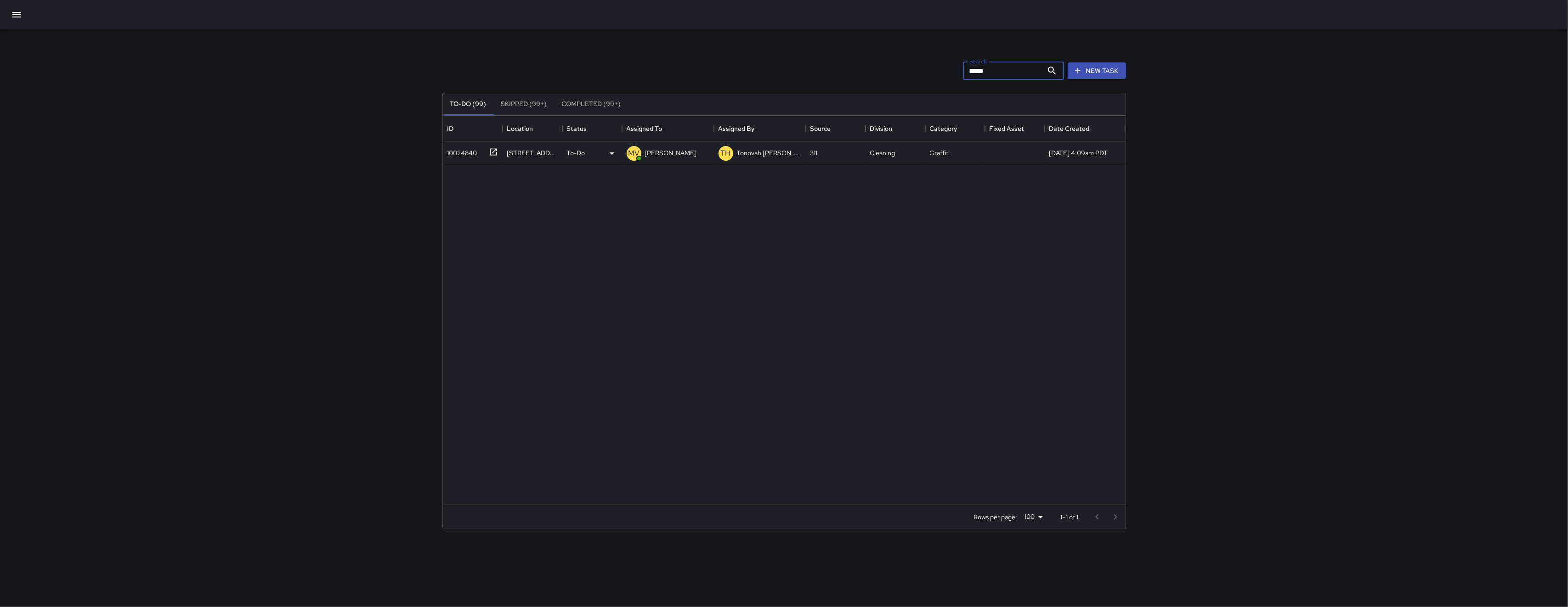
type input "*****"
click at [455, 155] on div "10024840" at bounding box center [460, 151] width 33 height 13
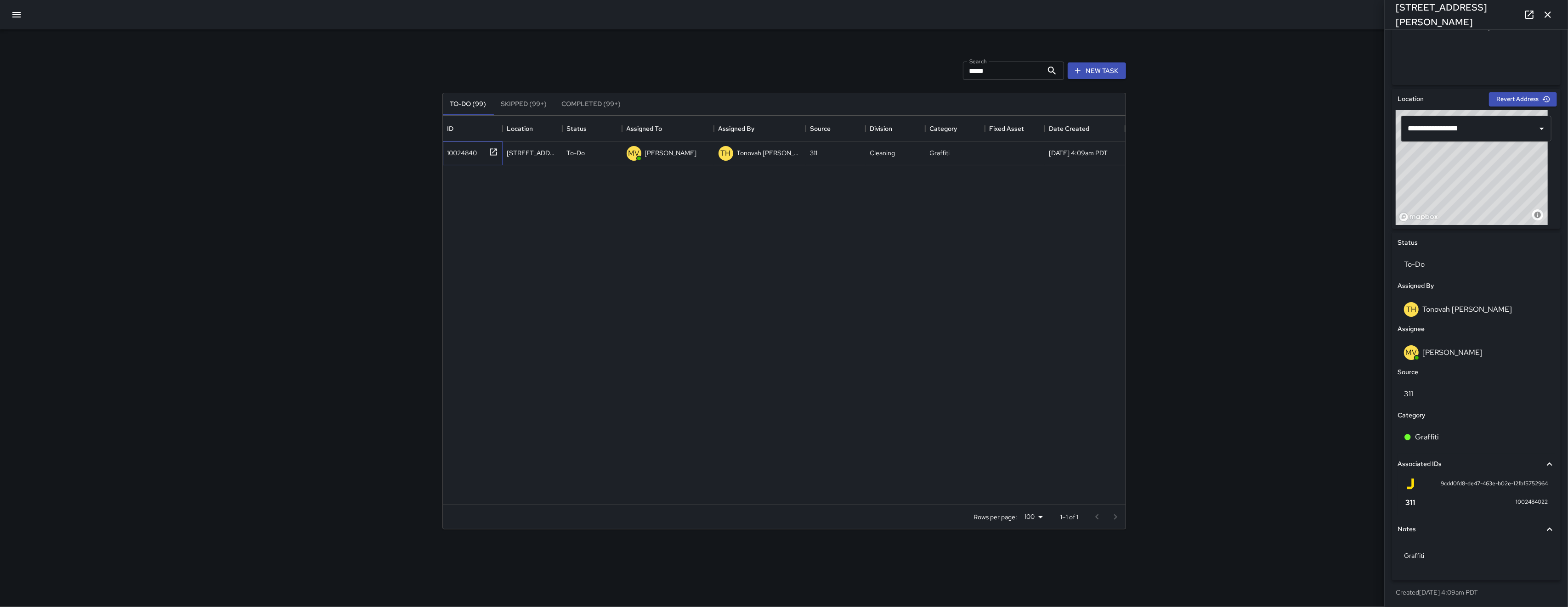
scroll to position [232, 0]
click at [18, 23] on button "button" at bounding box center [16, 15] width 22 height 22
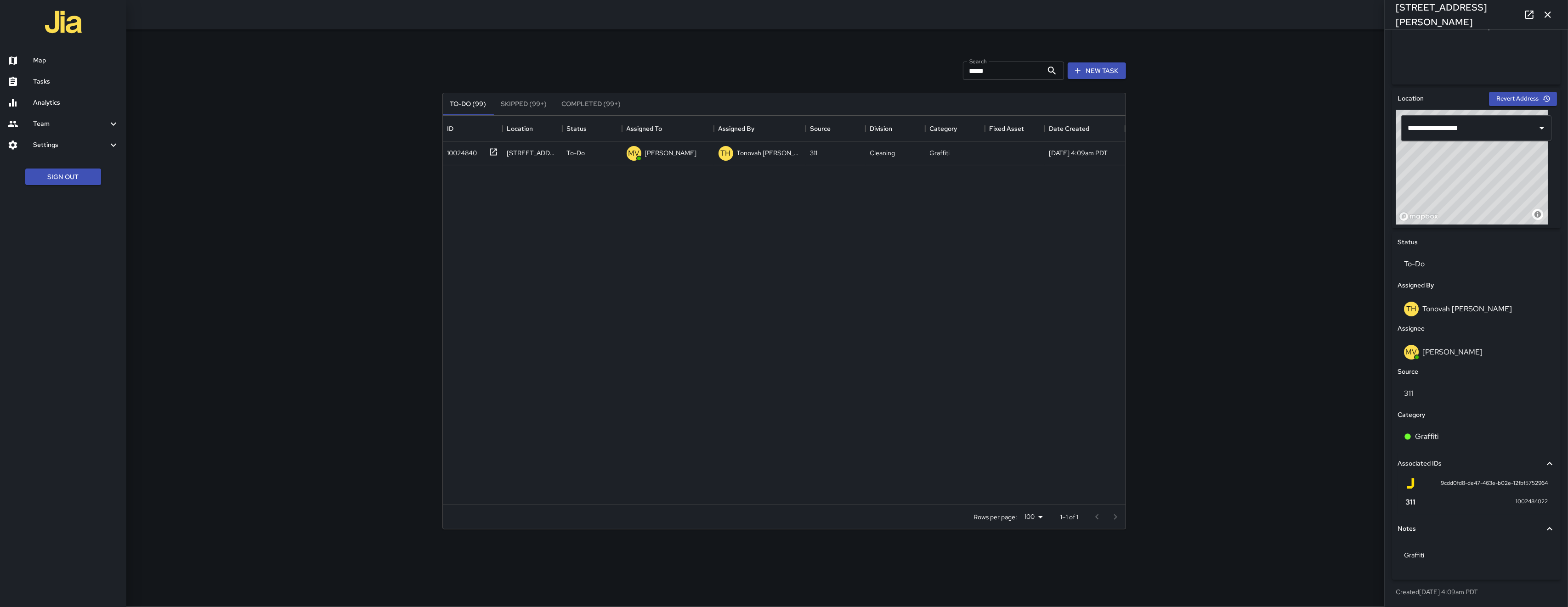
click at [51, 57] on h6 "Map" at bounding box center [75, 60] width 86 height 10
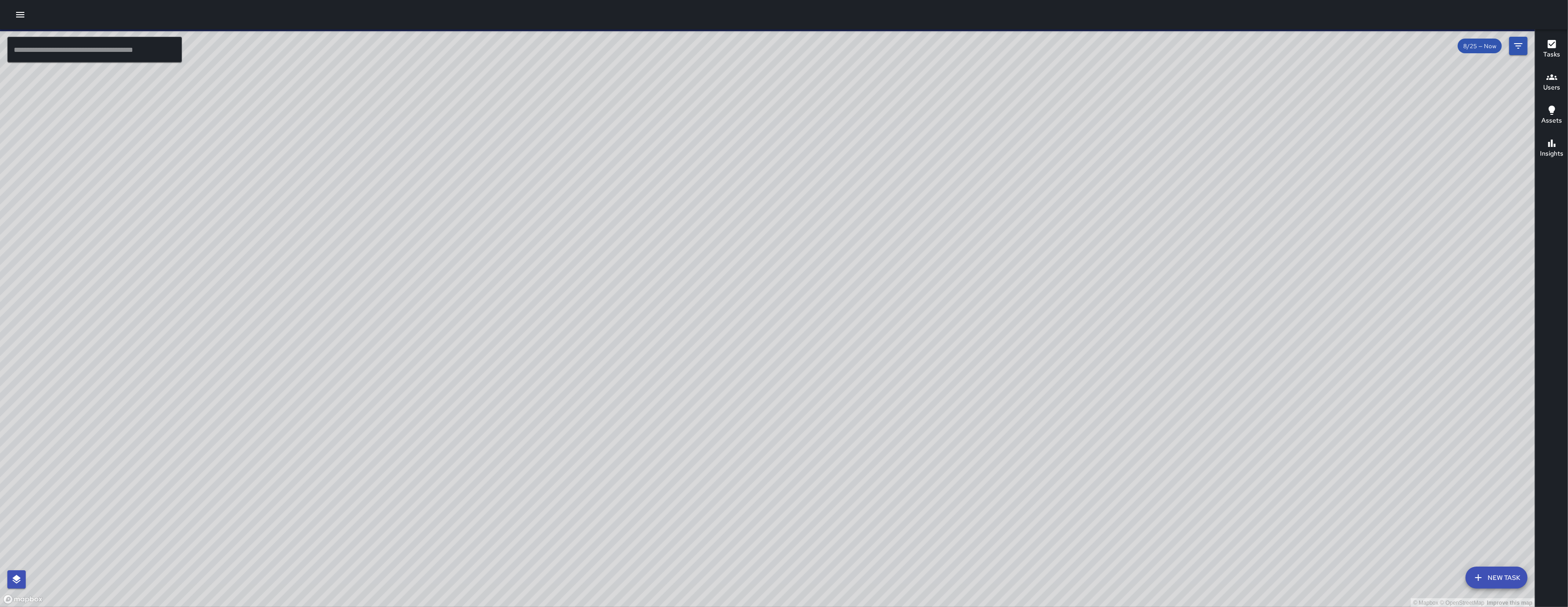
drag, startPoint x: 945, startPoint y: 295, endPoint x: 840, endPoint y: 366, distance: 126.8
click at [840, 366] on div "© Mapbox © OpenStreetMap Improve this map" at bounding box center [768, 318] width 1535 height 578
drag, startPoint x: 771, startPoint y: 380, endPoint x: 763, endPoint y: 375, distance: 9.4
click at [758, 381] on div "© Mapbox © OpenStreetMap Improve this map" at bounding box center [768, 318] width 1535 height 578
drag, startPoint x: 839, startPoint y: 324, endPoint x: 733, endPoint y: 433, distance: 152.0
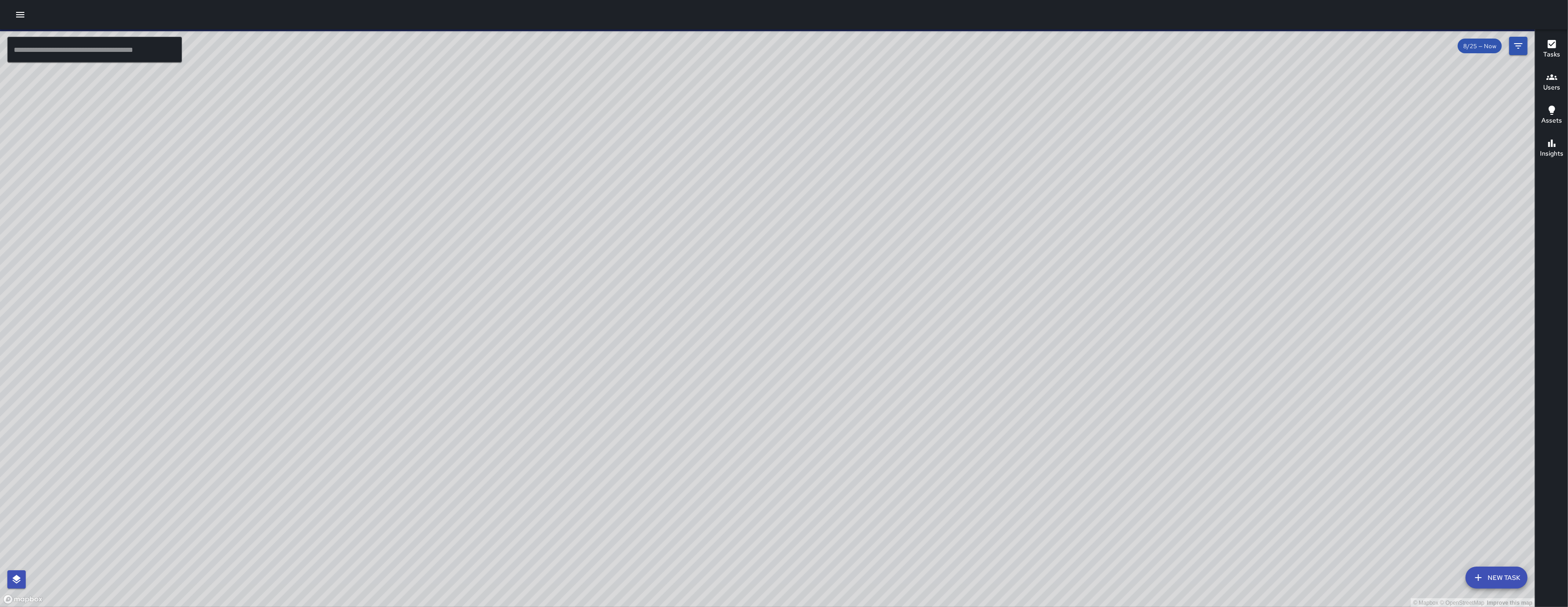
click at [749, 422] on div "© Mapbox © OpenStreetMap Improve this map" at bounding box center [768, 318] width 1535 height 578
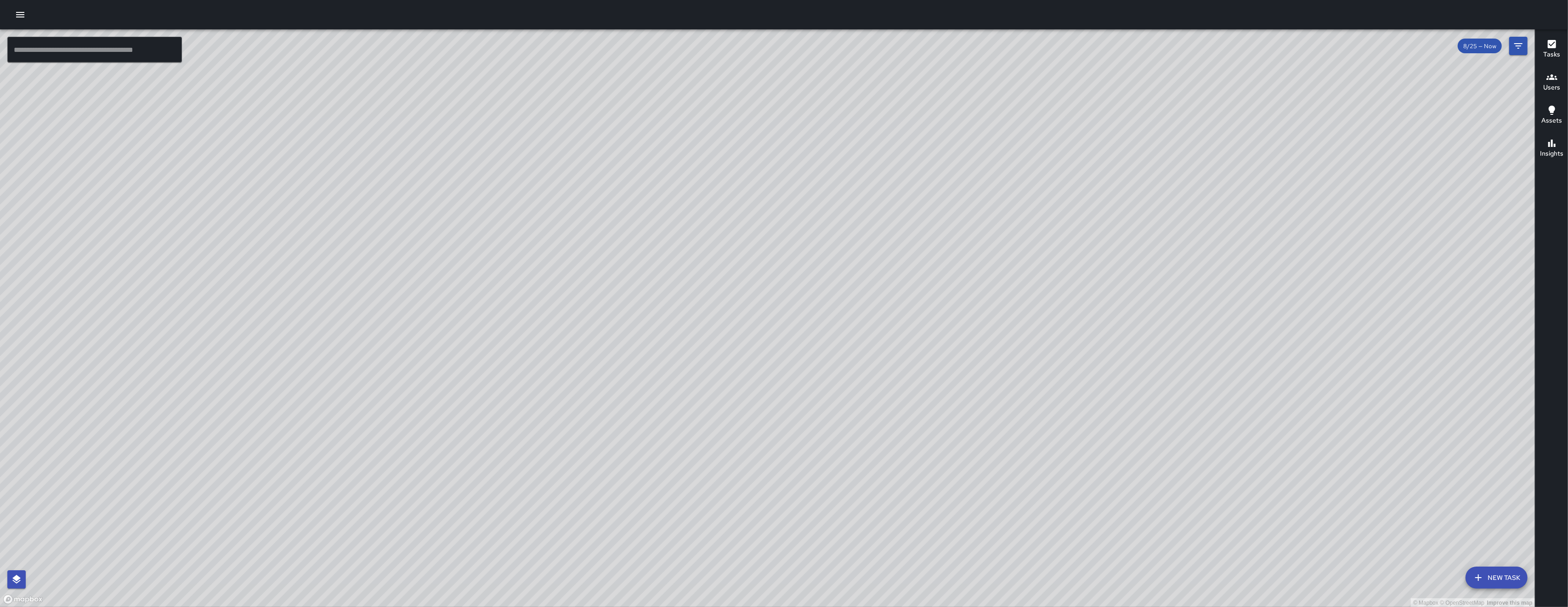
drag, startPoint x: 883, startPoint y: 428, endPoint x: 679, endPoint y: 302, distance: 239.8
click at [682, 307] on div "© Mapbox © OpenStreetMap Improve this map" at bounding box center [768, 318] width 1535 height 578
click at [679, 302] on div "© Mapbox © OpenStreetMap Improve this map" at bounding box center [768, 318] width 1535 height 578
click at [677, 302] on div "© Mapbox © OpenStreetMap Improve this map" at bounding box center [768, 318] width 1535 height 578
drag, startPoint x: 611, startPoint y: 308, endPoint x: 684, endPoint y: 390, distance: 109.8
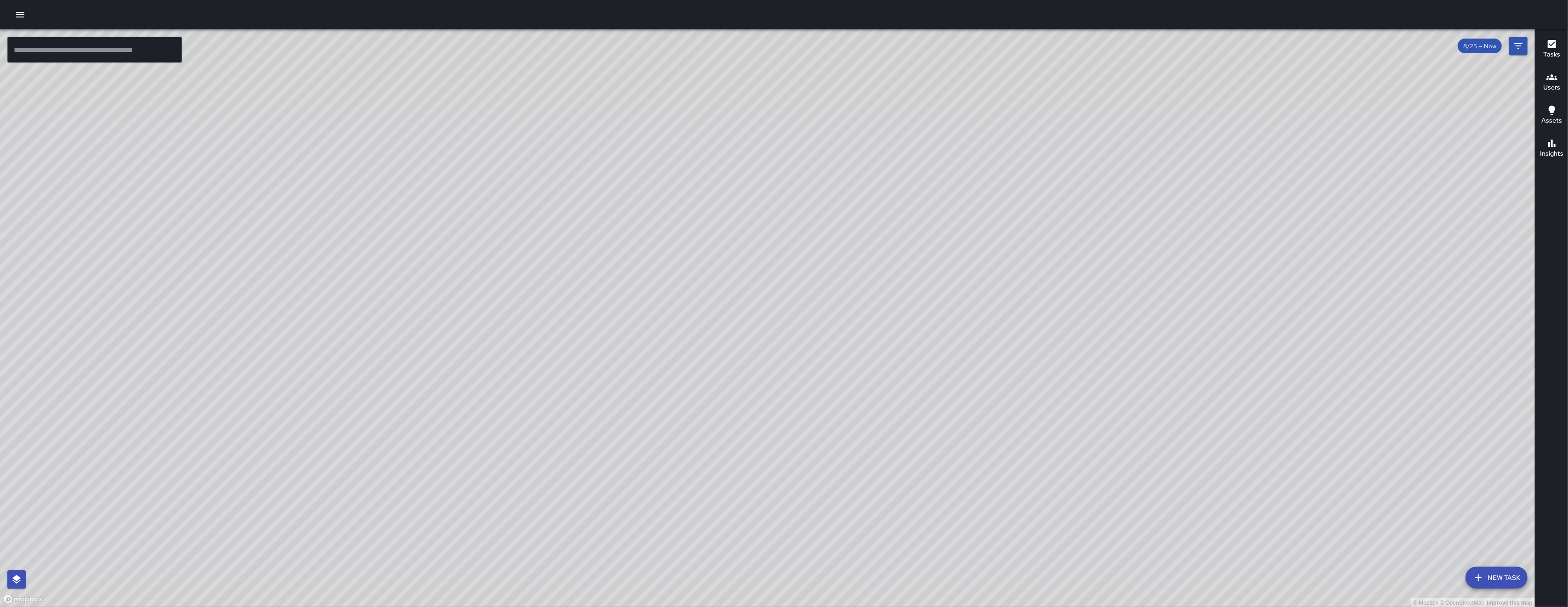
click at [674, 384] on div "© Mapbox © OpenStreetMap Improve this map" at bounding box center [768, 318] width 1535 height 578
click at [696, 392] on div "© Mapbox © OpenStreetMap Improve this map" at bounding box center [768, 318] width 1535 height 578
click at [697, 392] on div "© Mapbox © OpenStreetMap Improve this map" at bounding box center [768, 318] width 1535 height 578
click at [21, 23] on button "button" at bounding box center [20, 15] width 18 height 18
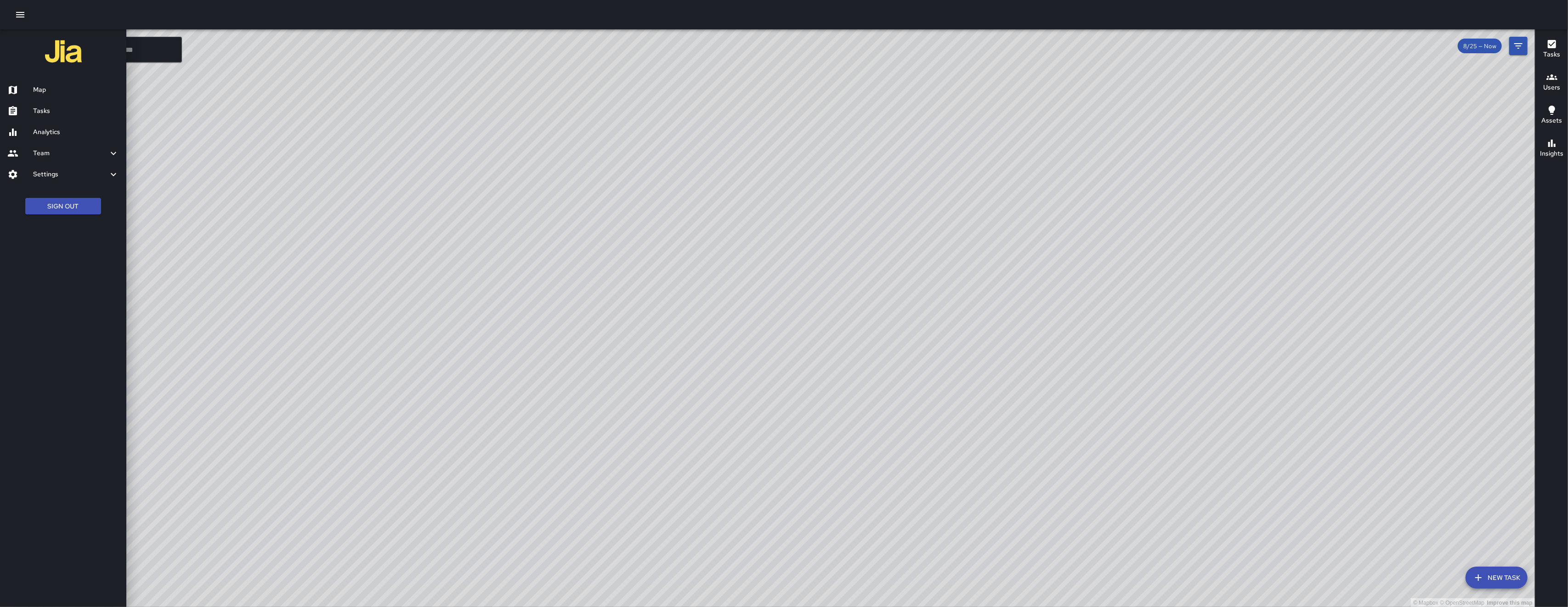
click at [57, 114] on h6 "Tasks" at bounding box center [75, 111] width 86 height 10
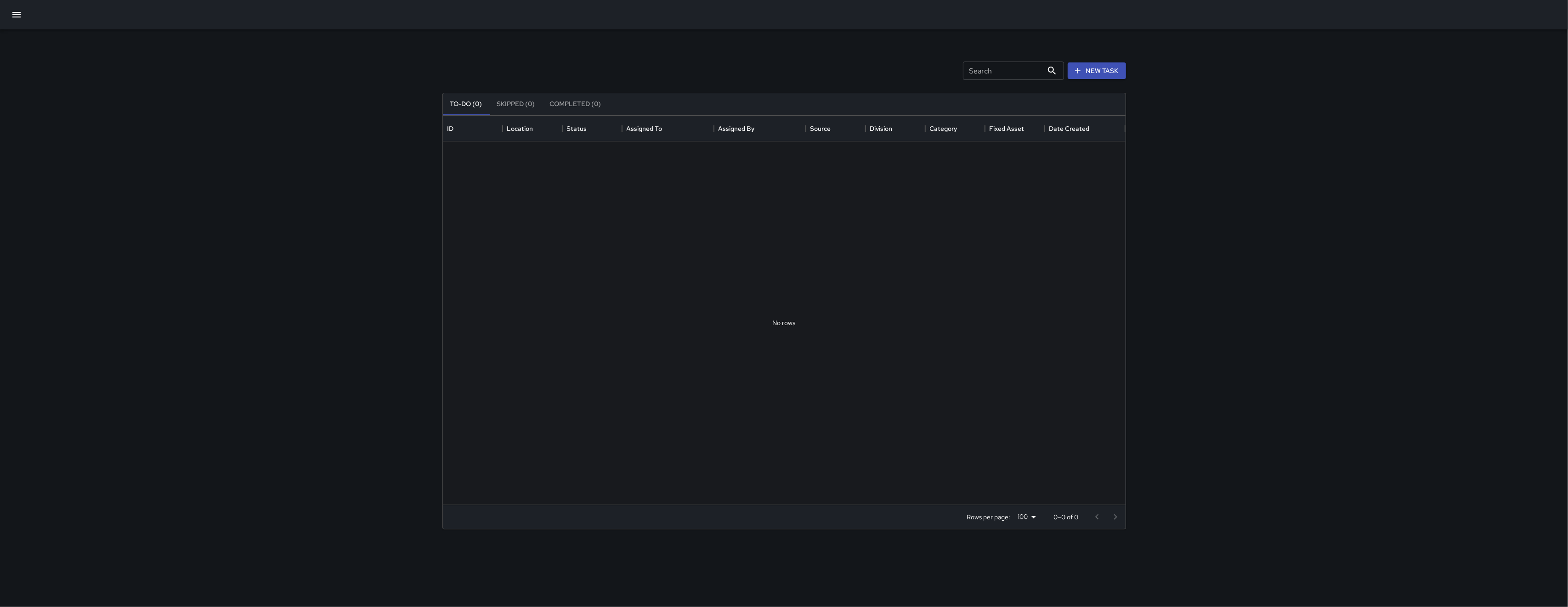
scroll to position [379, 673]
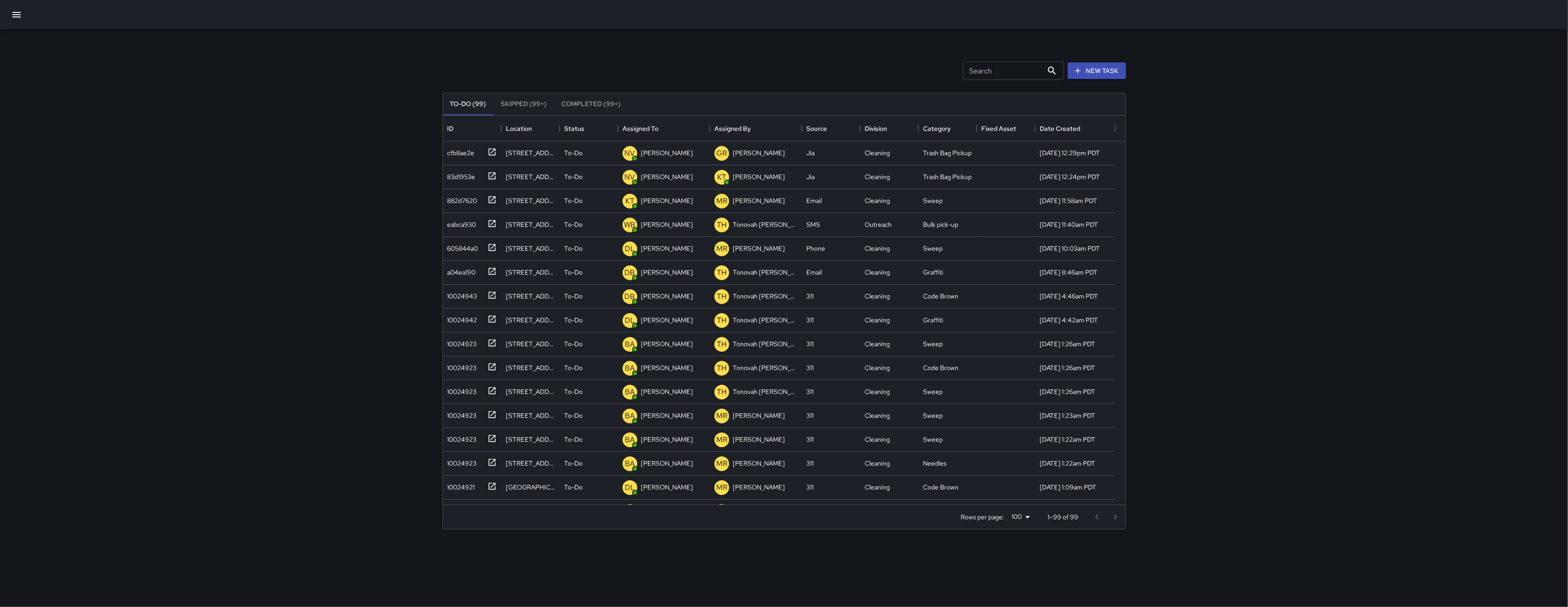
click at [27, 10] on div at bounding box center [784, 15] width 1568 height 29
click at [21, 12] on icon "button" at bounding box center [16, 15] width 11 height 11
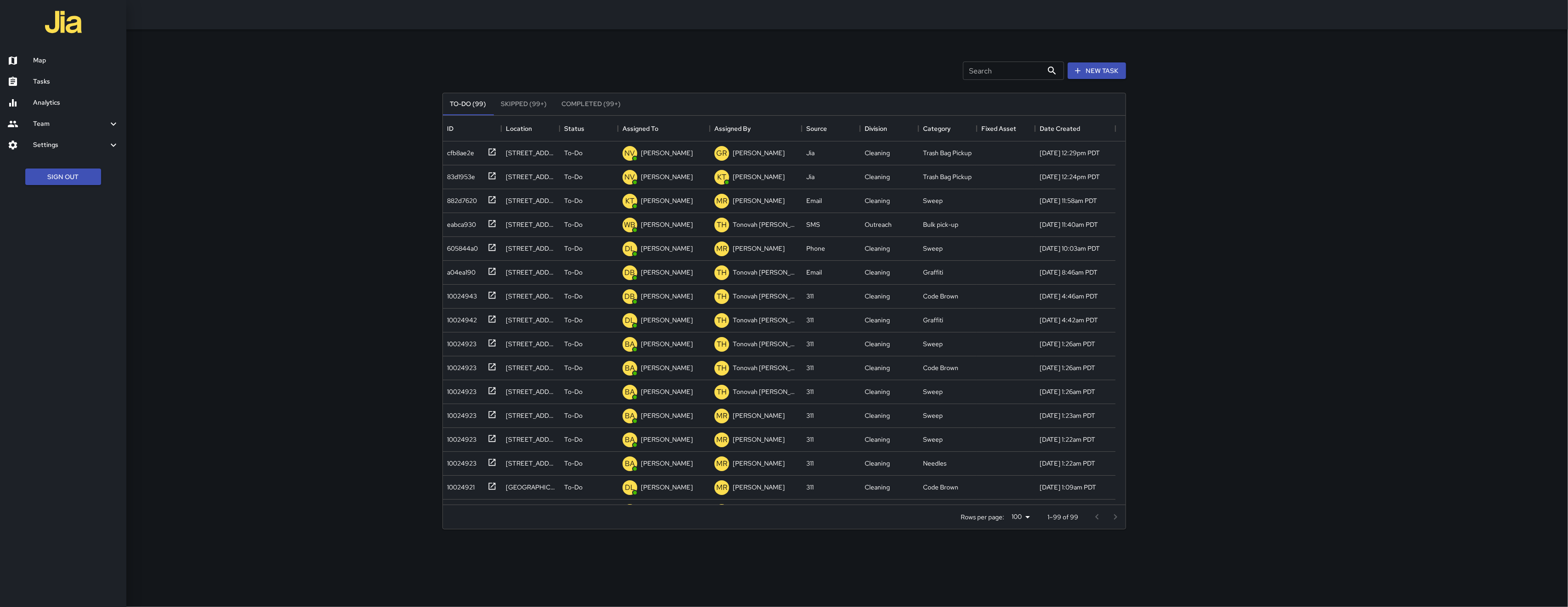
click at [23, 66] on link "Map" at bounding box center [63, 60] width 127 height 21
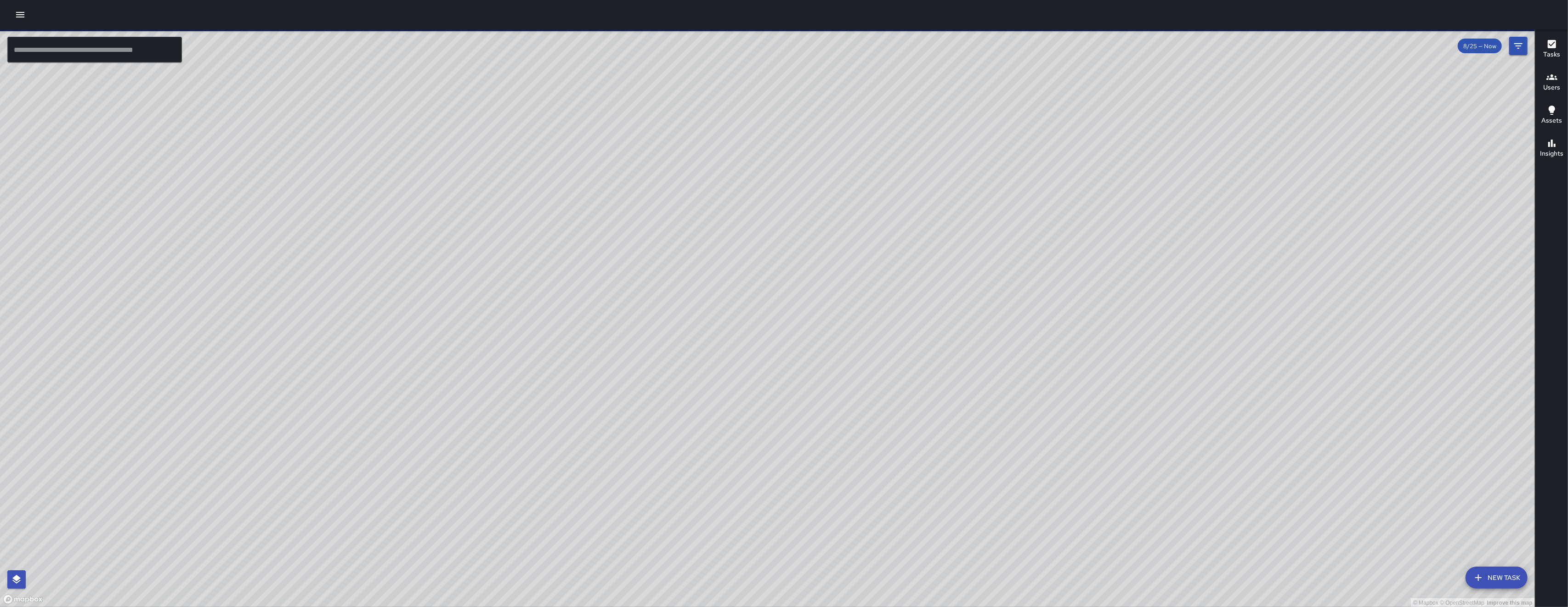
drag, startPoint x: 947, startPoint y: 411, endPoint x: 727, endPoint y: 400, distance: 220.3
click at [826, 408] on div "© Mapbox © OpenStreetMap Improve this map" at bounding box center [768, 318] width 1535 height 578
click at [760, 403] on div "© Mapbox © OpenStreetMap Improve this map" at bounding box center [768, 318] width 1535 height 578
click at [673, 400] on div "© Mapbox © OpenStreetMap Improve this map" at bounding box center [768, 318] width 1535 height 578
drag, startPoint x: 938, startPoint y: 422, endPoint x: 805, endPoint y: 491, distance: 149.8
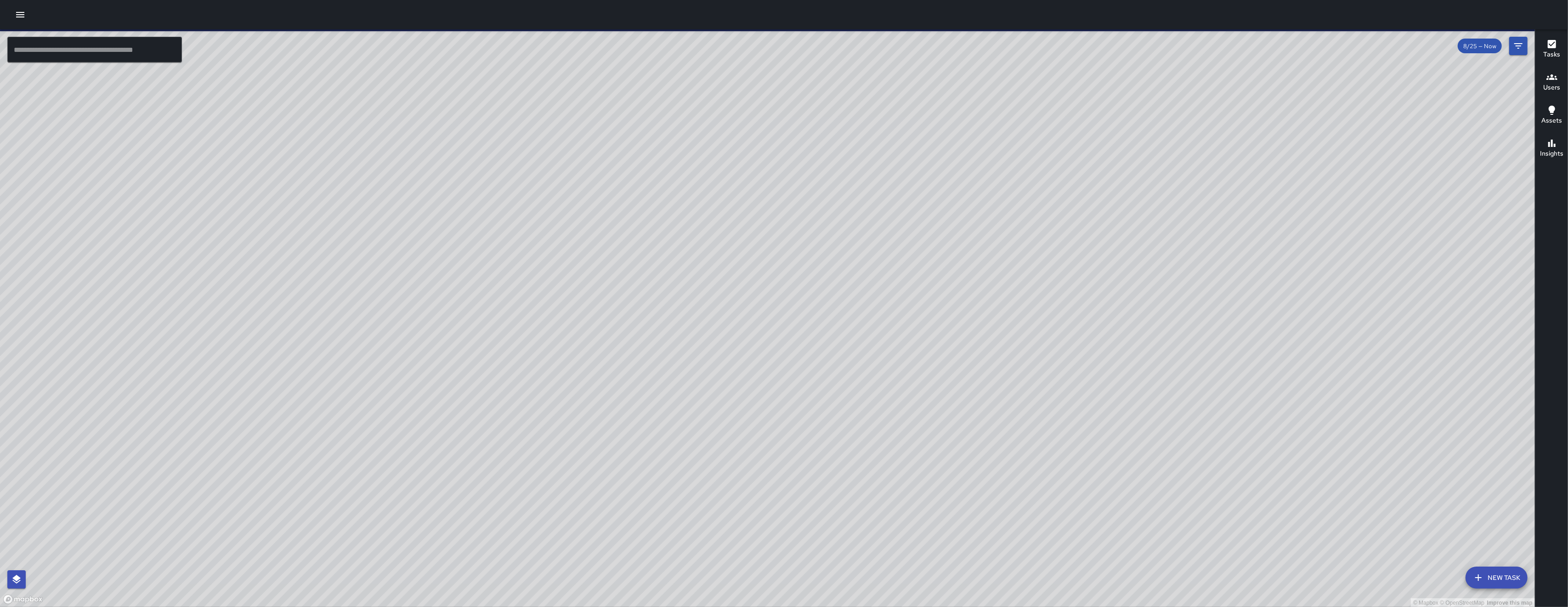
click at [822, 484] on div "© Mapbox © OpenStreetMap Improve this map" at bounding box center [768, 318] width 1535 height 578
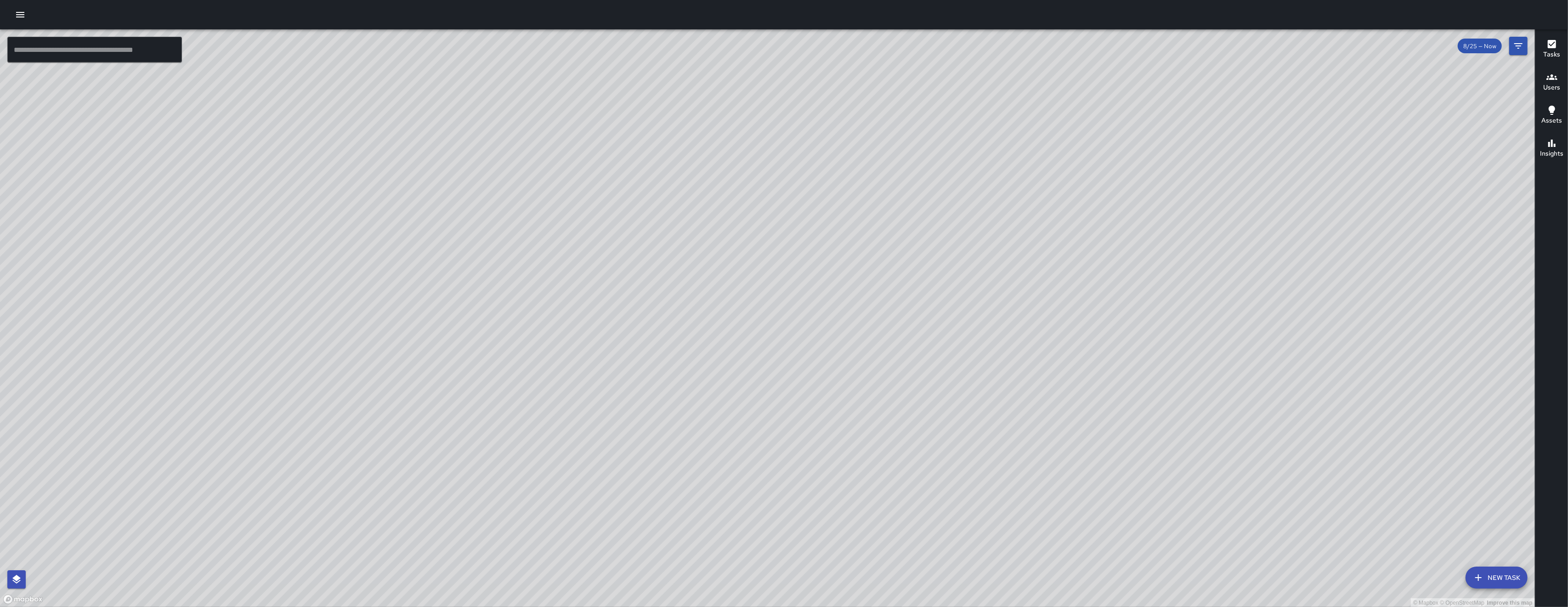
drag, startPoint x: 756, startPoint y: 313, endPoint x: 694, endPoint y: 414, distance: 118.5
click at [694, 416] on div "© Mapbox © OpenStreetMap Improve this map" at bounding box center [768, 318] width 1535 height 578
drag, startPoint x: 709, startPoint y: 369, endPoint x: 666, endPoint y: 425, distance: 70.6
click at [692, 390] on div "© Mapbox © OpenStreetMap Improve this map" at bounding box center [768, 318] width 1535 height 578
drag, startPoint x: 660, startPoint y: 406, endPoint x: 626, endPoint y: 428, distance: 40.5
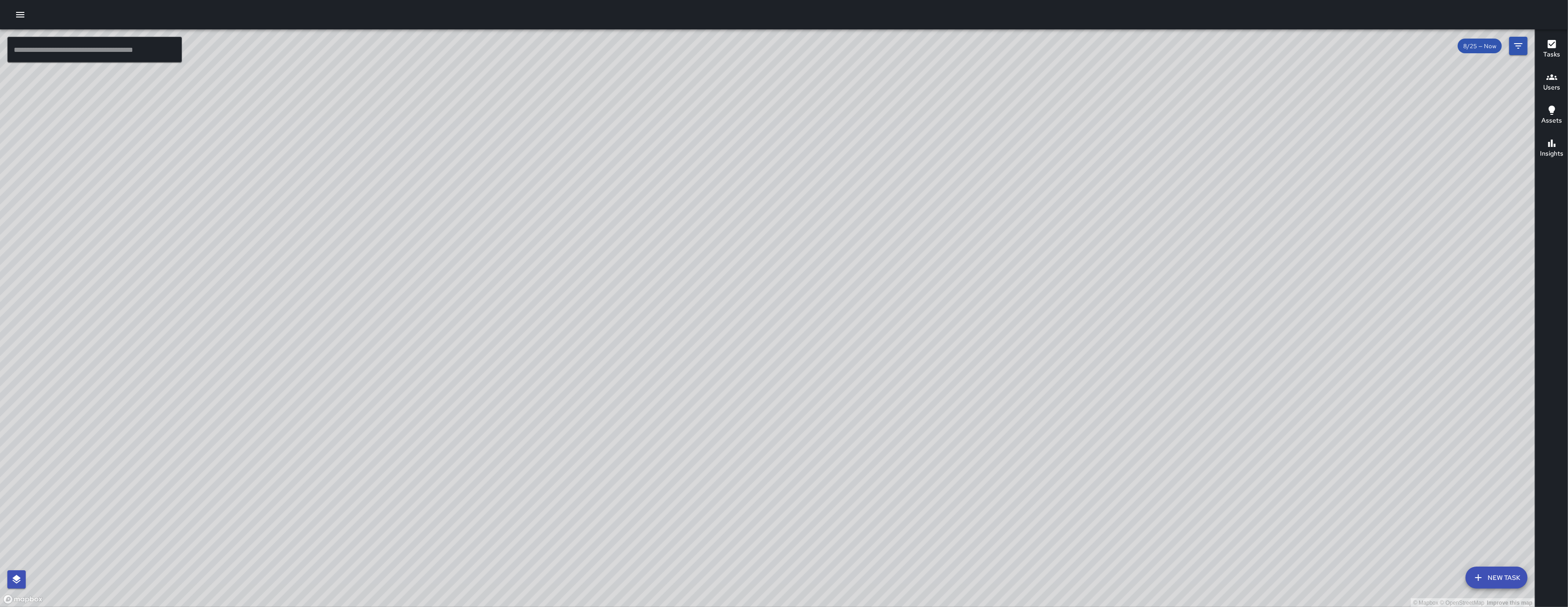
click at [631, 446] on div "© Mapbox © OpenStreetMap Improve this map" at bounding box center [768, 318] width 1535 height 578
click at [1513, 43] on icon "Filters" at bounding box center [1518, 46] width 11 height 11
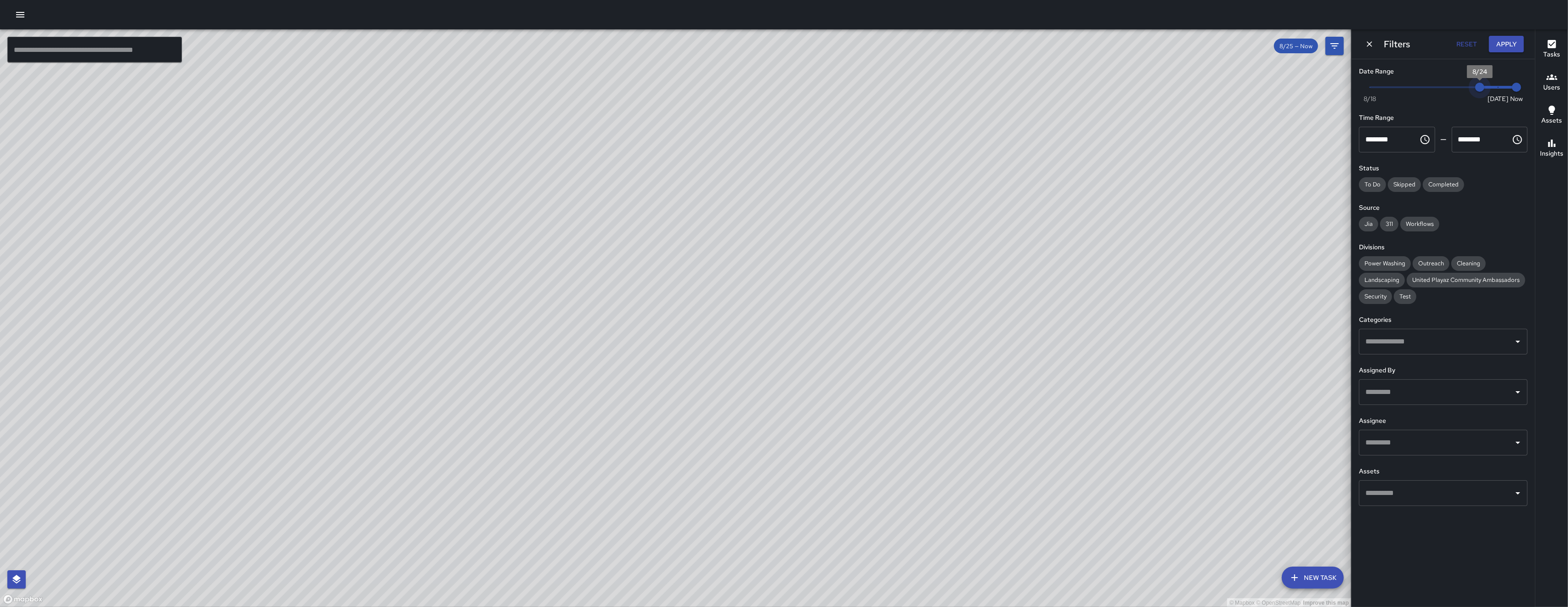
drag, startPoint x: 1494, startPoint y: 85, endPoint x: 1471, endPoint y: 80, distance: 23.5
click at [1471, 80] on span "Now Today 8/18 8/24 12:41 pm" at bounding box center [1443, 87] width 147 height 14
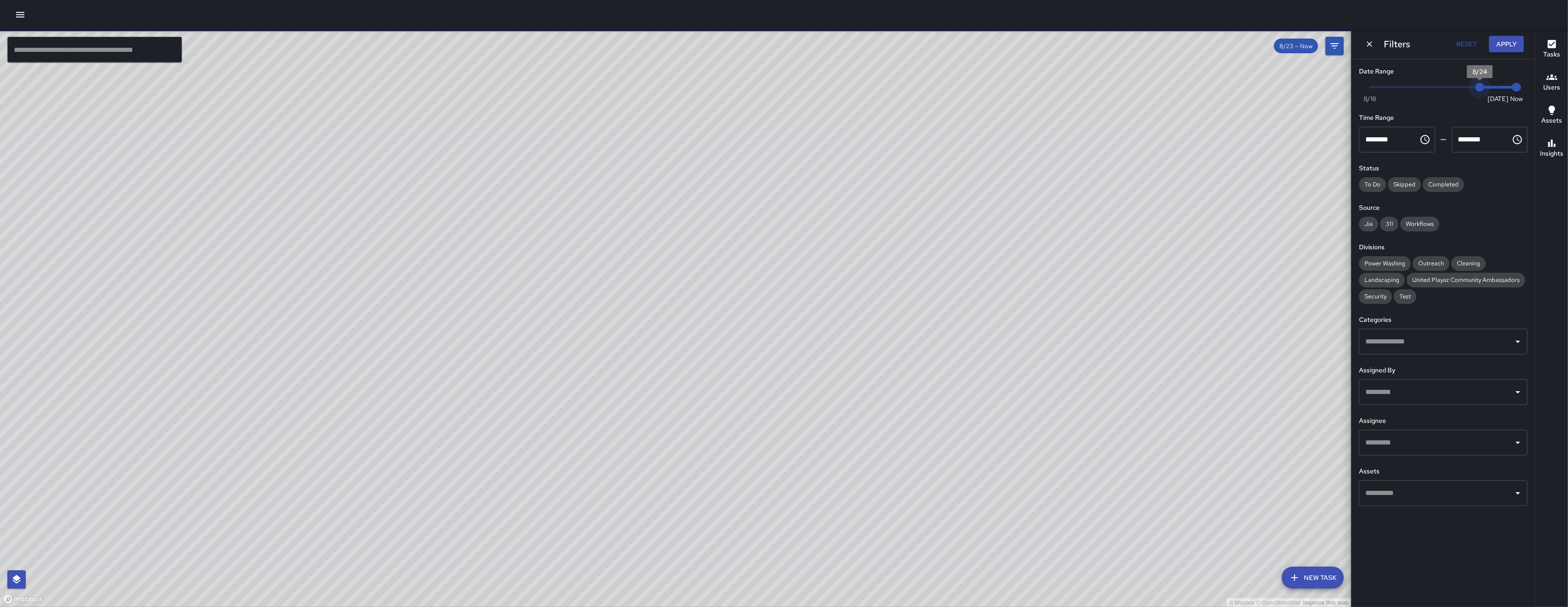
drag, startPoint x: 1466, startPoint y: 89, endPoint x: 1477, endPoint y: 92, distance: 11.4
click at [1477, 92] on span "8/24" at bounding box center [1480, 87] width 9 height 9
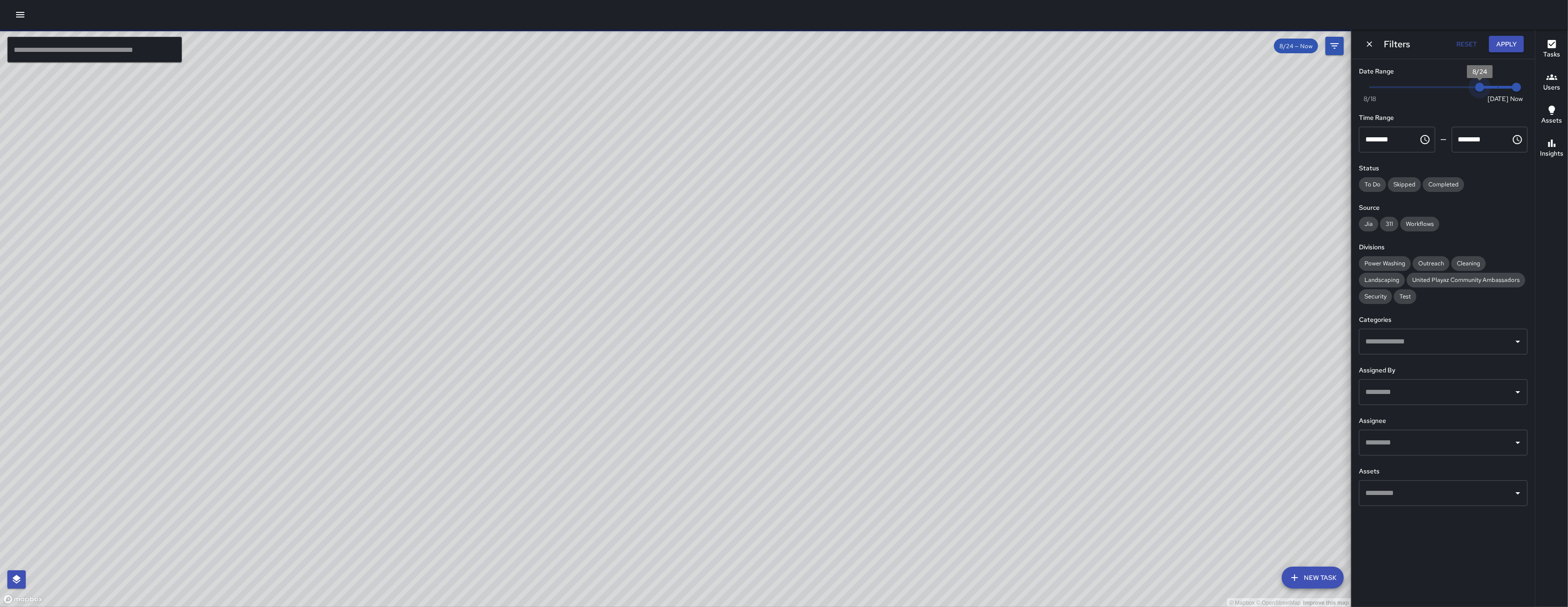
type input "*"
drag, startPoint x: 1477, startPoint y: 85, endPoint x: 1469, endPoint y: 82, distance: 8.5
click at [1475, 83] on span "8/24" at bounding box center [1480, 87] width 9 height 9
drag, startPoint x: 648, startPoint y: 311, endPoint x: 833, endPoint y: 246, distance: 196.1
click at [833, 246] on div "© Mapbox © OpenStreetMap Improve this map" at bounding box center [676, 318] width 1351 height 578
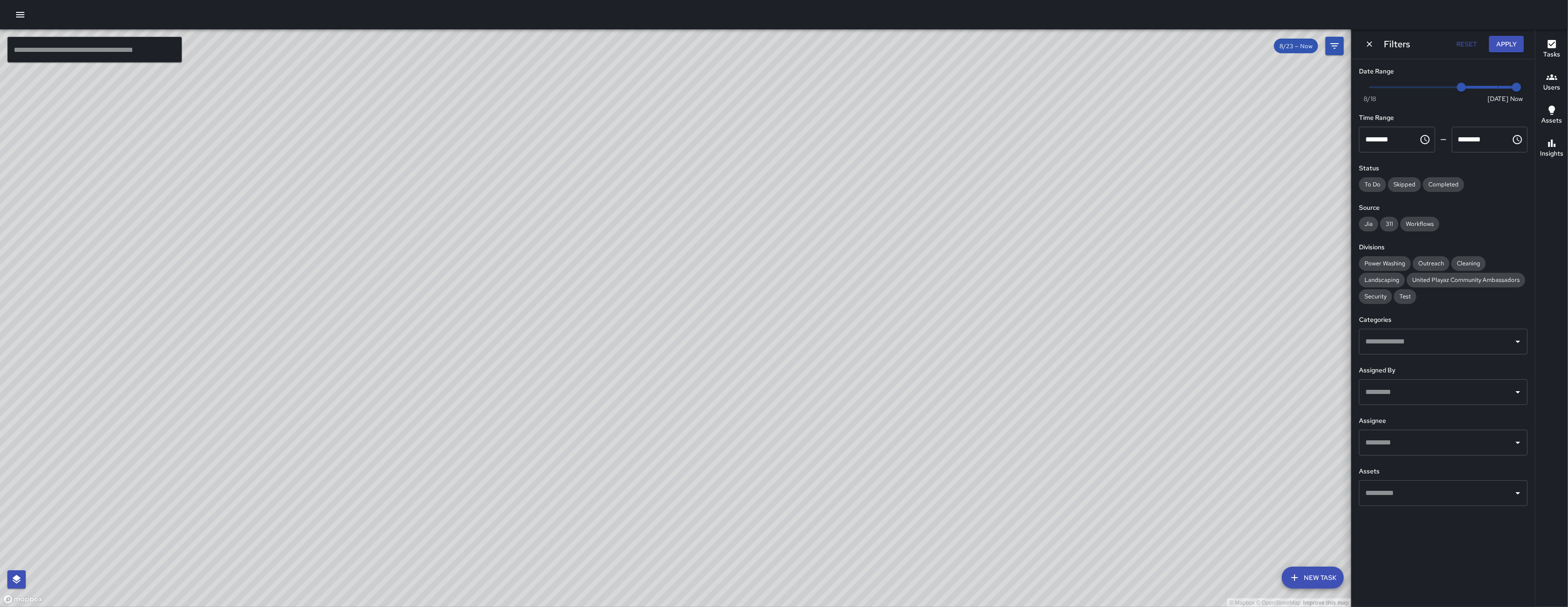
click at [625, 272] on div "© Mapbox © OpenStreetMap Improve this map Unassigned 1020 Harrison Street Compl…" at bounding box center [676, 318] width 1351 height 578
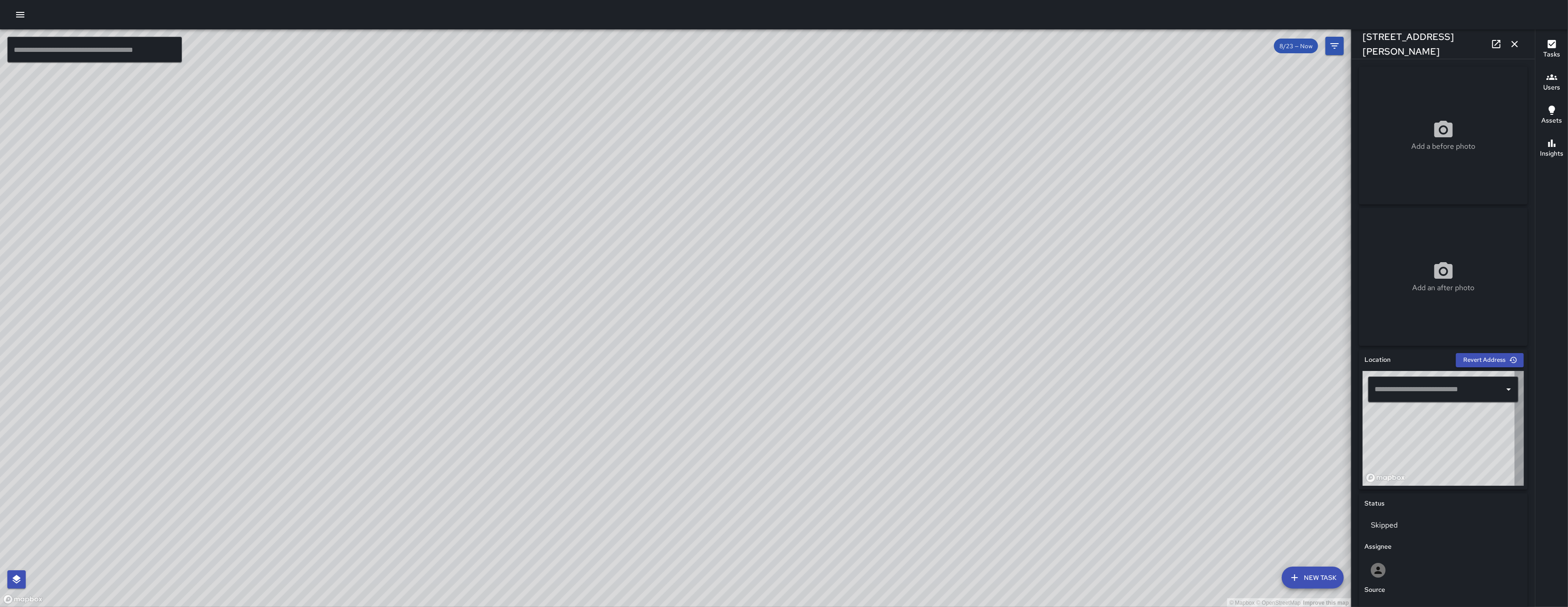
type input "**********"
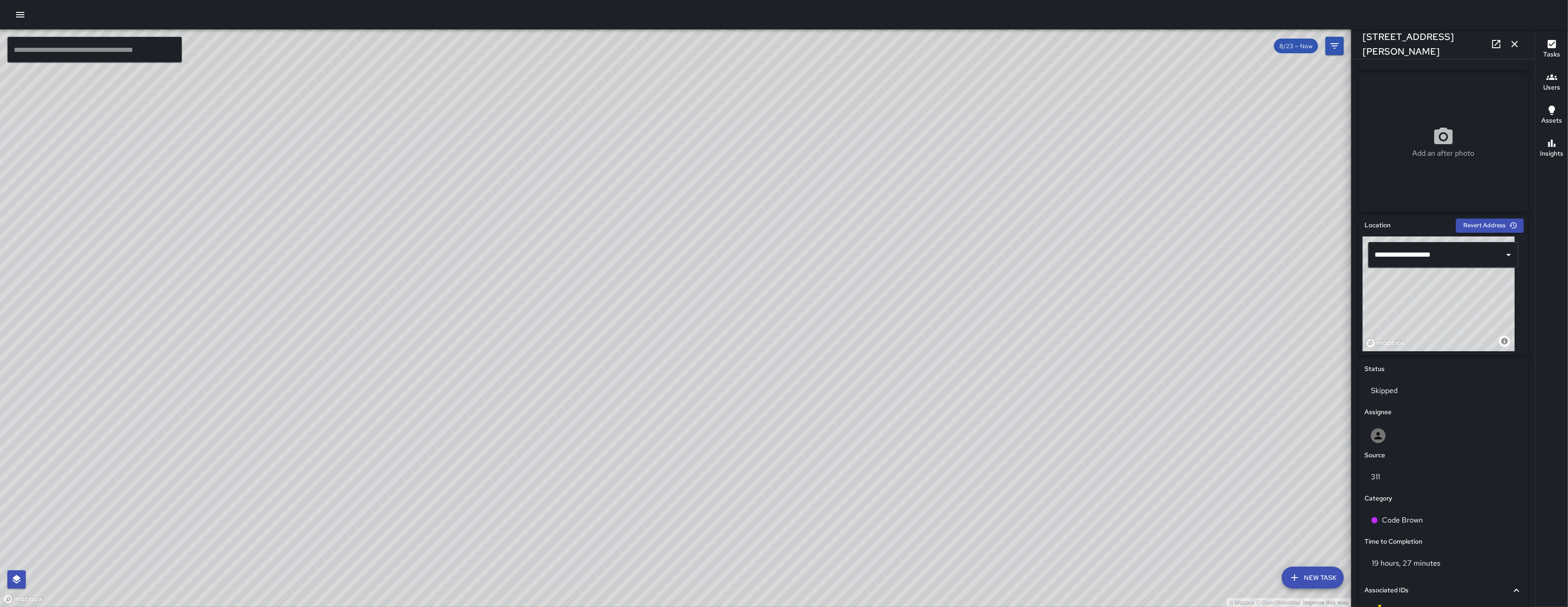
scroll to position [240, 0]
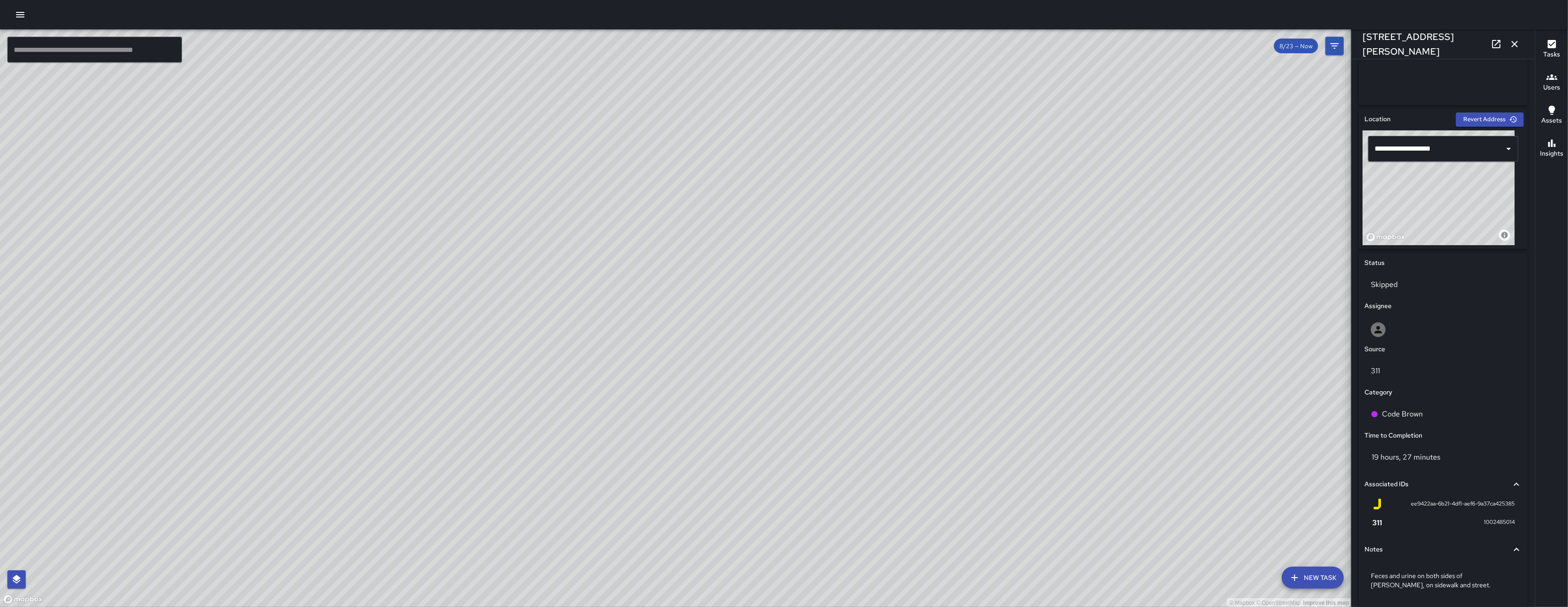
drag, startPoint x: 909, startPoint y: 178, endPoint x: 749, endPoint y: 149, distance: 162.6
click at [749, 149] on div "© Mapbox © OpenStreetMap Improve this map" at bounding box center [676, 318] width 1351 height 578
drag, startPoint x: 638, startPoint y: 112, endPoint x: 626, endPoint y: 86, distance: 28.6
click at [627, 89] on div "© Mapbox © OpenStreetMap Improve this map" at bounding box center [676, 318] width 1351 height 578
drag, startPoint x: 749, startPoint y: 324, endPoint x: 646, endPoint y: 173, distance: 182.8
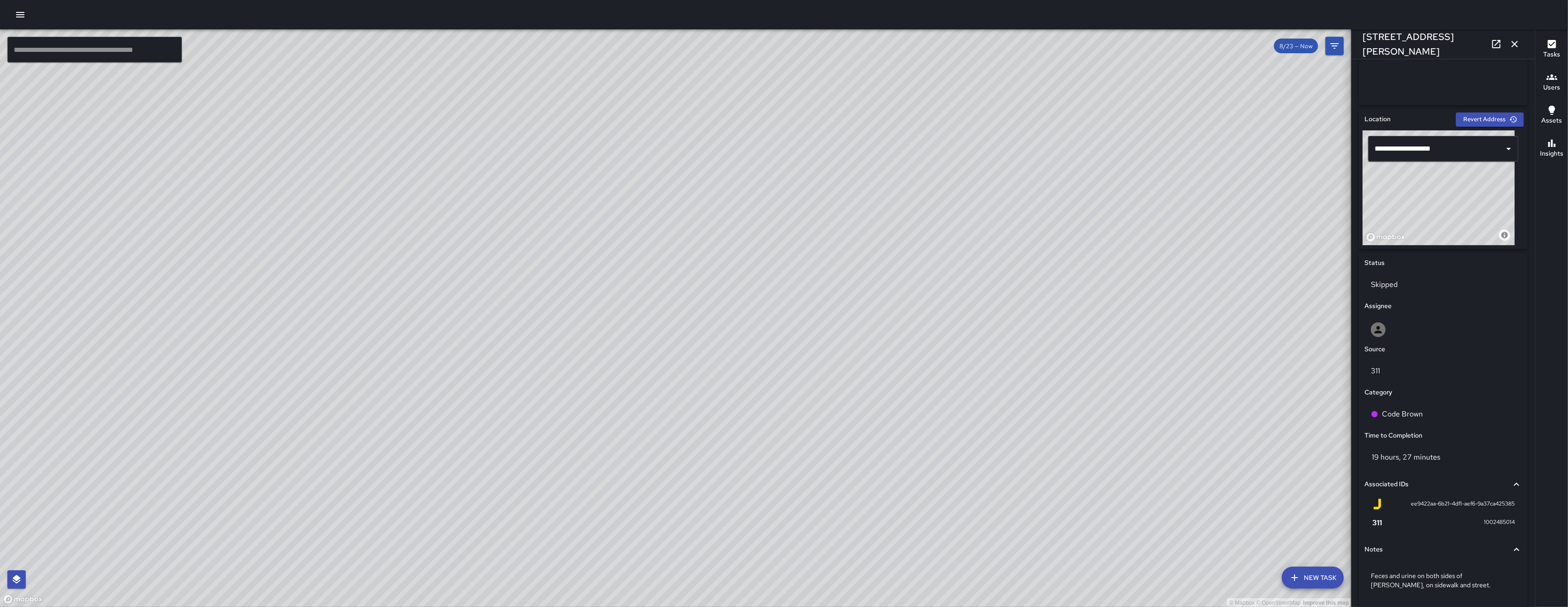
click at [646, 173] on div "© Mapbox © OpenStreetMap Improve this map" at bounding box center [676, 318] width 1351 height 578
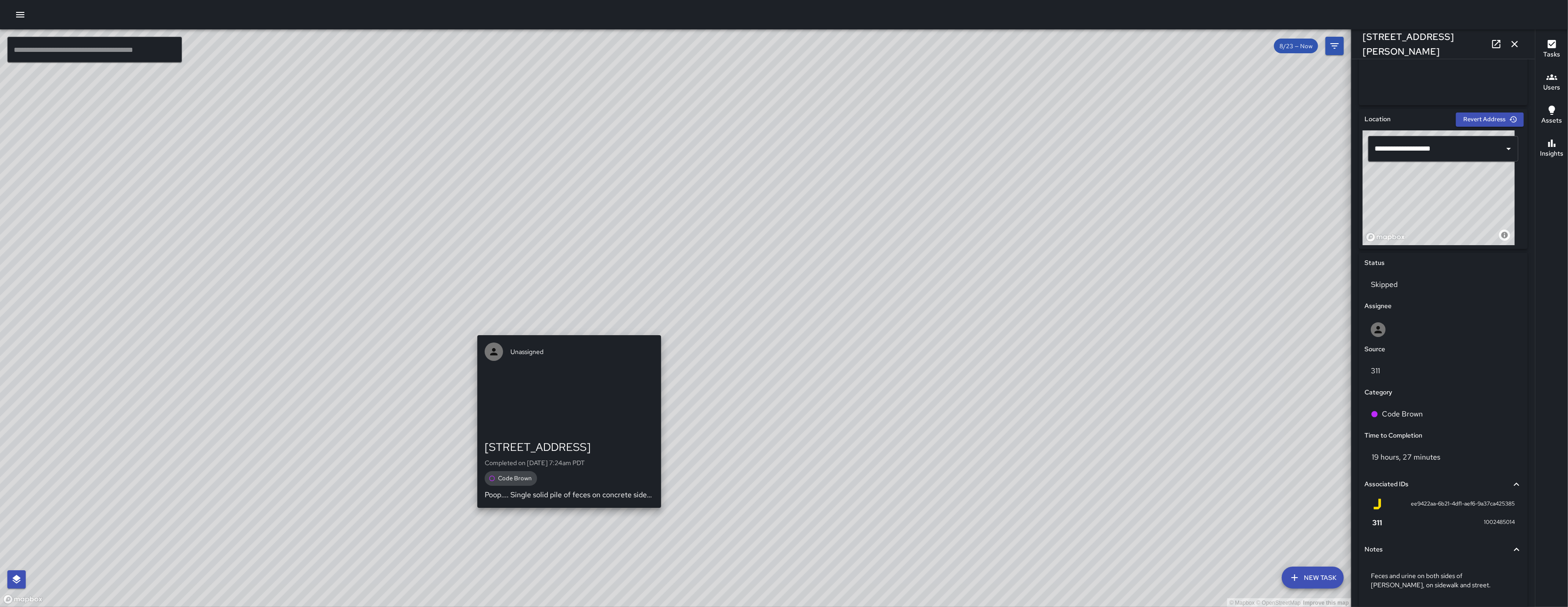
click at [569, 319] on div "© Mapbox © OpenStreetMap Improve this map Unassigned 500 6th Street Completed o…" at bounding box center [676, 318] width 1351 height 578
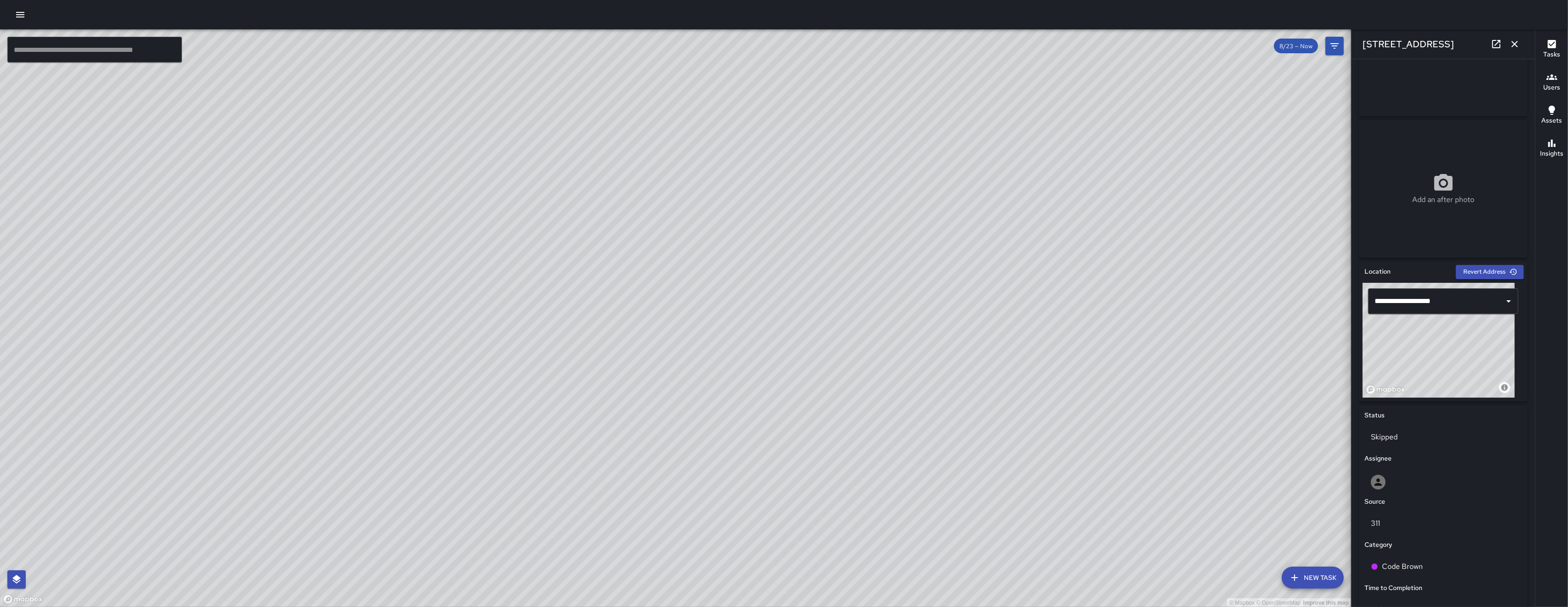
scroll to position [0, 0]
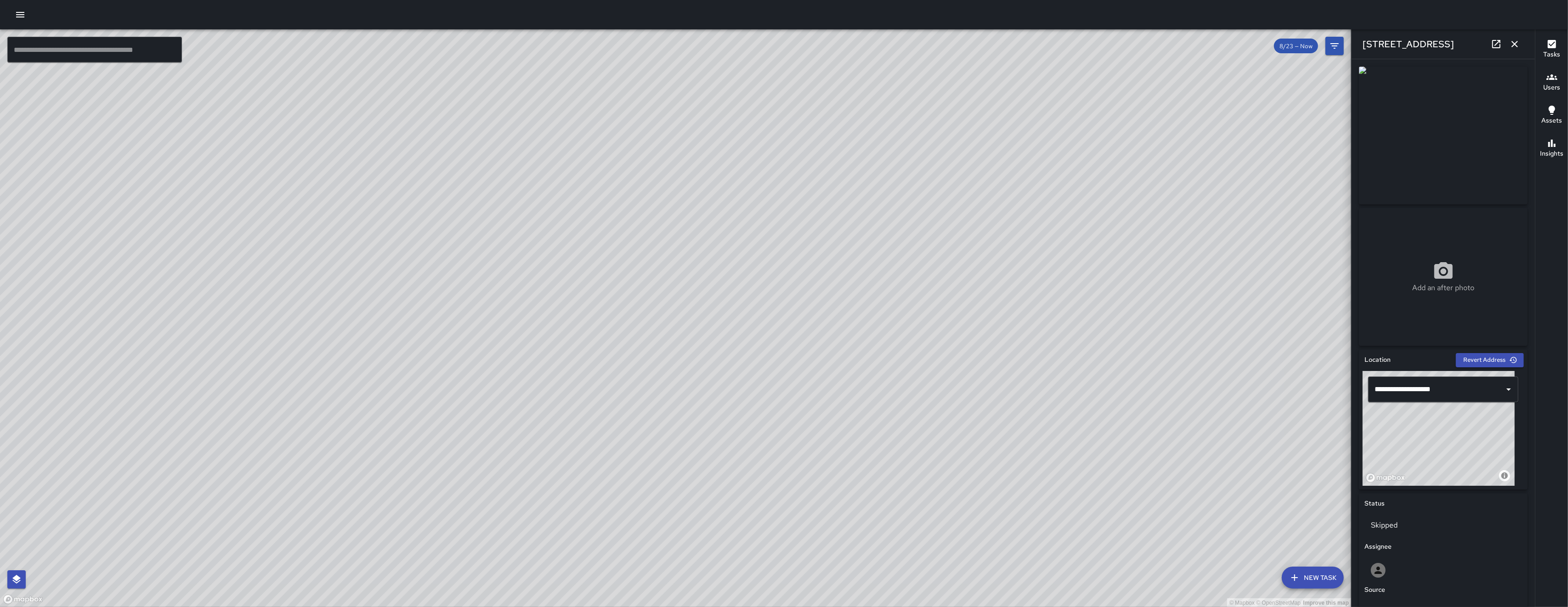
click at [1511, 46] on icon "button" at bounding box center [1514, 44] width 11 height 11
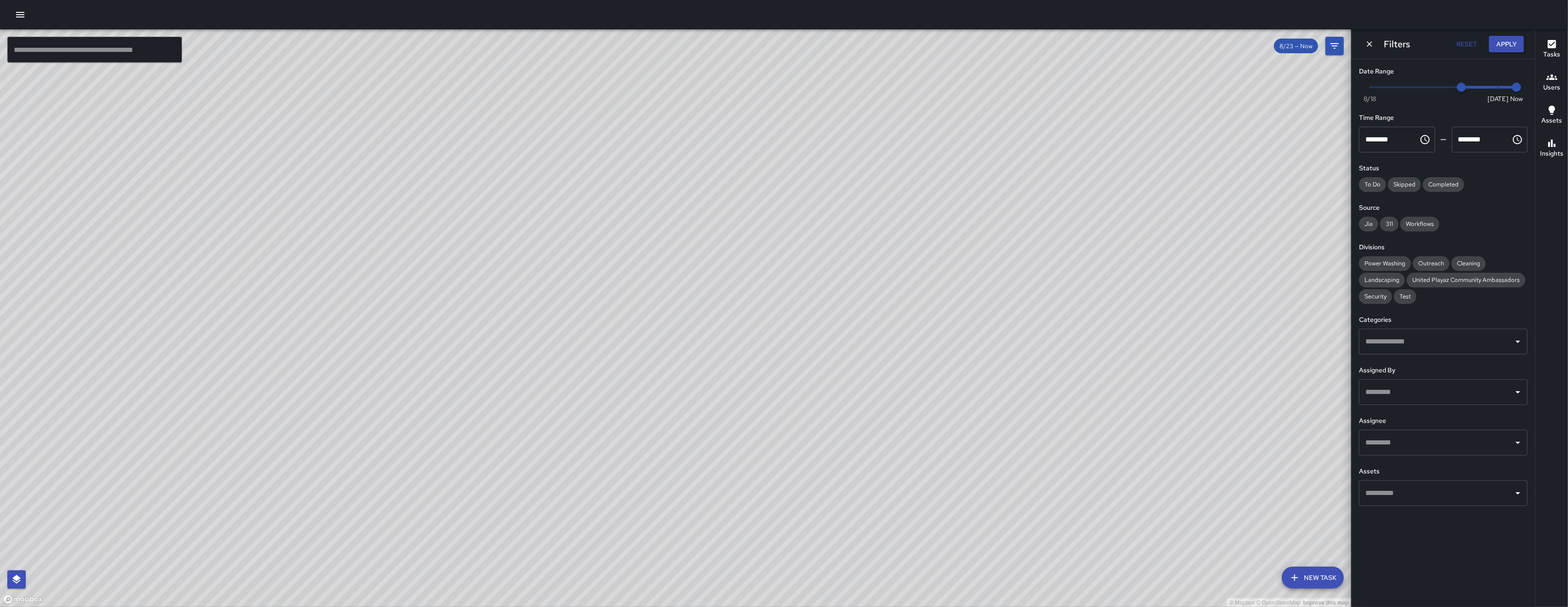
drag, startPoint x: 831, startPoint y: 260, endPoint x: 777, endPoint y: 335, distance: 92.4
click at [777, 335] on div "© Mapbox © OpenStreetMap Improve this map" at bounding box center [676, 318] width 1351 height 578
drag, startPoint x: 634, startPoint y: 384, endPoint x: 383, endPoint y: 87, distance: 388.9
click at [600, 197] on div "© Mapbox © OpenStreetMap Improve this map" at bounding box center [676, 318] width 1351 height 578
click at [20, 16] on icon "button" at bounding box center [20, 15] width 11 height 11
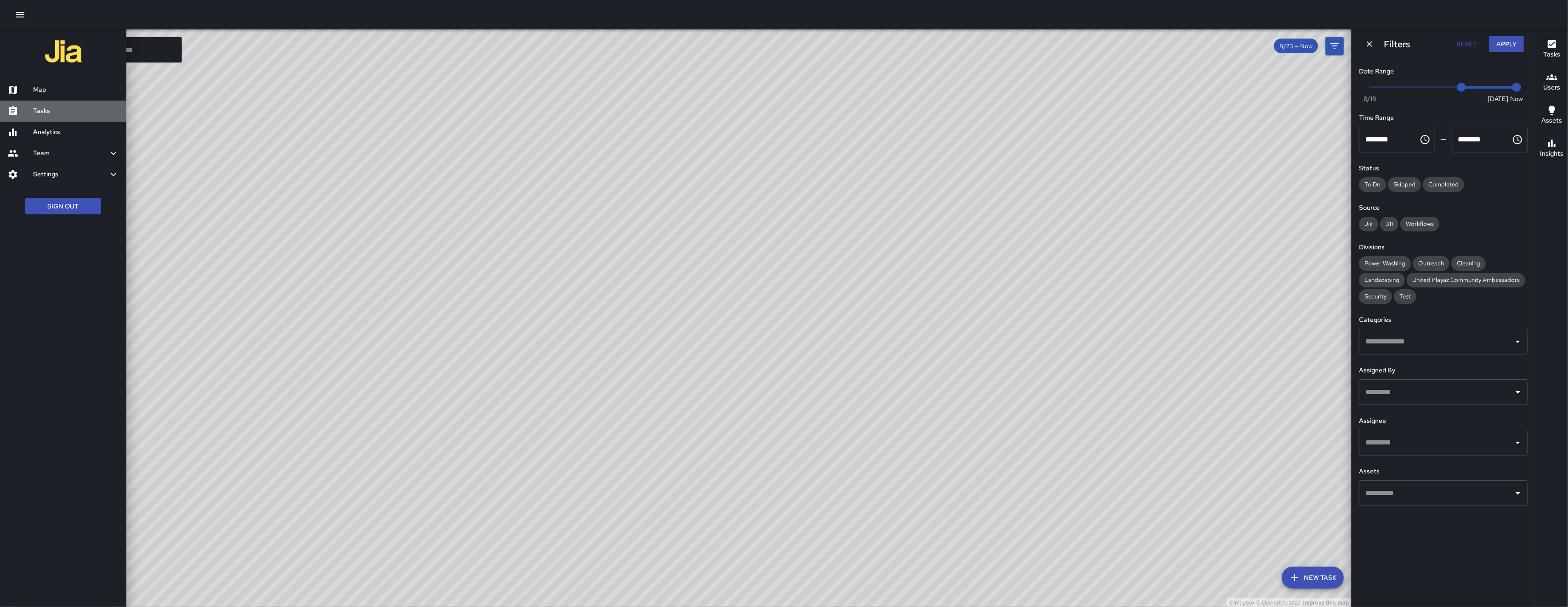
click at [84, 113] on h6 "Tasks" at bounding box center [75, 111] width 86 height 10
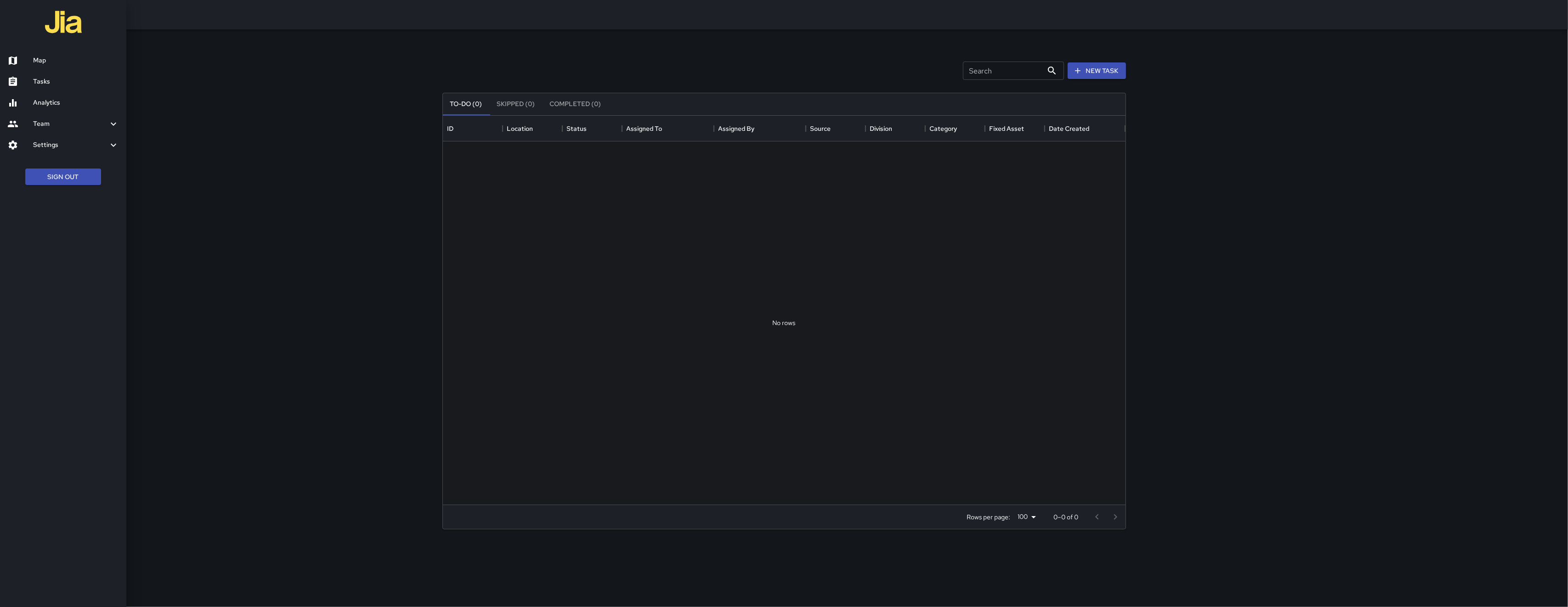
scroll to position [379, 673]
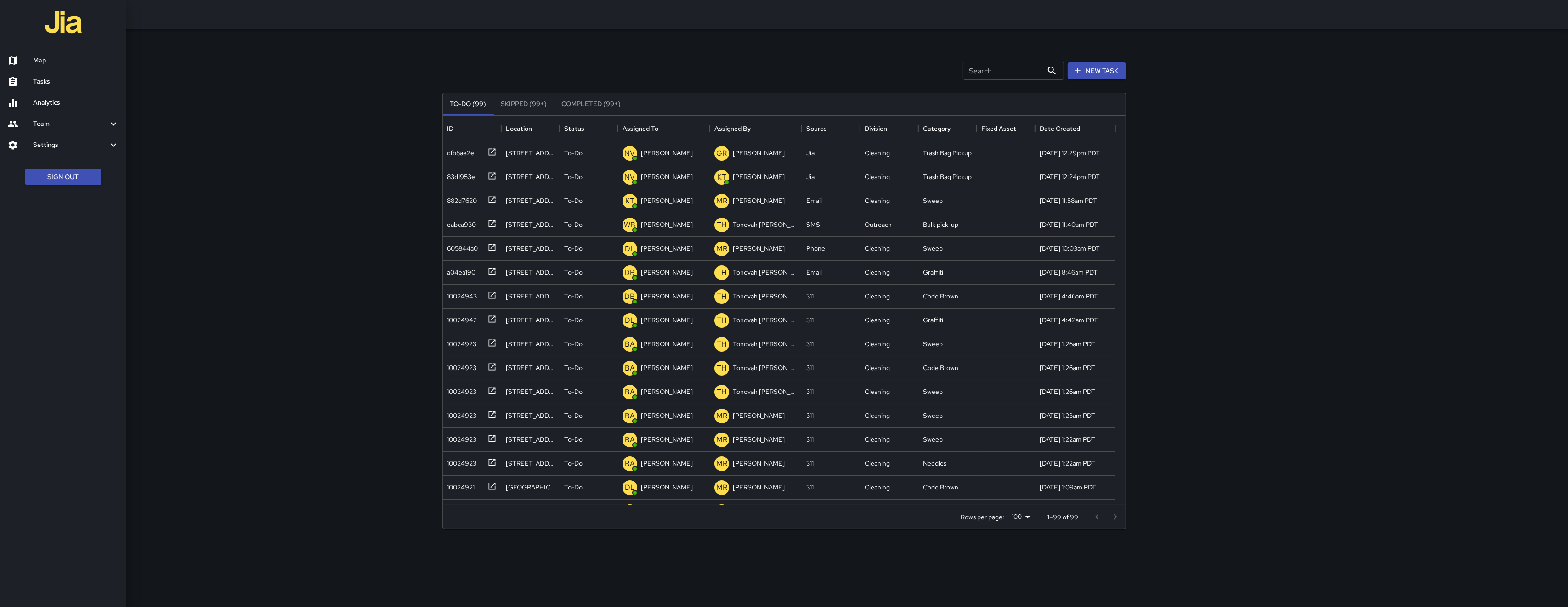
click at [975, 82] on div at bounding box center [784, 304] width 1568 height 607
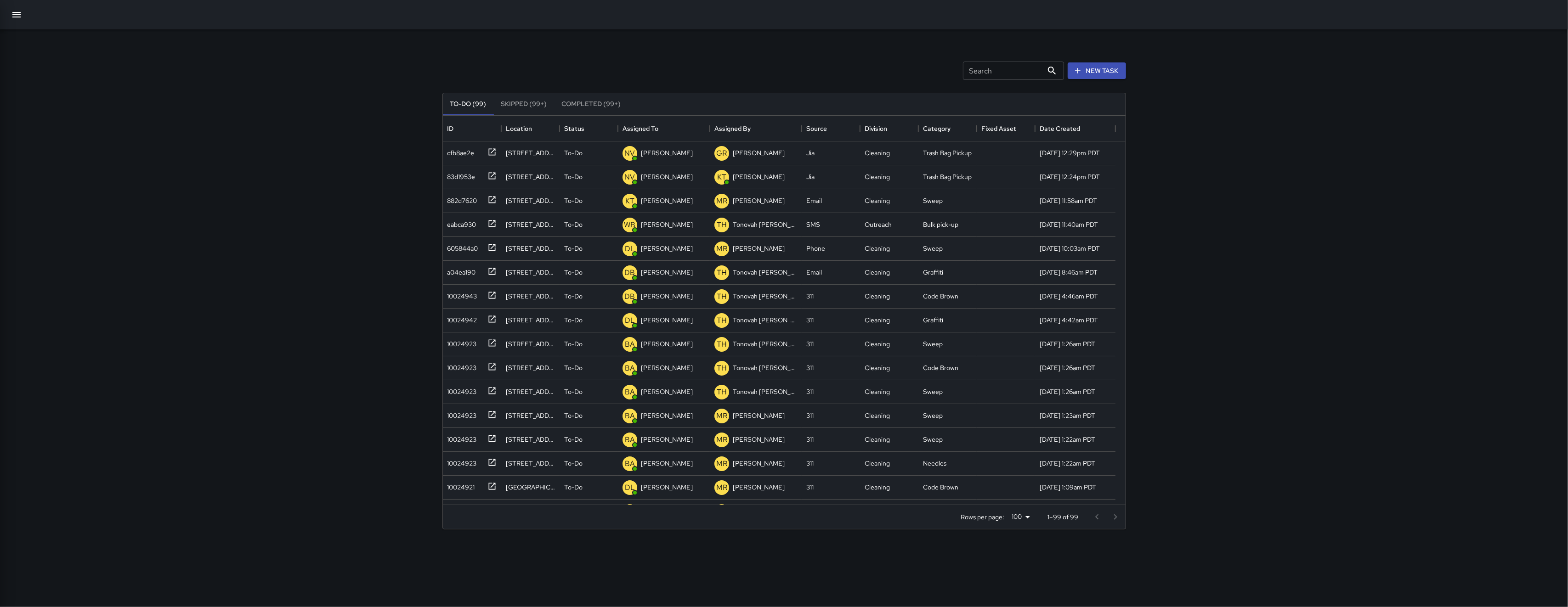
click at [982, 70] on div "Search Search" at bounding box center [1013, 71] width 101 height 18
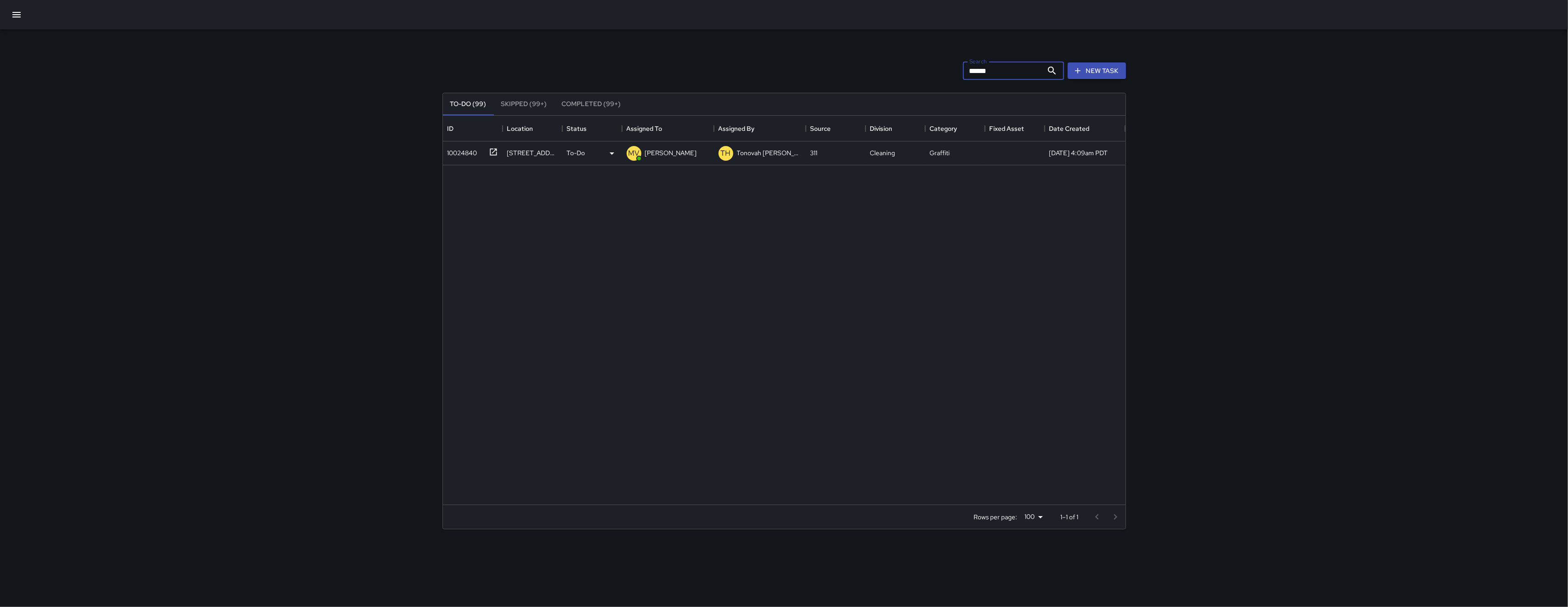
type input "******"
click at [461, 158] on div "10024840" at bounding box center [471, 151] width 54 height 15
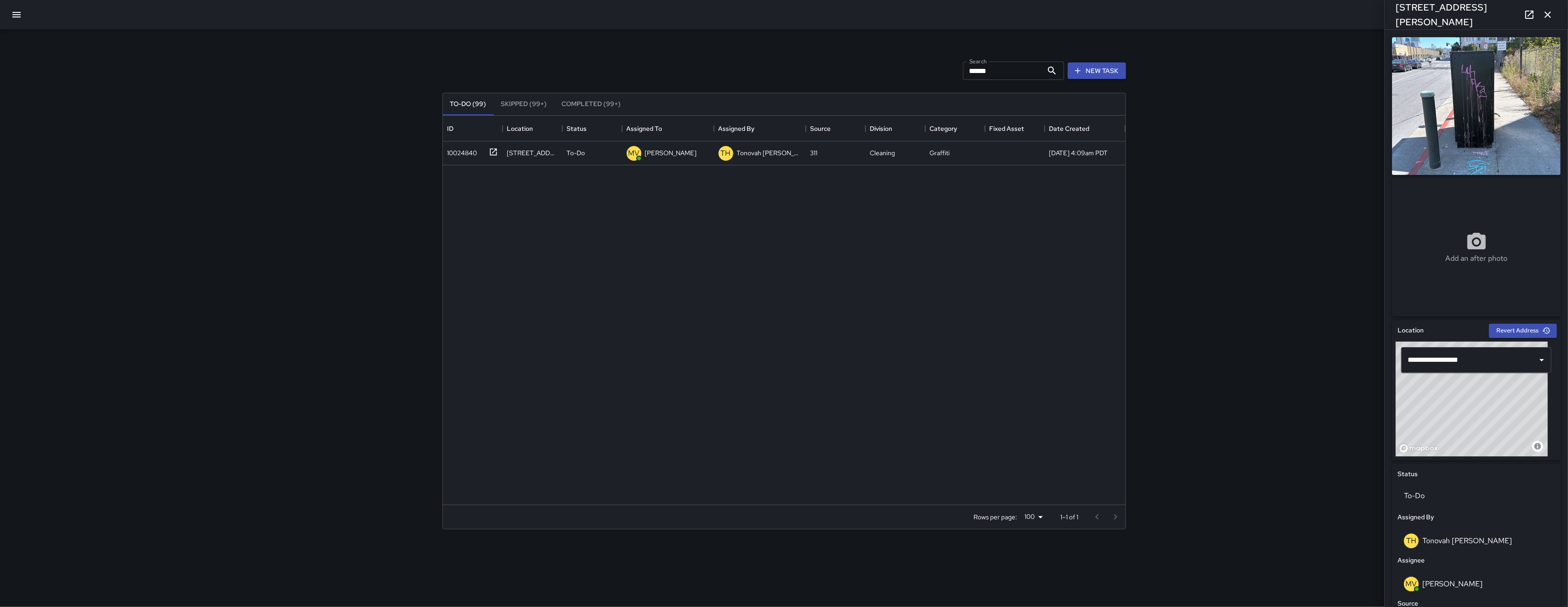
click at [1549, 12] on icon "button" at bounding box center [1548, 15] width 11 height 11
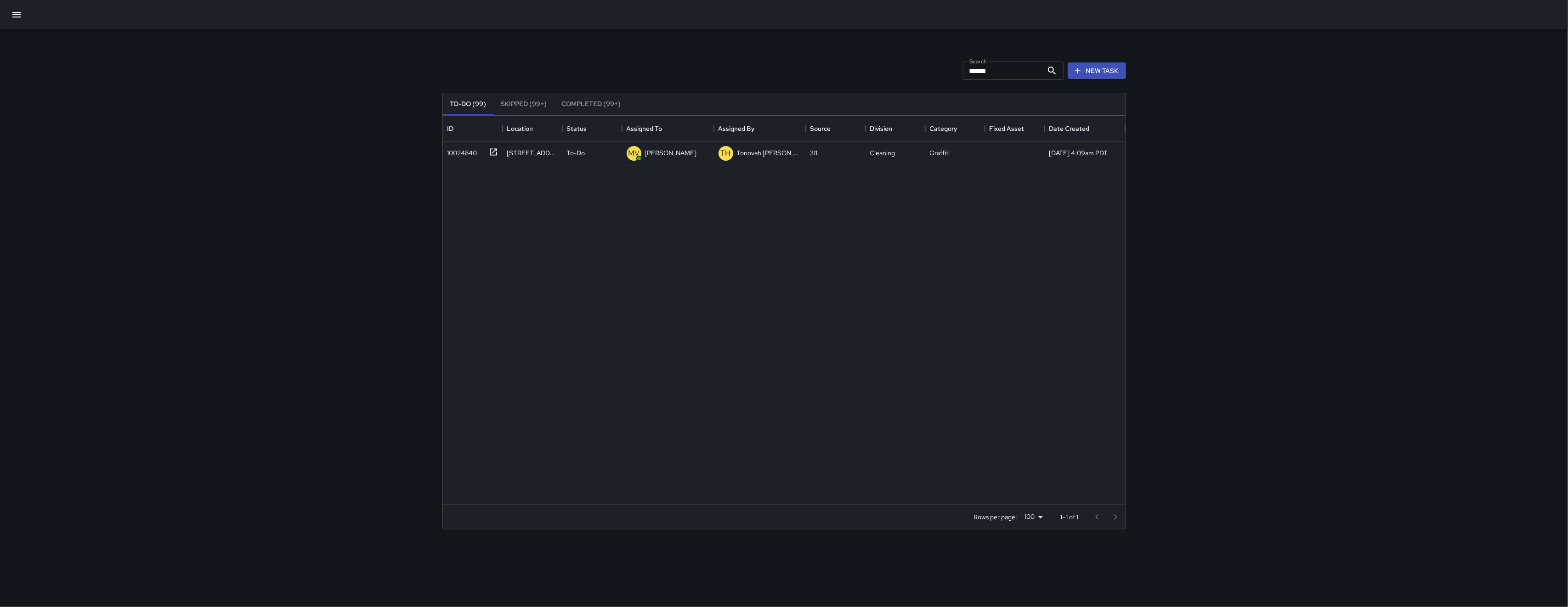
click at [8, 17] on button "button" at bounding box center [16, 15] width 22 height 22
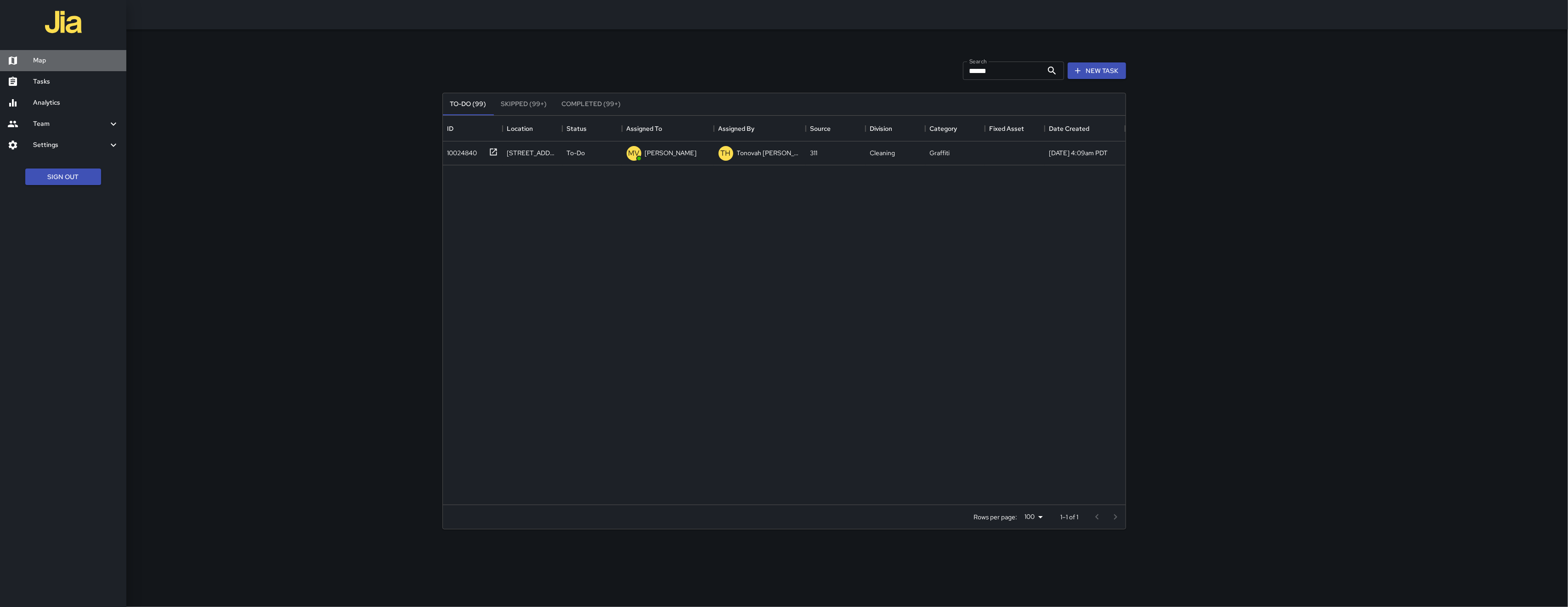
click at [54, 54] on link "Map" at bounding box center [63, 60] width 127 height 21
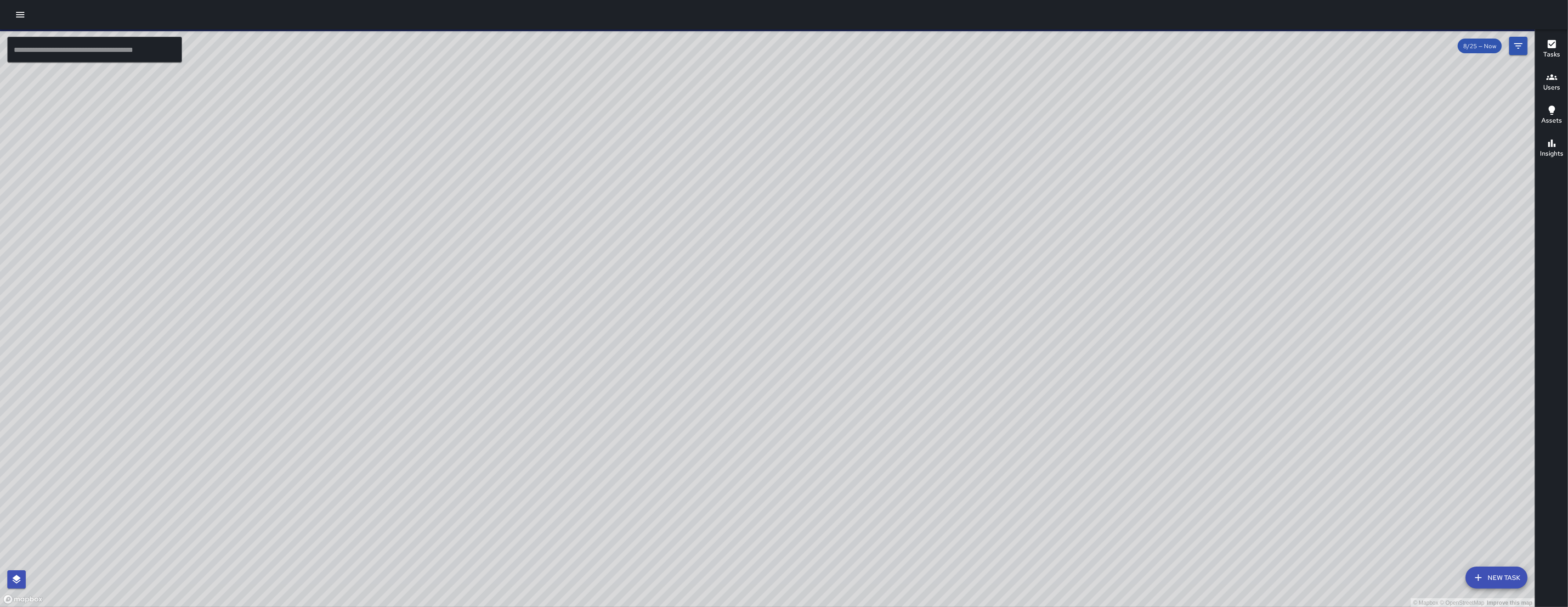
drag, startPoint x: 490, startPoint y: 401, endPoint x: 561, endPoint y: 373, distance: 76.3
click at [532, 390] on div "© Mapbox © OpenStreetMap Improve this map" at bounding box center [768, 318] width 1535 height 578
click at [553, 378] on div "© Mapbox © OpenStreetMap Improve this map" at bounding box center [768, 318] width 1535 height 578
click at [576, 365] on div "© Mapbox © OpenStreetMap Improve this map" at bounding box center [768, 318] width 1535 height 578
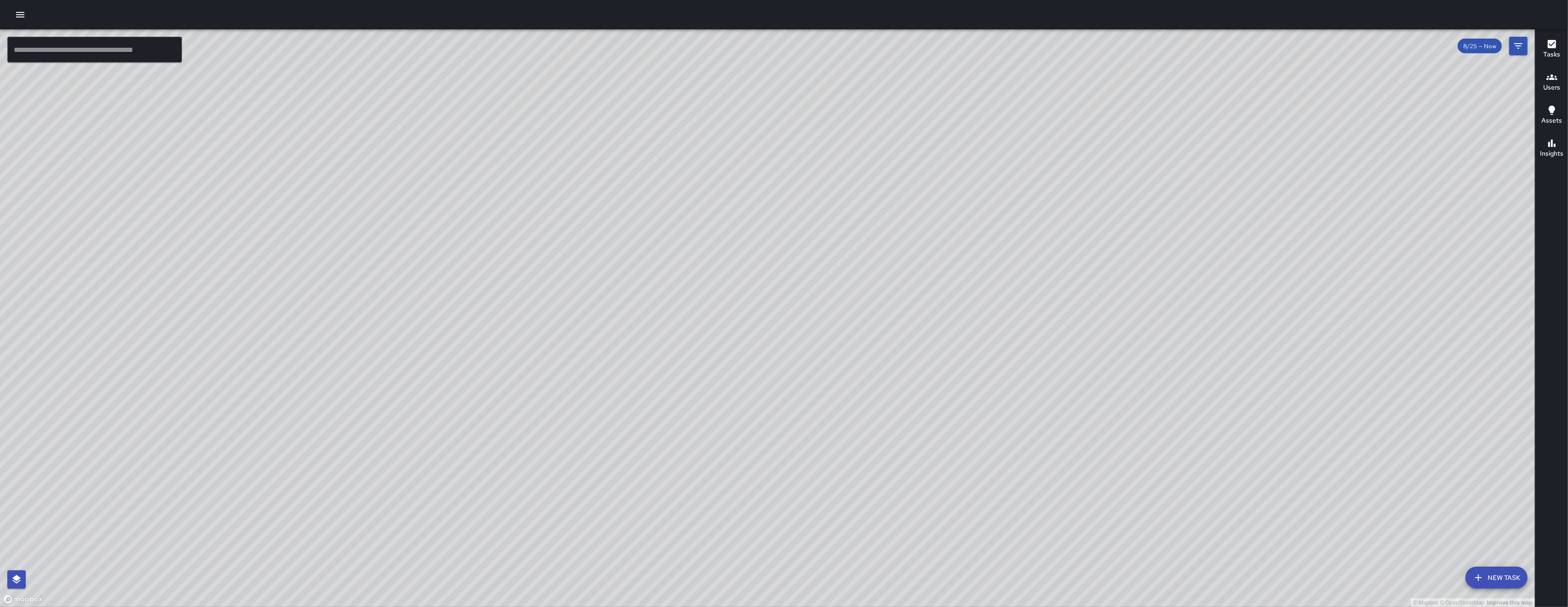
drag, startPoint x: 472, startPoint y: 299, endPoint x: 402, endPoint y: 291, distance: 70.5
click at [468, 298] on div "© Mapbox © OpenStreetMap Improve this map" at bounding box center [768, 318] width 1535 height 578
click at [413, 291] on div "© Mapbox © OpenStreetMap Improve this map" at bounding box center [768, 318] width 1535 height 578
drag, startPoint x: 690, startPoint y: 462, endPoint x: 663, endPoint y: 325, distance: 139.6
click at [677, 386] on div "© Mapbox © OpenStreetMap Improve this map" at bounding box center [768, 318] width 1535 height 578
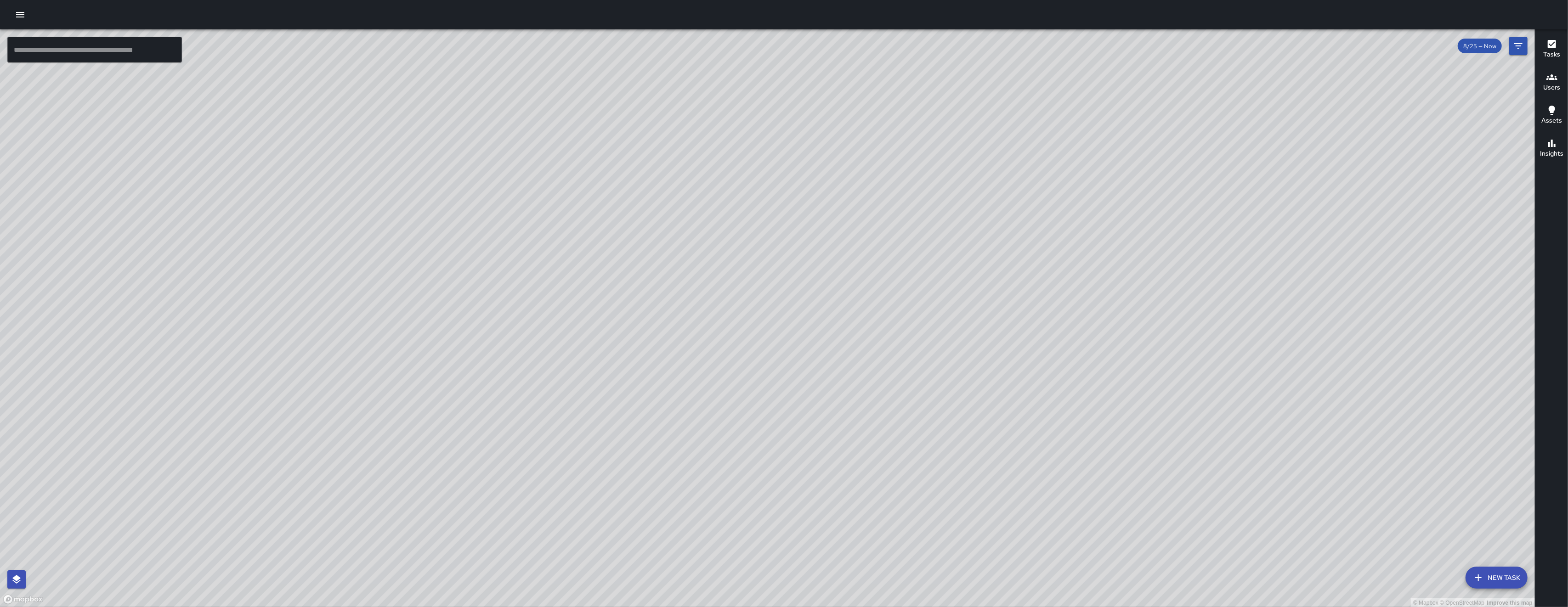
click at [663, 327] on div "© Mapbox © OpenStreetMap Improve this map" at bounding box center [768, 318] width 1535 height 578
click at [662, 325] on div "© Mapbox © OpenStreetMap Improve this map" at bounding box center [768, 318] width 1535 height 578
drag, startPoint x: 685, startPoint y: 502, endPoint x: 563, endPoint y: 376, distance: 175.4
click at [563, 376] on div "© Mapbox © OpenStreetMap Improve this map" at bounding box center [768, 318] width 1535 height 578
click at [25, 18] on icon "button" at bounding box center [20, 15] width 11 height 11
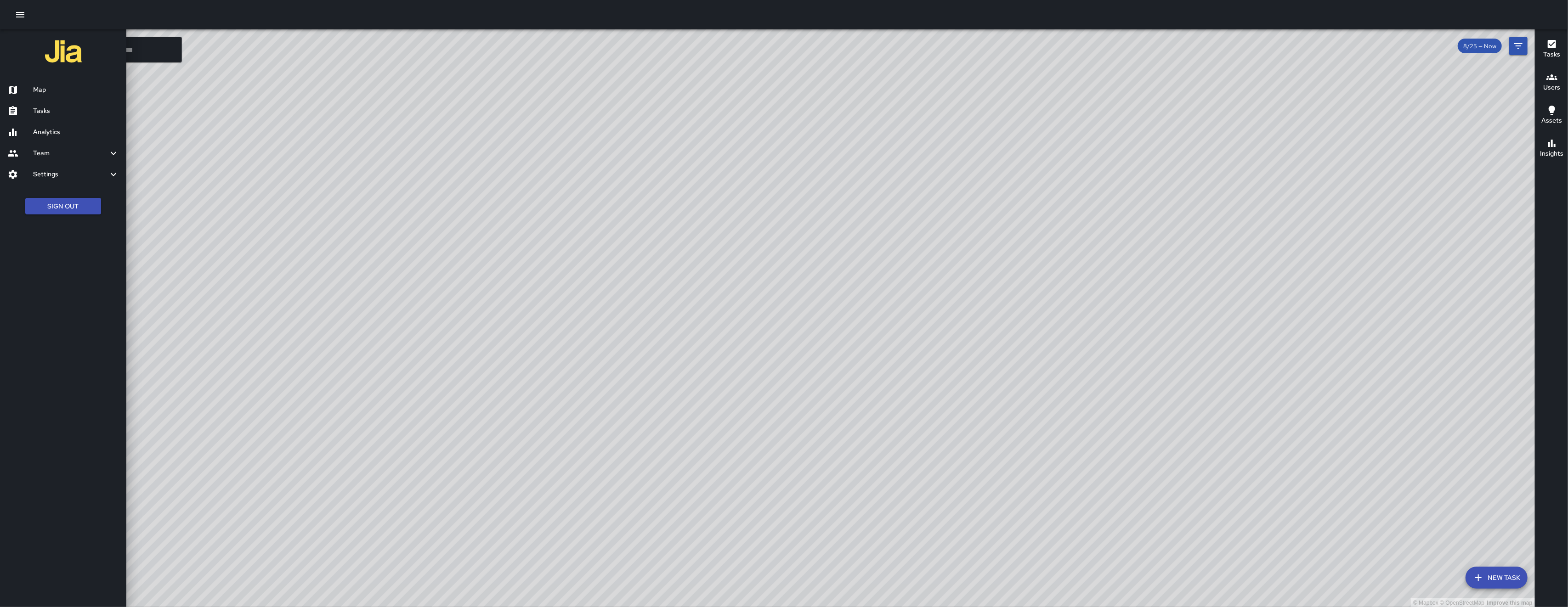
click at [75, 112] on h6 "Tasks" at bounding box center [75, 111] width 86 height 10
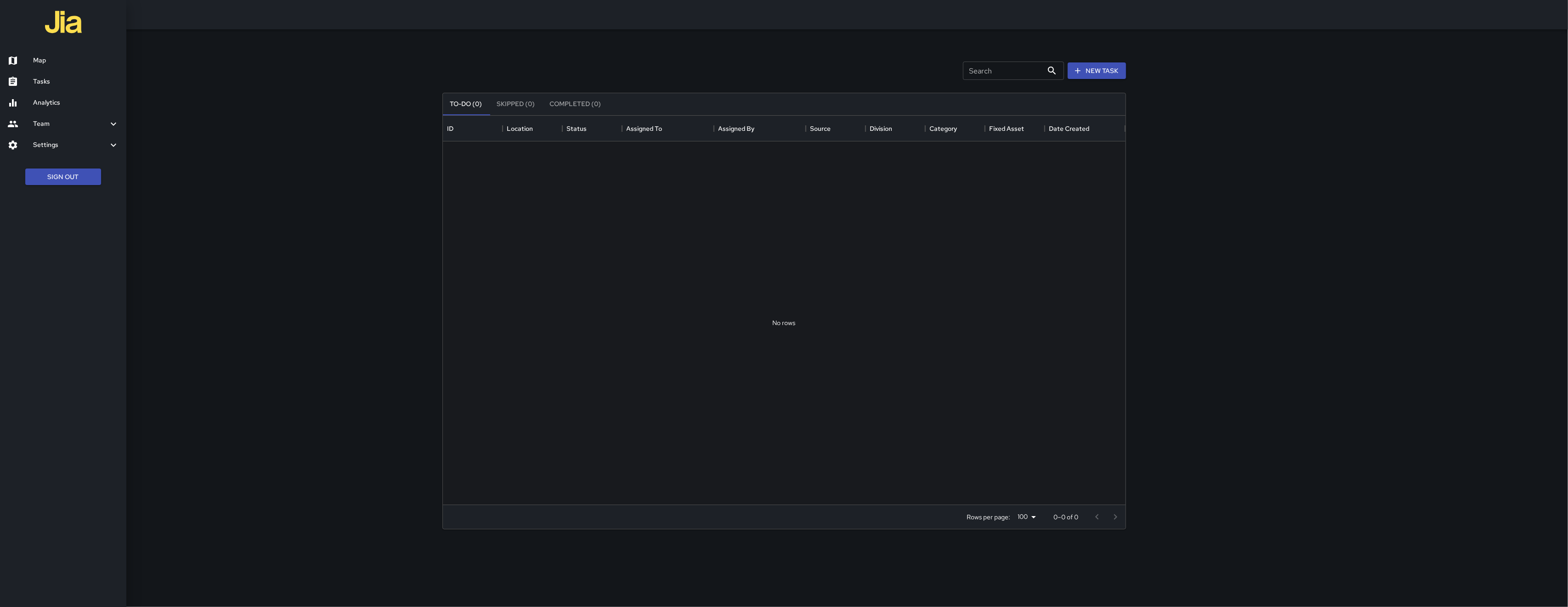
scroll to position [379, 673]
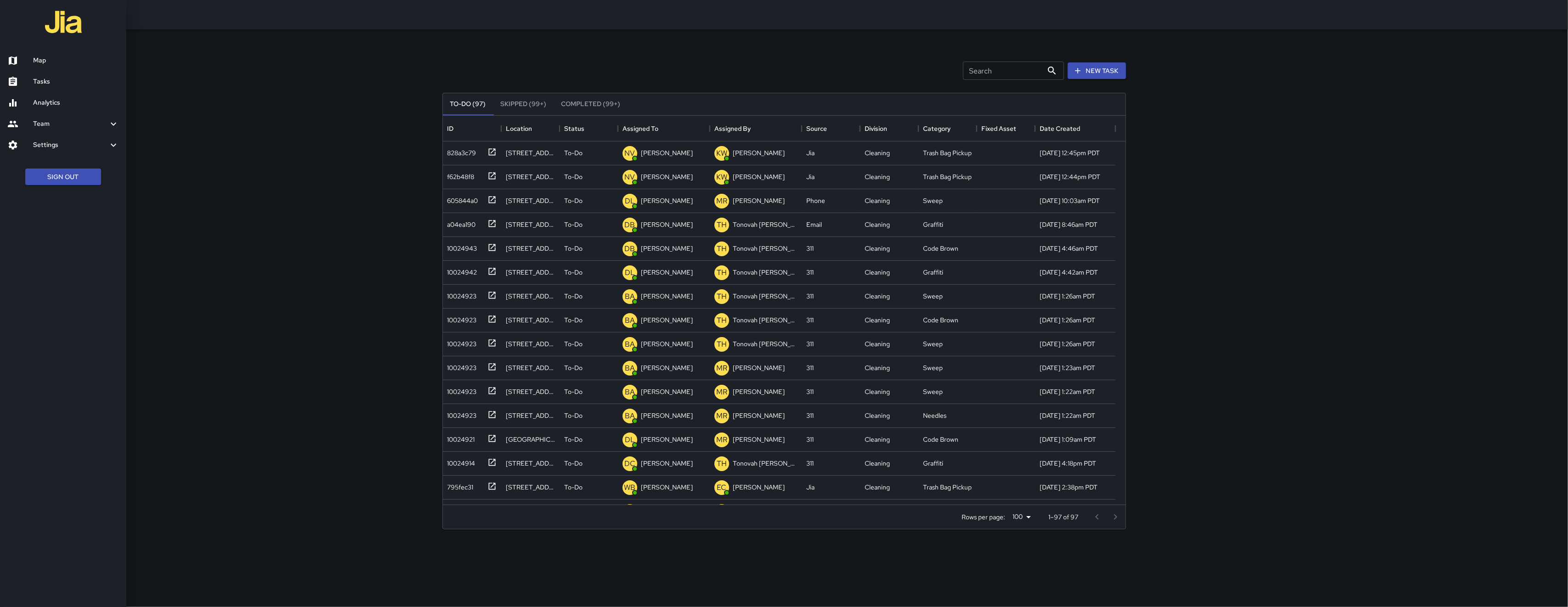
click at [71, 59] on h6 "Map" at bounding box center [75, 60] width 86 height 10
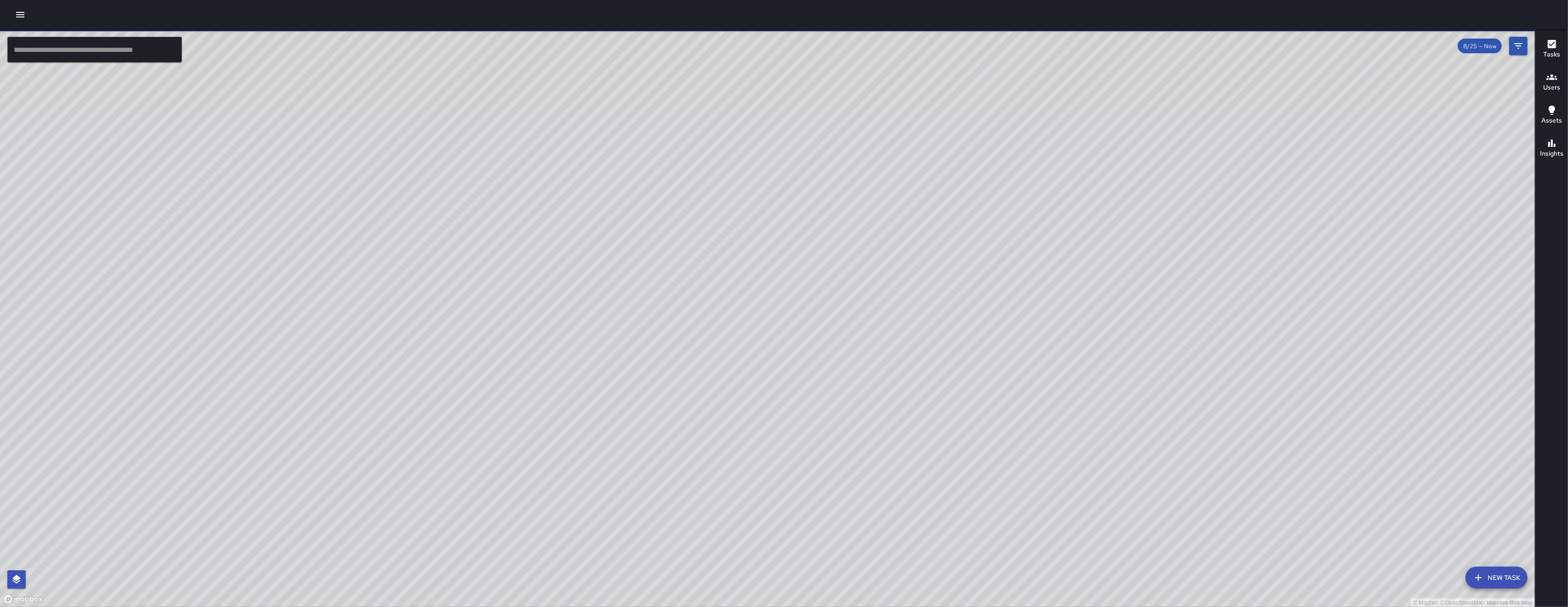
drag, startPoint x: 775, startPoint y: 515, endPoint x: 577, endPoint y: 504, distance: 198.3
click at [577, 504] on div "© Mapbox © OpenStreetMap Improve this map" at bounding box center [768, 318] width 1535 height 578
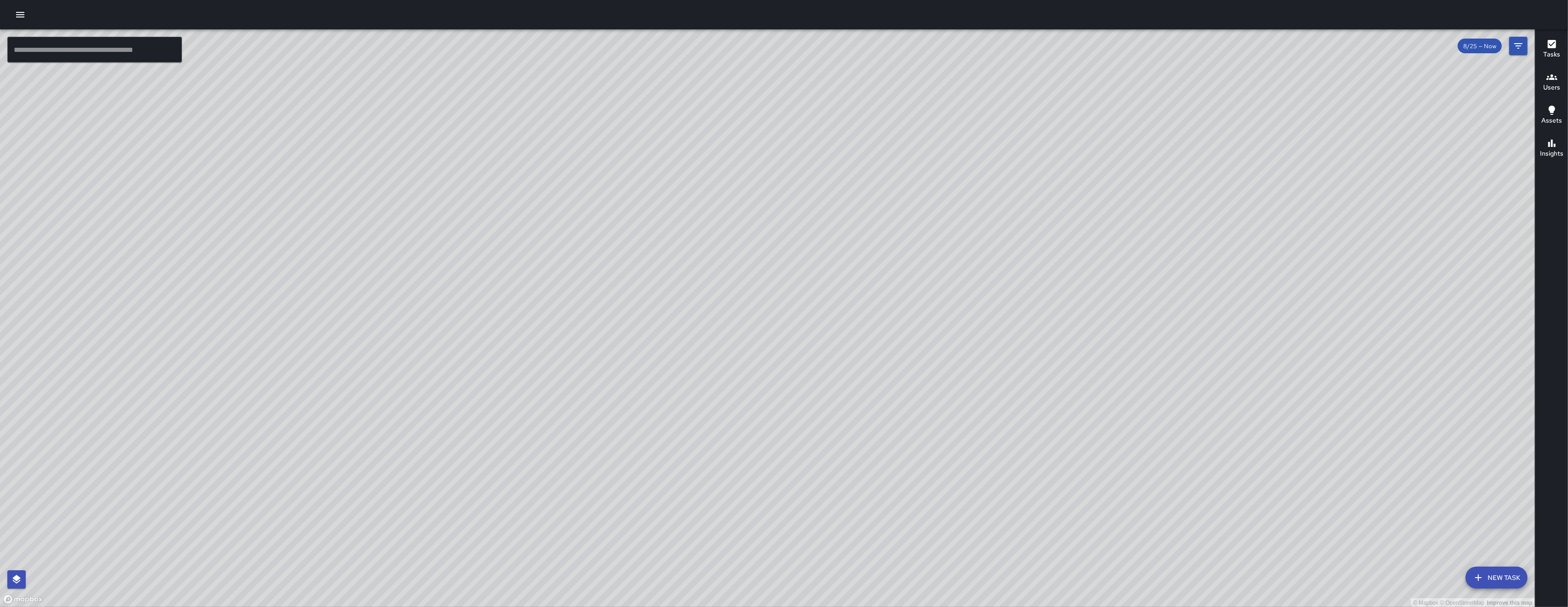
click at [24, 21] on button "button" at bounding box center [20, 15] width 18 height 18
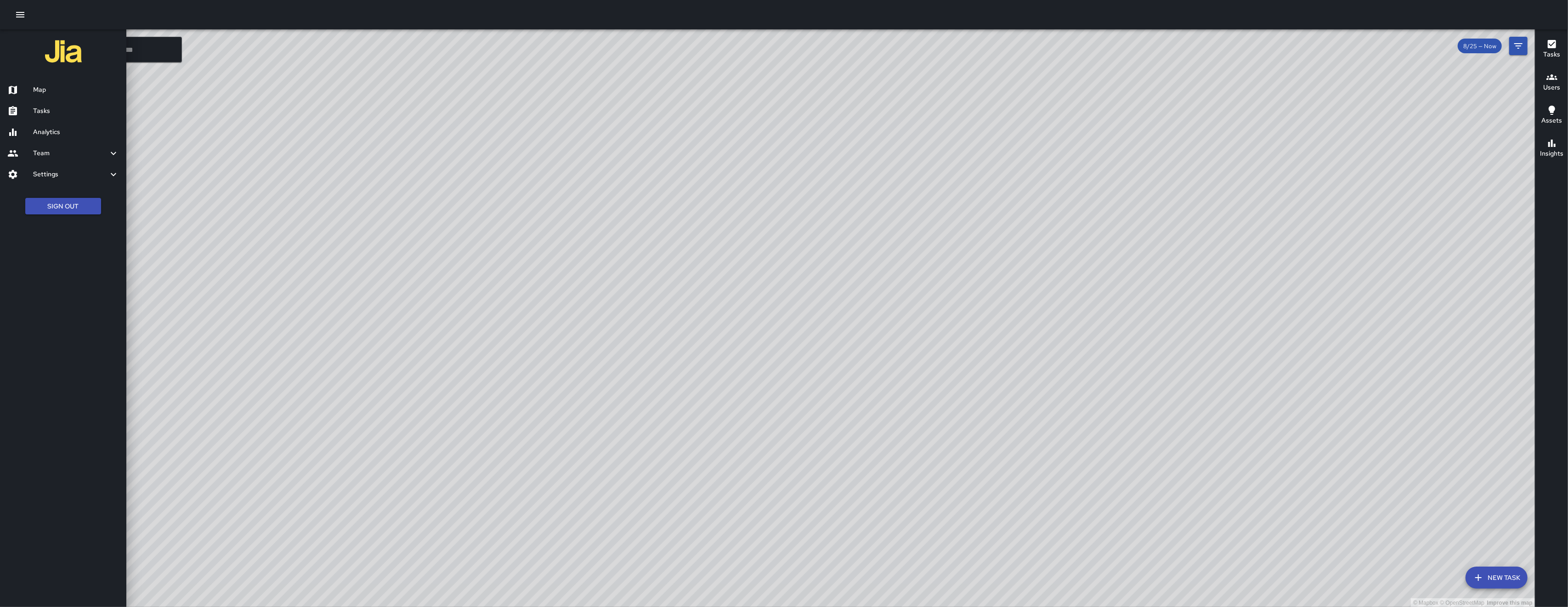
click at [59, 108] on h6 "Tasks" at bounding box center [75, 111] width 86 height 10
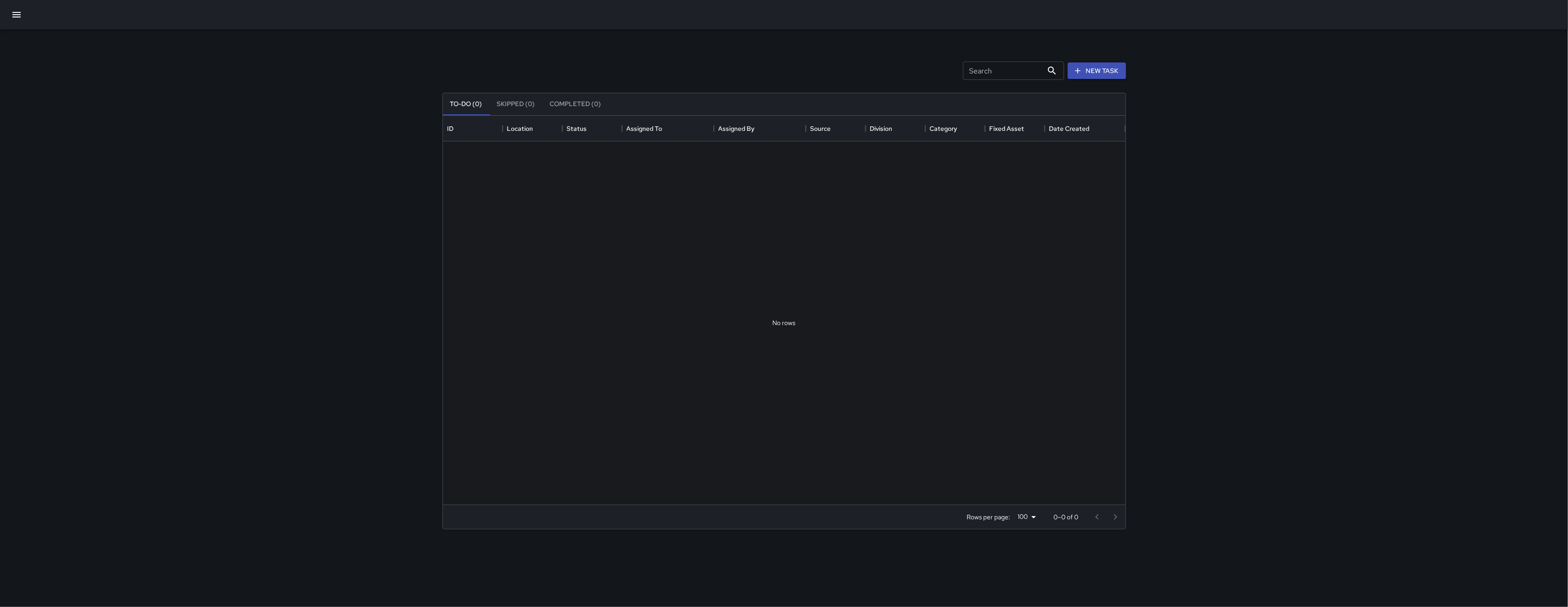
scroll to position [379, 673]
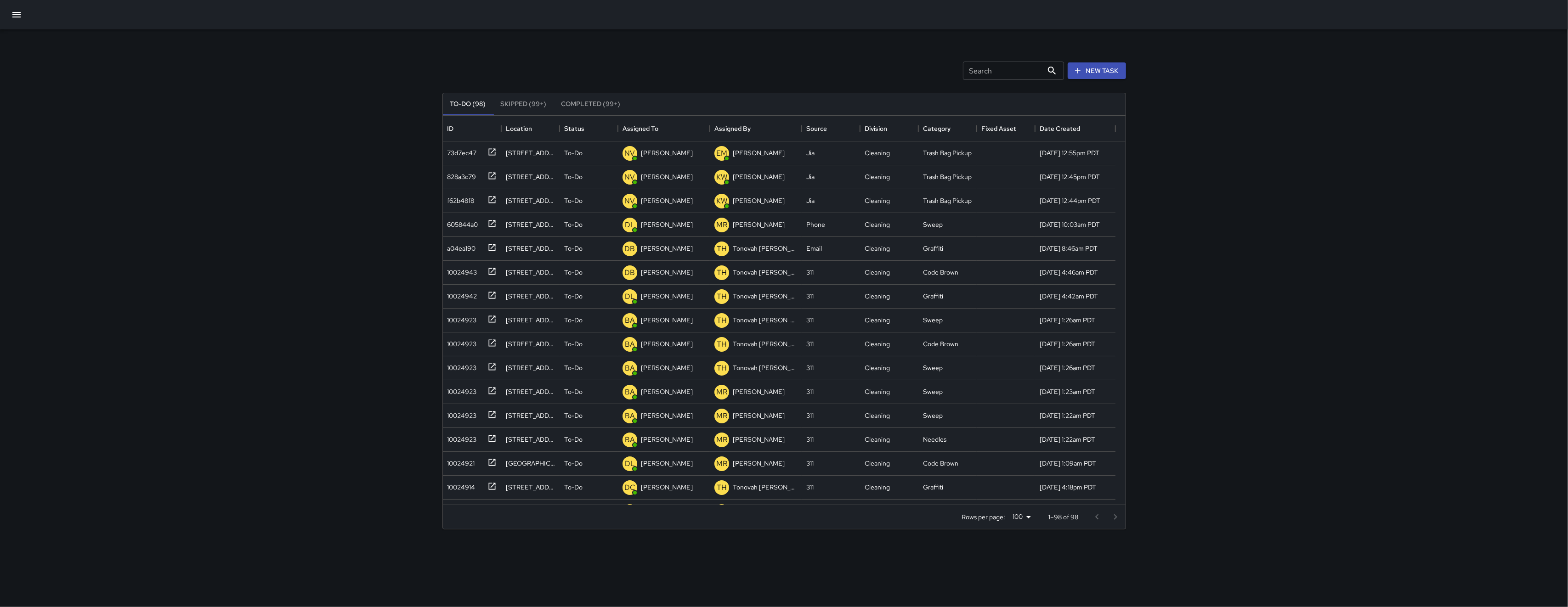
click at [992, 69] on input "Search" at bounding box center [1003, 71] width 80 height 18
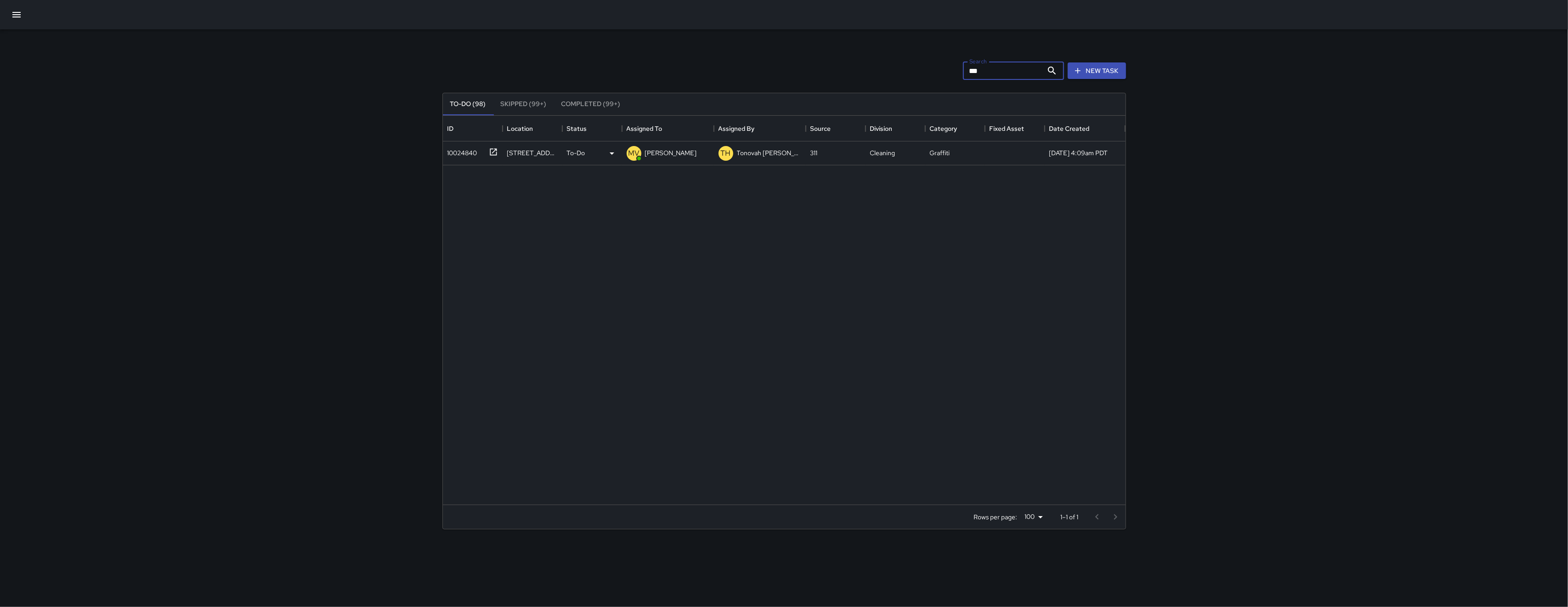
type input "***"
click at [471, 149] on div "10024840" at bounding box center [460, 151] width 33 height 13
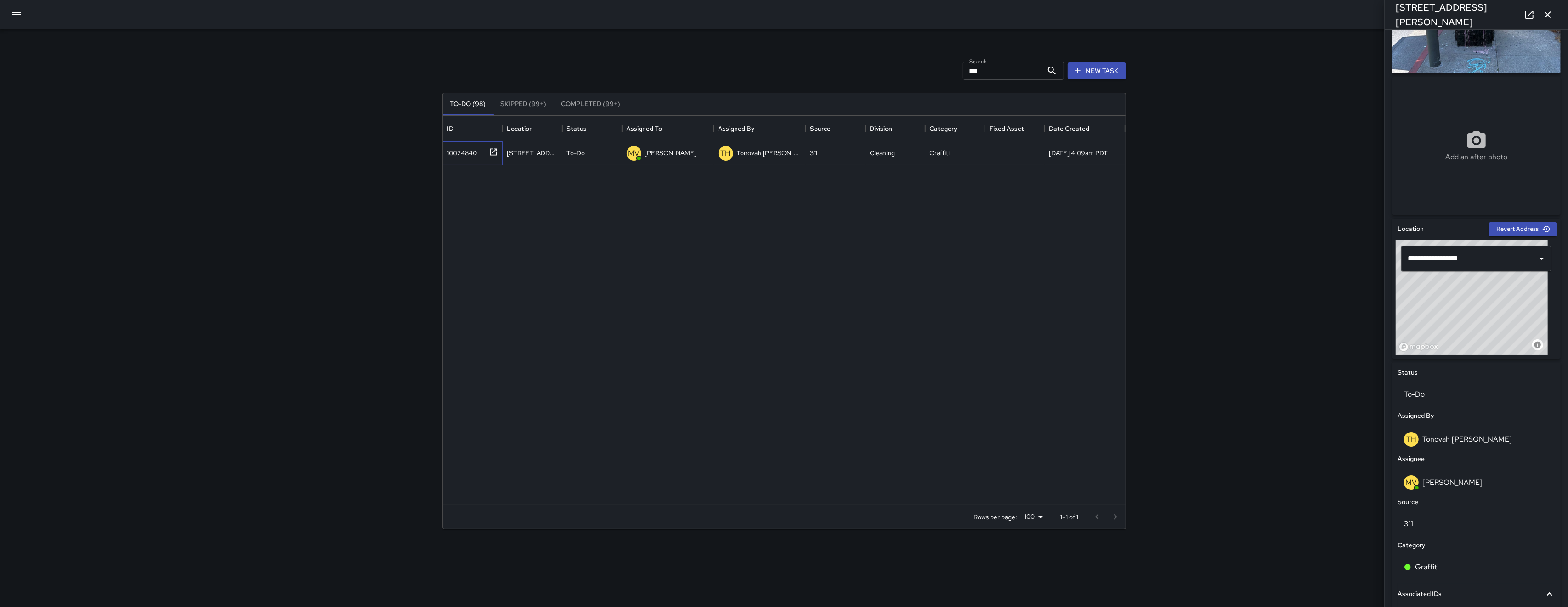
scroll to position [105, 0]
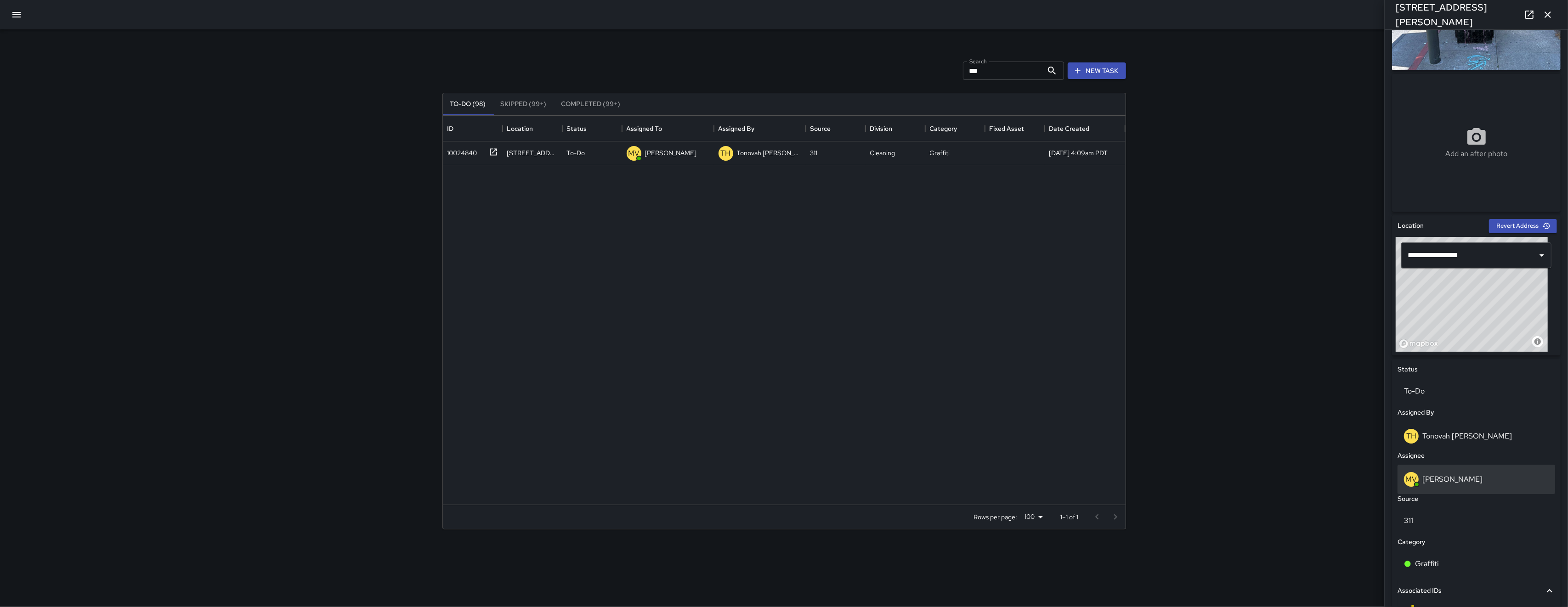
click at [1449, 480] on p "[PERSON_NAME]" at bounding box center [1452, 479] width 60 height 10
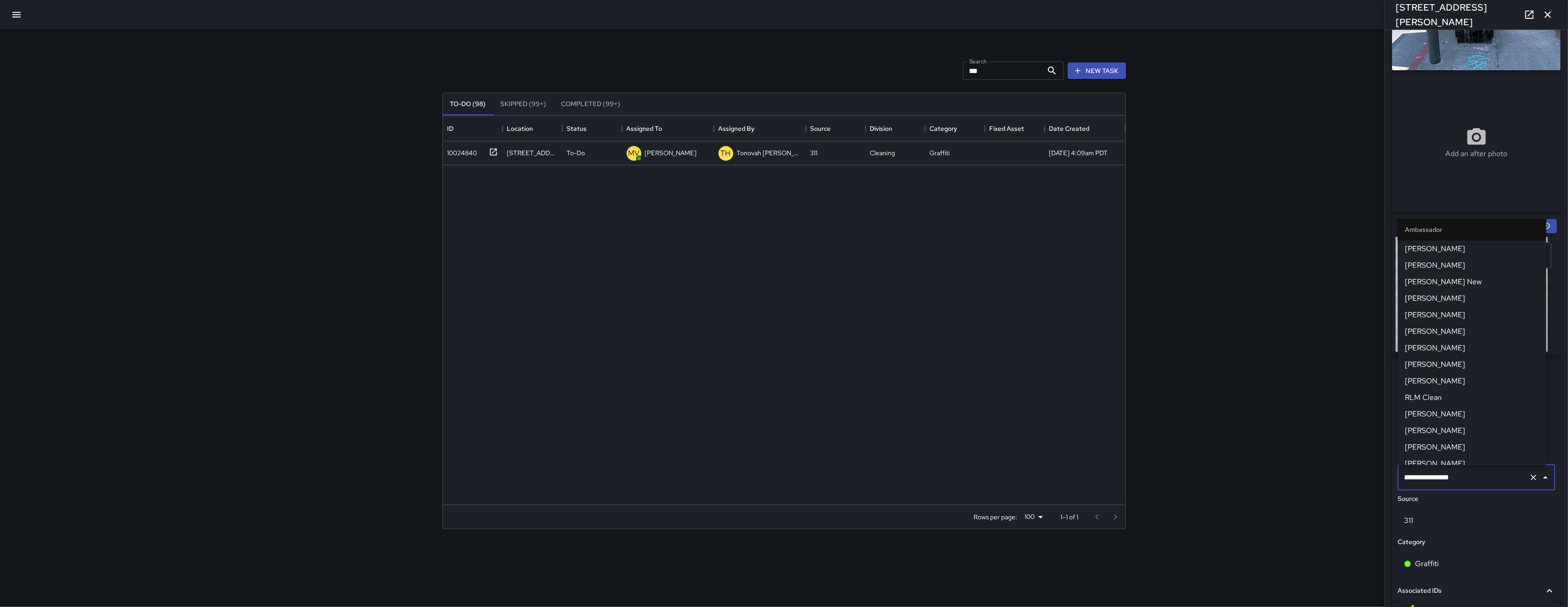
scroll to position [321, 0]
drag, startPoint x: 1491, startPoint y: 480, endPoint x: 1361, endPoint y: 477, distance: 130.0
click at [1361, 477] on div "**********" at bounding box center [784, 304] width 1568 height 607
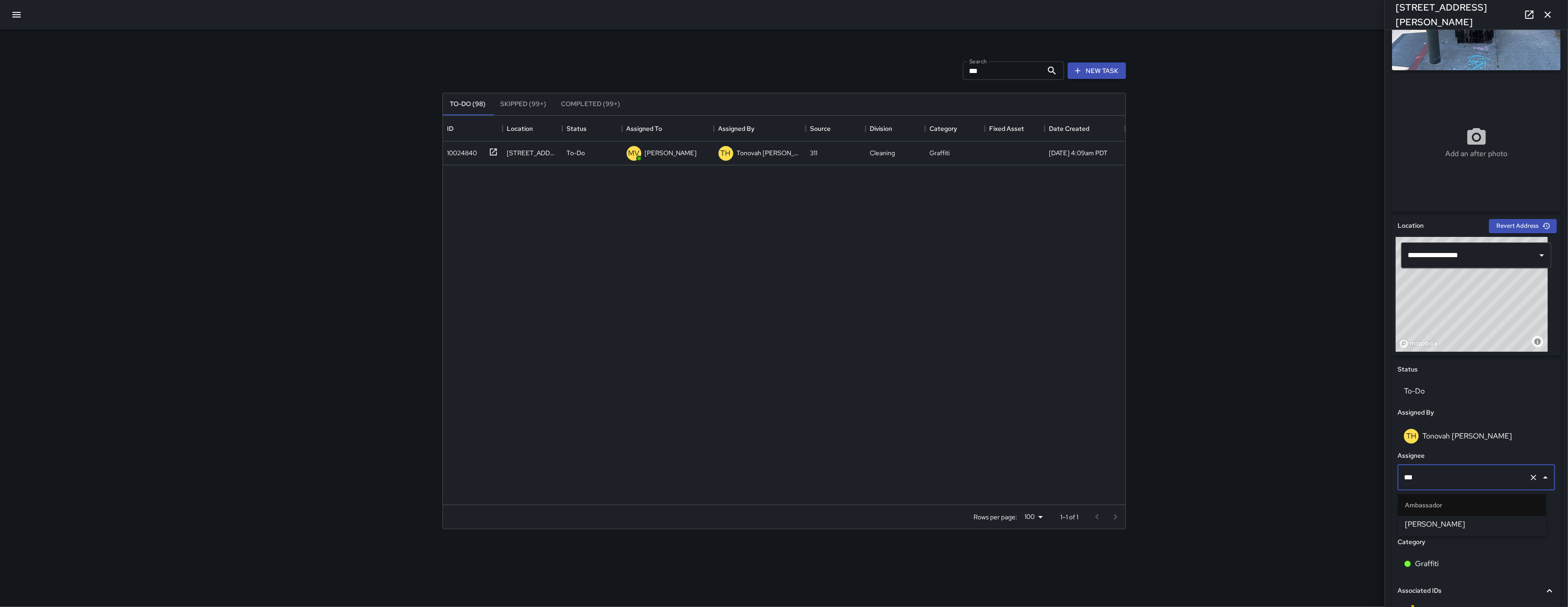
type input "****"
click at [1449, 522] on span "[PERSON_NAME]" at bounding box center [1472, 524] width 134 height 11
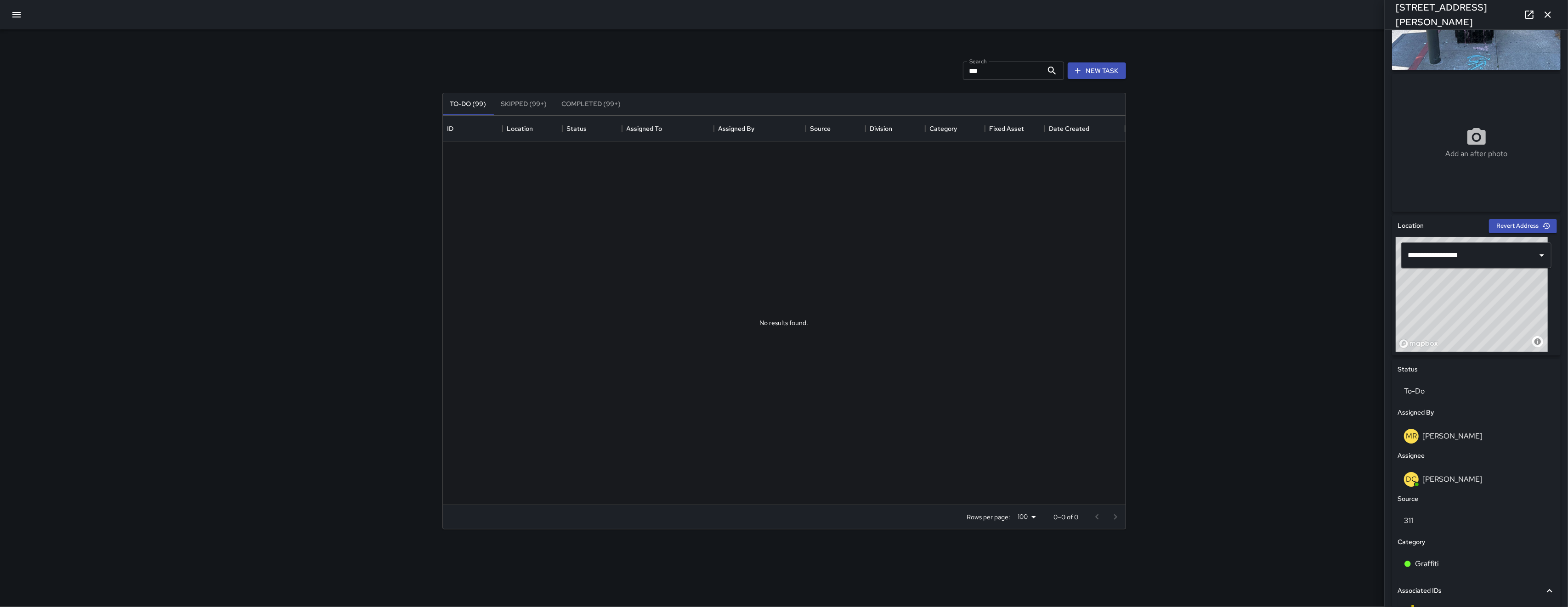
click at [1550, 12] on icon "button" at bounding box center [1548, 15] width 7 height 7
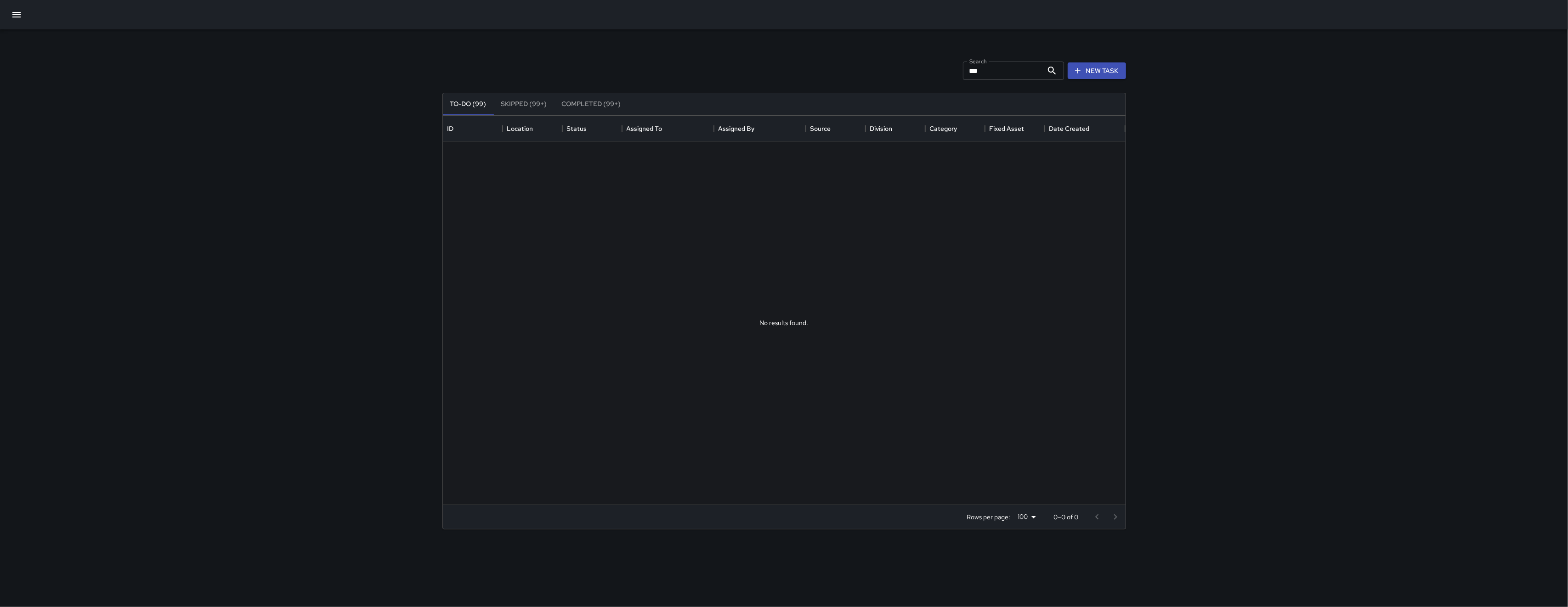
click at [24, 13] on button "button" at bounding box center [16, 15] width 22 height 22
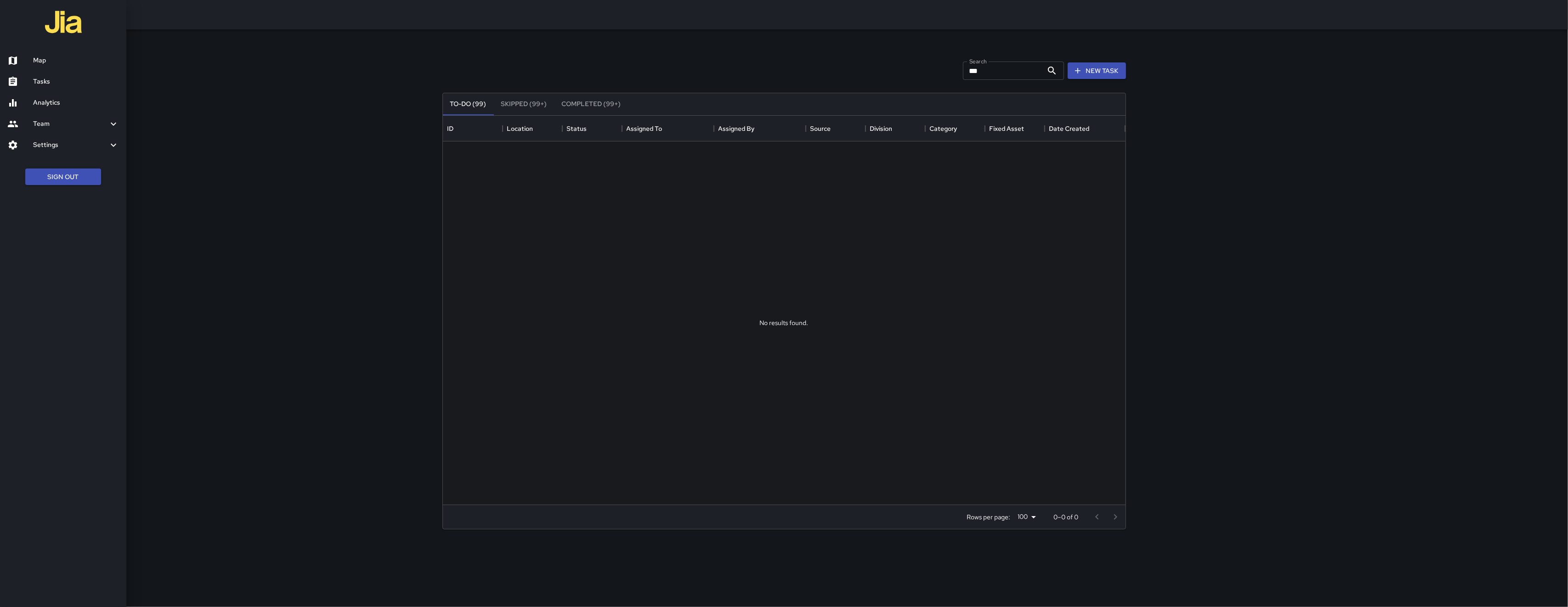
click at [38, 52] on link "Map" at bounding box center [63, 60] width 127 height 21
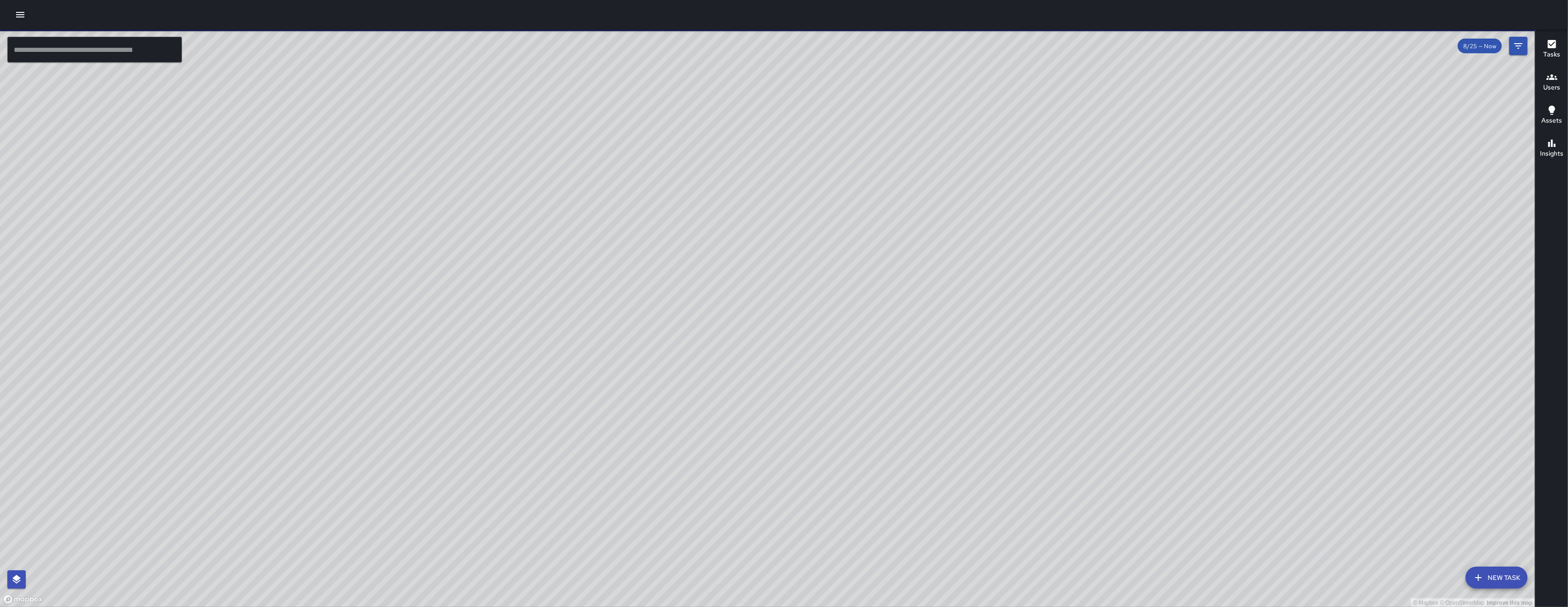
drag, startPoint x: 1082, startPoint y: 478, endPoint x: 917, endPoint y: 362, distance: 201.7
click at [917, 362] on div "© Mapbox © OpenStreetMap Improve this map" at bounding box center [768, 318] width 1535 height 578
